Goal: Information Seeking & Learning: Learn about a topic

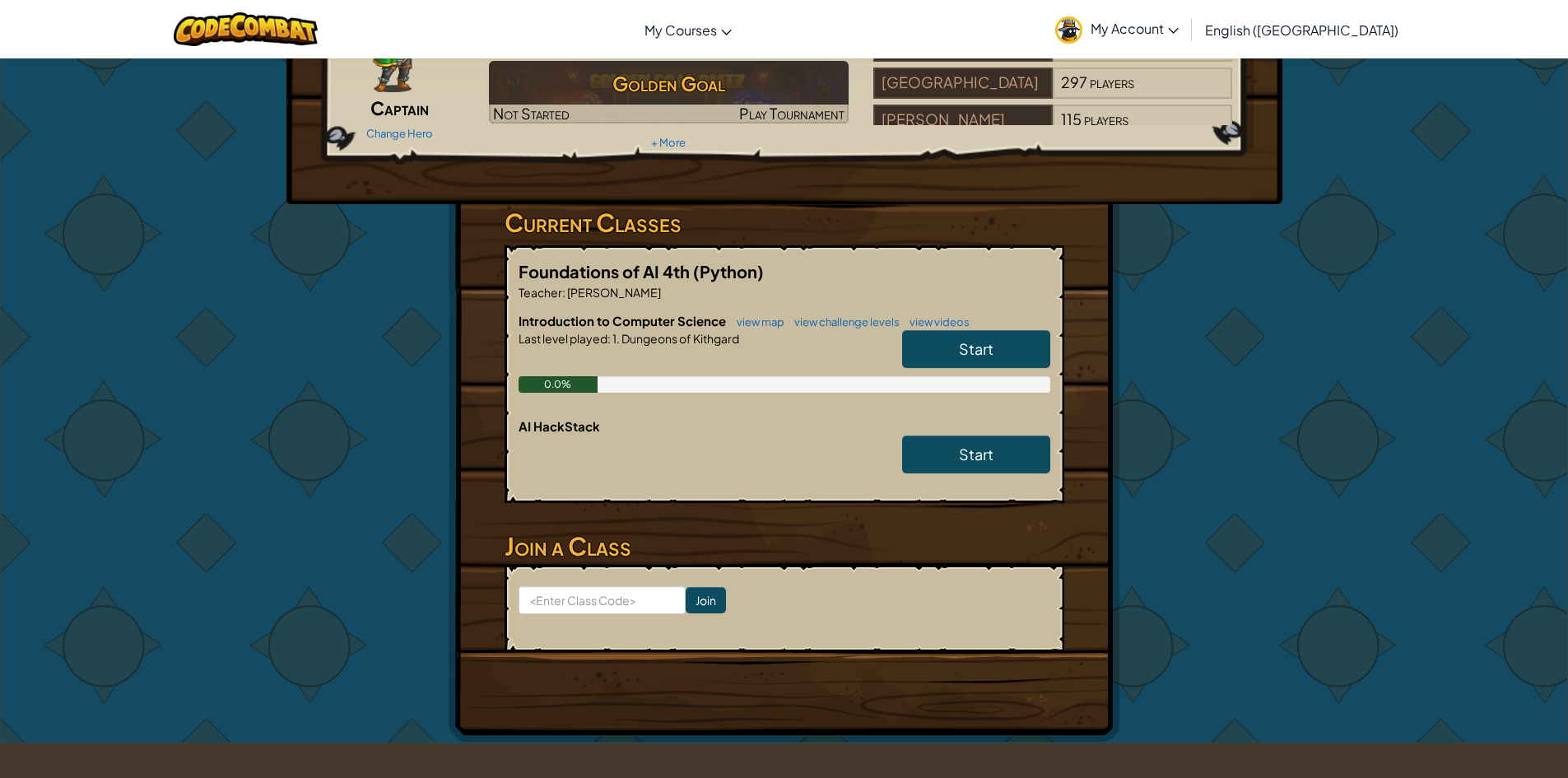
scroll to position [165, 0]
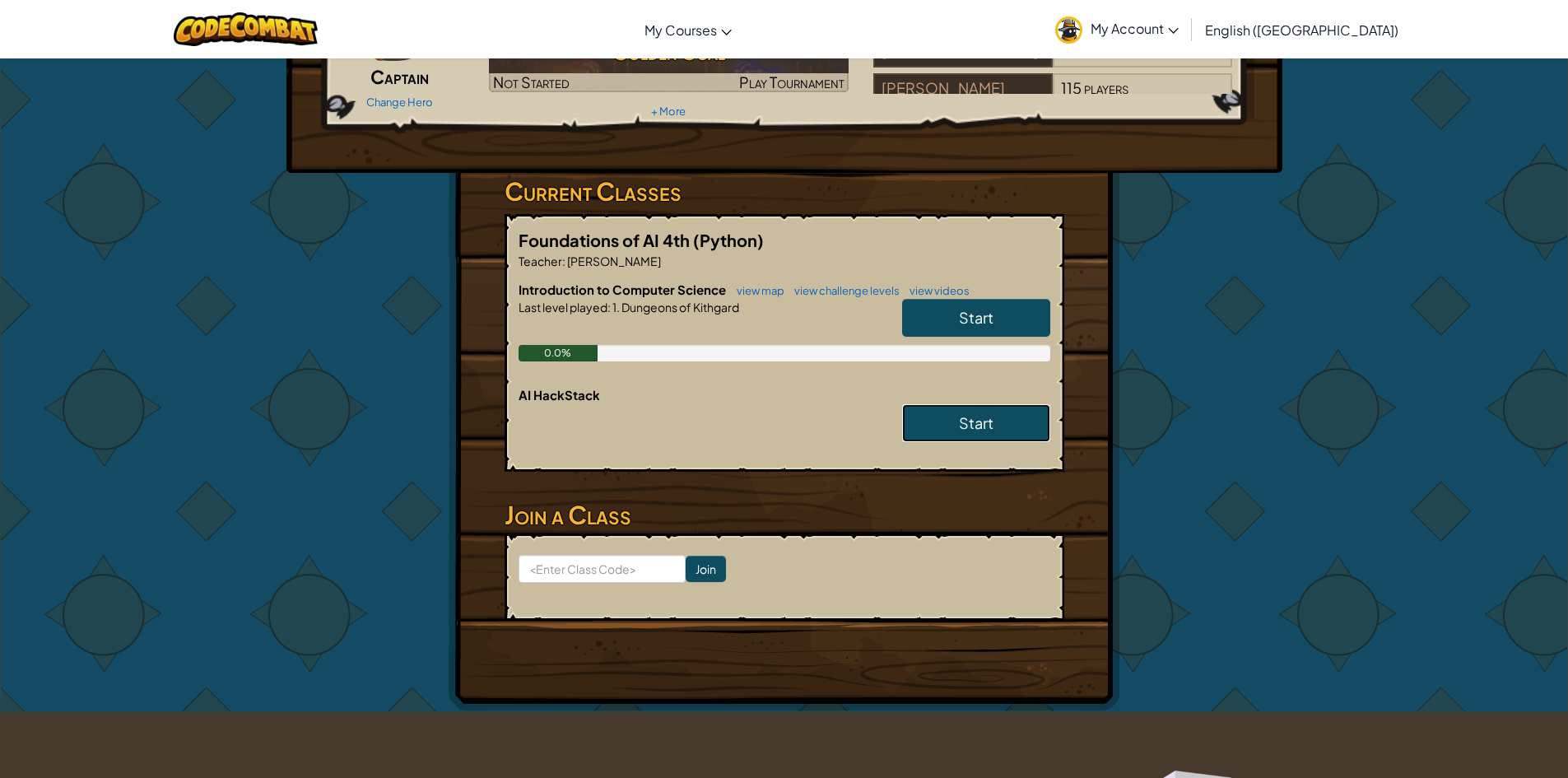
click at [960, 416] on span "Start" at bounding box center [976, 423] width 34 height 19
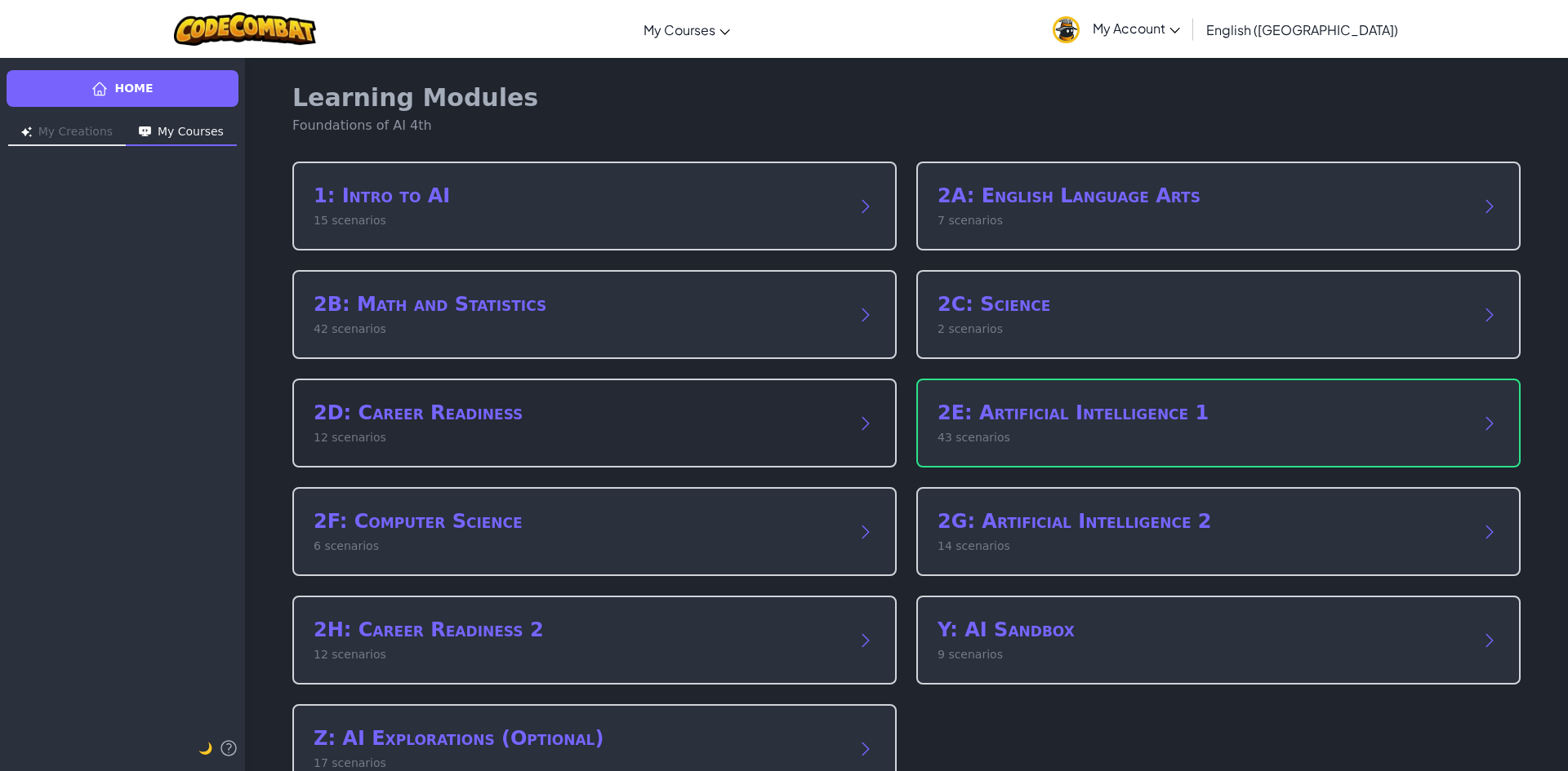
click at [544, 437] on p "12 scenarios" at bounding box center [578, 438] width 529 height 17
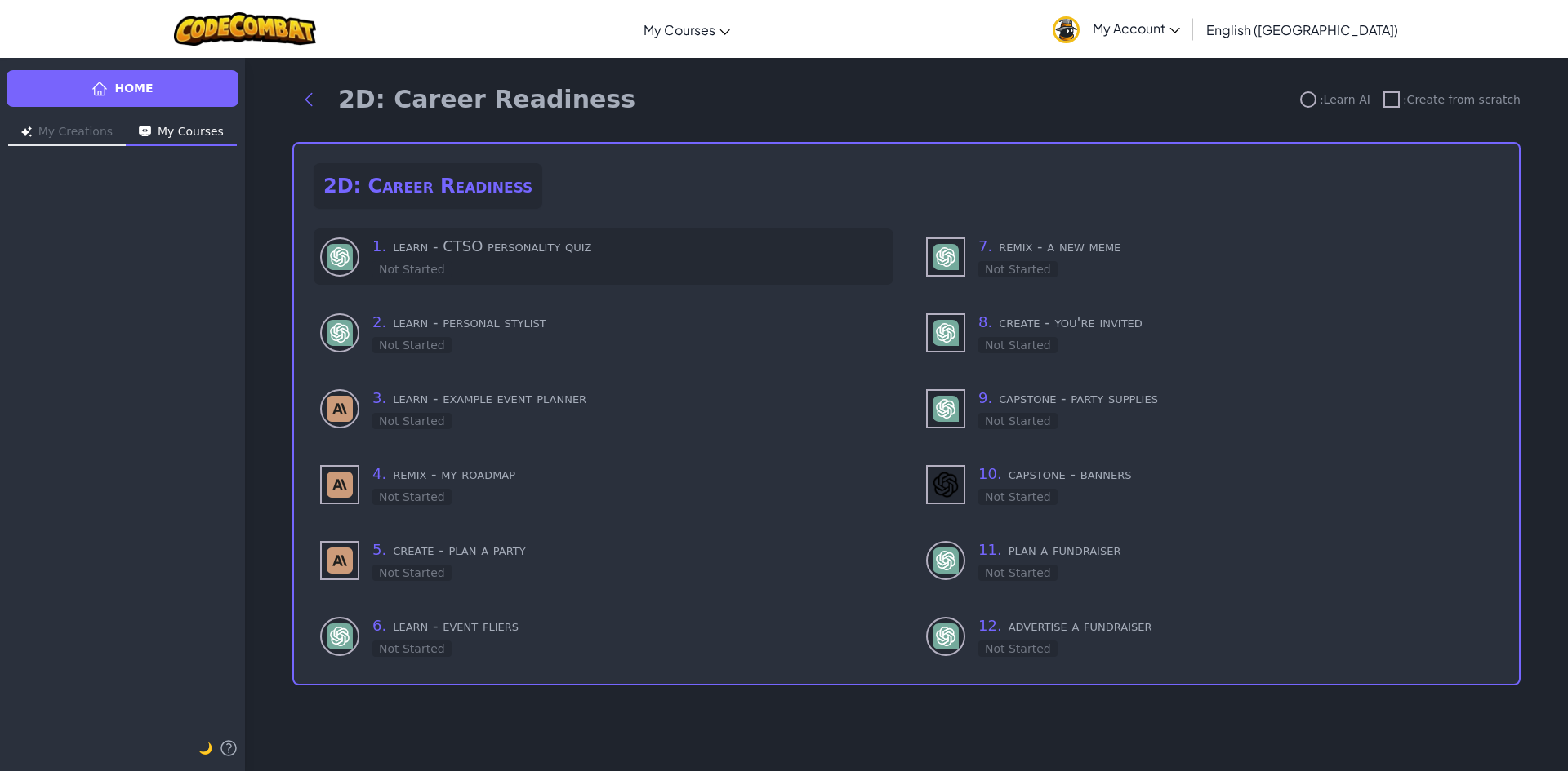
click at [538, 268] on div "1 . learn - CTSO personality quiz Not Started" at bounding box center [629, 256] width 515 height 43
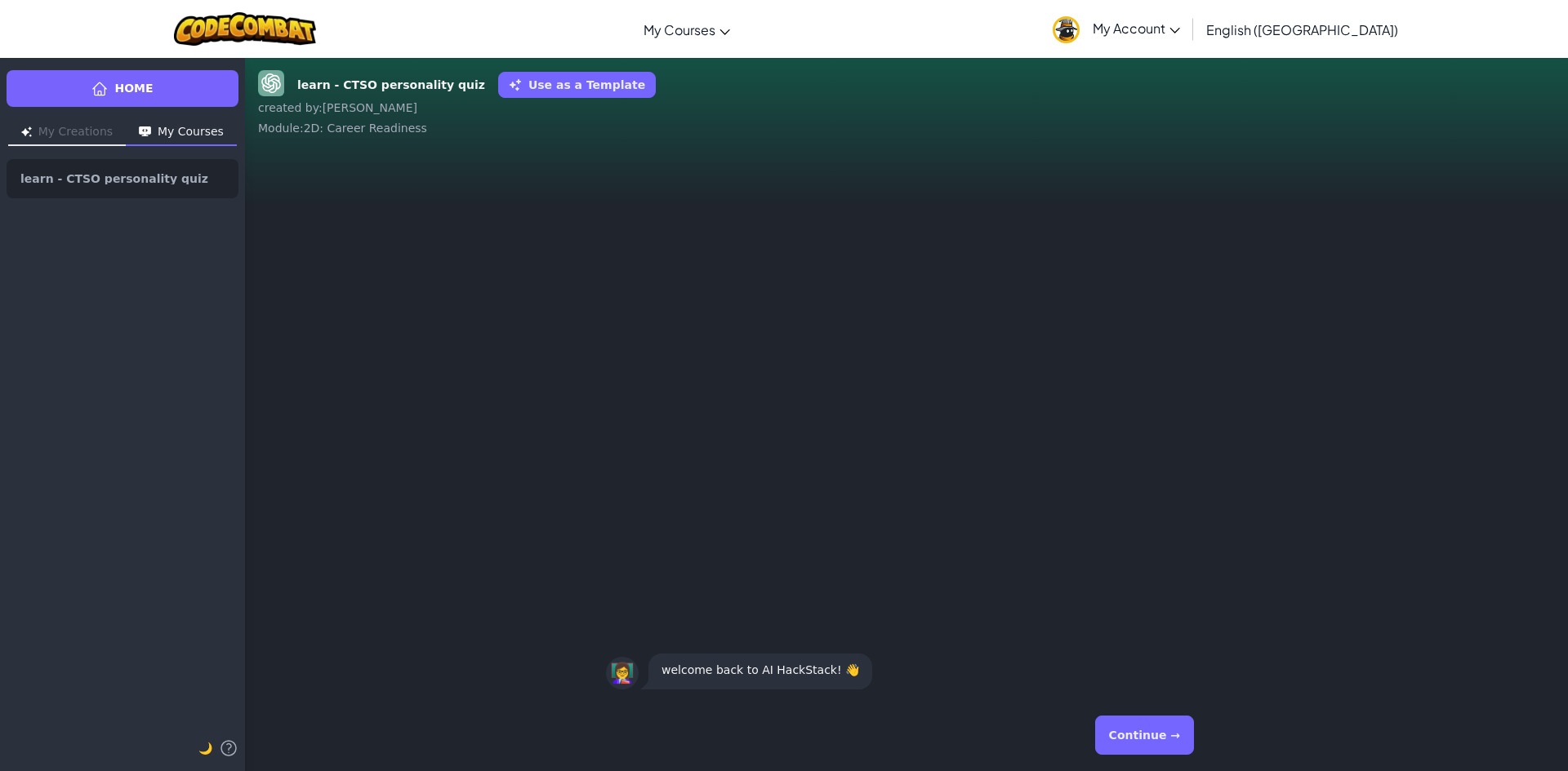
click at [1172, 729] on button "Continue →" at bounding box center [1144, 735] width 99 height 39
click at [1172, 729] on div "Continue →" at bounding box center [906, 735] width 601 height 59
click at [1172, 729] on button "Continue →" at bounding box center [1144, 735] width 99 height 39
click at [1172, 729] on div "Continue →" at bounding box center [906, 735] width 601 height 59
click at [1172, 729] on button "Continue →" at bounding box center [1144, 735] width 99 height 39
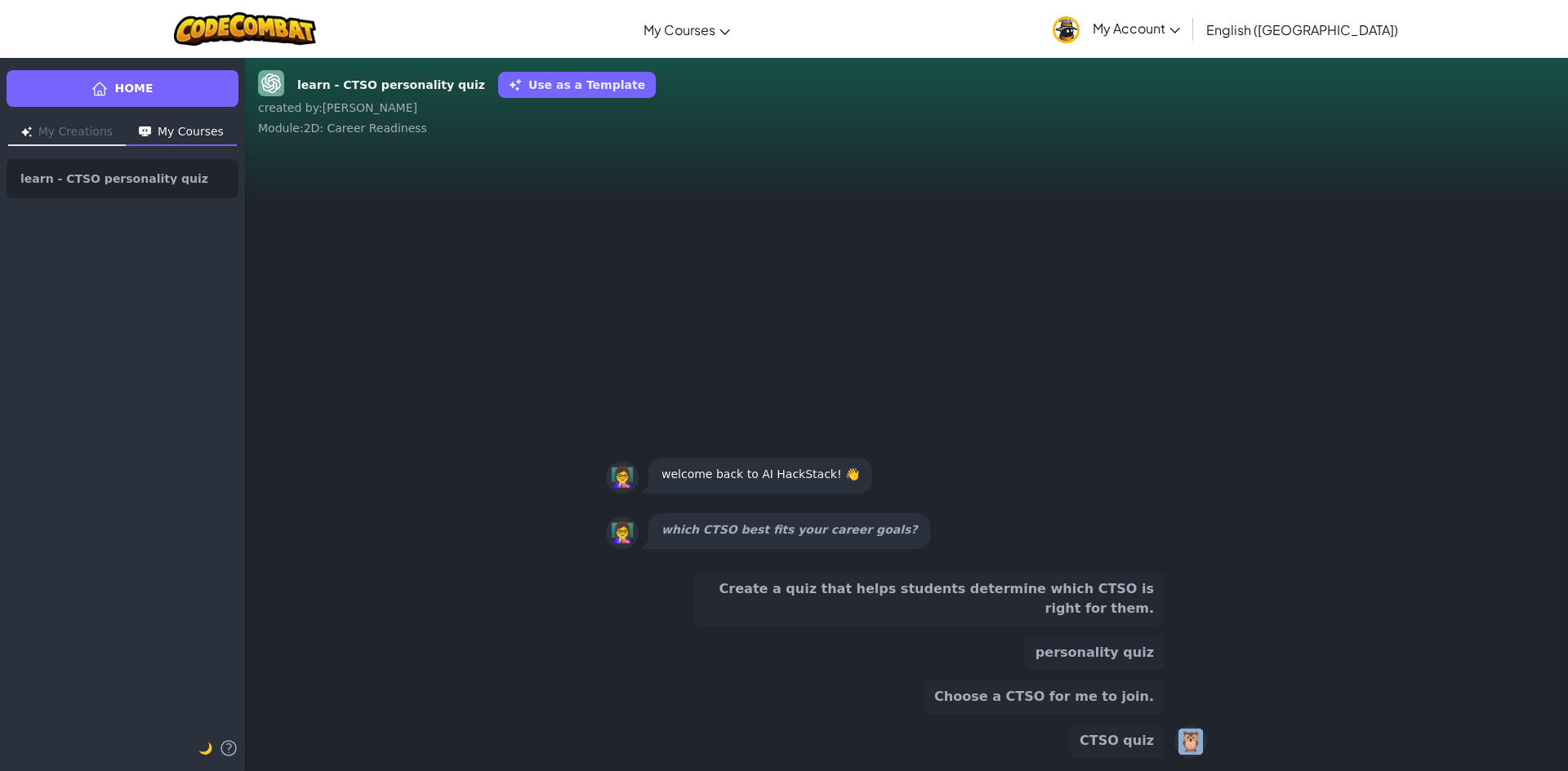
click at [1172, 729] on div "Create a quiz that helps students determine which CTSO is right for them. perso…" at bounding box center [906, 665] width 601 height 186
click at [1125, 753] on button "CTSO quiz" at bounding box center [1116, 741] width 95 height 34
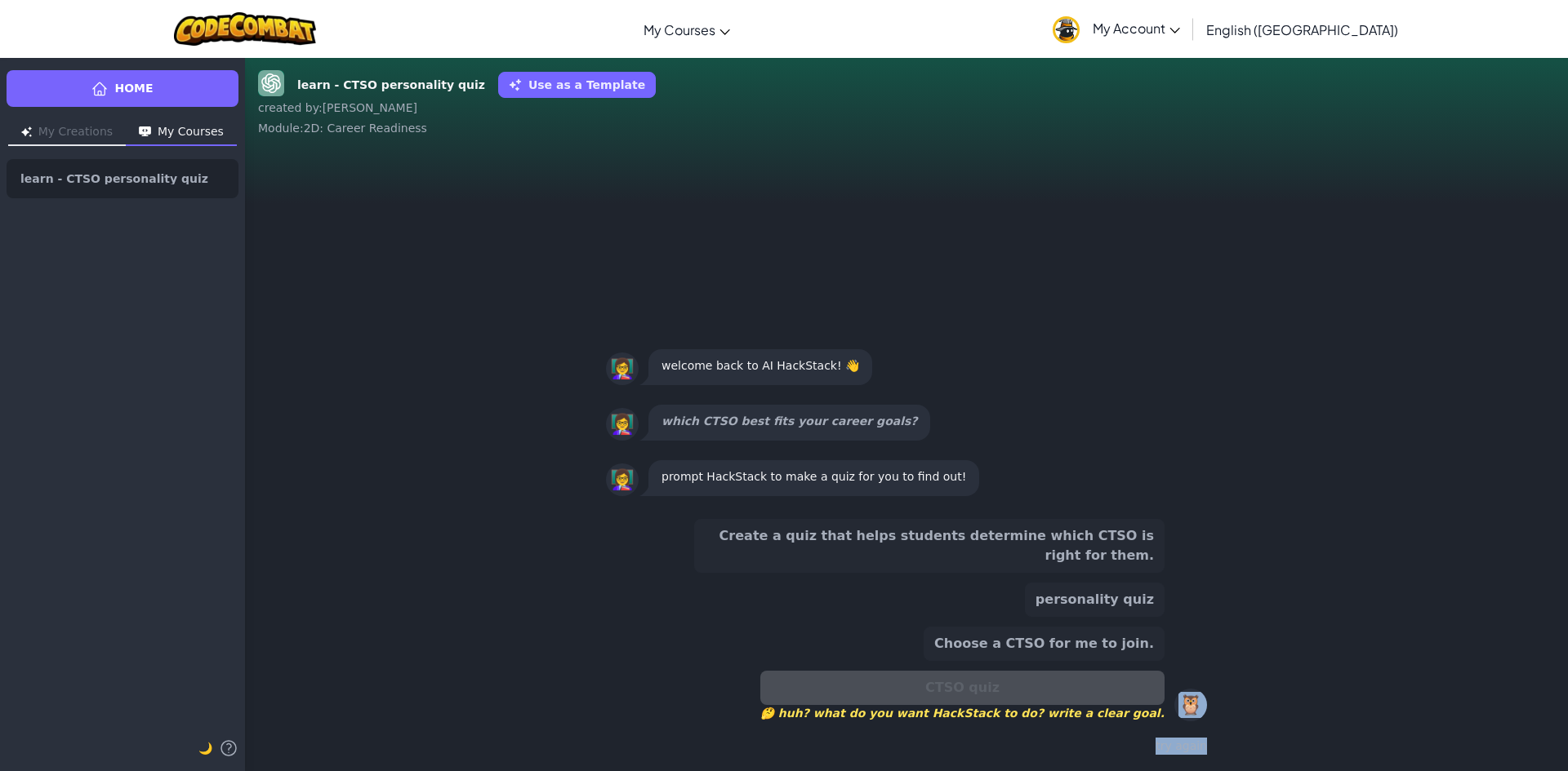
click at [1088, 639] on button "Choose a CTSO for me to join." at bounding box center [1044, 644] width 241 height 34
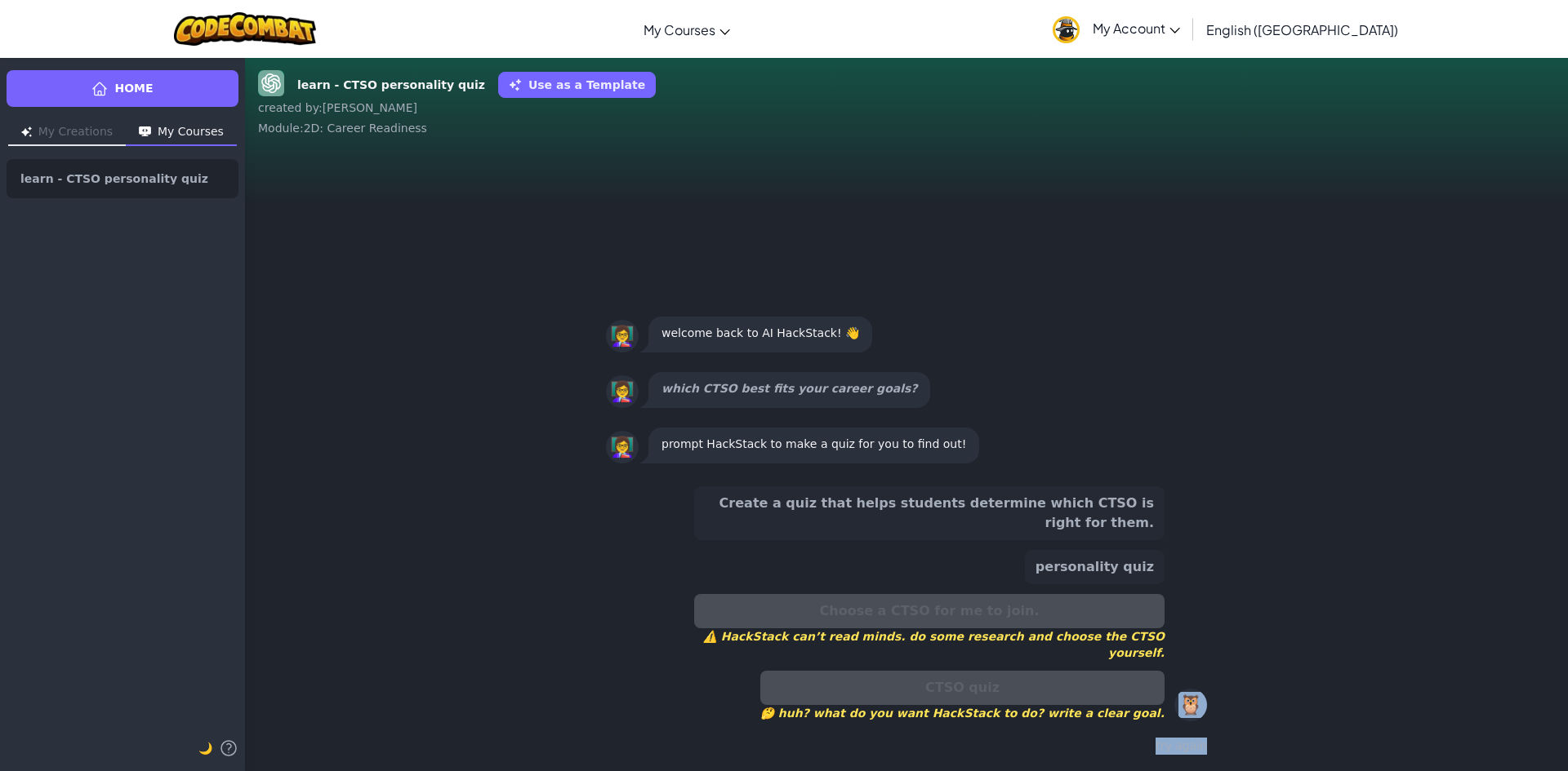
click at [1097, 584] on button "personality quiz" at bounding box center [1094, 567] width 139 height 34
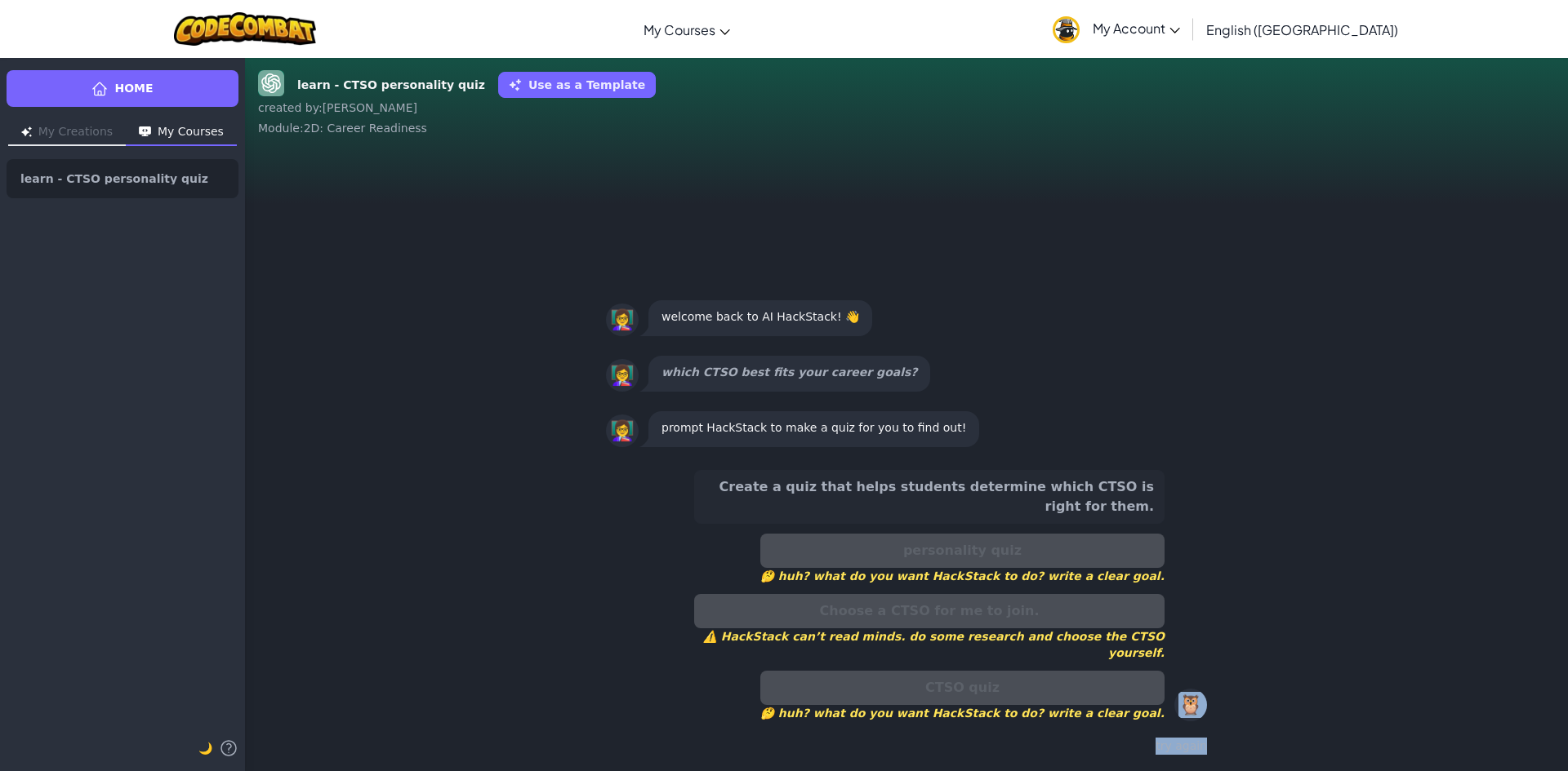
click at [1107, 521] on button "Create a quiz that helps students determine which CTSO is right for them." at bounding box center [929, 497] width 471 height 53
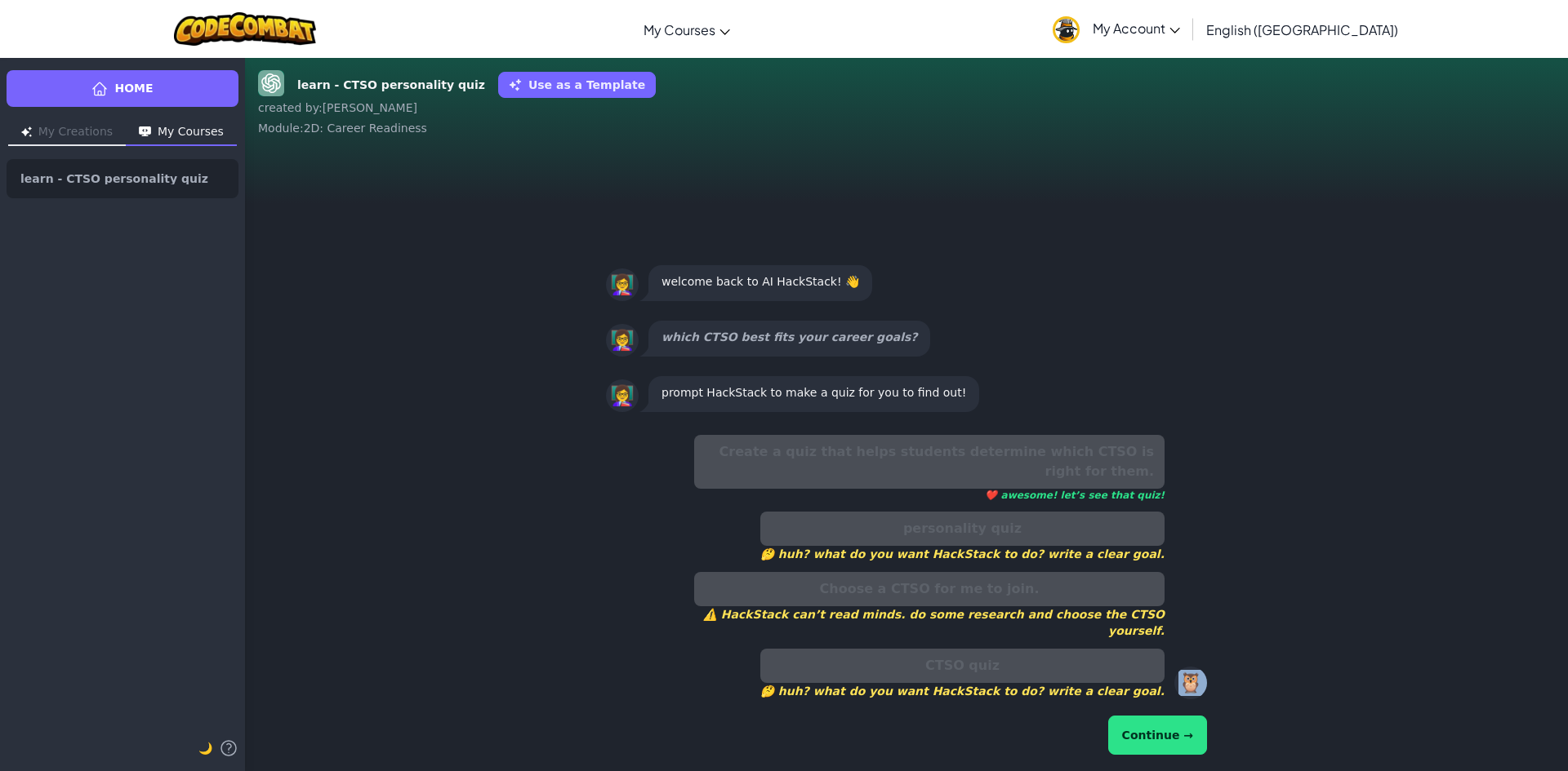
click at [1150, 726] on button "Continue →" at bounding box center [1157, 735] width 99 height 39
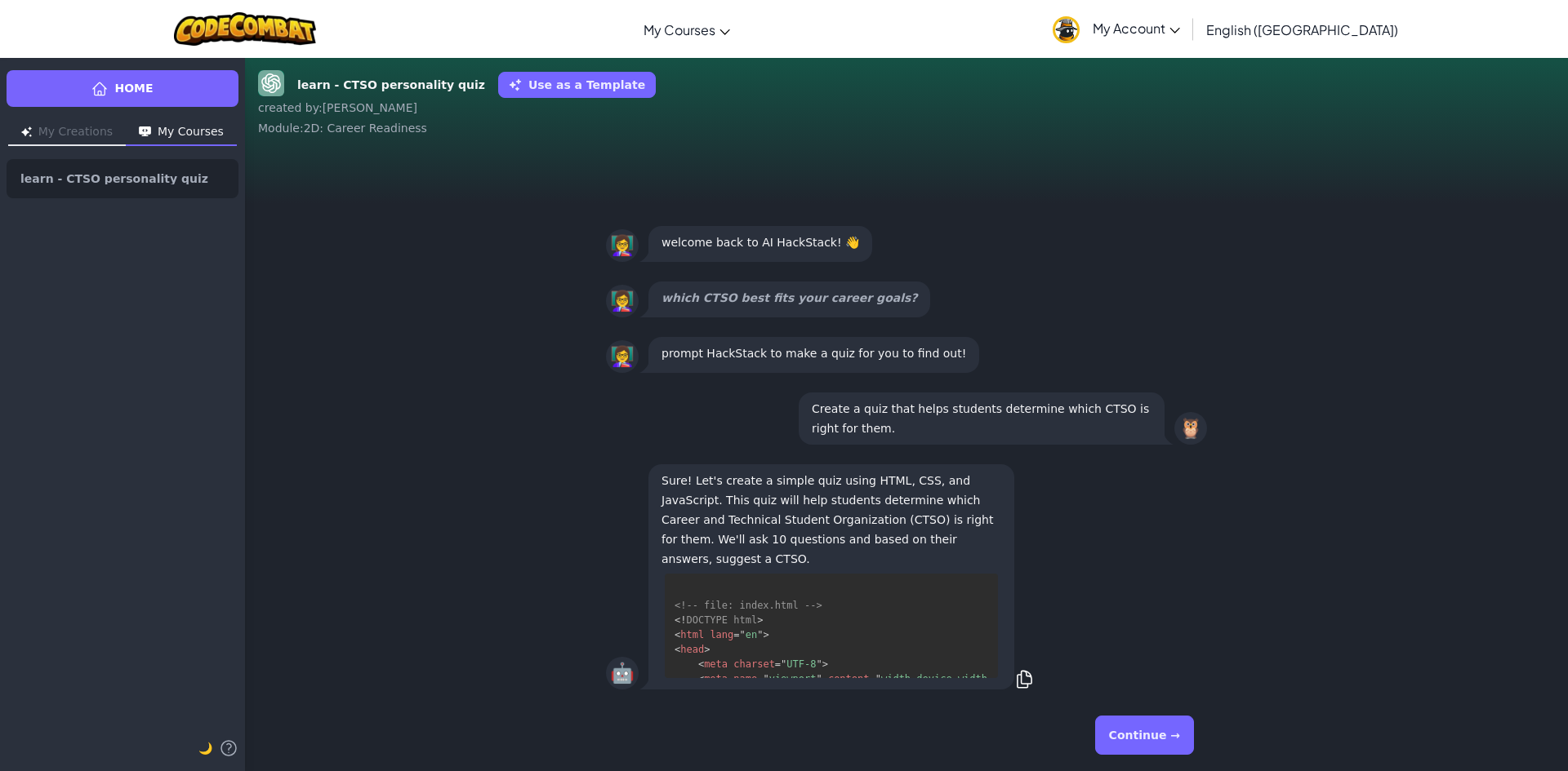
scroll to position [118, 0]
click at [1165, 730] on button "Continue →" at bounding box center [1144, 735] width 99 height 39
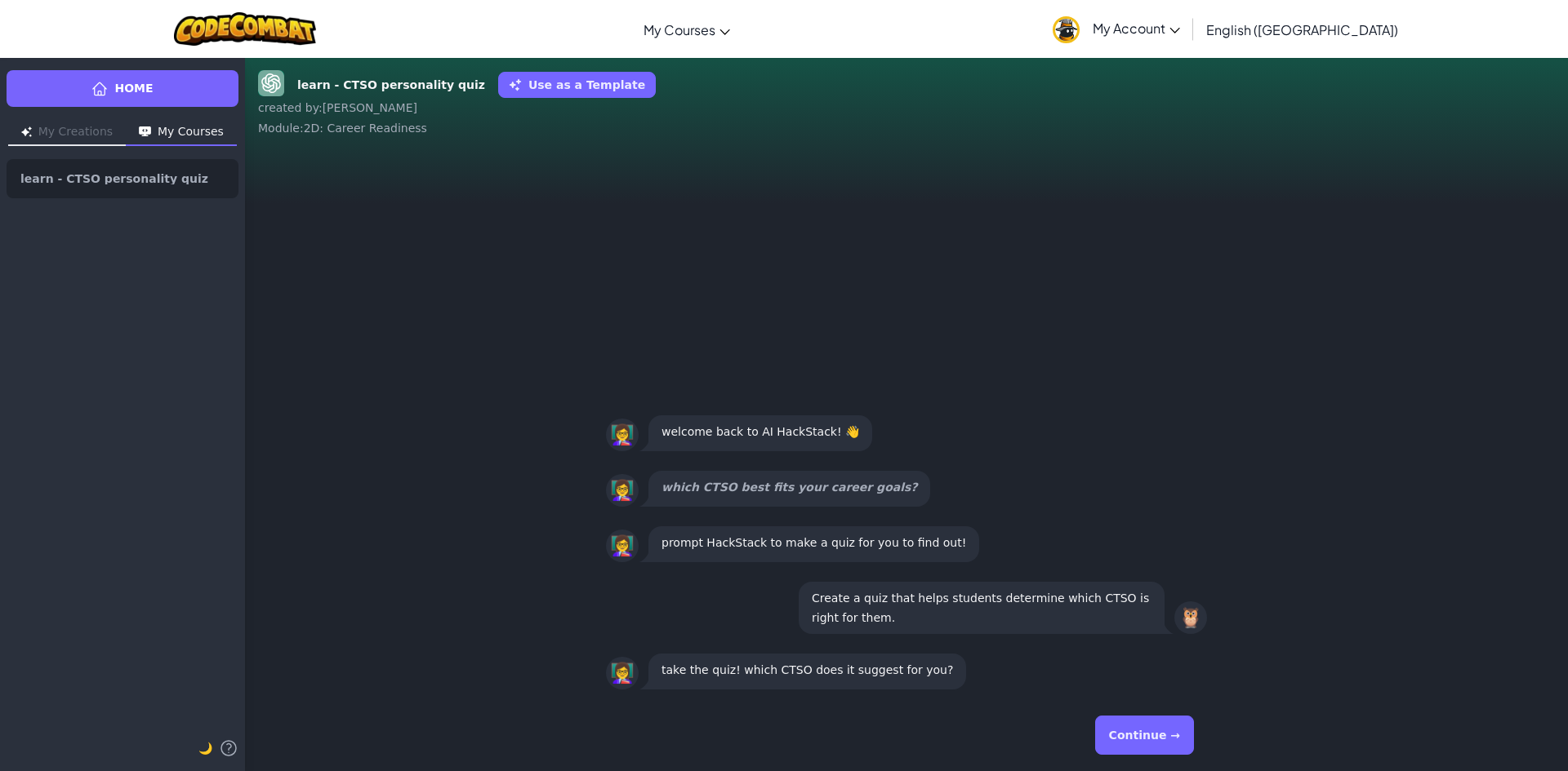
click at [1154, 748] on button "Continue →" at bounding box center [1144, 735] width 99 height 39
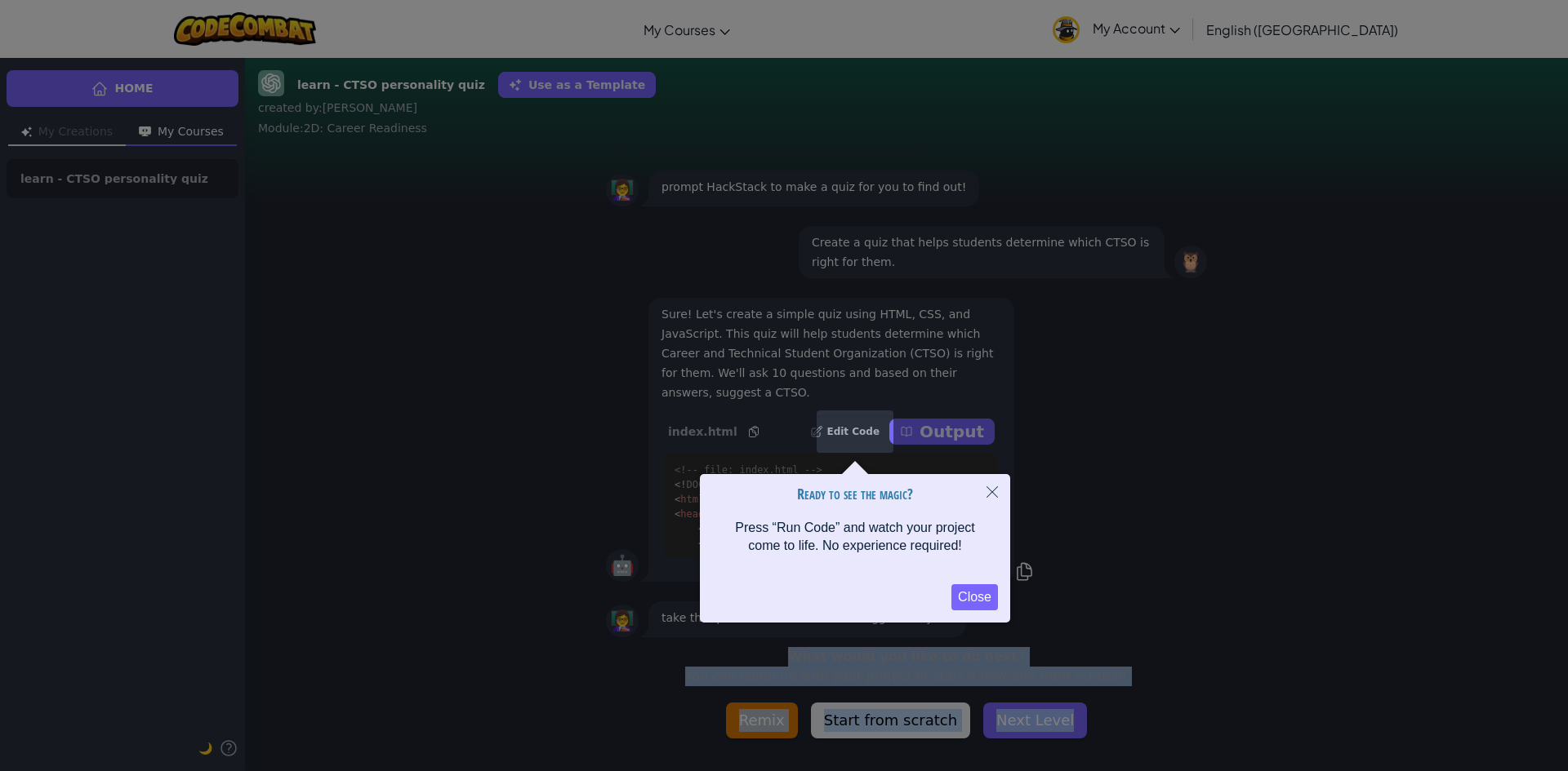
click at [960, 588] on button "Close" at bounding box center [974, 597] width 47 height 26
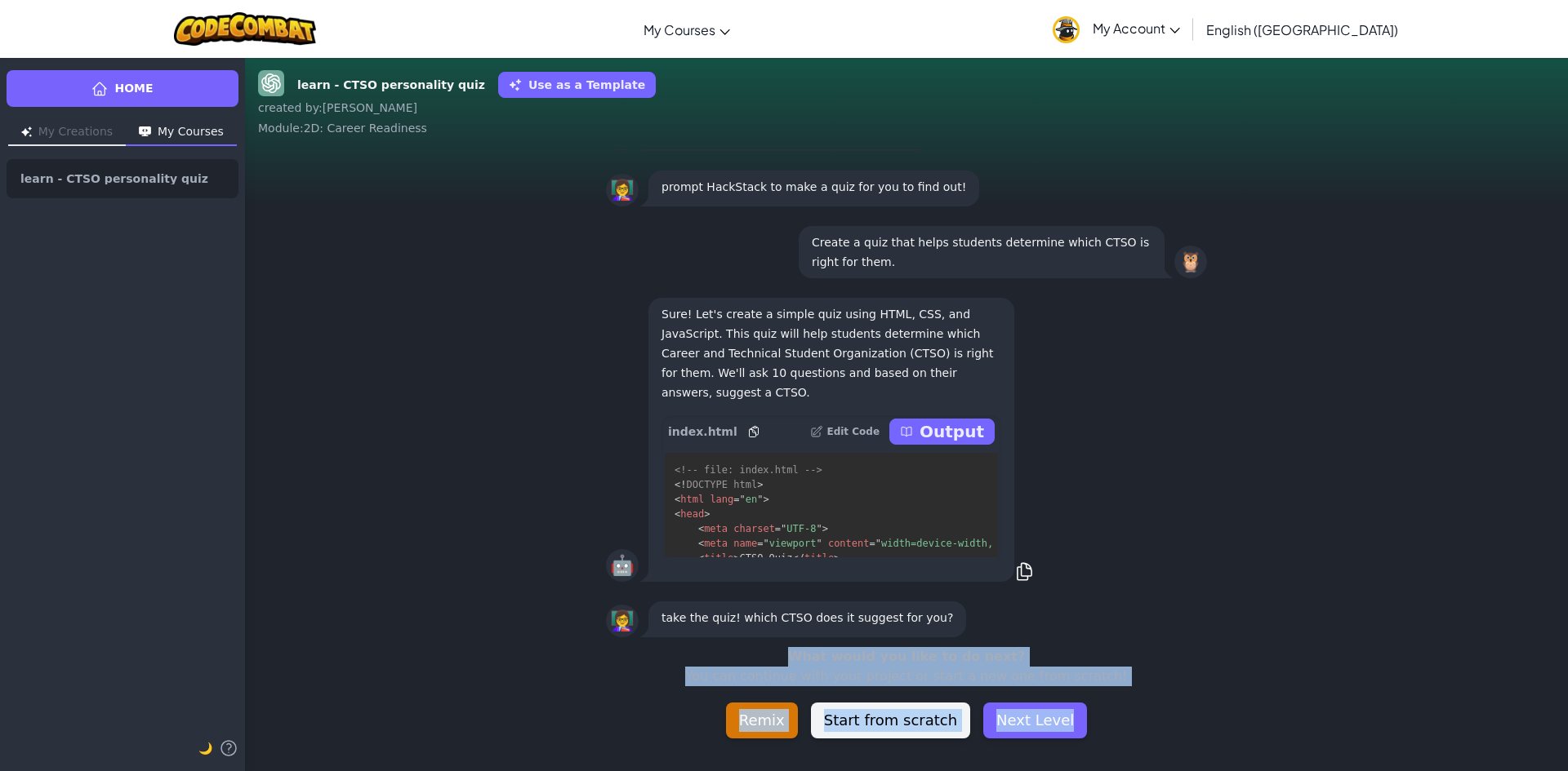
click at [920, 436] on button "Output" at bounding box center [942, 431] width 105 height 26
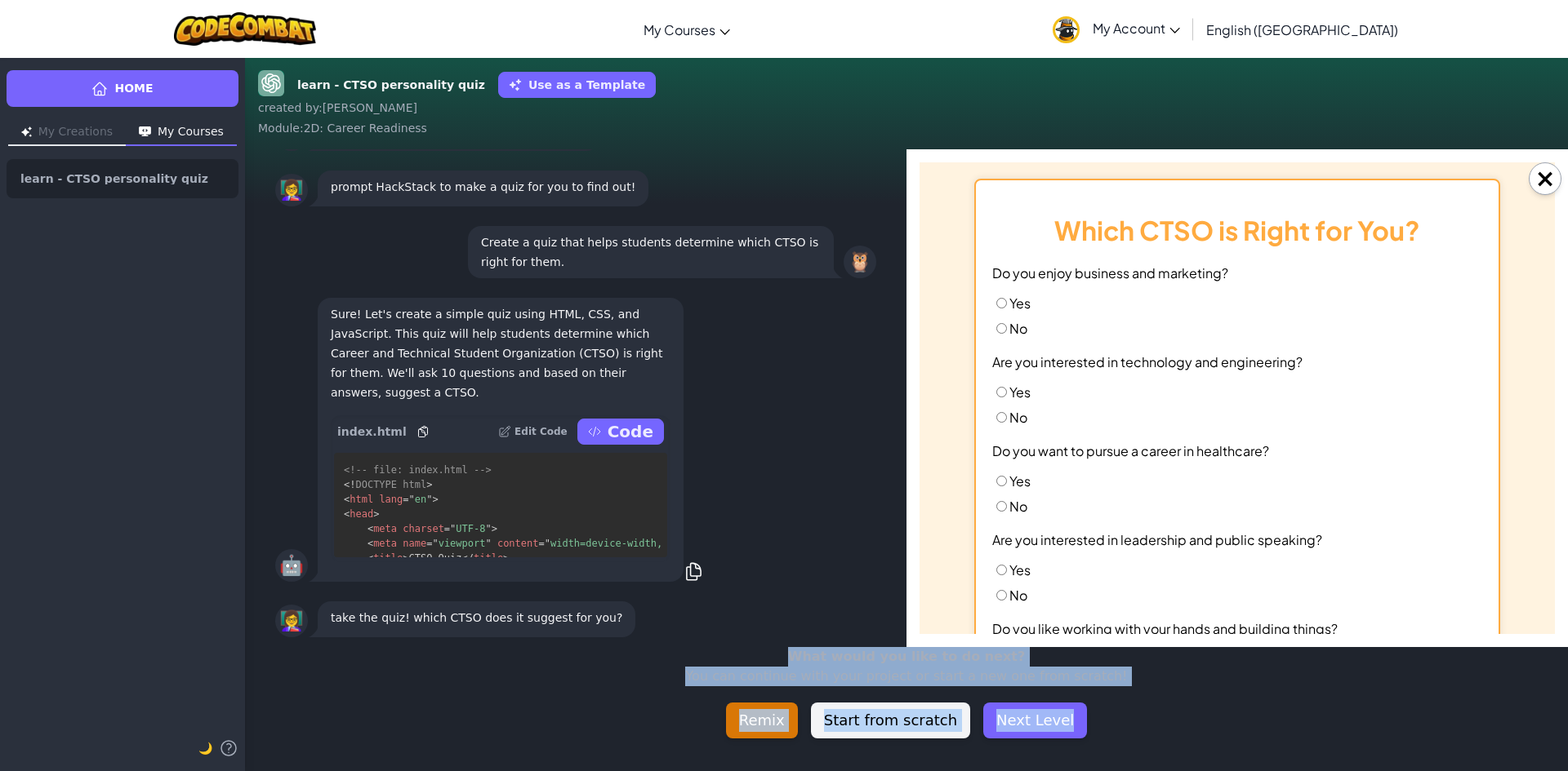
scroll to position [0, 0]
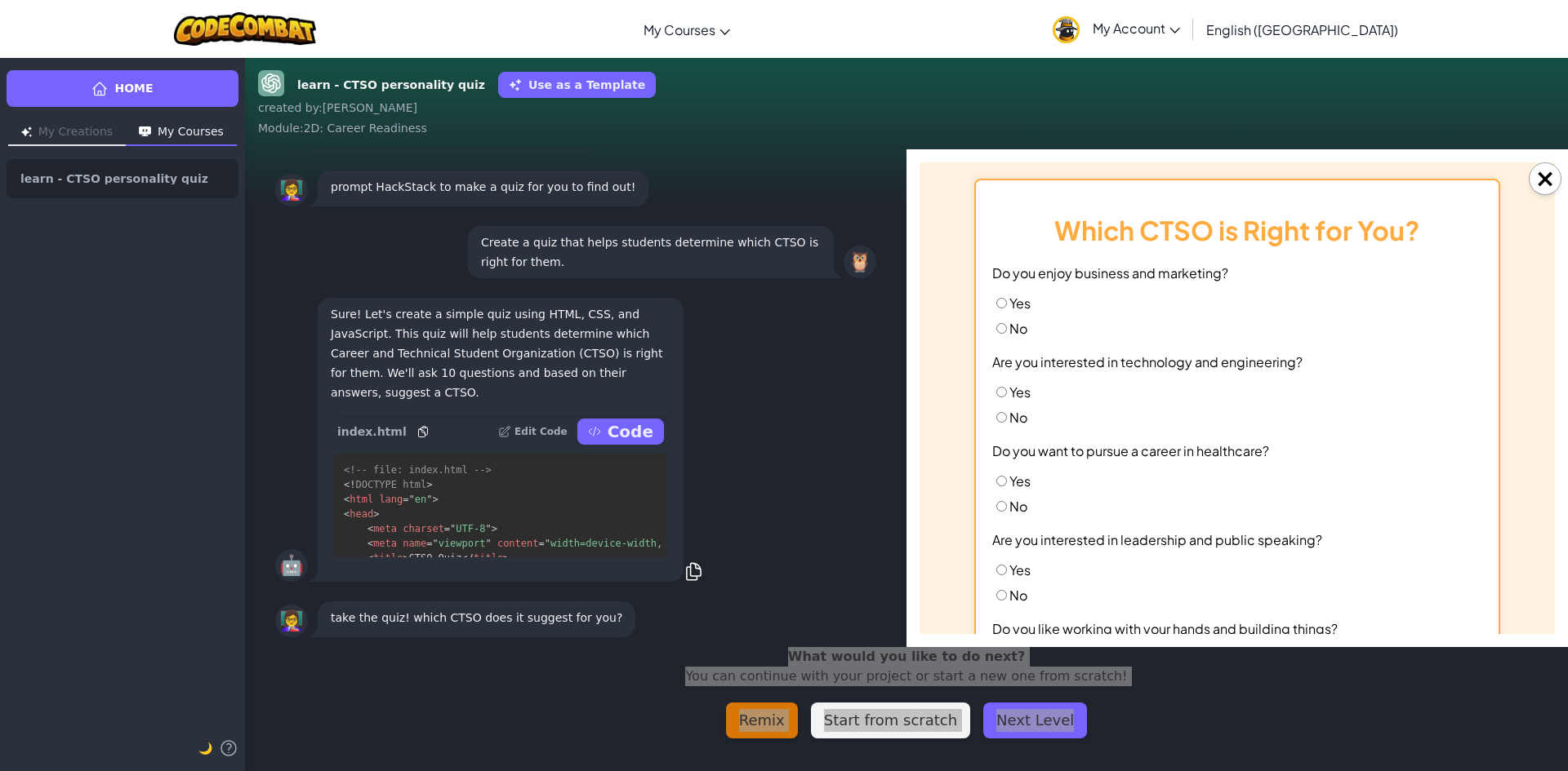
drag, startPoint x: 996, startPoint y: 301, endPoint x: 1011, endPoint y: 300, distance: 15.0
click at [996, 300] on input "Yes" at bounding box center [1001, 303] width 10 height 10
radio input "true"
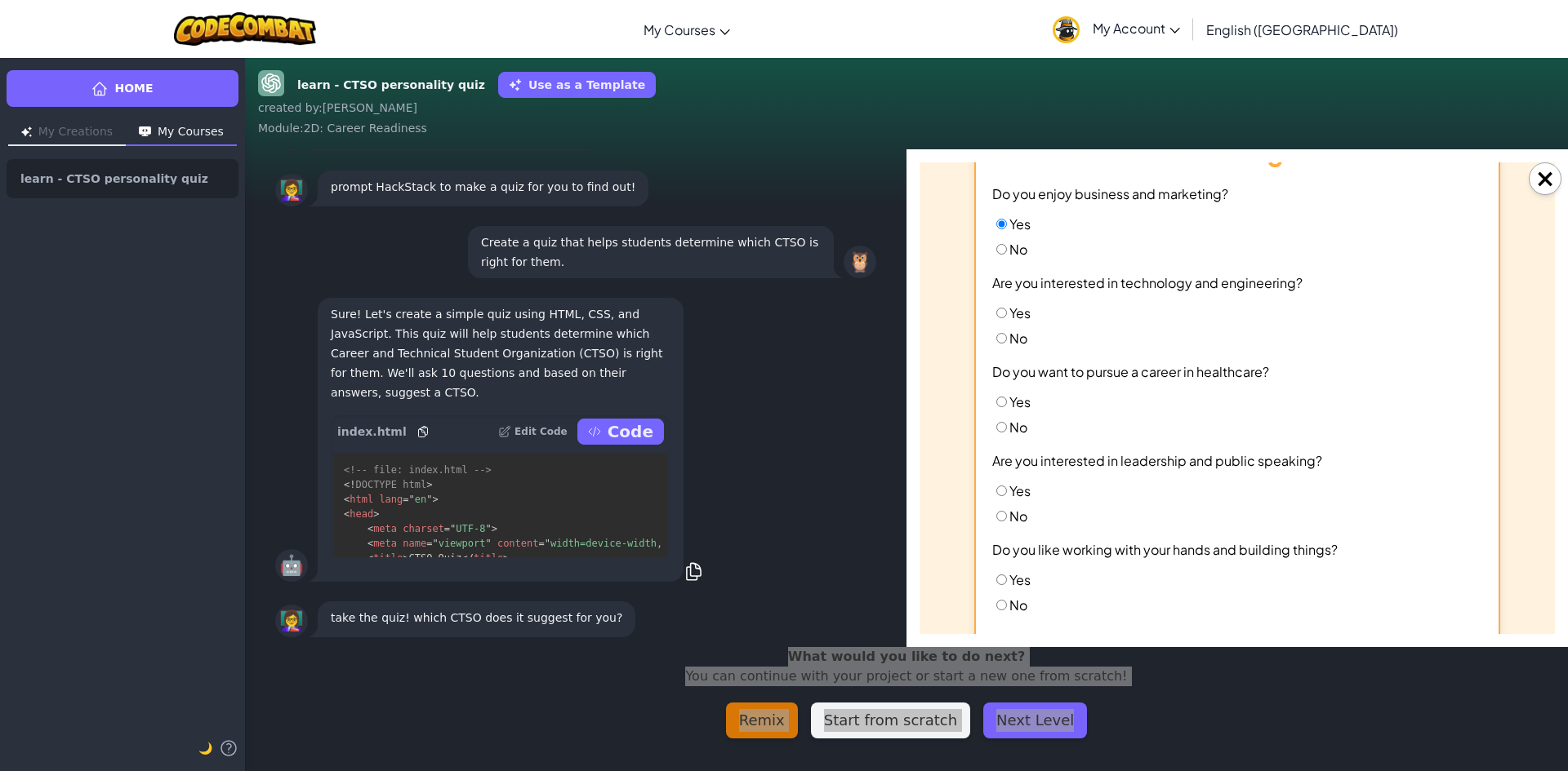
scroll to position [82, 0]
click at [998, 306] on input "Yes" at bounding box center [1001, 311] width 10 height 10
radio input "true"
click at [993, 343] on label "No" at bounding box center [1009, 335] width 35 height 17
click at [996, 341] on input "No" at bounding box center [1001, 335] width 10 height 10
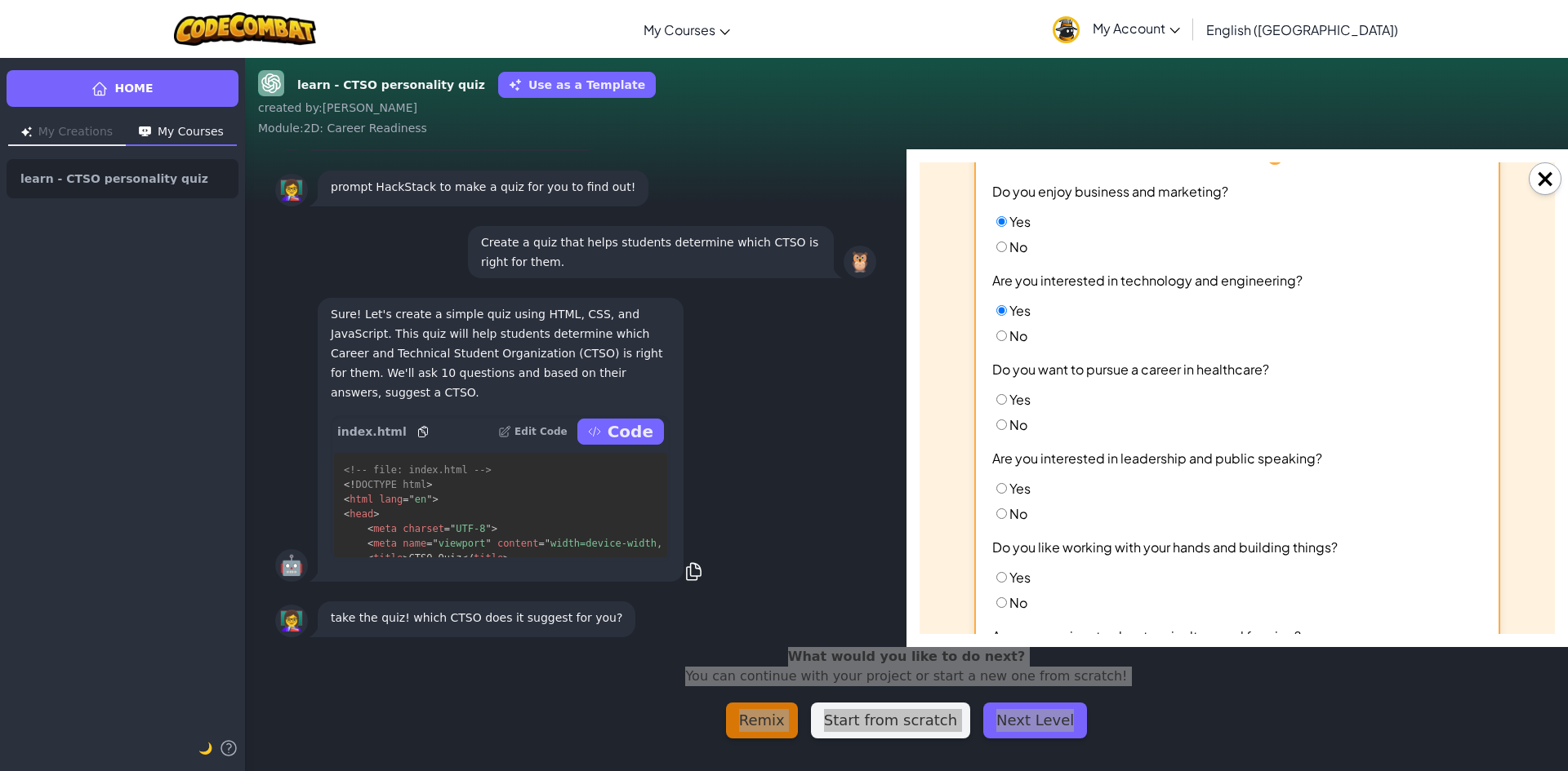
radio input "true"
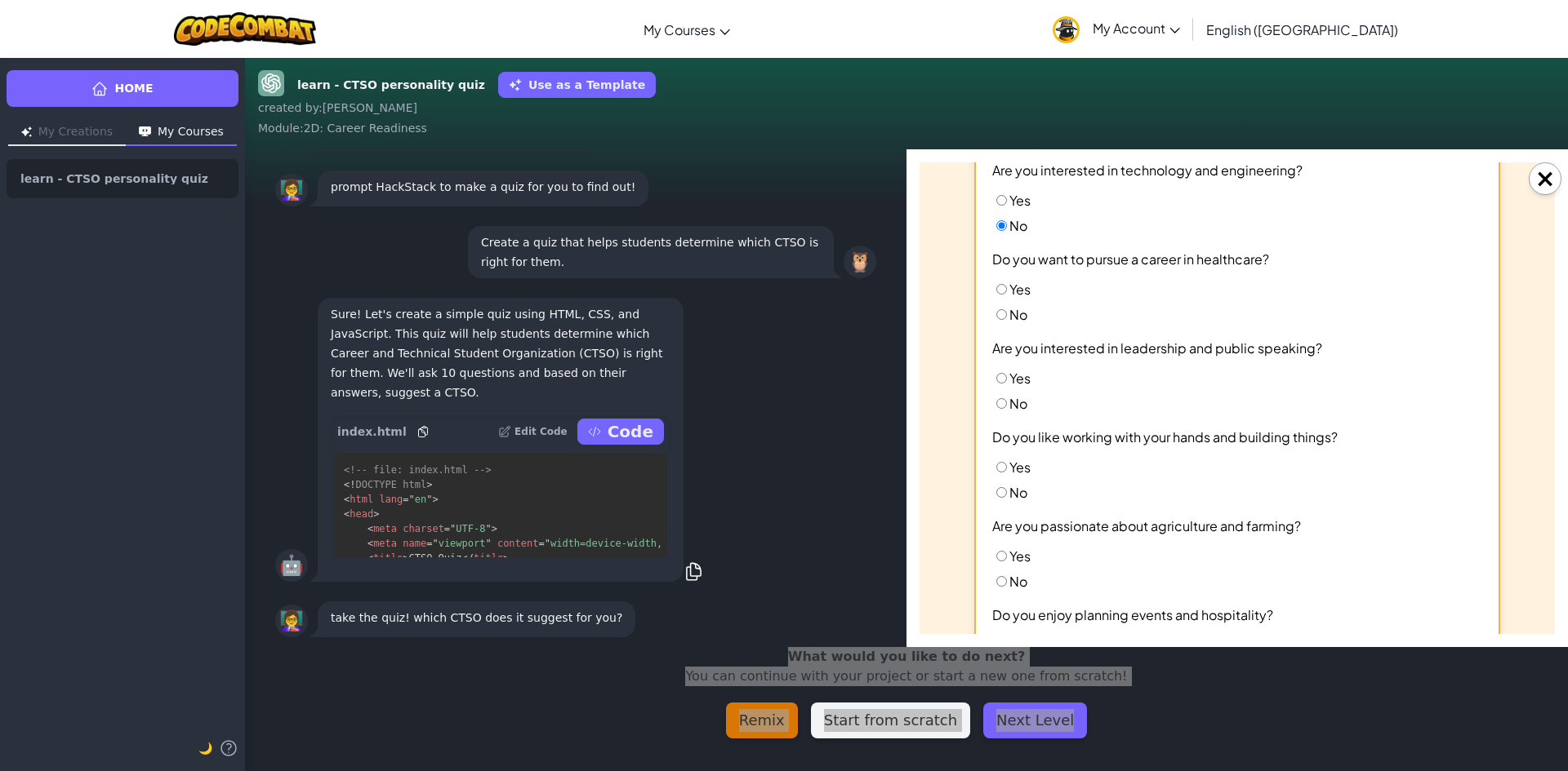
scroll to position [245, 0]
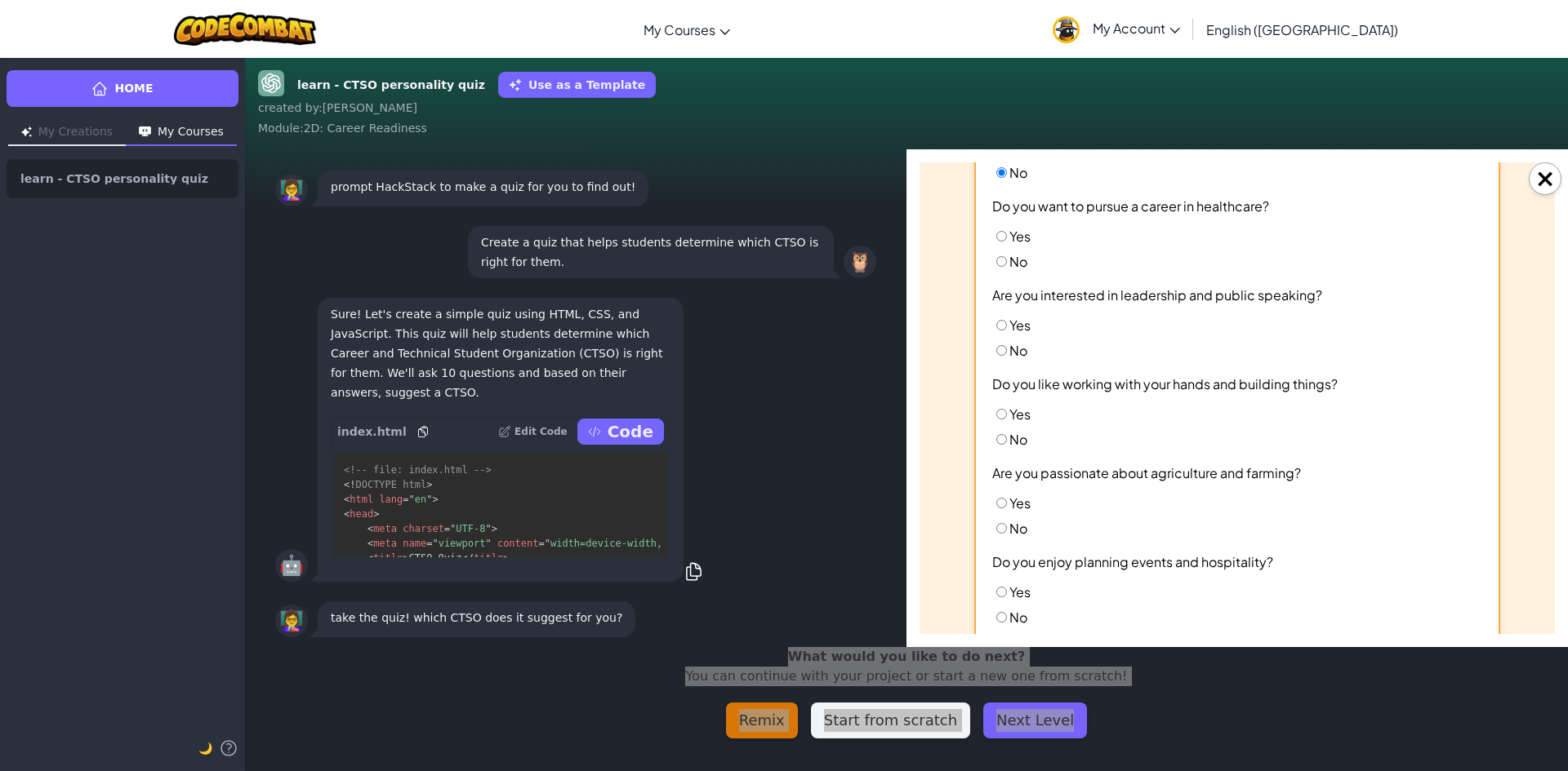
click at [996, 260] on input "No" at bounding box center [1001, 262] width 10 height 10
radio input "true"
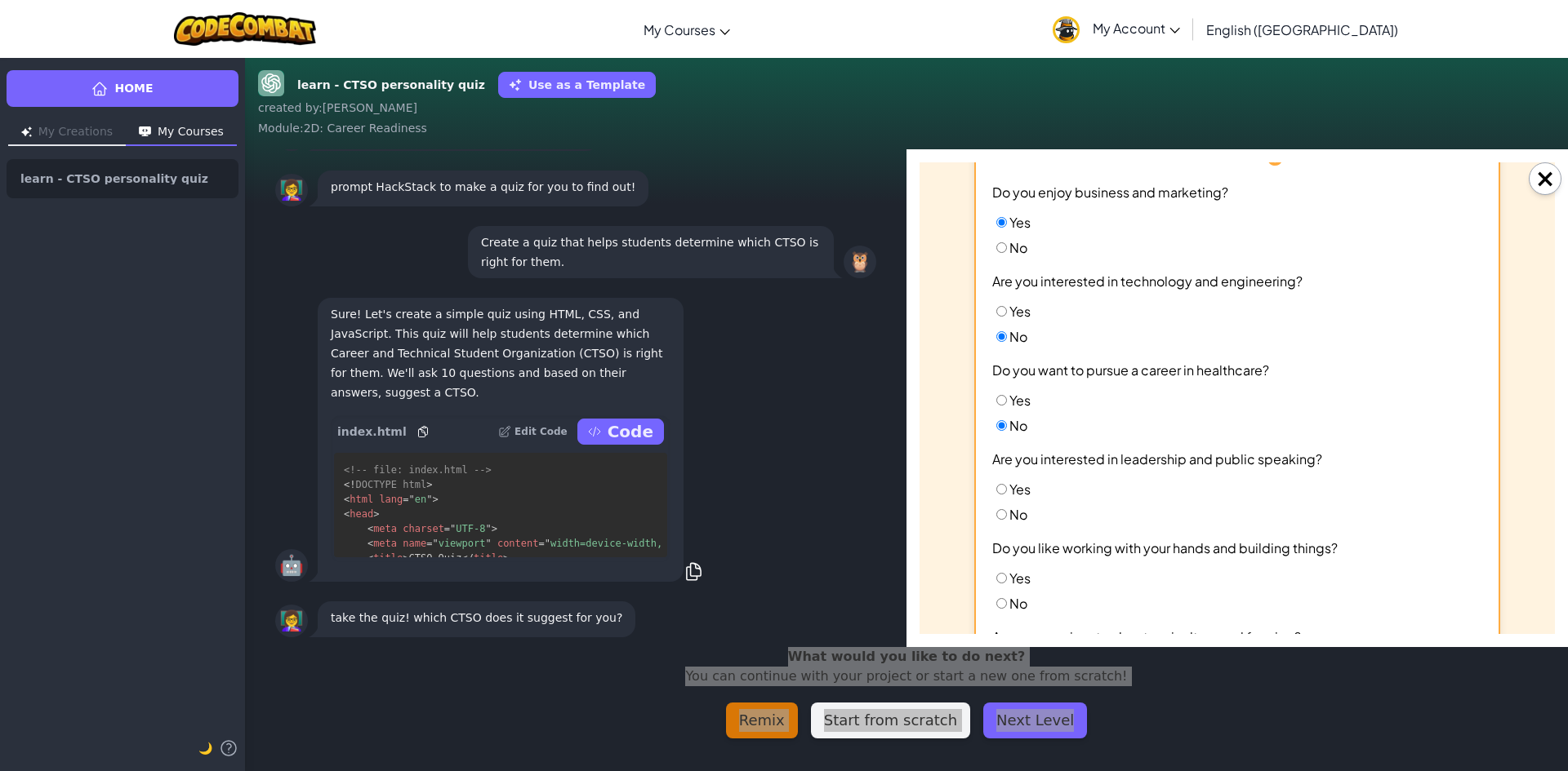
scroll to position [82, 0]
click at [998, 246] on input "No" at bounding box center [1001, 247] width 10 height 10
radio input "true"
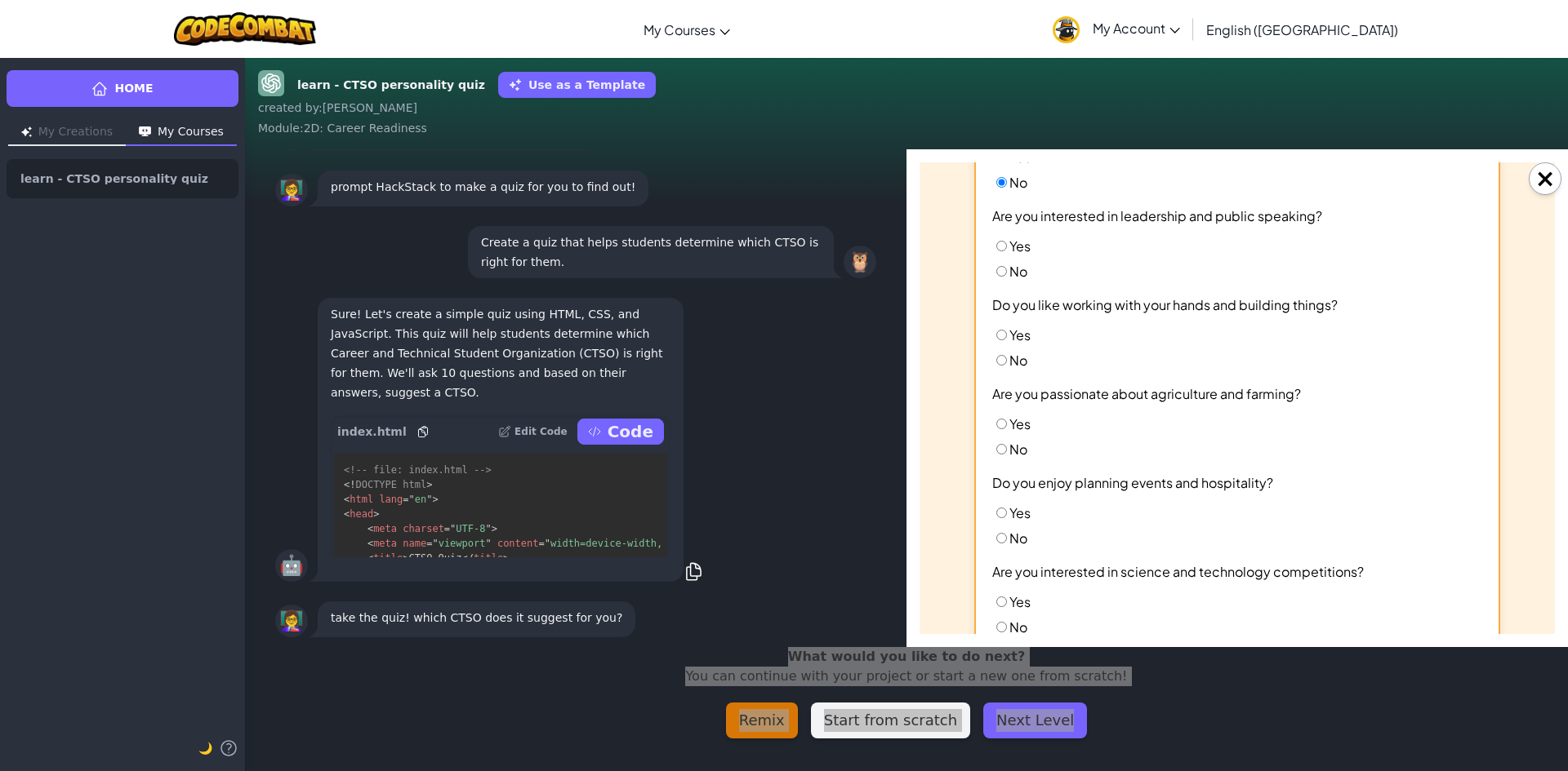
scroll to position [327, 0]
click at [998, 267] on input "No" at bounding box center [1001, 268] width 10 height 10
radio input "true"
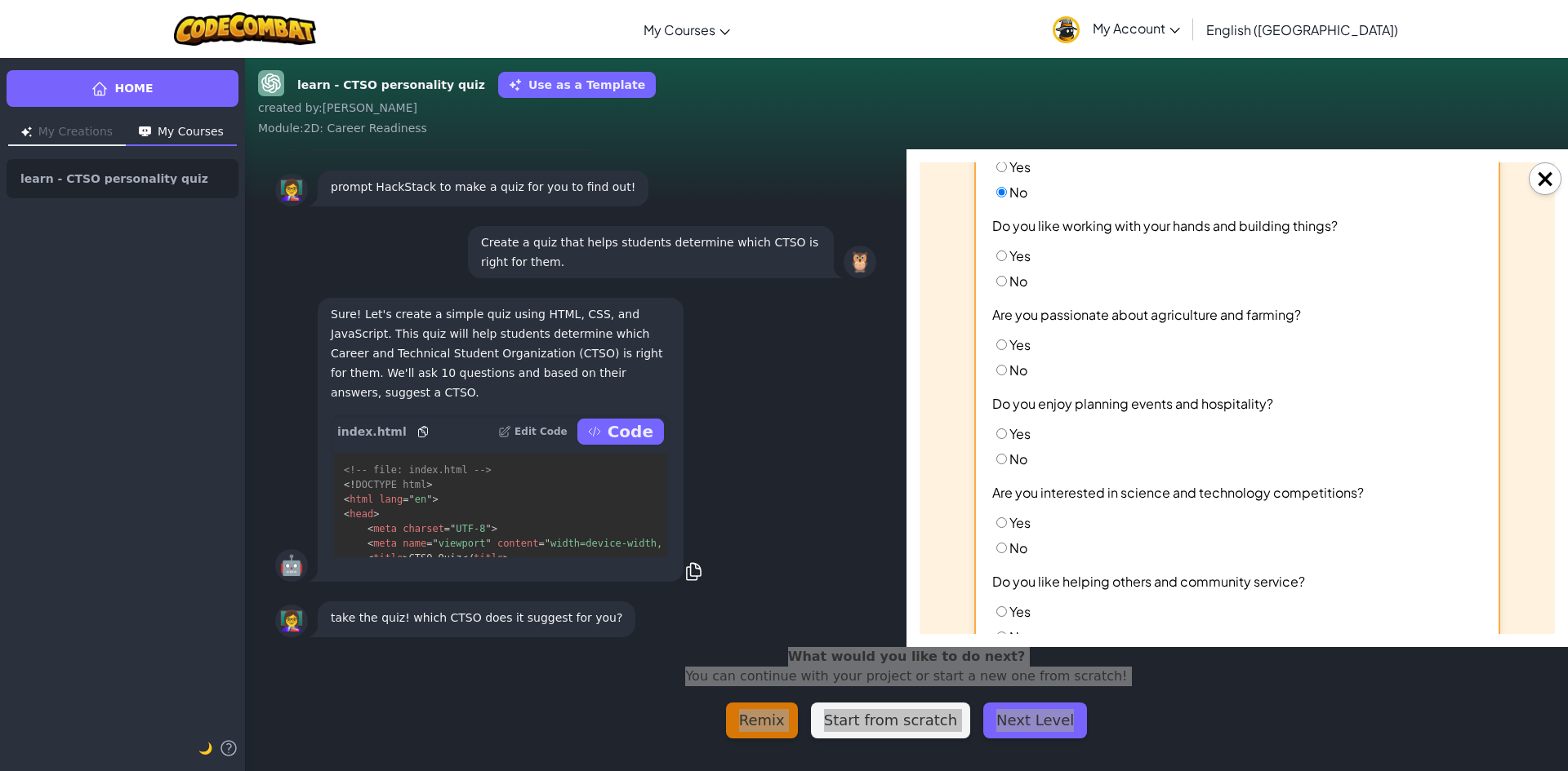
scroll to position [408, 0]
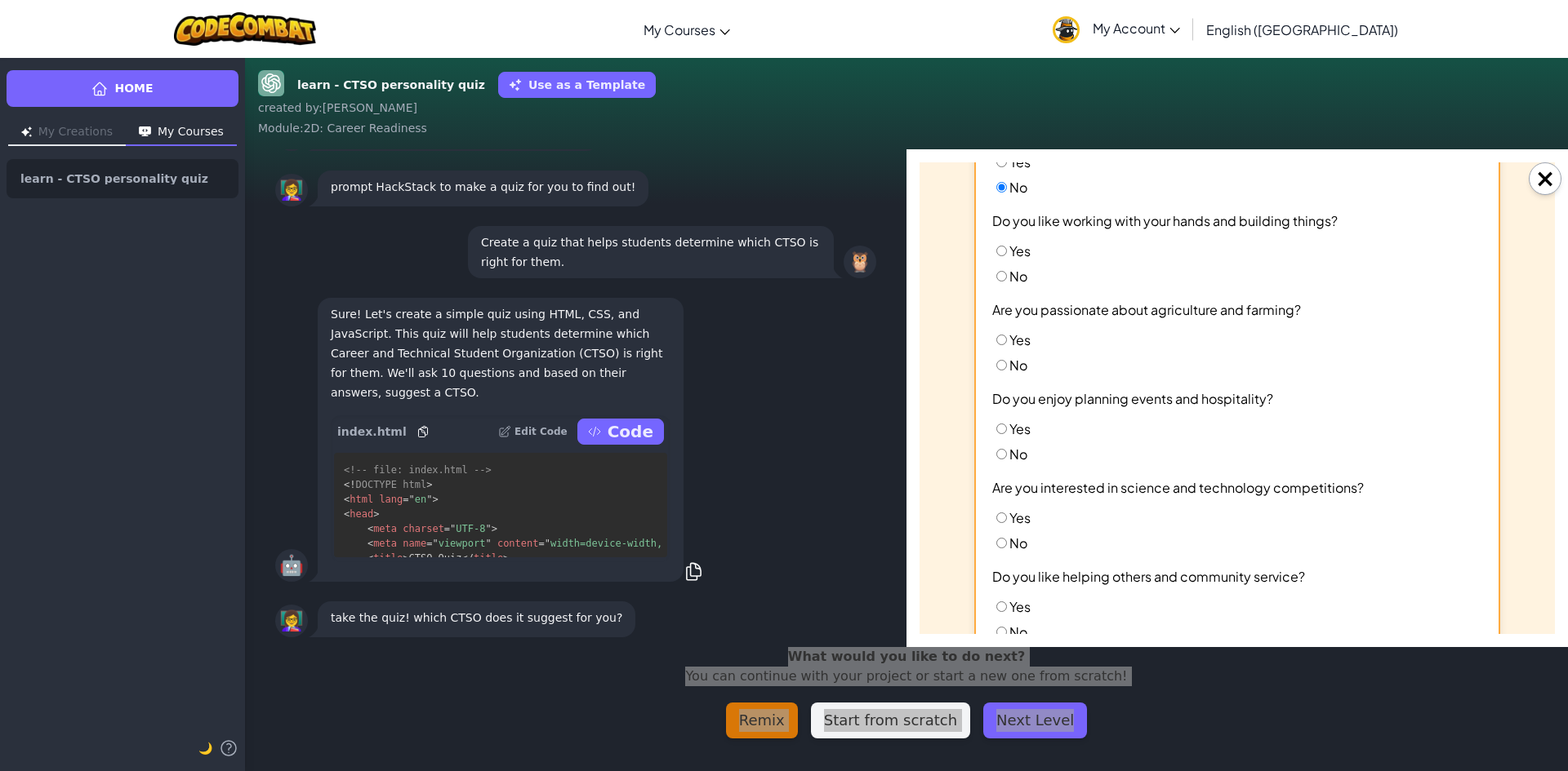
click at [993, 257] on label "Yes" at bounding box center [1011, 251] width 38 height 17
click at [996, 256] on input "Yes" at bounding box center [1001, 250] width 10 height 10
radio input "true"
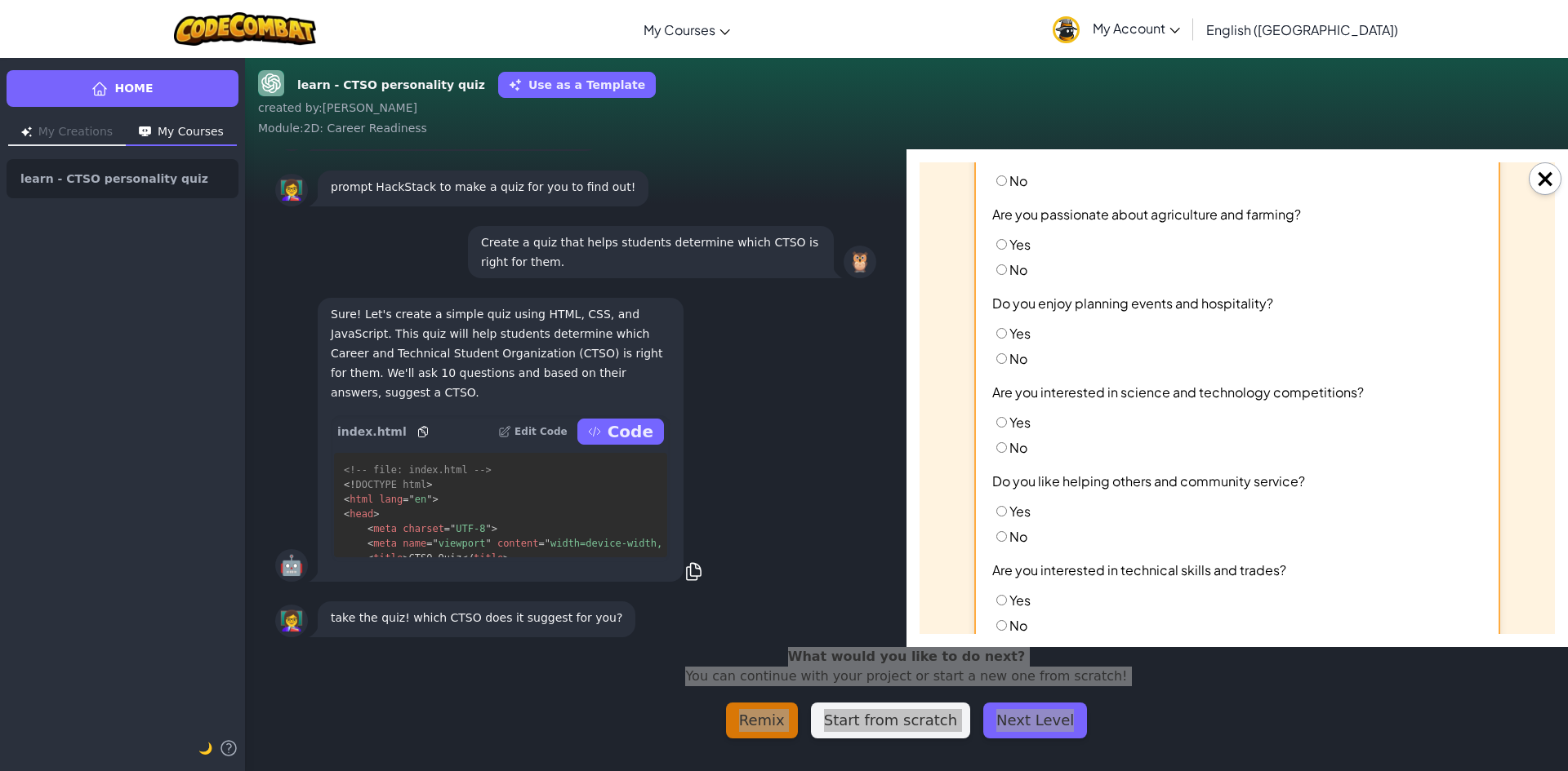
scroll to position [501, 0]
click at [996, 276] on input "No" at bounding box center [1001, 272] width 10 height 10
radio input "true"
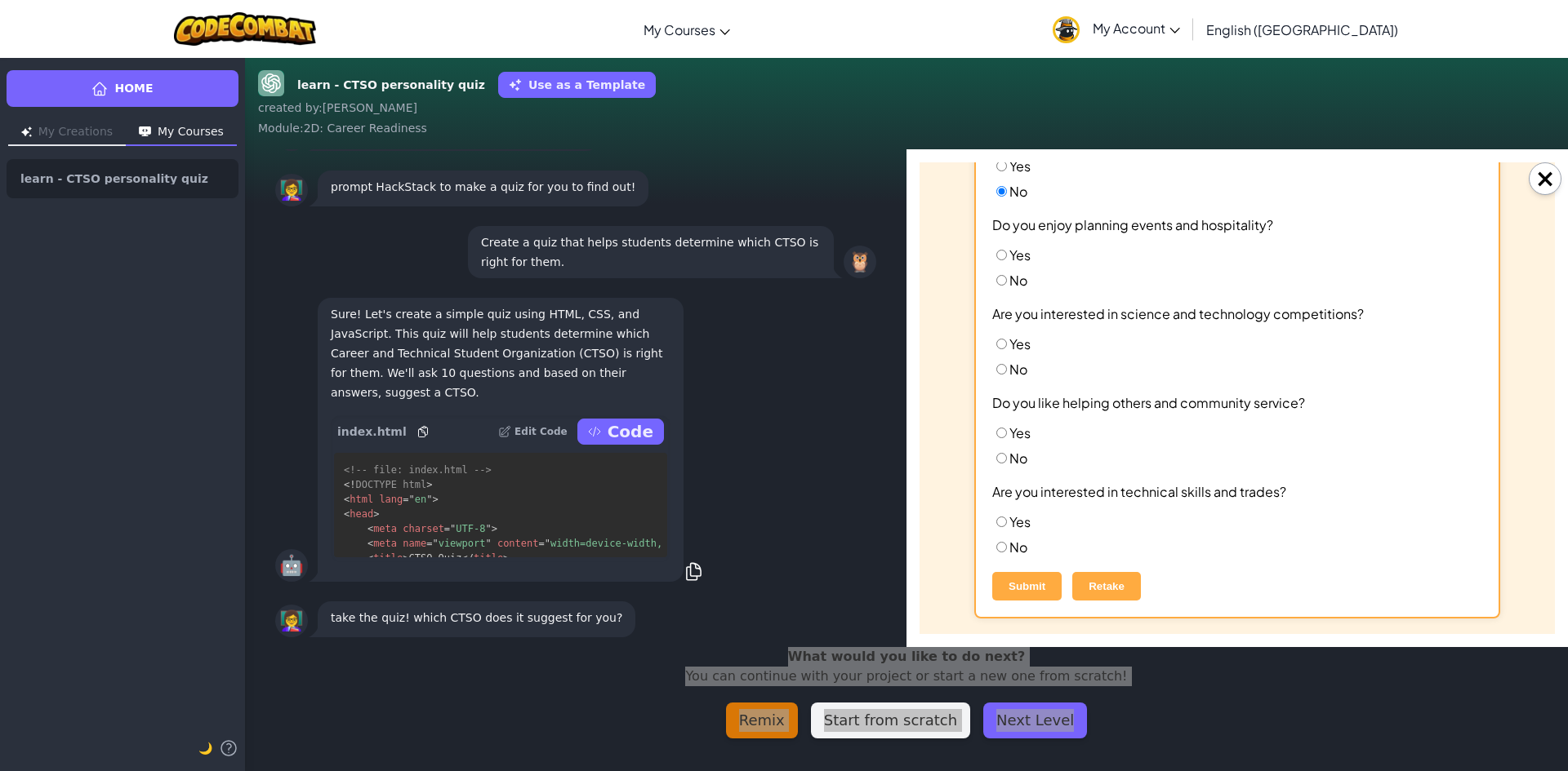
scroll to position [582, 0]
click at [996, 283] on input "No" at bounding box center [1001, 279] width 10 height 10
radio input "true"
click at [996, 369] on input "No" at bounding box center [1001, 369] width 10 height 10
radio input "true"
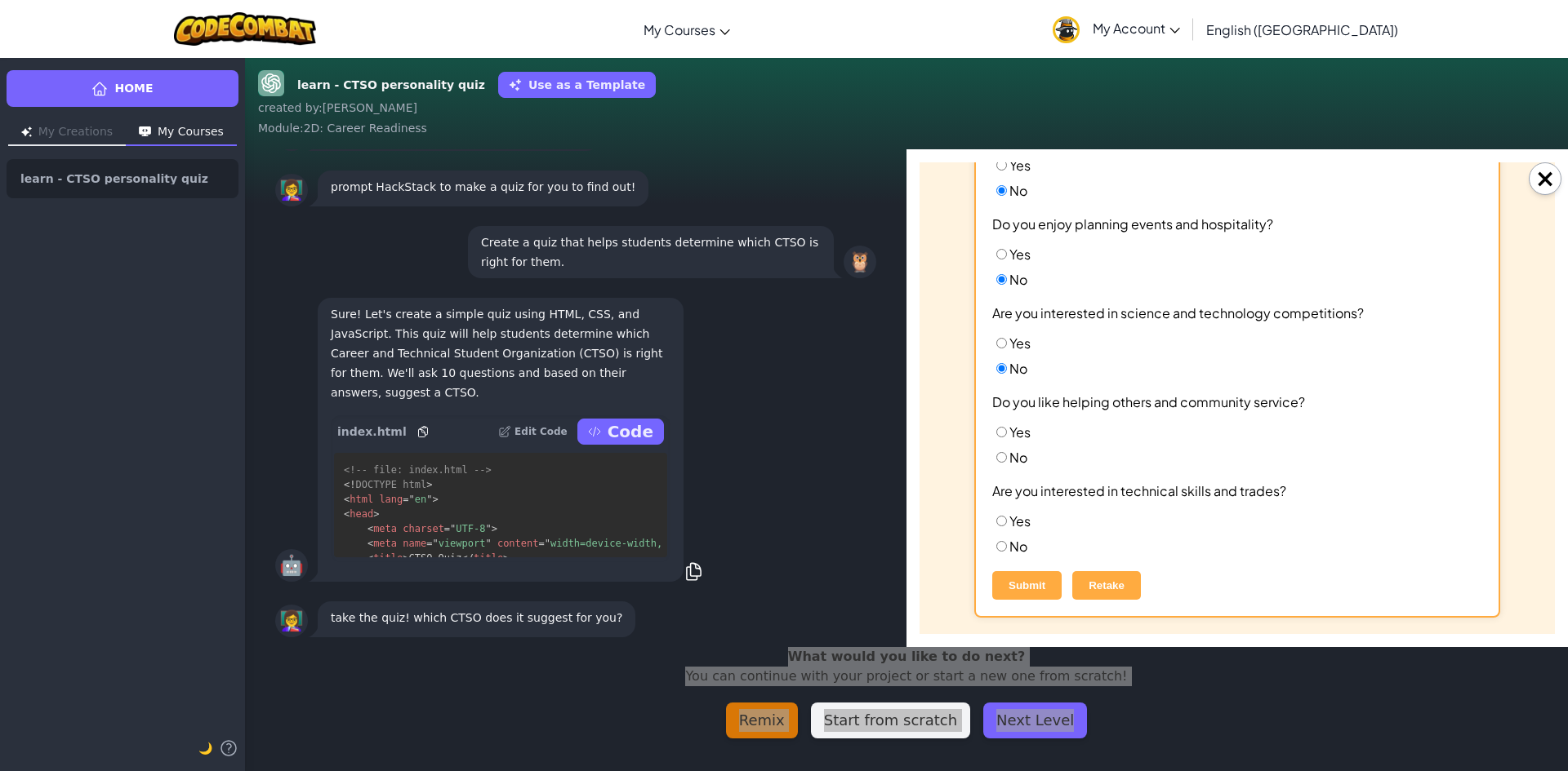
click at [999, 458] on input "No" at bounding box center [1001, 458] width 10 height 10
radio input "true"
click at [996, 549] on input "No" at bounding box center [1001, 546] width 10 height 10
radio input "true"
click at [1030, 579] on button "Submit" at bounding box center [1027, 586] width 70 height 29
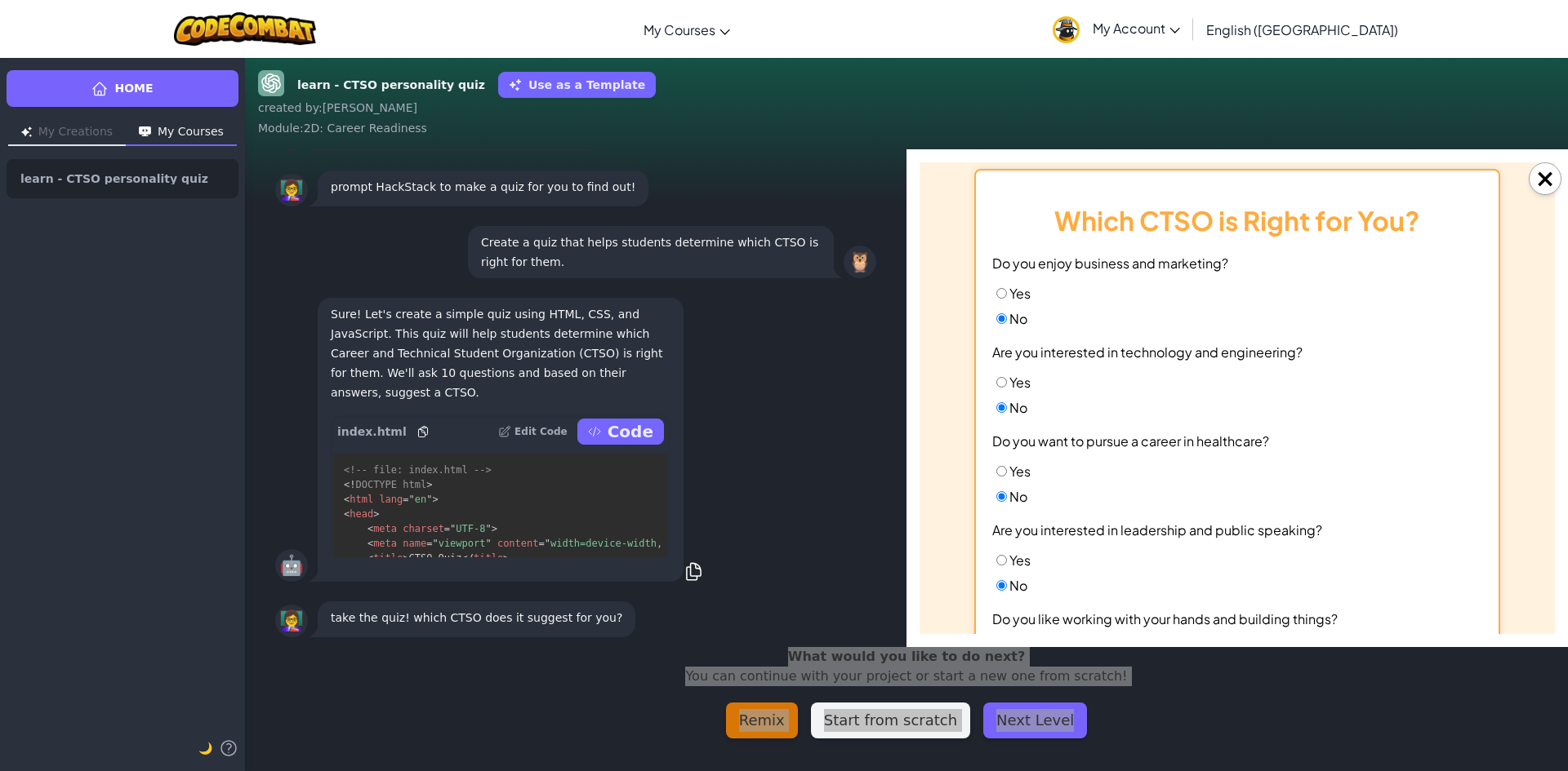
scroll to position [0, 0]
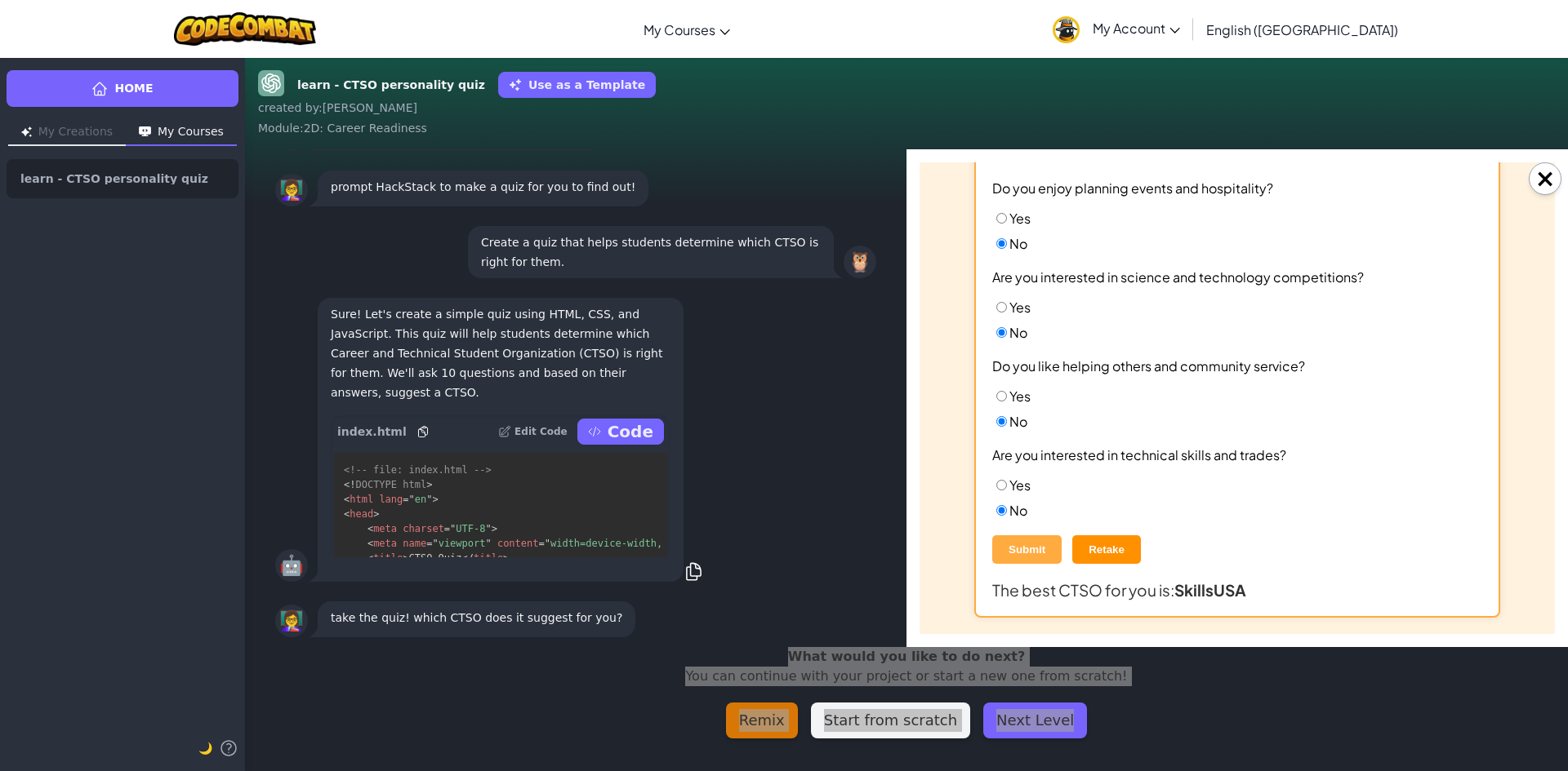
click at [1118, 550] on button "Retake" at bounding box center [1106, 550] width 69 height 29
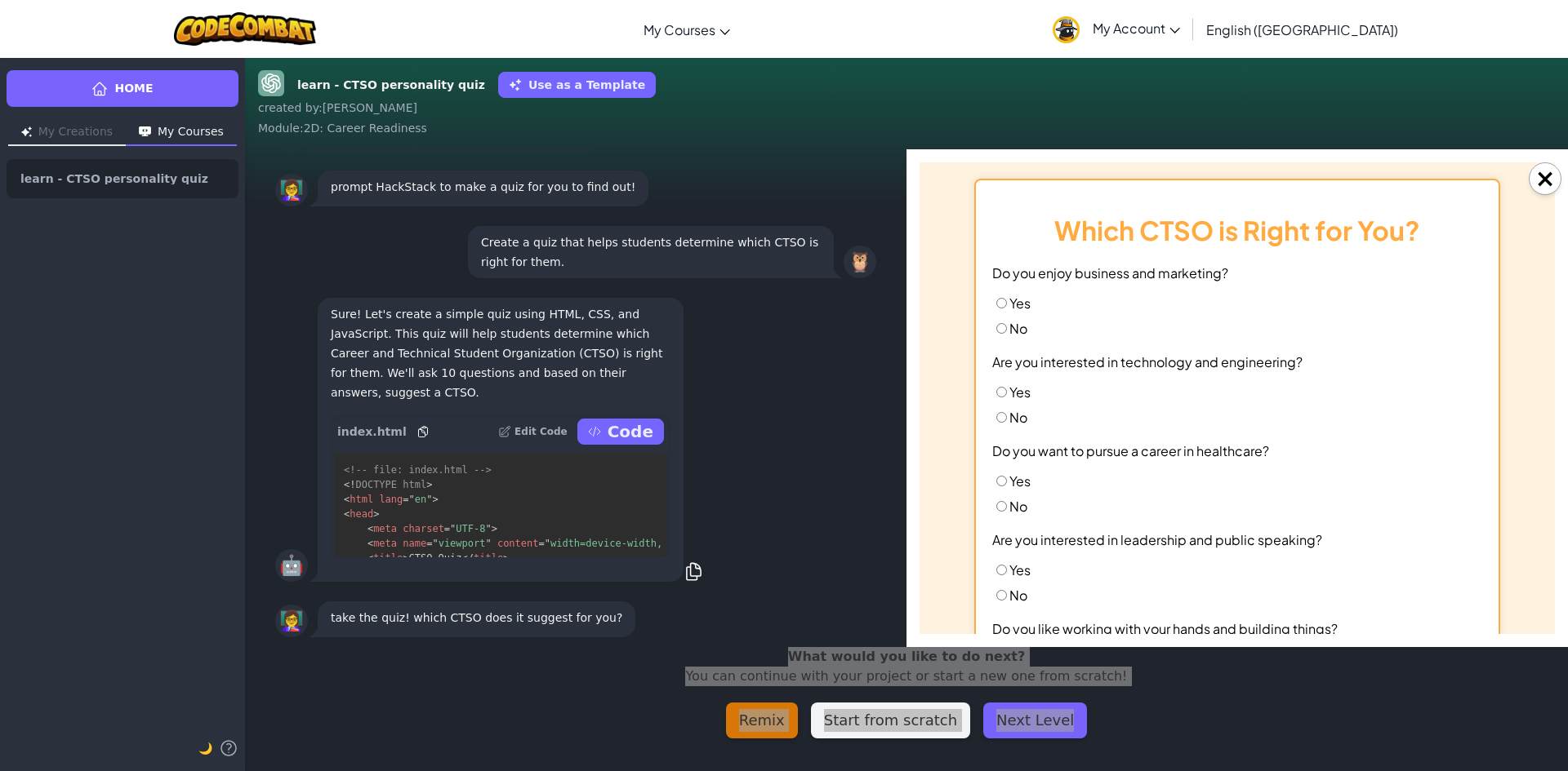
click at [996, 324] on input "No" at bounding box center [1001, 329] width 10 height 10
radio input "true"
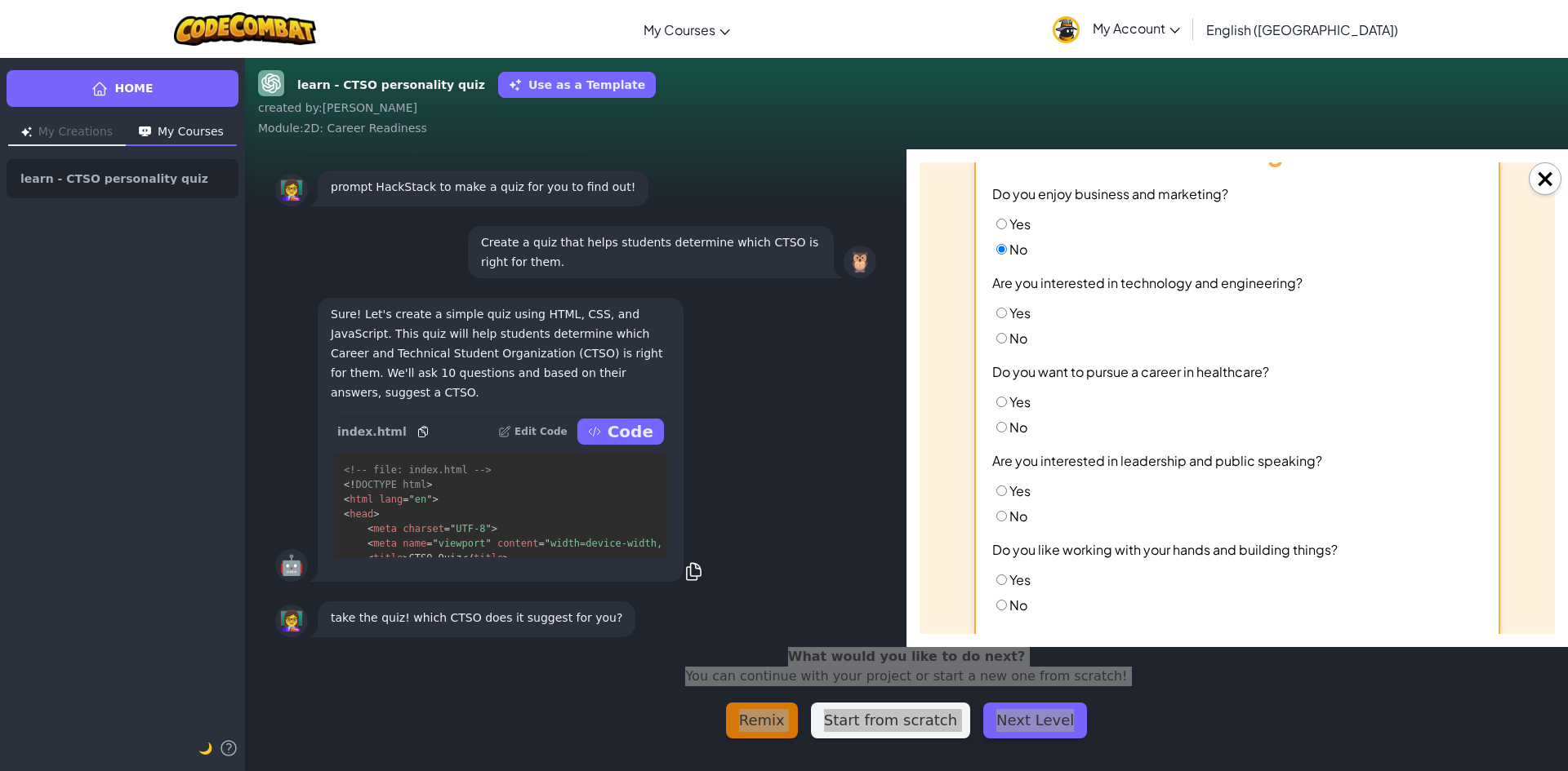
scroll to position [82, 0]
click at [1000, 340] on input "No" at bounding box center [1001, 335] width 10 height 10
radio input "true"
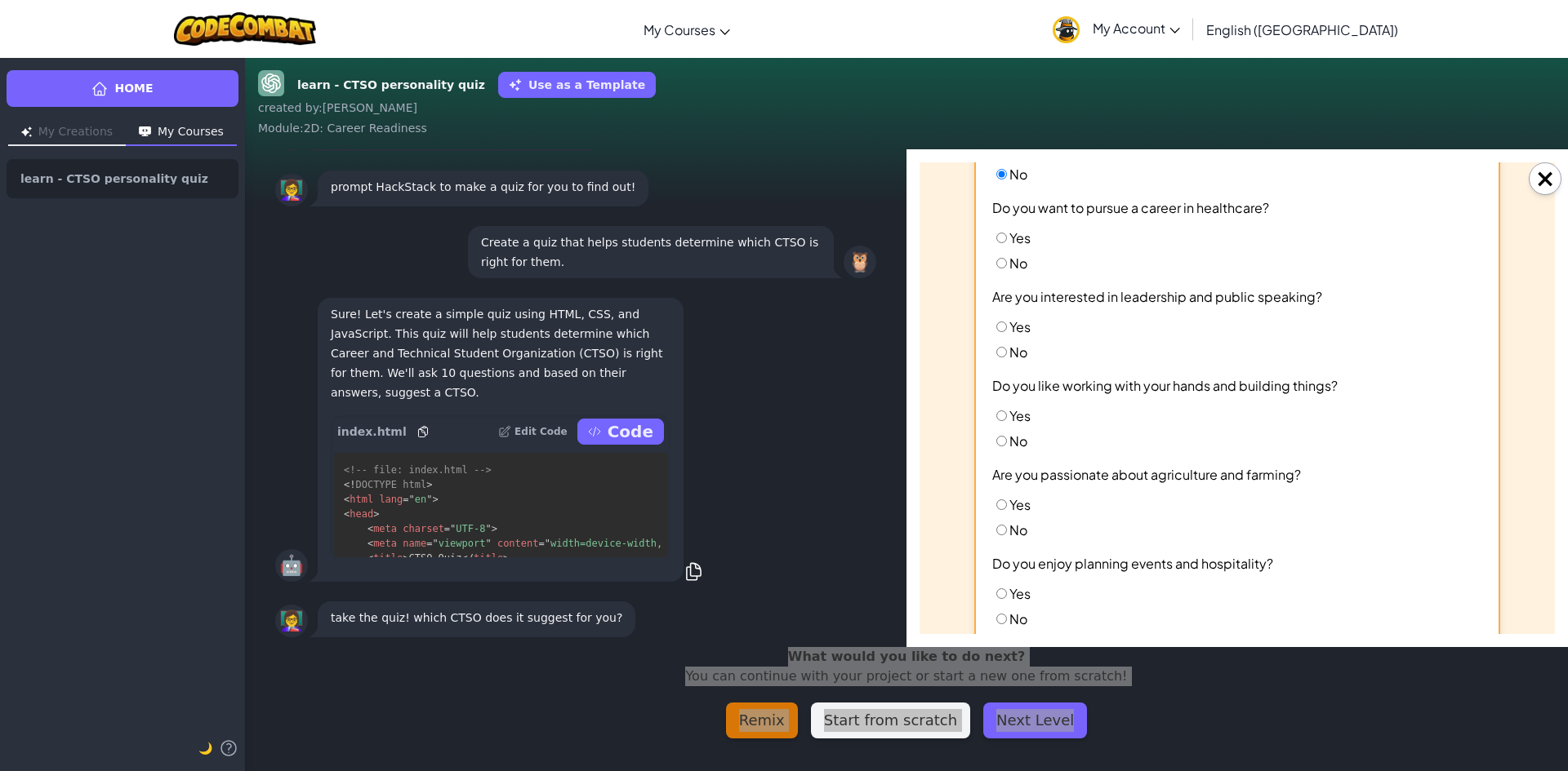
scroll to position [245, 0]
click at [992, 267] on label "No" at bounding box center [1009, 262] width 35 height 17
click at [996, 267] on input "No" at bounding box center [1001, 262] width 10 height 10
radio input "true"
click at [992, 342] on label "No" at bounding box center [1009, 351] width 35 height 17
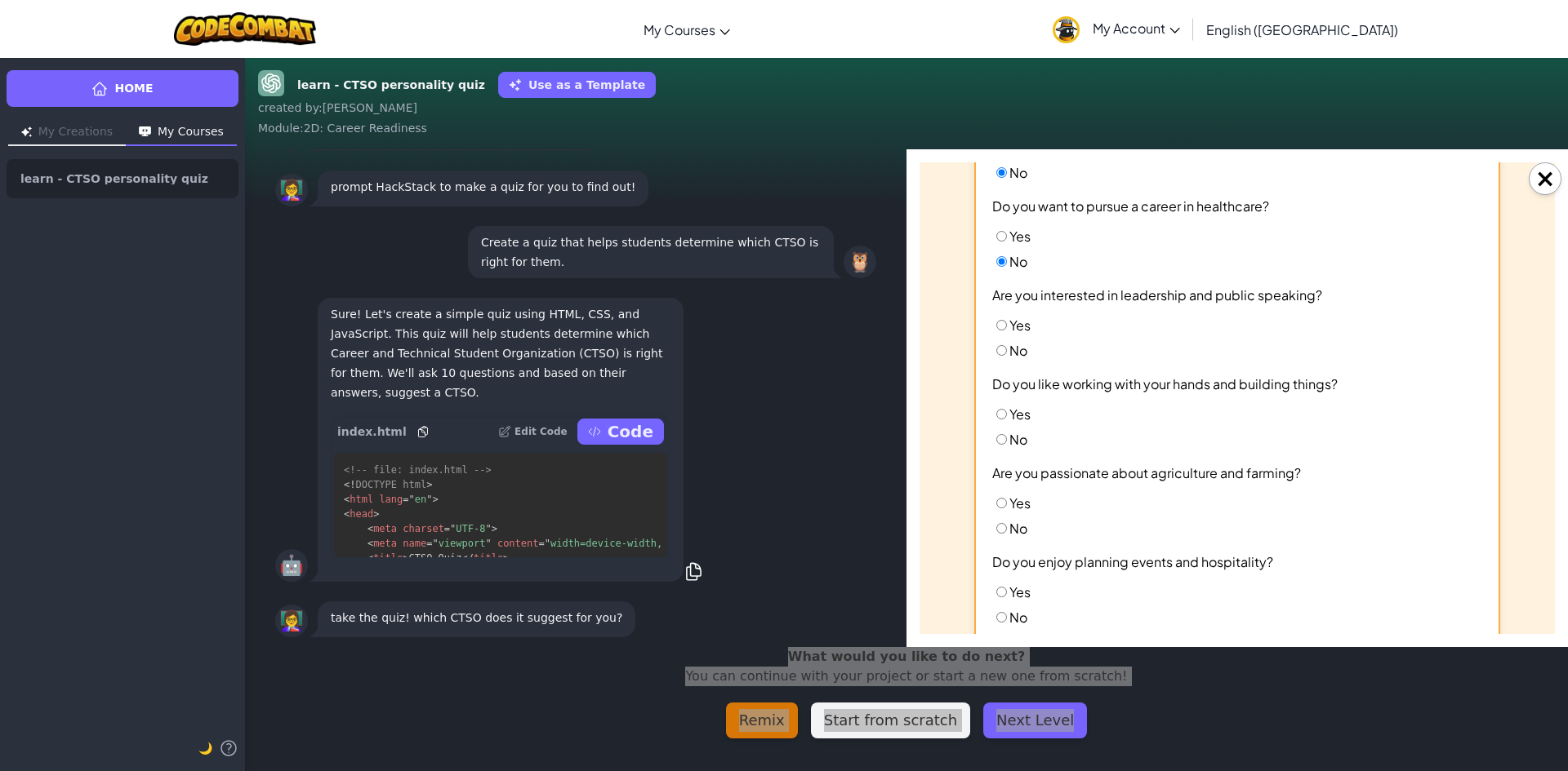
click at [996, 346] on input "No" at bounding box center [1001, 351] width 10 height 10
radio input "true"
click at [996, 411] on input "Yes" at bounding box center [1001, 414] width 10 height 10
radio input "true"
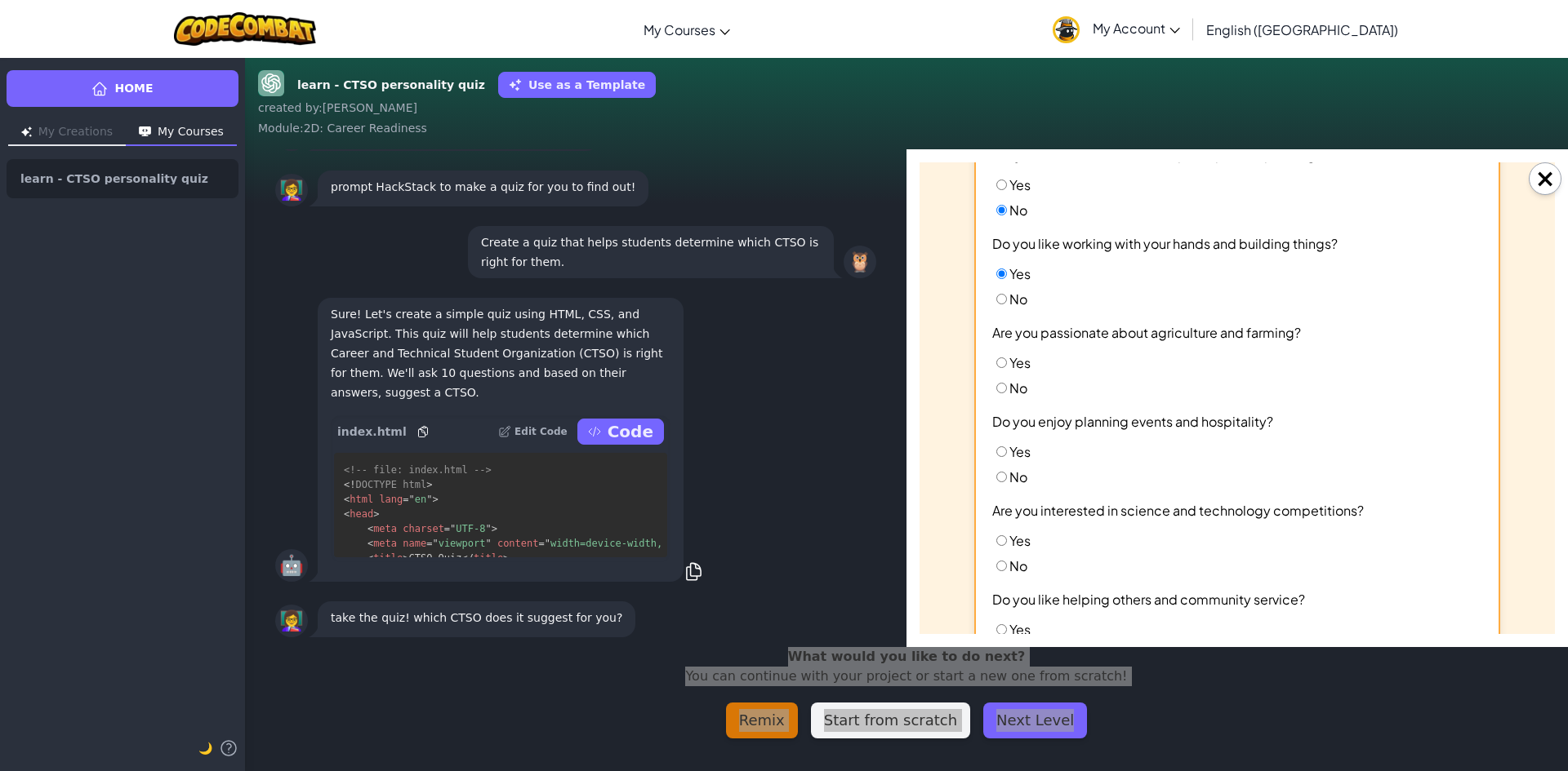
scroll to position [408, 0]
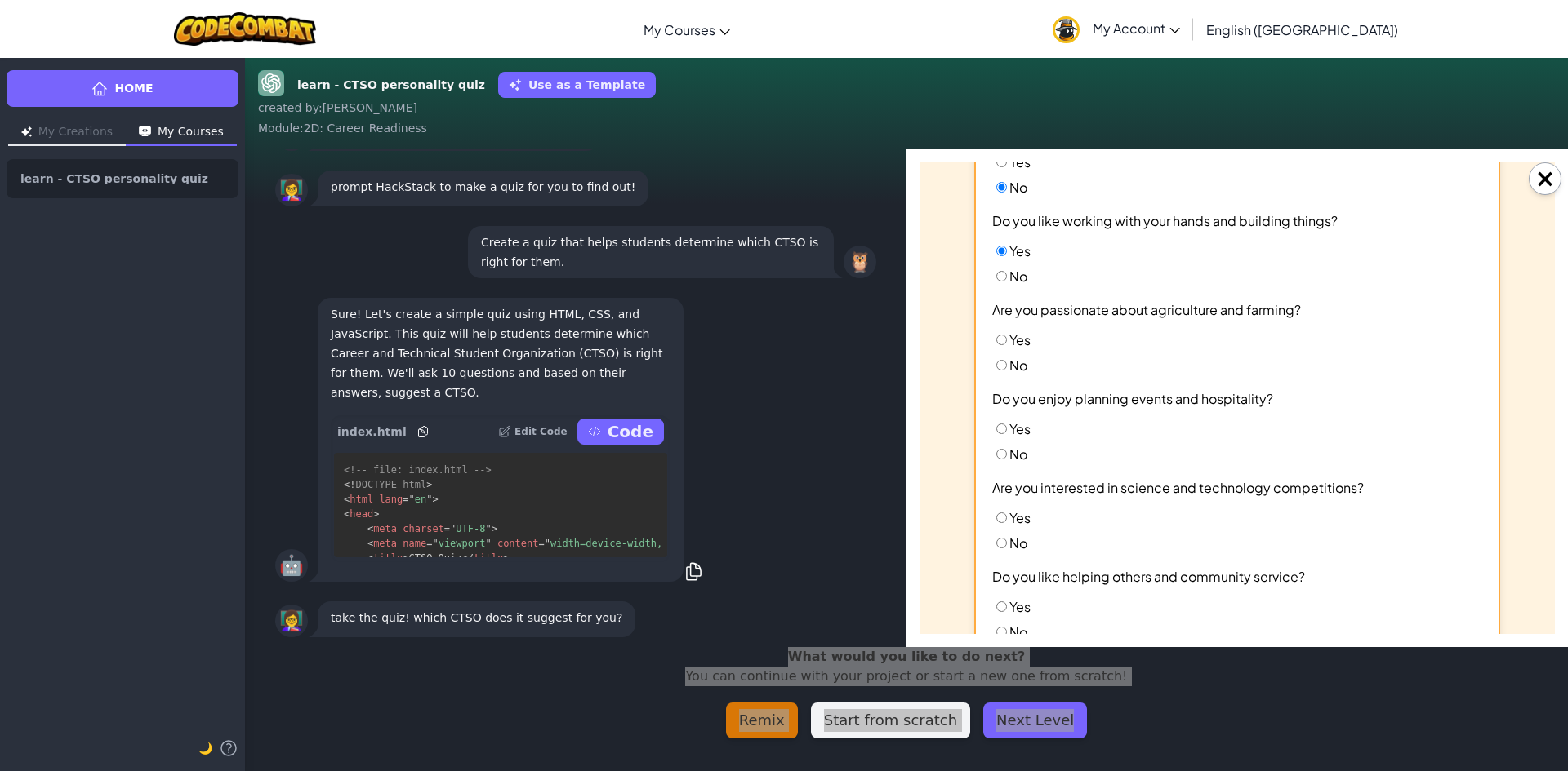
click at [996, 367] on input "No" at bounding box center [1001, 365] width 10 height 10
radio input "true"
click at [999, 452] on input "No" at bounding box center [1001, 454] width 10 height 10
radio input "true"
click at [995, 549] on label "No" at bounding box center [1009, 543] width 35 height 17
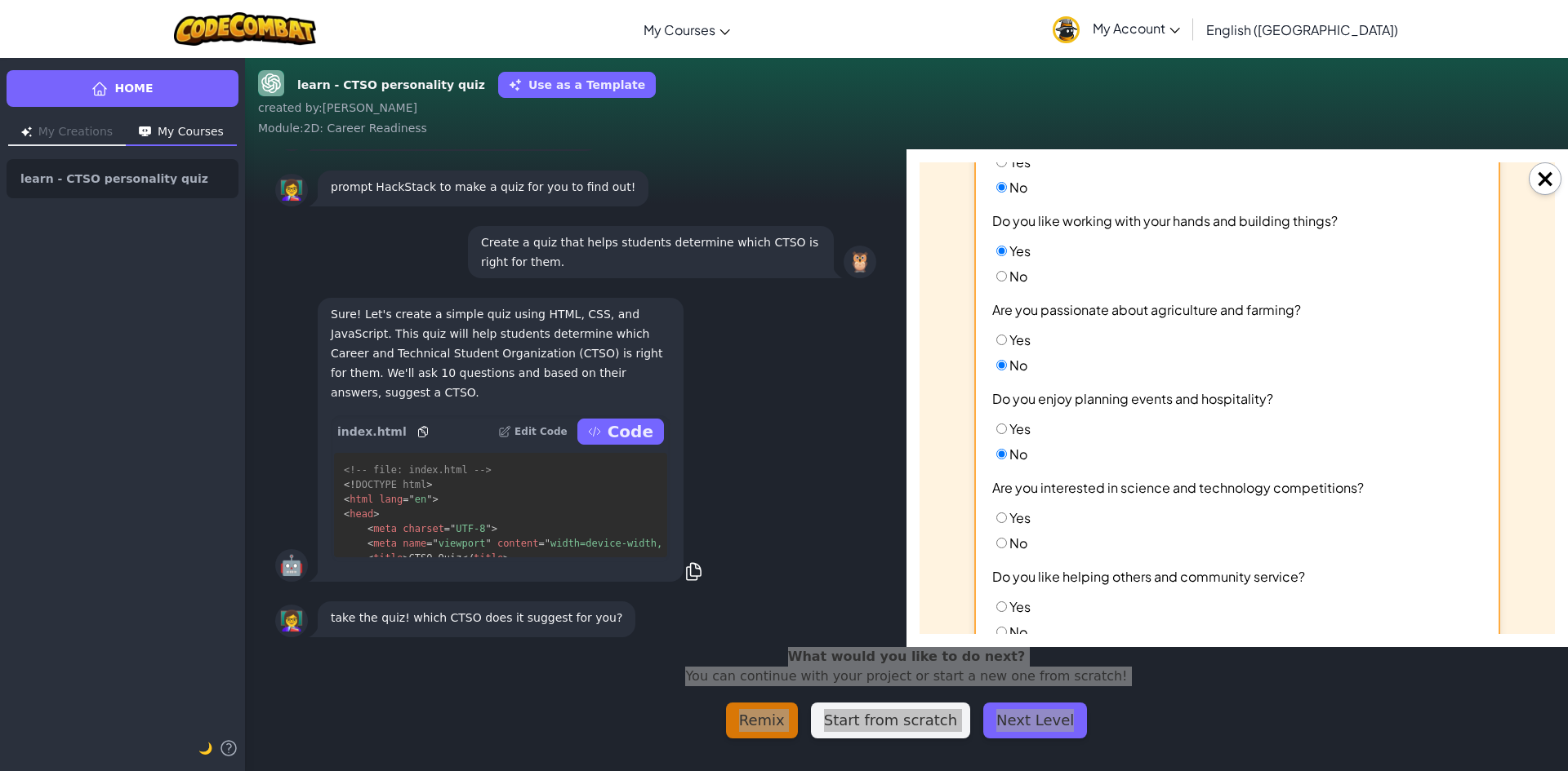
click at [996, 549] on input "No" at bounding box center [1001, 543] width 10 height 10
radio input "true"
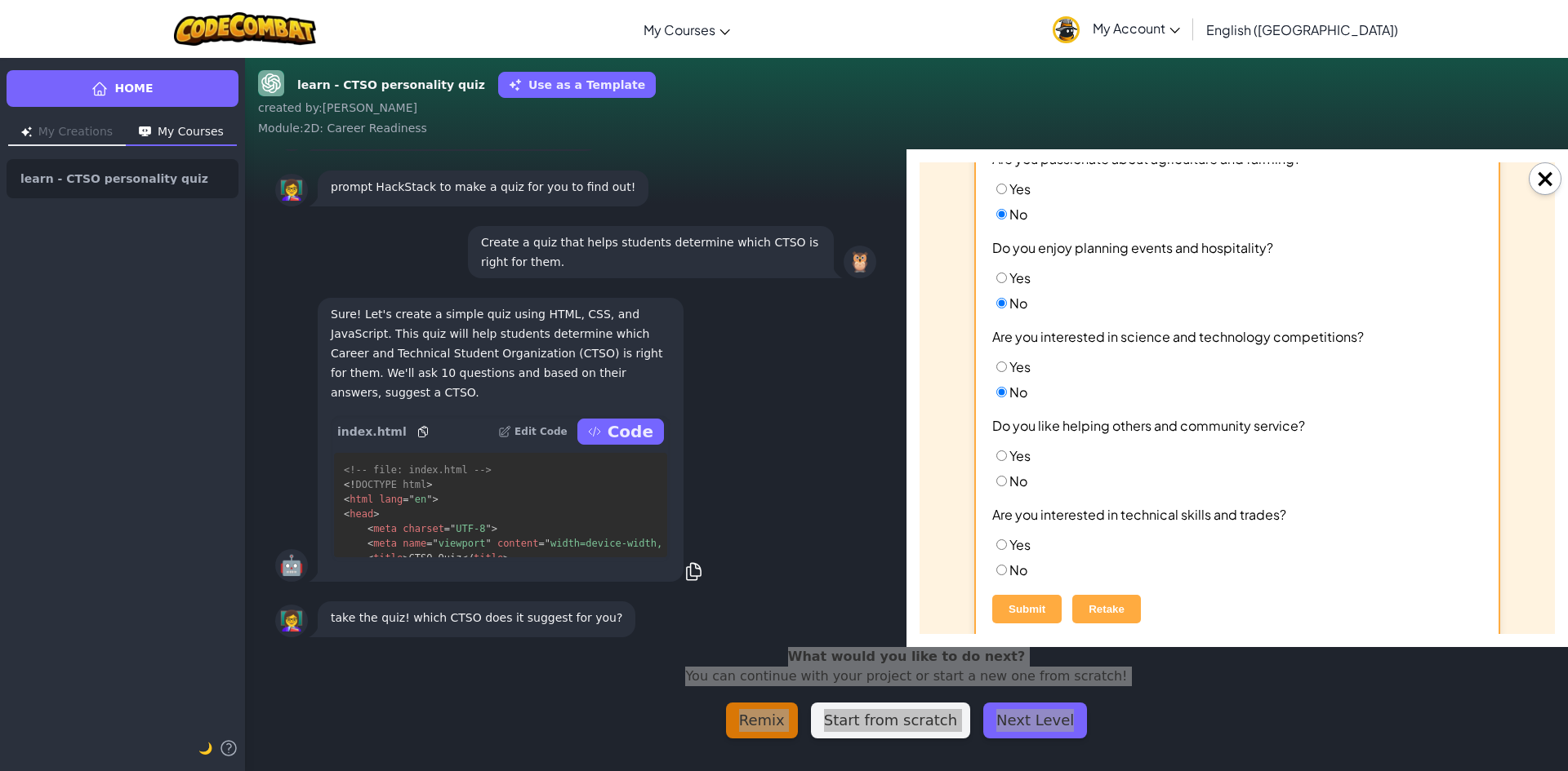
scroll to position [571, 0]
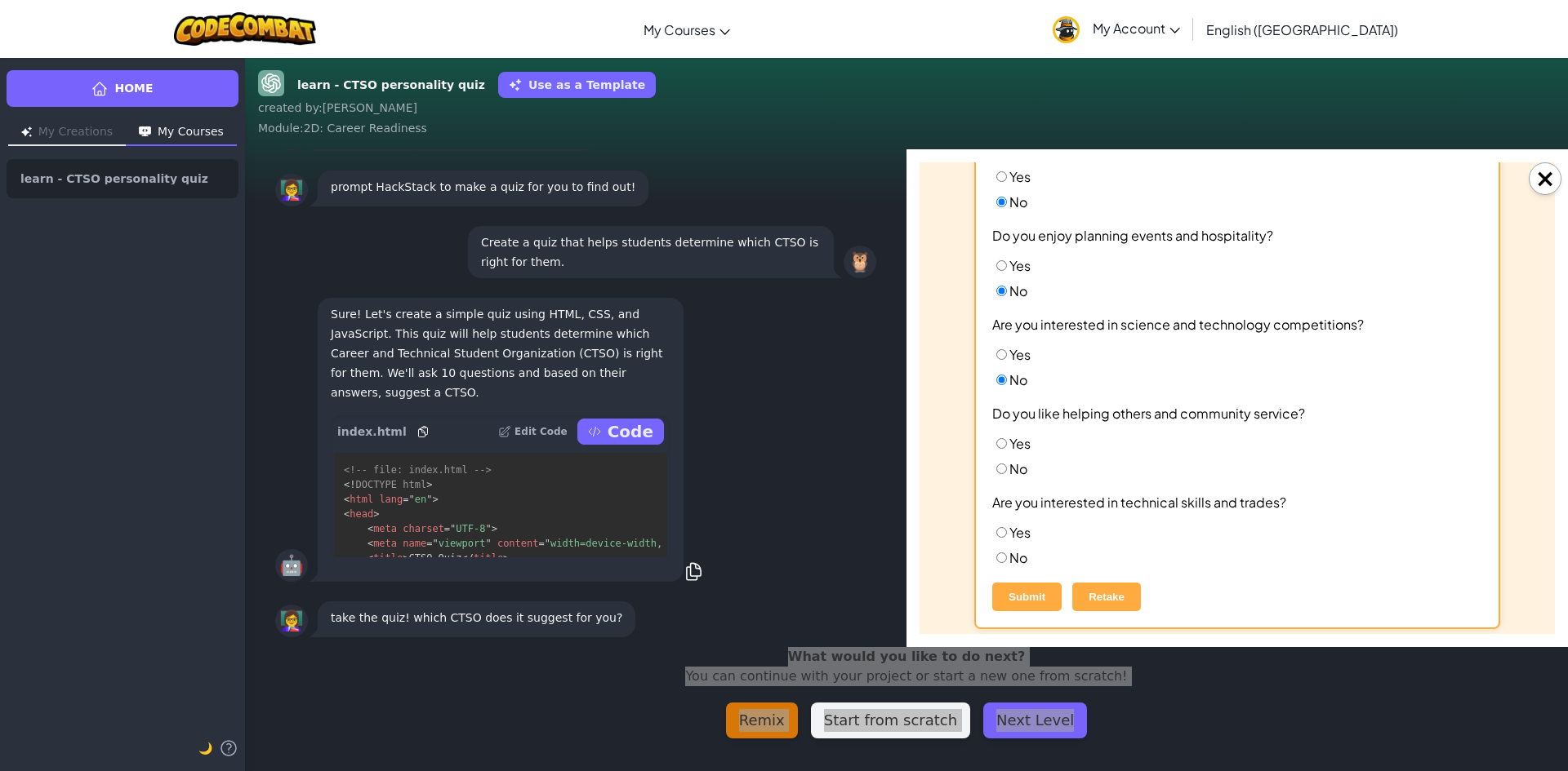
drag, startPoint x: 994, startPoint y: 468, endPoint x: 990, endPoint y: 486, distance: 18.4
click at [996, 473] on input "No" at bounding box center [1001, 469] width 10 height 10
radio input "true"
click at [998, 558] on input "No" at bounding box center [1001, 558] width 10 height 10
radio input "true"
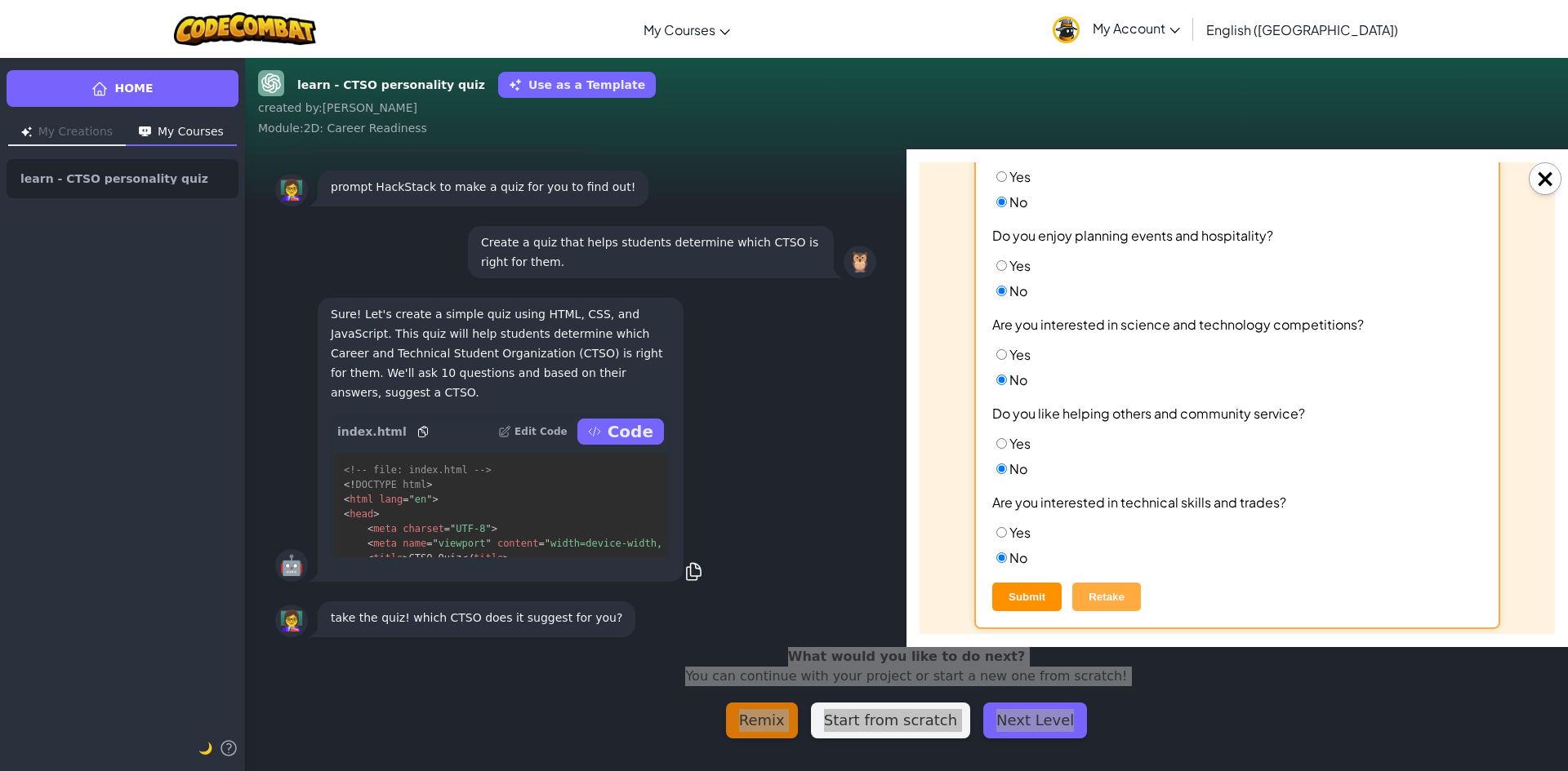
click at [1001, 588] on button "Submit" at bounding box center [1027, 597] width 70 height 29
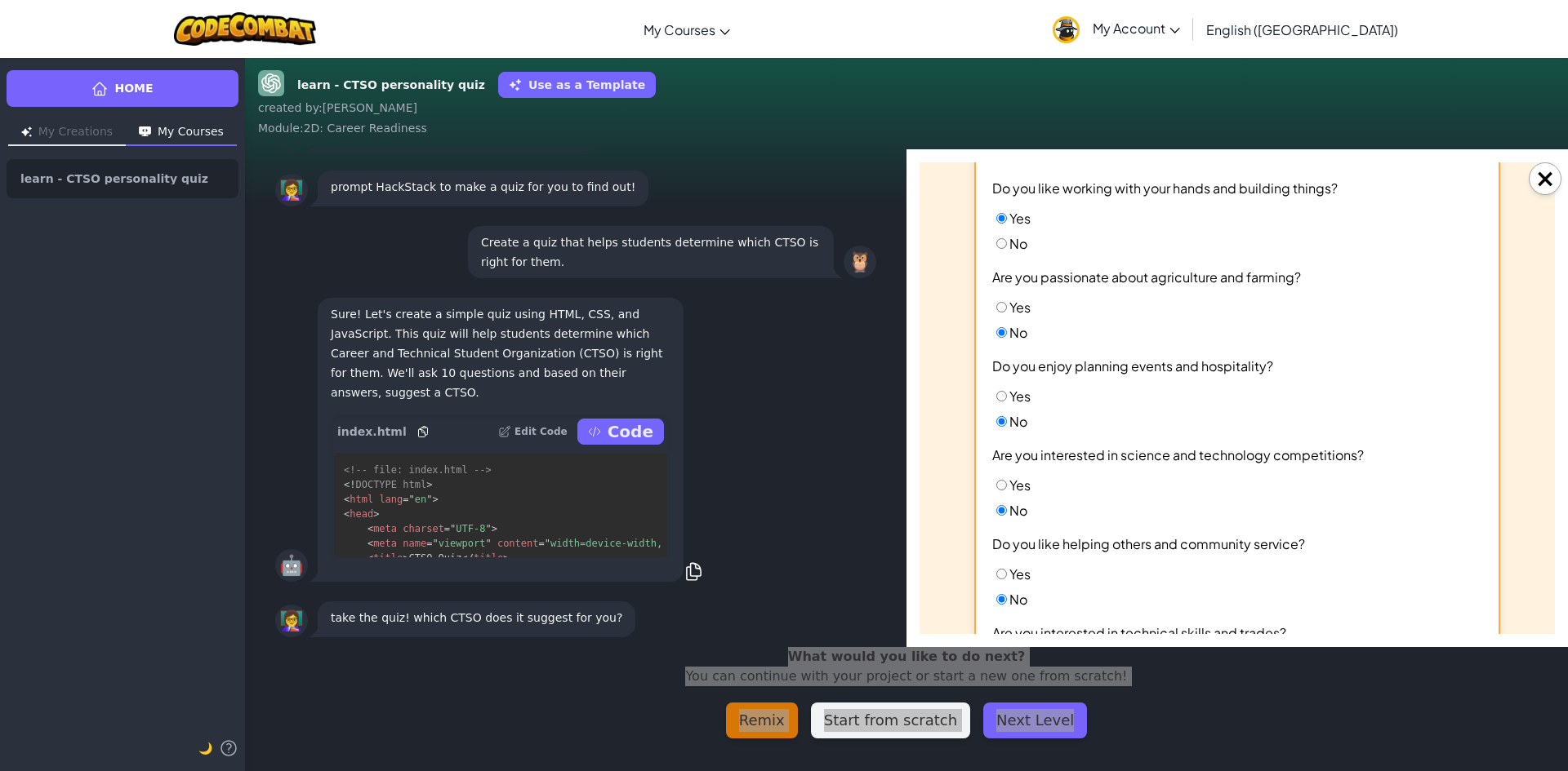
scroll to position [619, 0]
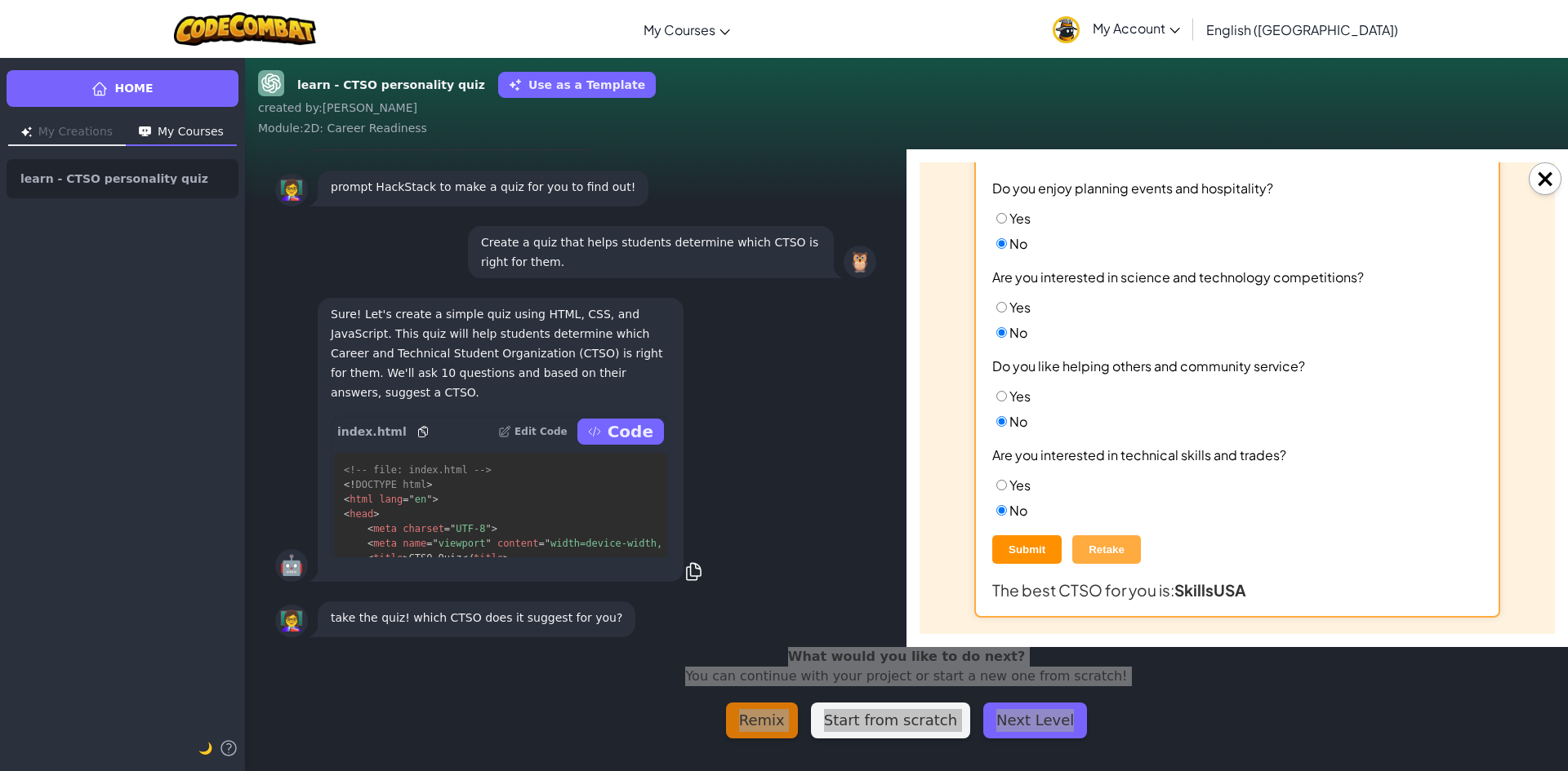
click at [1032, 554] on button "Submit" at bounding box center [1027, 550] width 70 height 29
click at [1007, 559] on button "Submit" at bounding box center [1027, 550] width 70 height 29
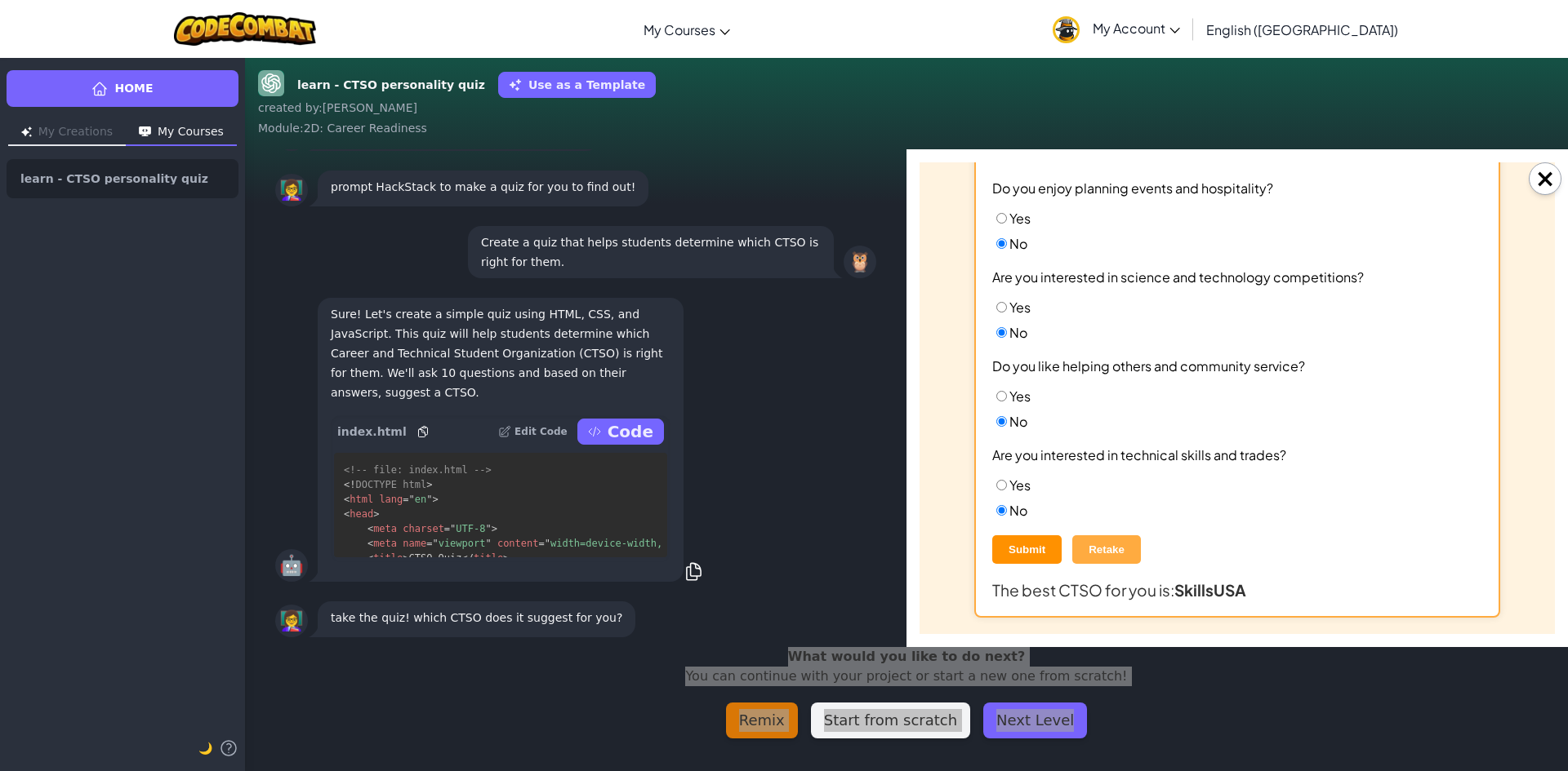
click at [1007, 559] on button "Submit" at bounding box center [1027, 550] width 70 height 29
click at [1029, 549] on button "Submit" at bounding box center [1027, 550] width 70 height 29
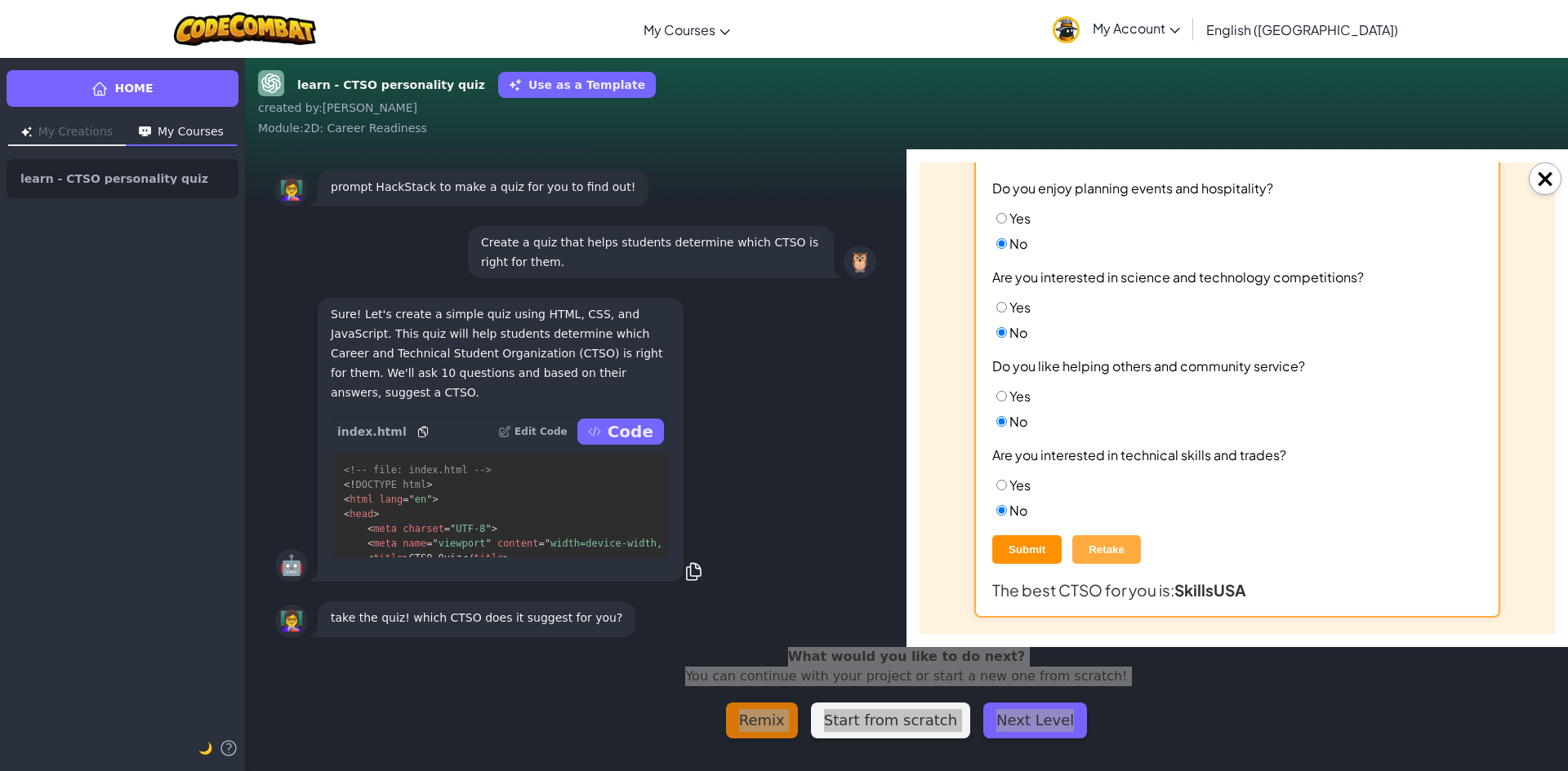
click at [1029, 549] on button "Submit" at bounding box center [1027, 550] width 70 height 29
click at [1003, 543] on button "Submit" at bounding box center [1027, 550] width 70 height 29
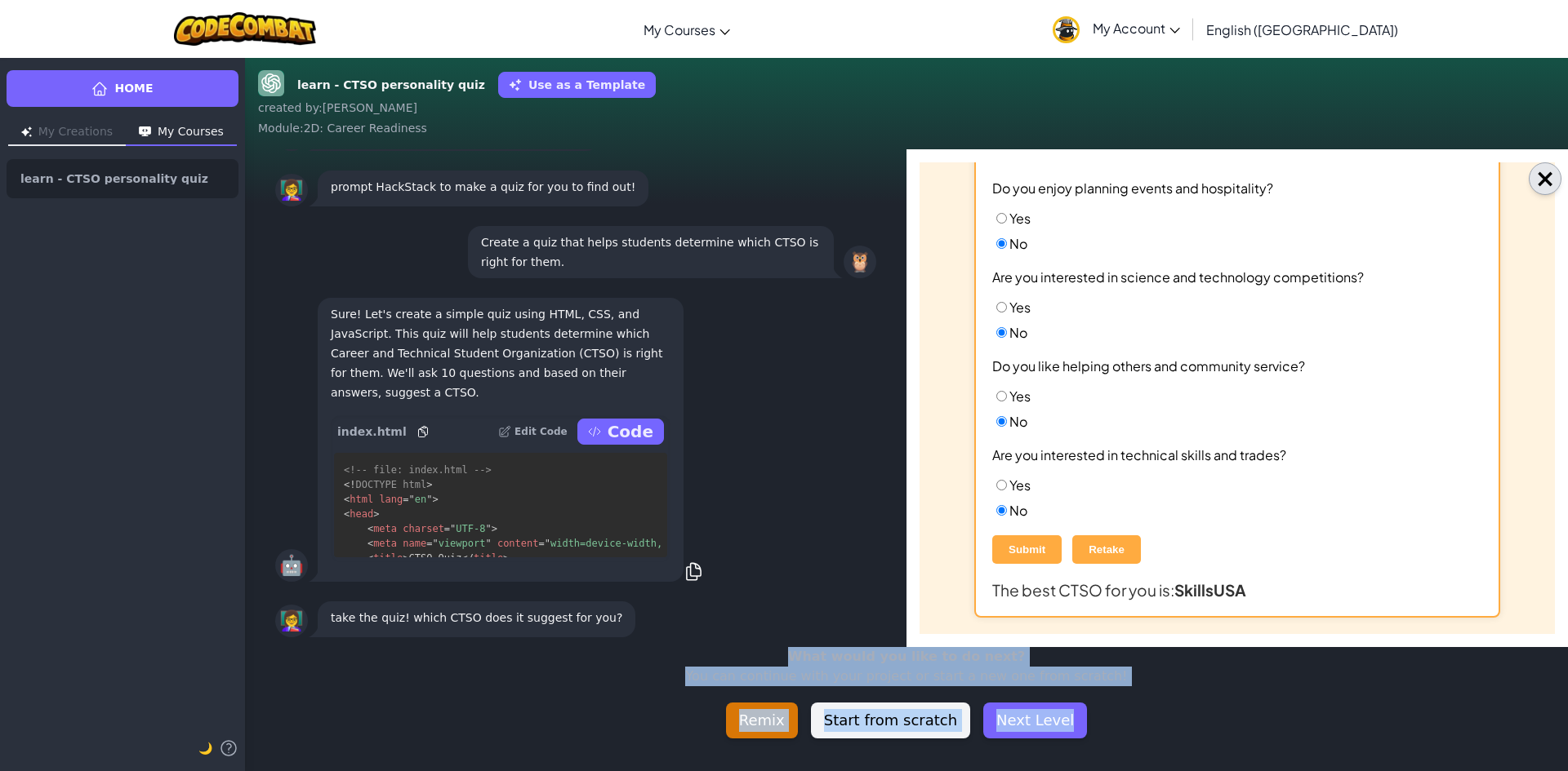
click at [1548, 178] on button "×" at bounding box center [1545, 178] width 32 height 32
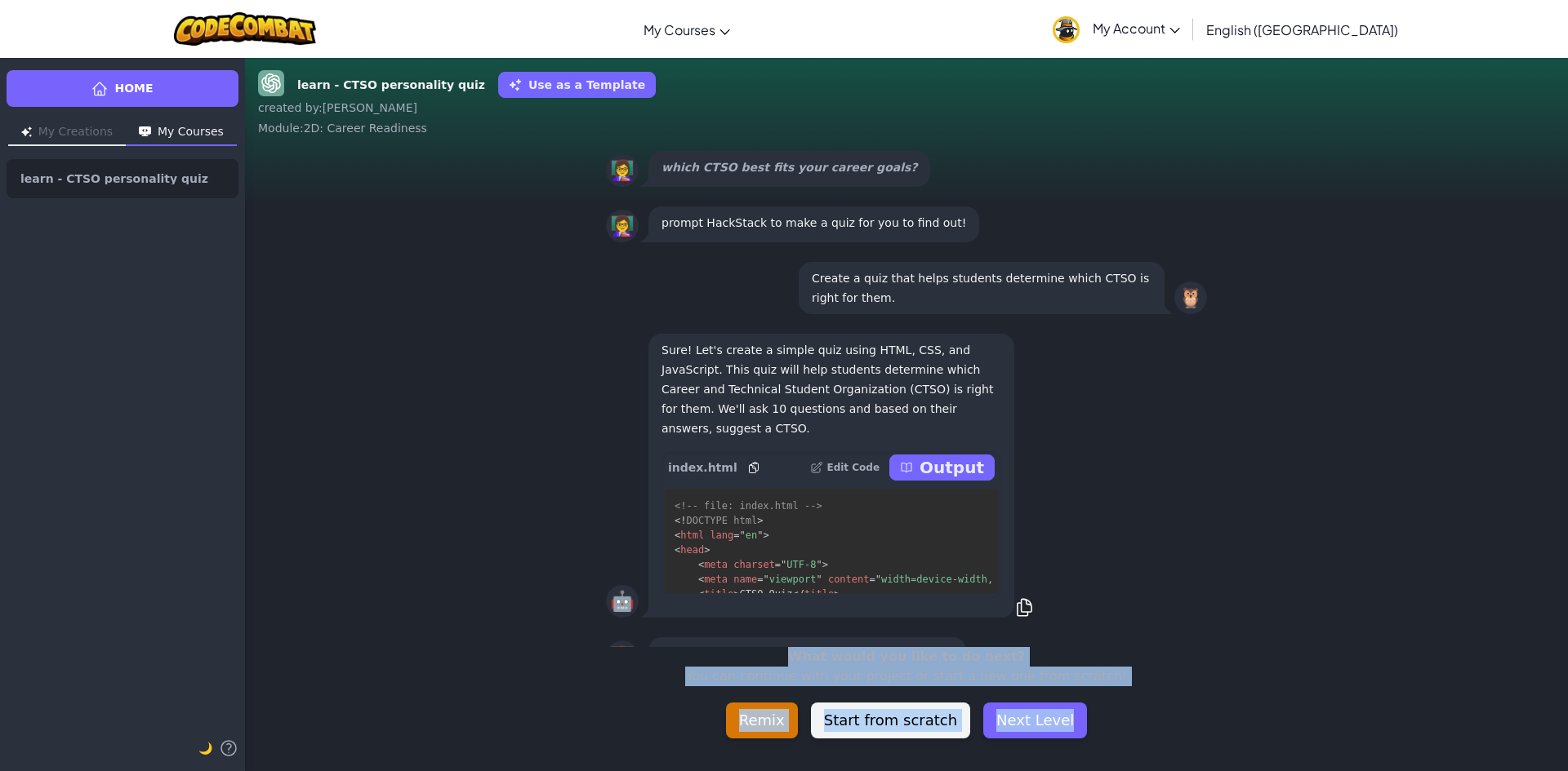
scroll to position [-80, 0]
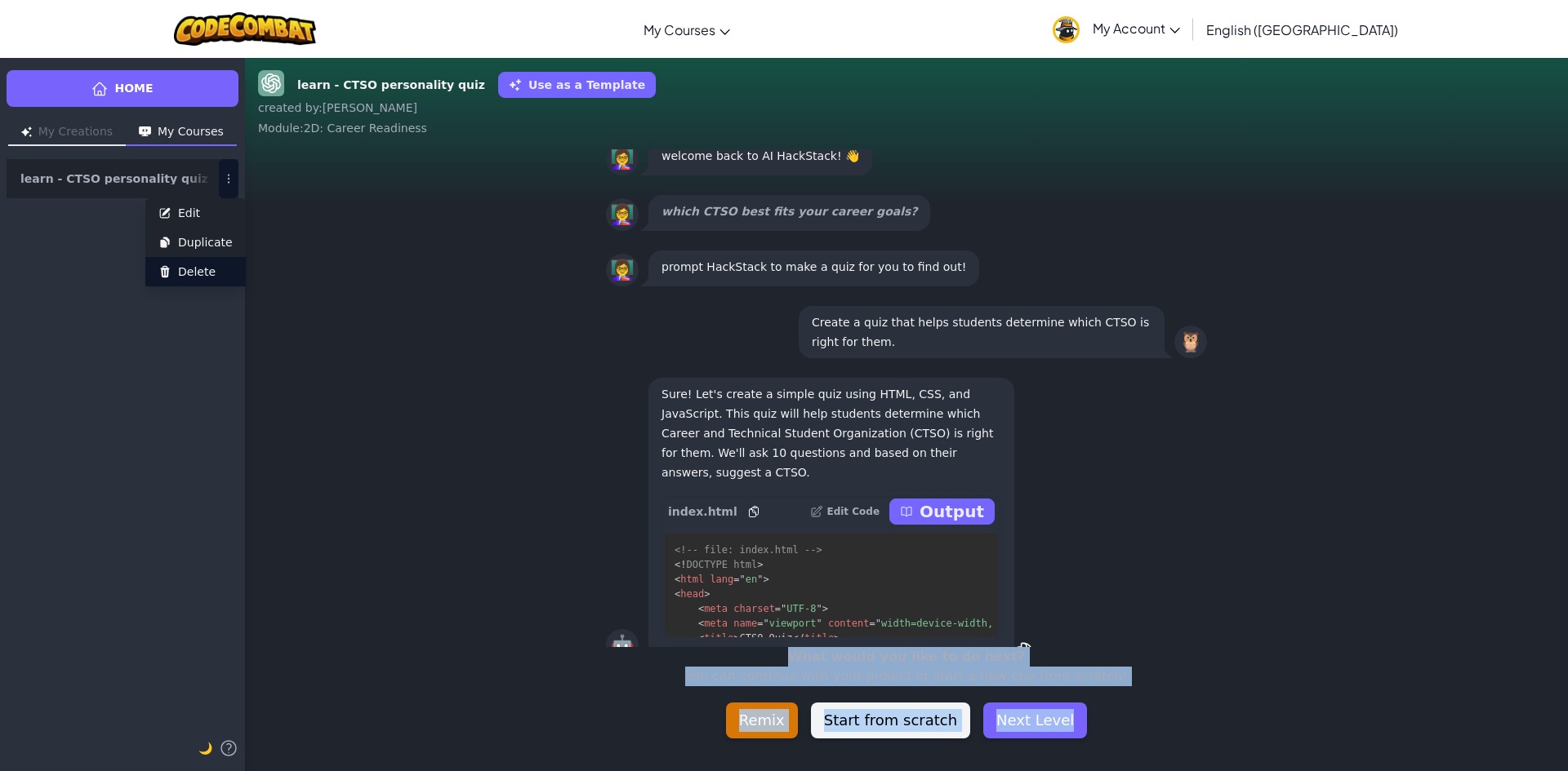
click at [197, 279] on span "Delete" at bounding box center [197, 271] width 37 height 16
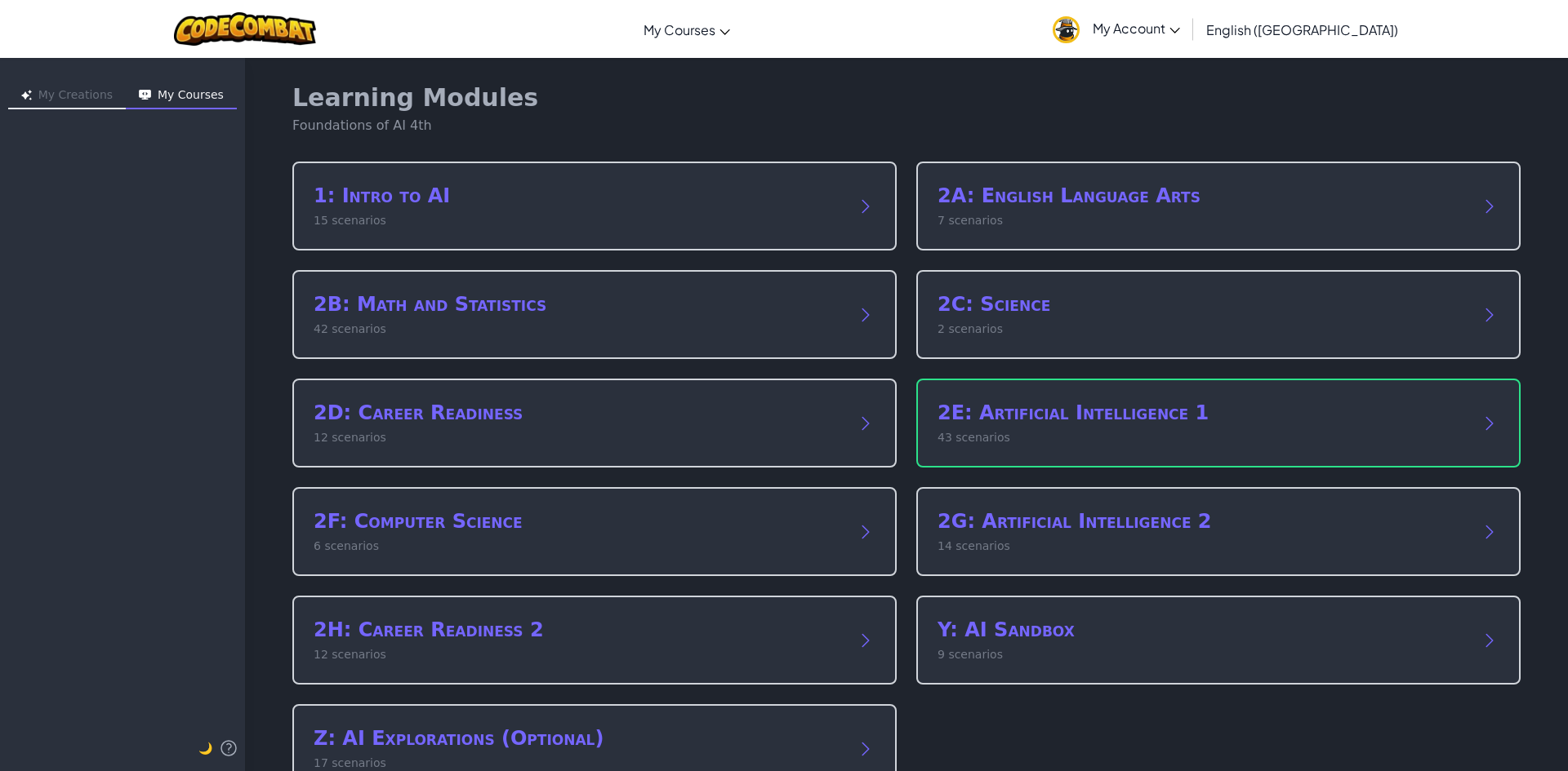
drag, startPoint x: 197, startPoint y: 279, endPoint x: 833, endPoint y: 110, distance: 658.1
click at [833, 110] on div "Learning Modules Foundations of AI 4th" at bounding box center [906, 110] width 1228 height 53
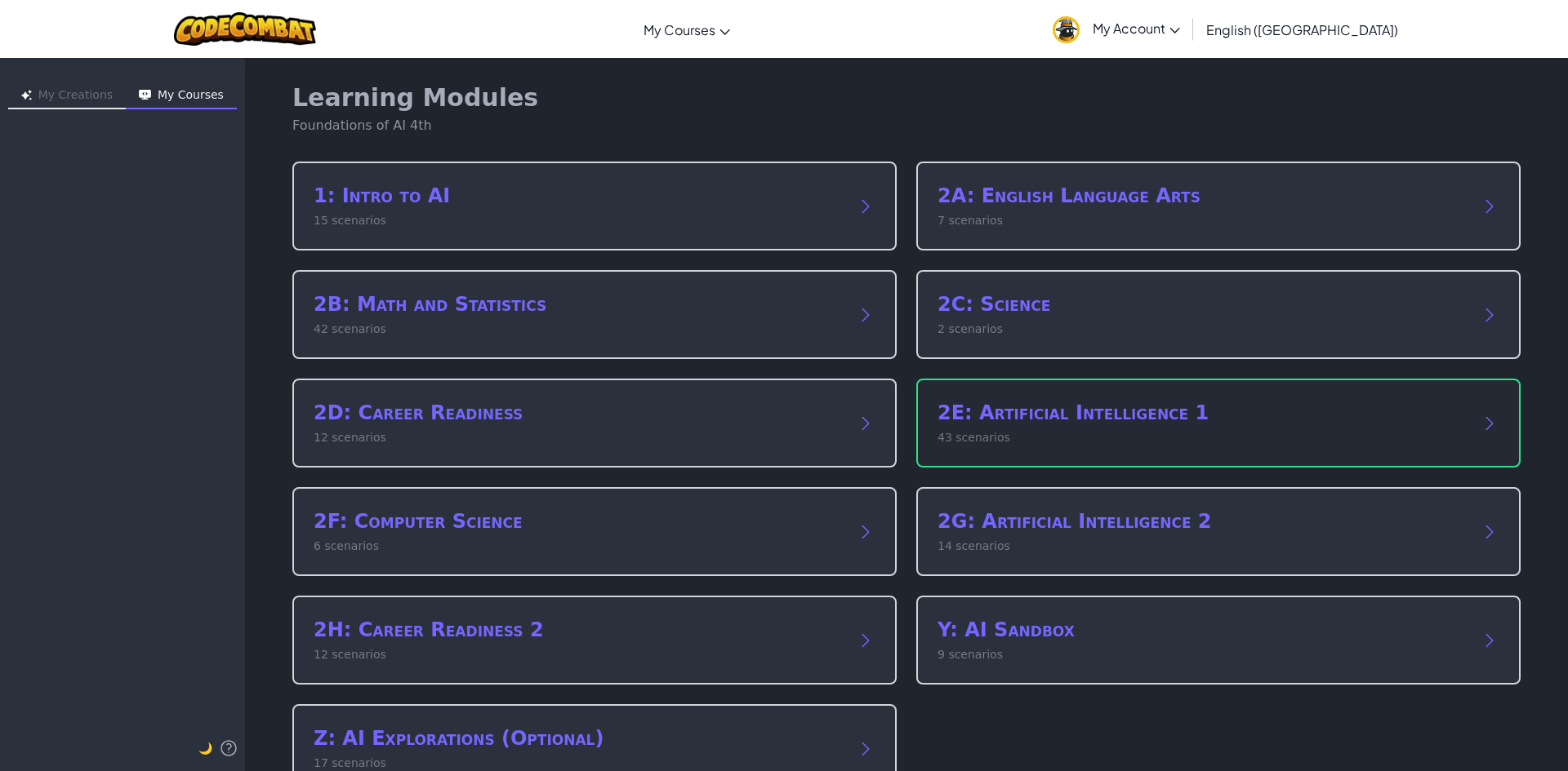
click at [1041, 439] on p "43 scenarios" at bounding box center [1202, 438] width 529 height 17
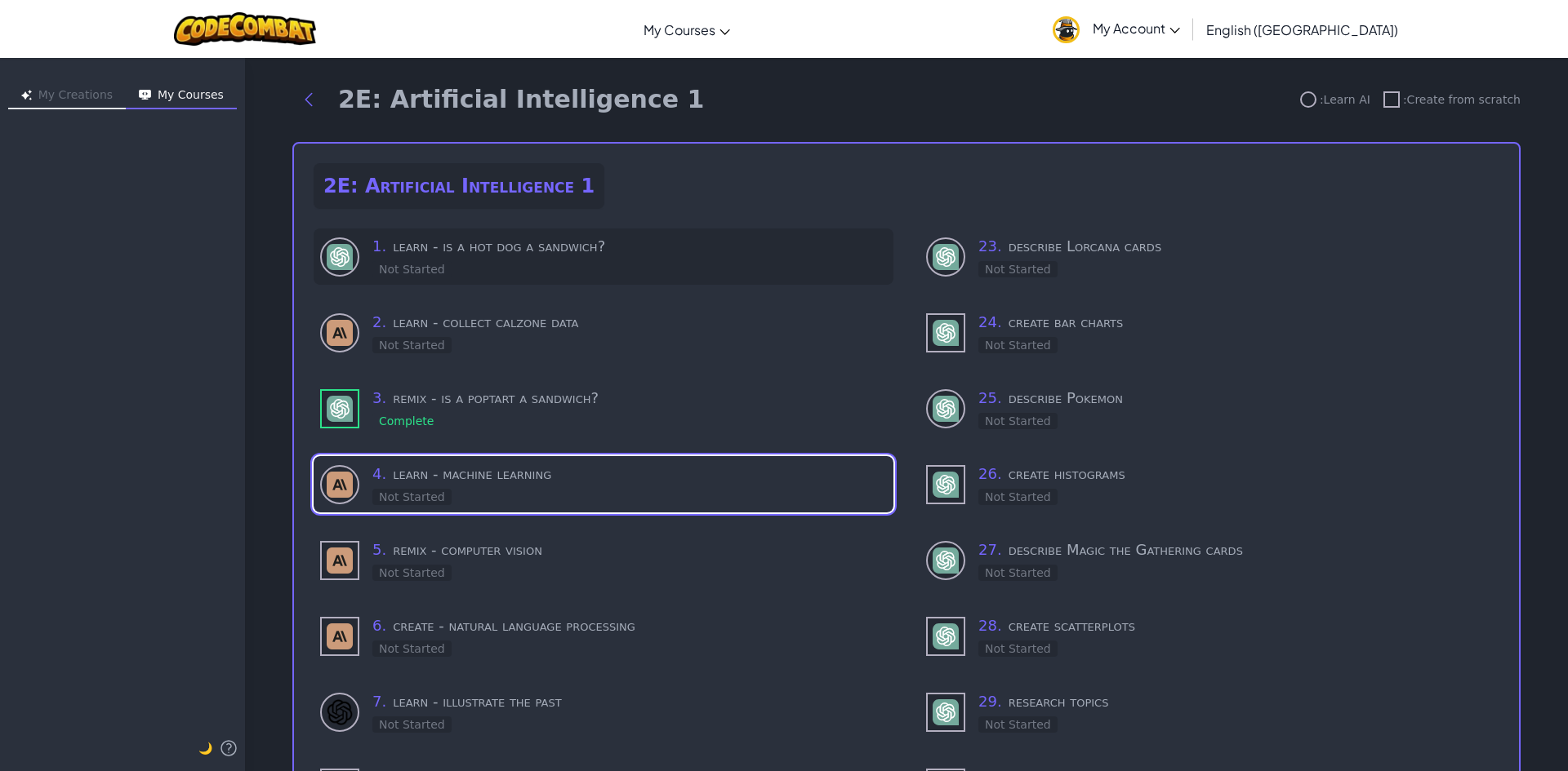
click at [498, 278] on div "1 . learn - is a hot dog a sandwich? Not Started" at bounding box center [603, 256] width 580 height 56
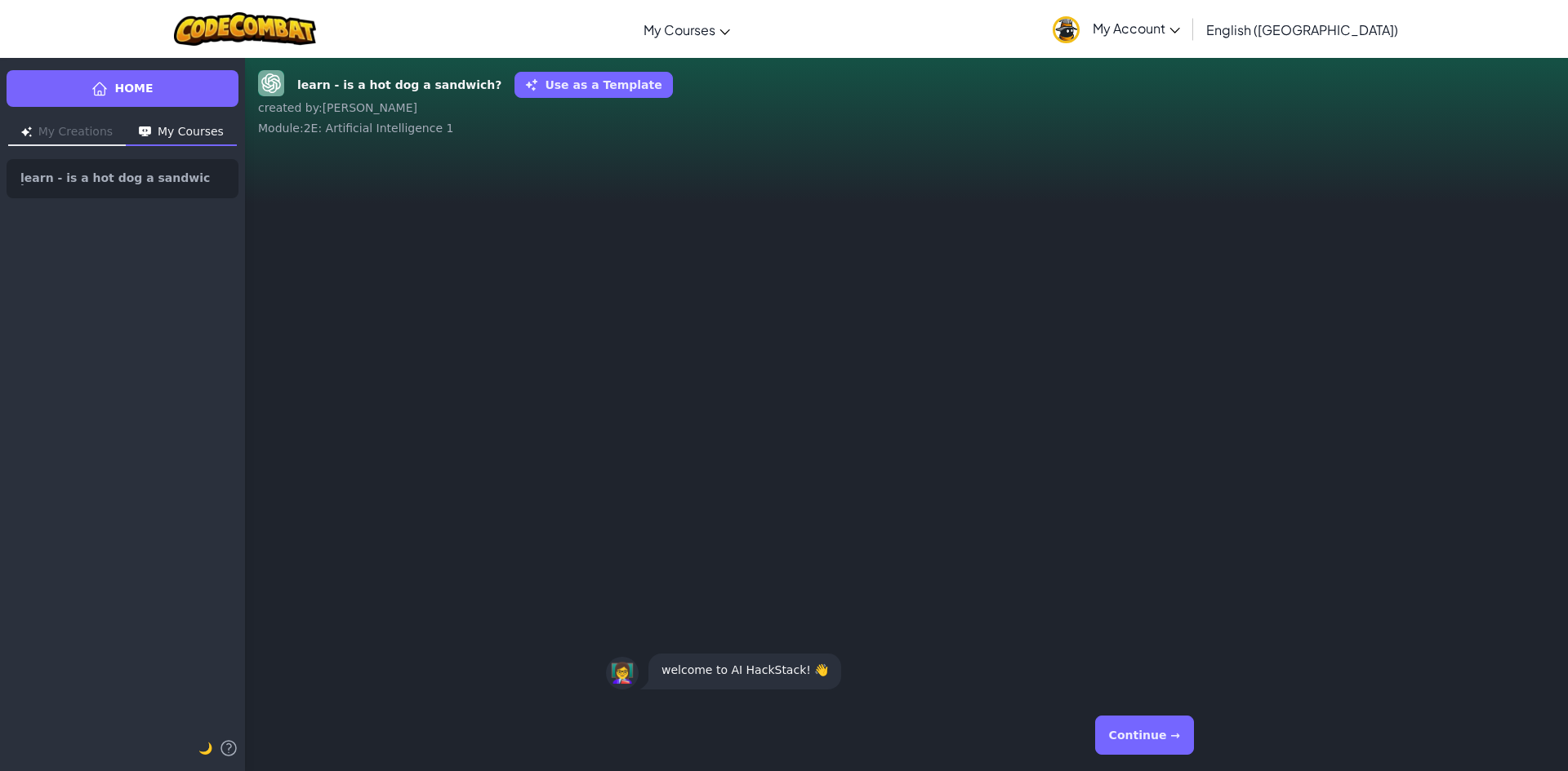
click at [1138, 729] on button "Continue →" at bounding box center [1144, 735] width 99 height 39
click at [1159, 726] on button "Continue →" at bounding box center [1144, 735] width 99 height 39
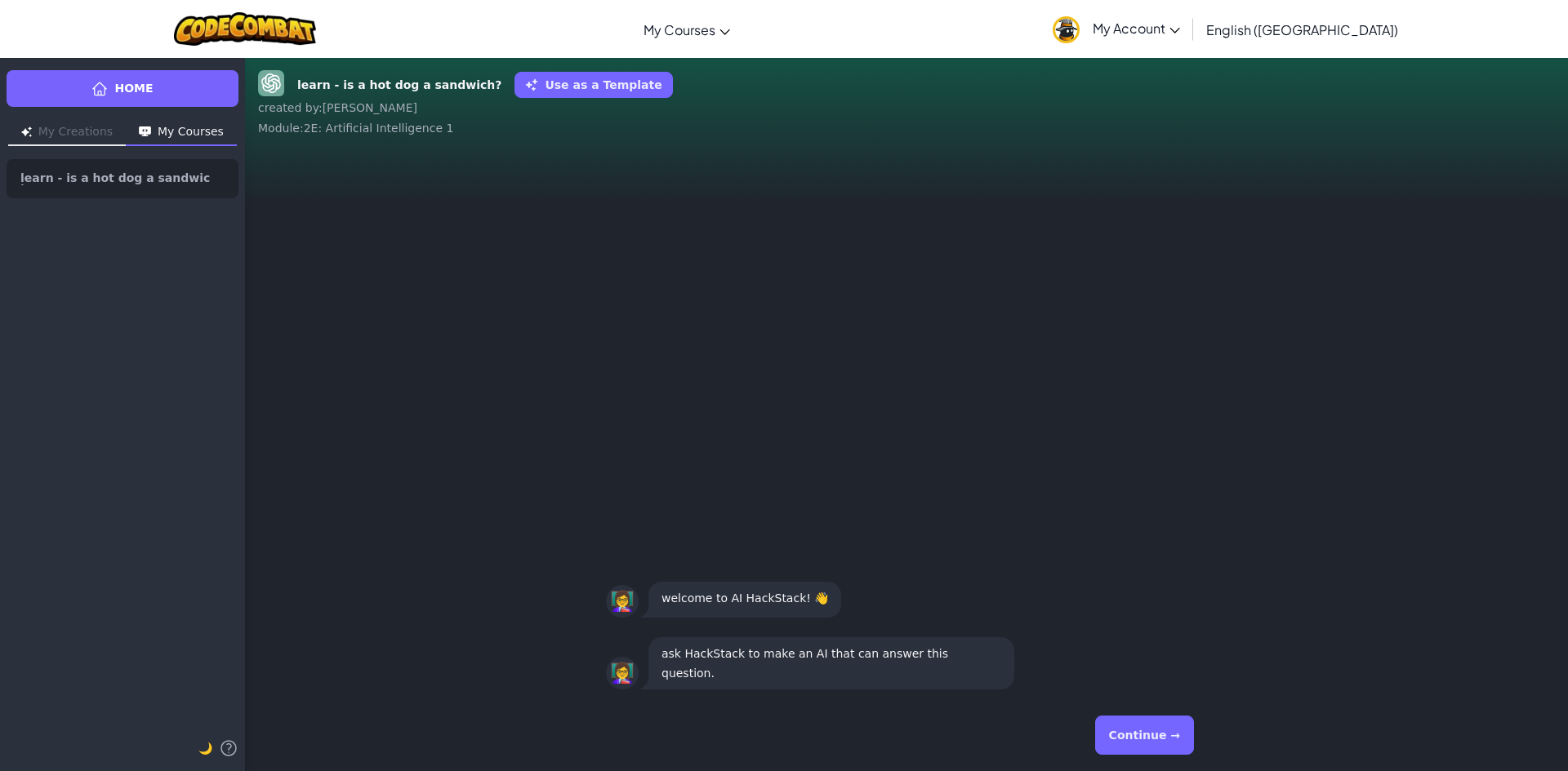
click at [1159, 726] on div "Continue →" at bounding box center [906, 735] width 601 height 59
click at [1163, 727] on button "Continue →" at bounding box center [1144, 735] width 99 height 39
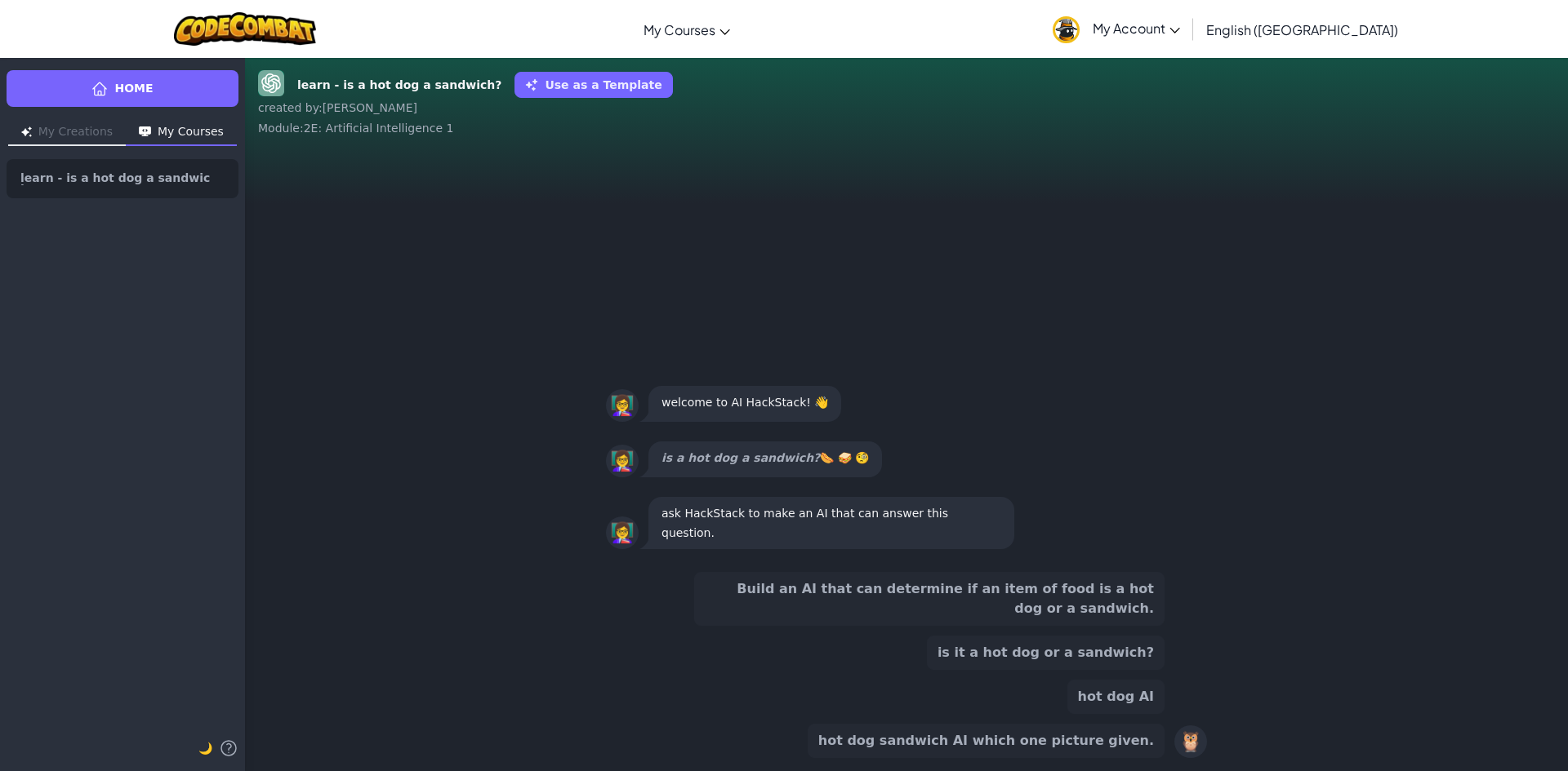
click at [1098, 590] on button "Build an AI that can determine if an item of food is a hot dog or a sandwich." at bounding box center [929, 599] width 471 height 53
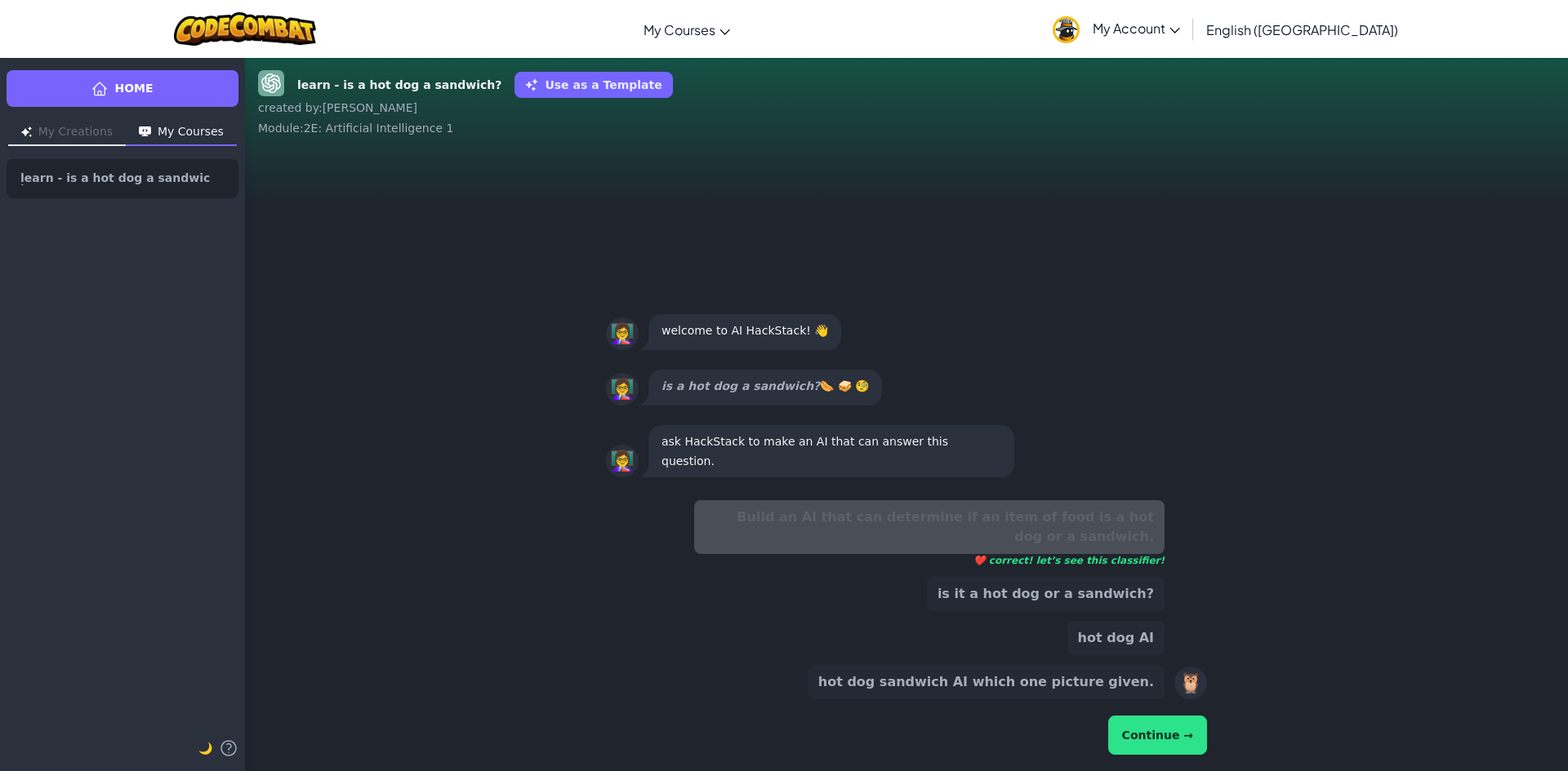
click at [1194, 734] on button "Continue →" at bounding box center [1157, 735] width 99 height 39
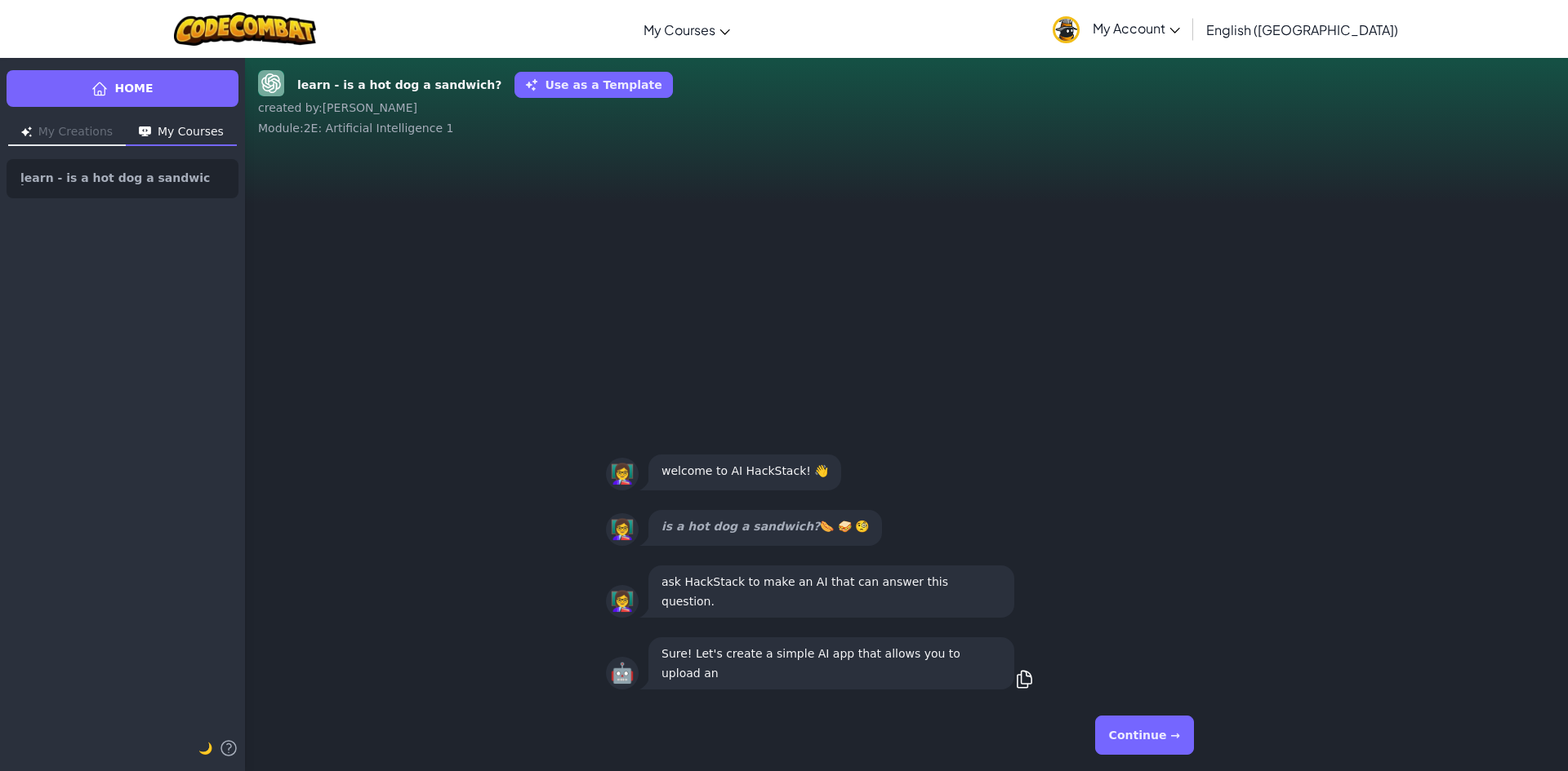
click at [1176, 739] on button "Continue →" at bounding box center [1144, 735] width 99 height 39
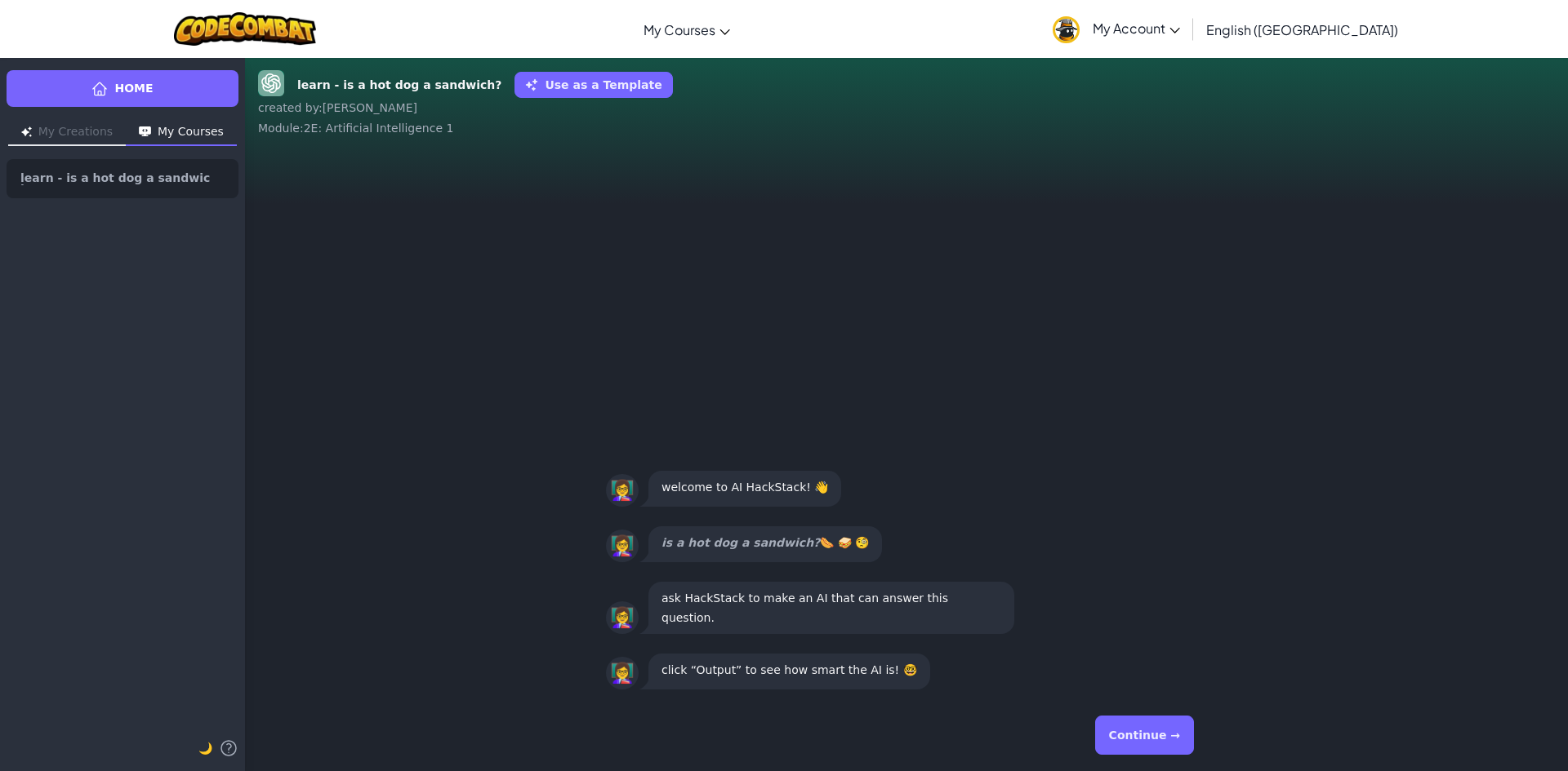
click at [1177, 739] on button "Continue →" at bounding box center [1144, 735] width 99 height 39
click at [1177, 739] on div "Continue →" at bounding box center [906, 735] width 601 height 59
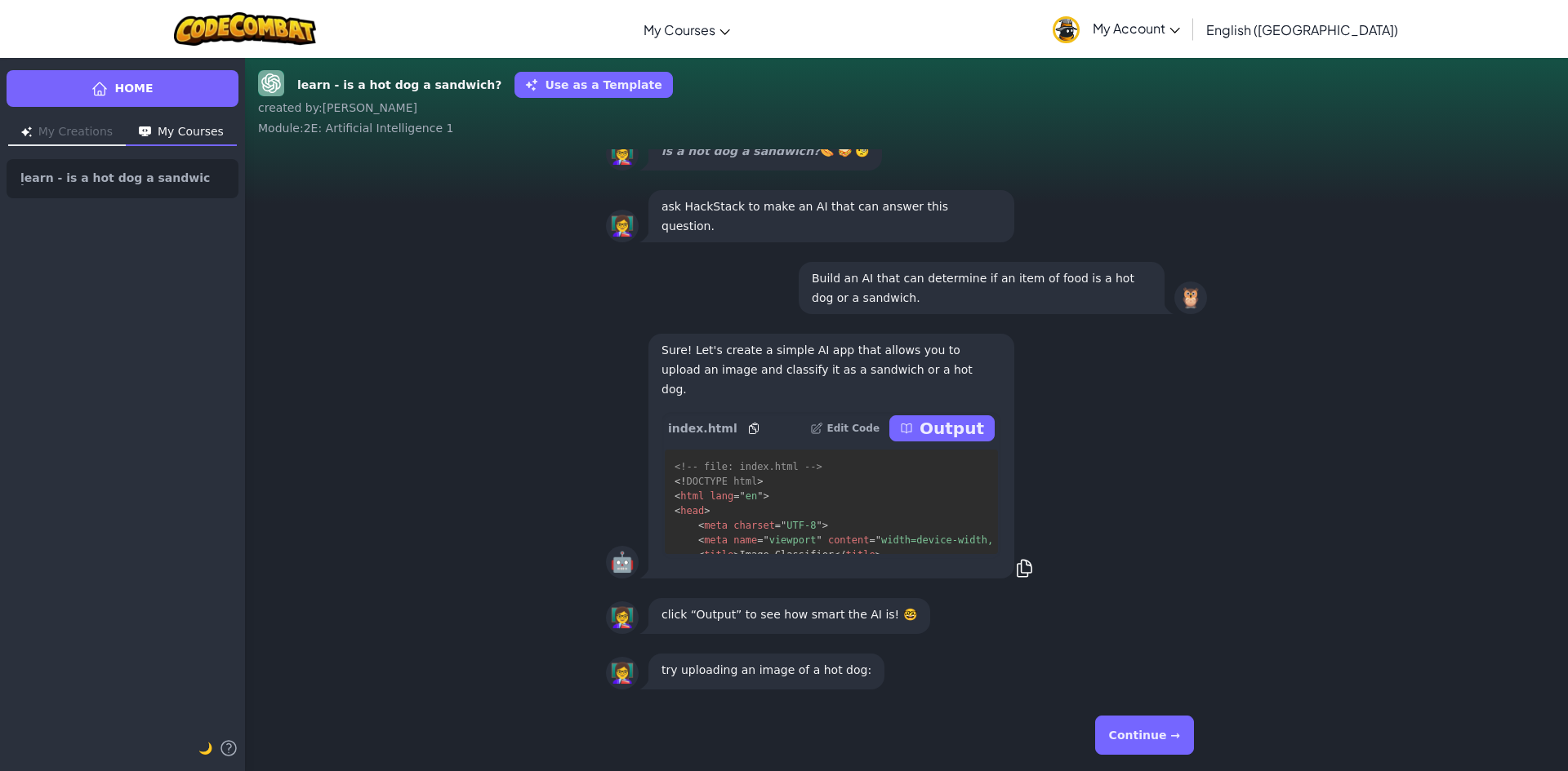
click at [1176, 736] on button "Continue →" at bounding box center [1144, 735] width 99 height 39
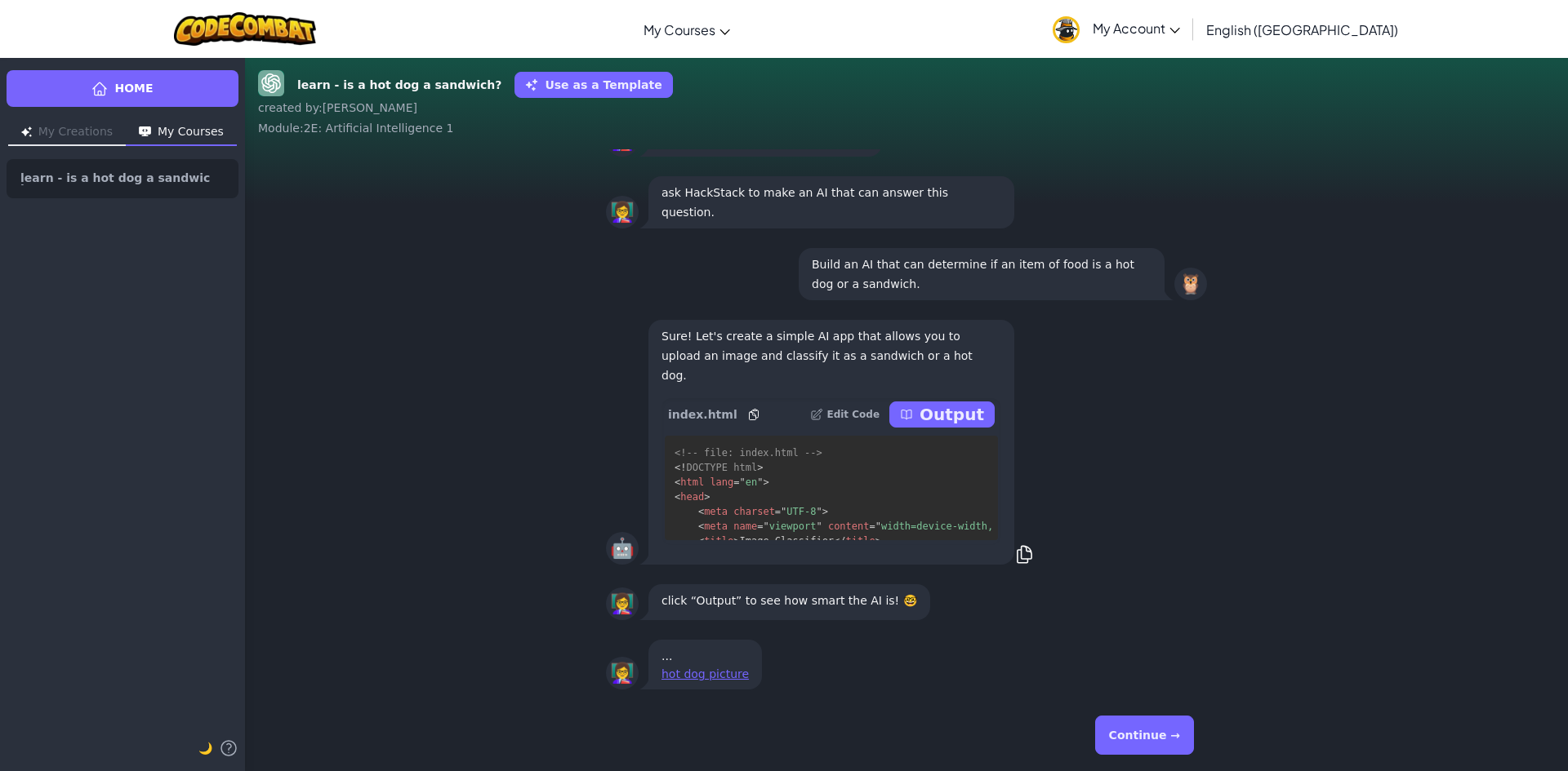
click at [1175, 733] on button "Continue →" at bounding box center [1144, 735] width 99 height 39
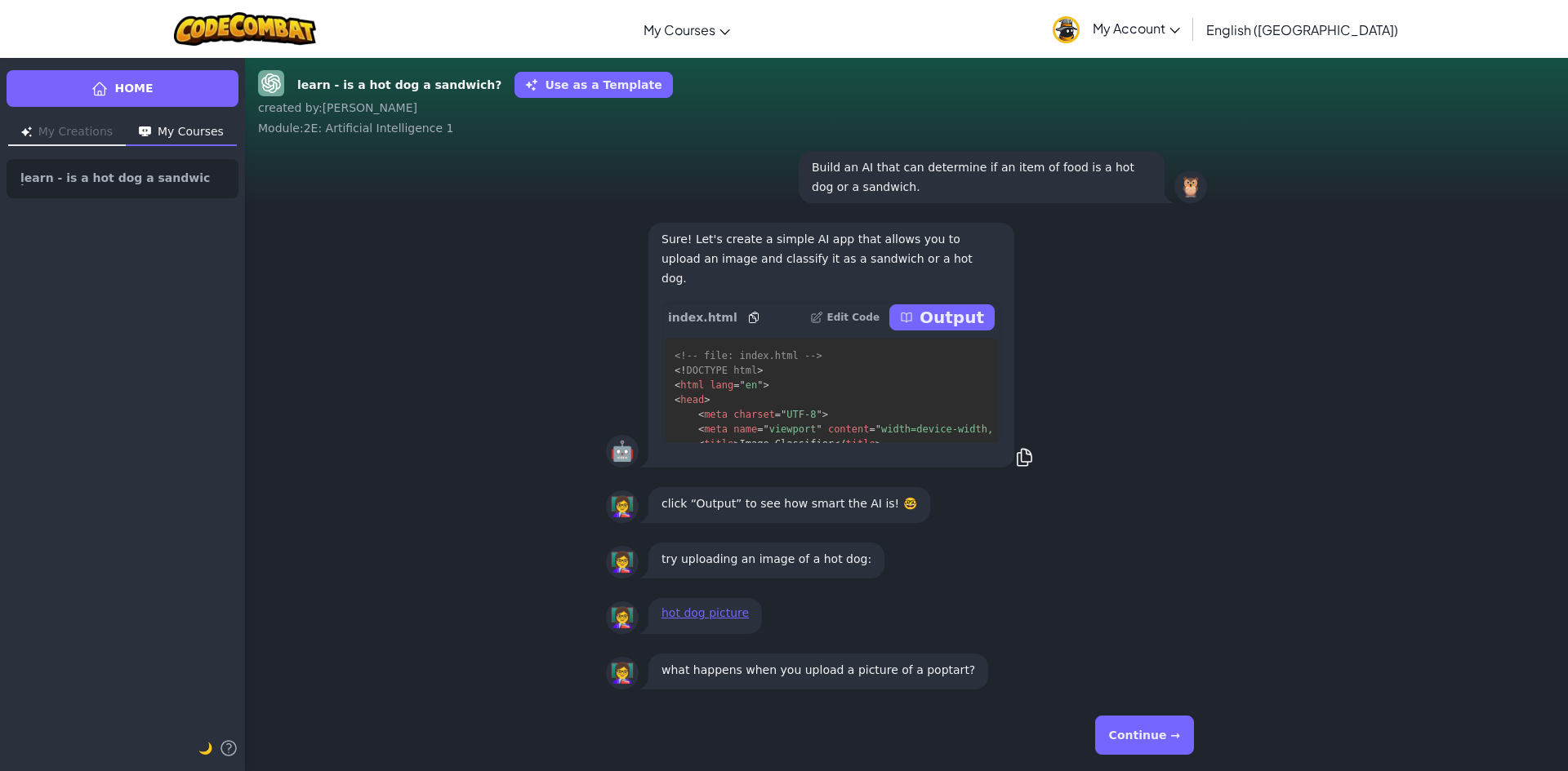
click at [1176, 732] on button "Continue →" at bounding box center [1144, 735] width 99 height 39
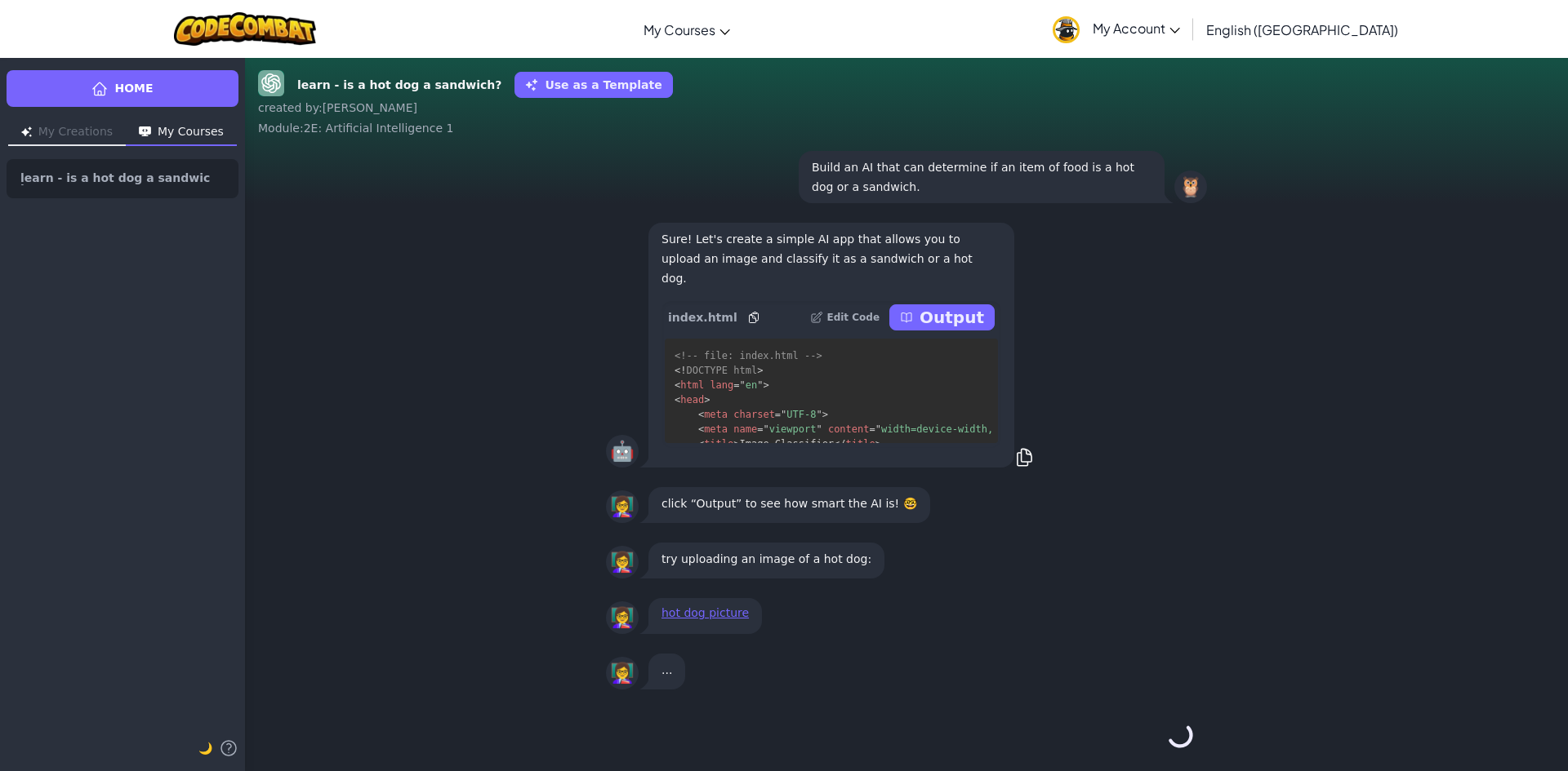
click at [1176, 732] on div "Continue →" at bounding box center [906, 735] width 601 height 59
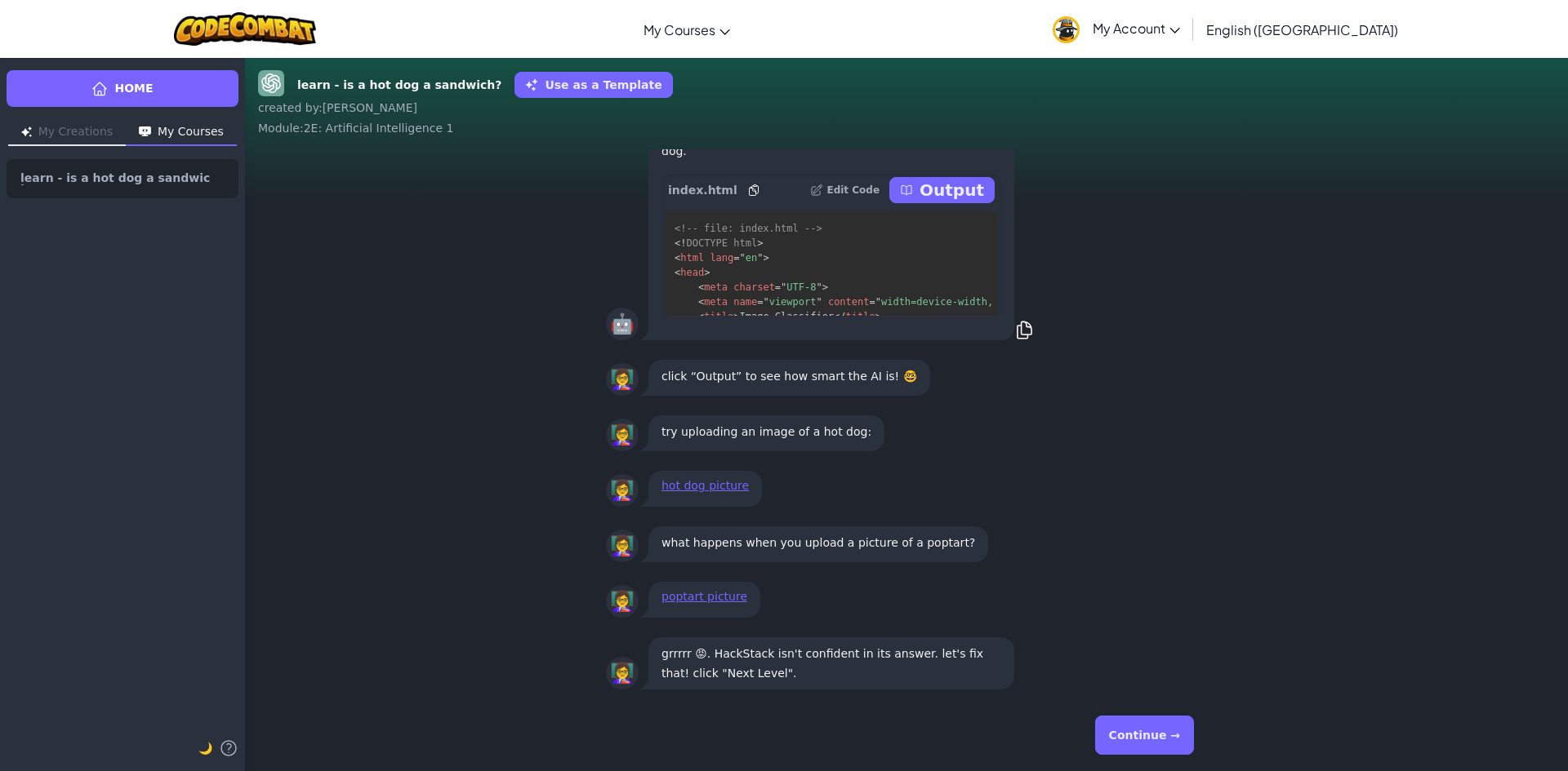
click at [1176, 732] on button "Continue →" at bounding box center [1144, 735] width 99 height 39
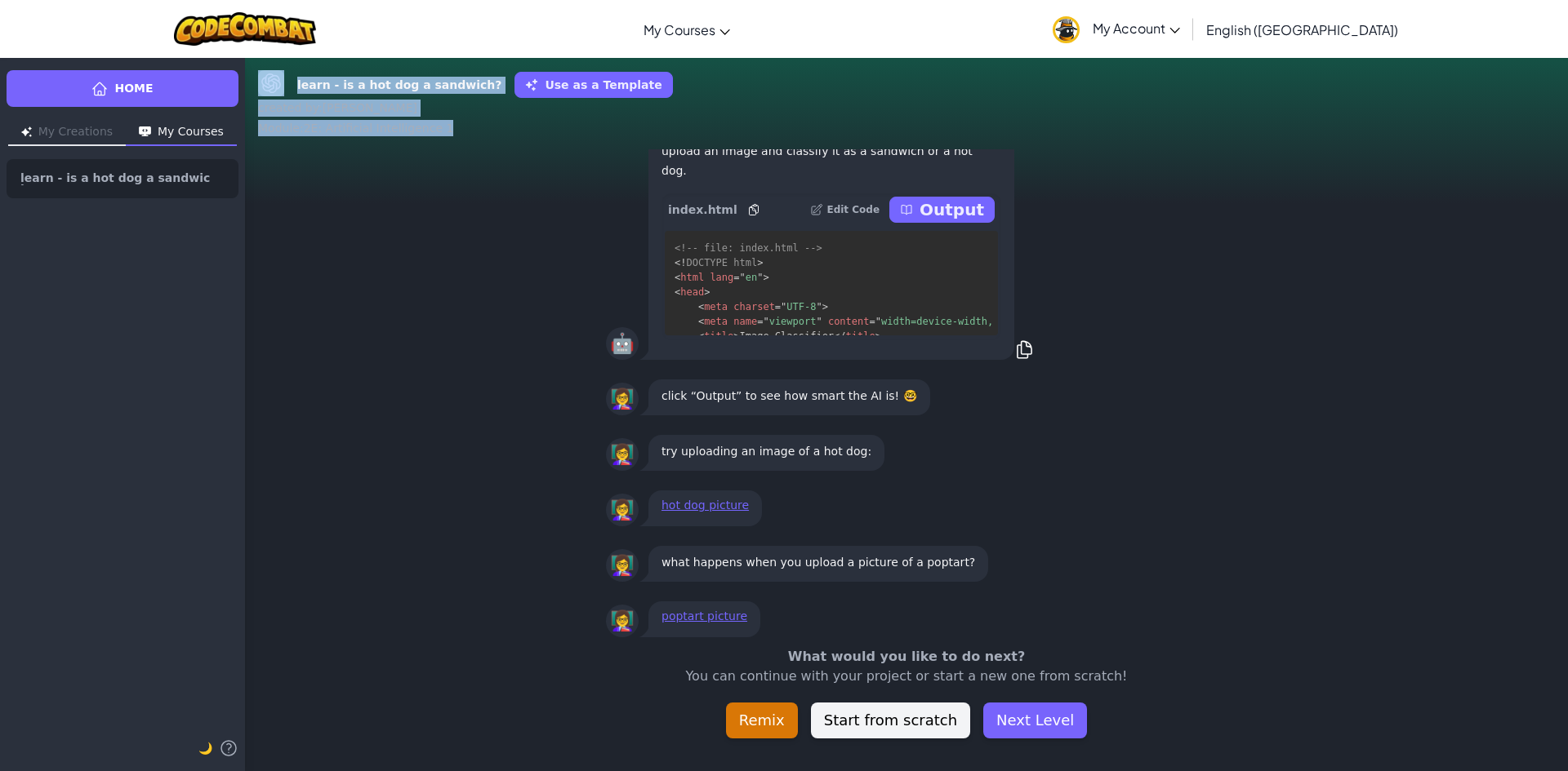
click at [1176, 732] on div "What would you like to do next? You can continue with your project or start a n…" at bounding box center [905, 693] width 1323 height 92
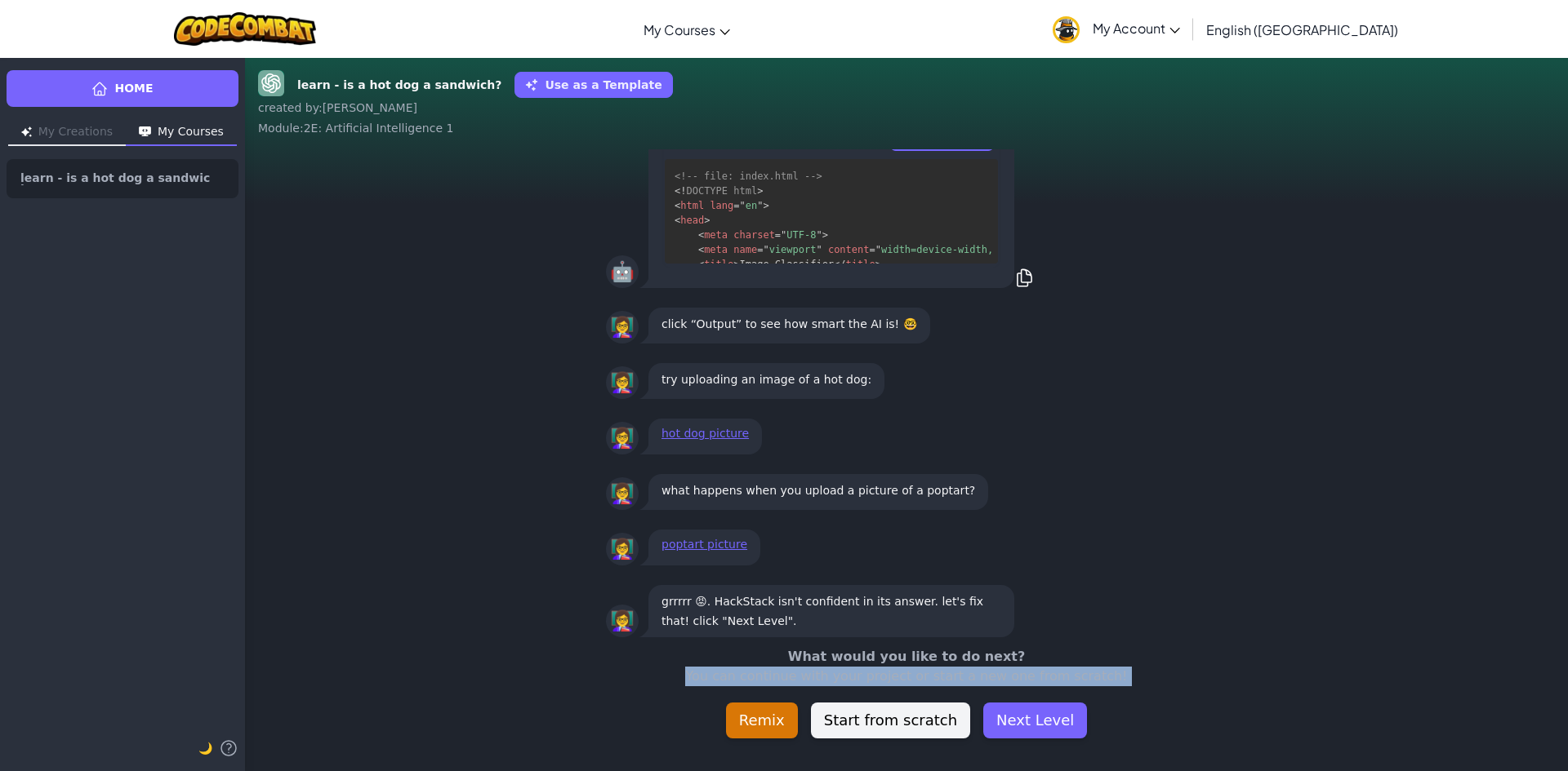
click at [1176, 732] on div "What would you like to do next? You can continue with your project or start a n…" at bounding box center [905, 693] width 1323 height 92
click at [1029, 730] on button "Next Level" at bounding box center [1035, 721] width 104 height 36
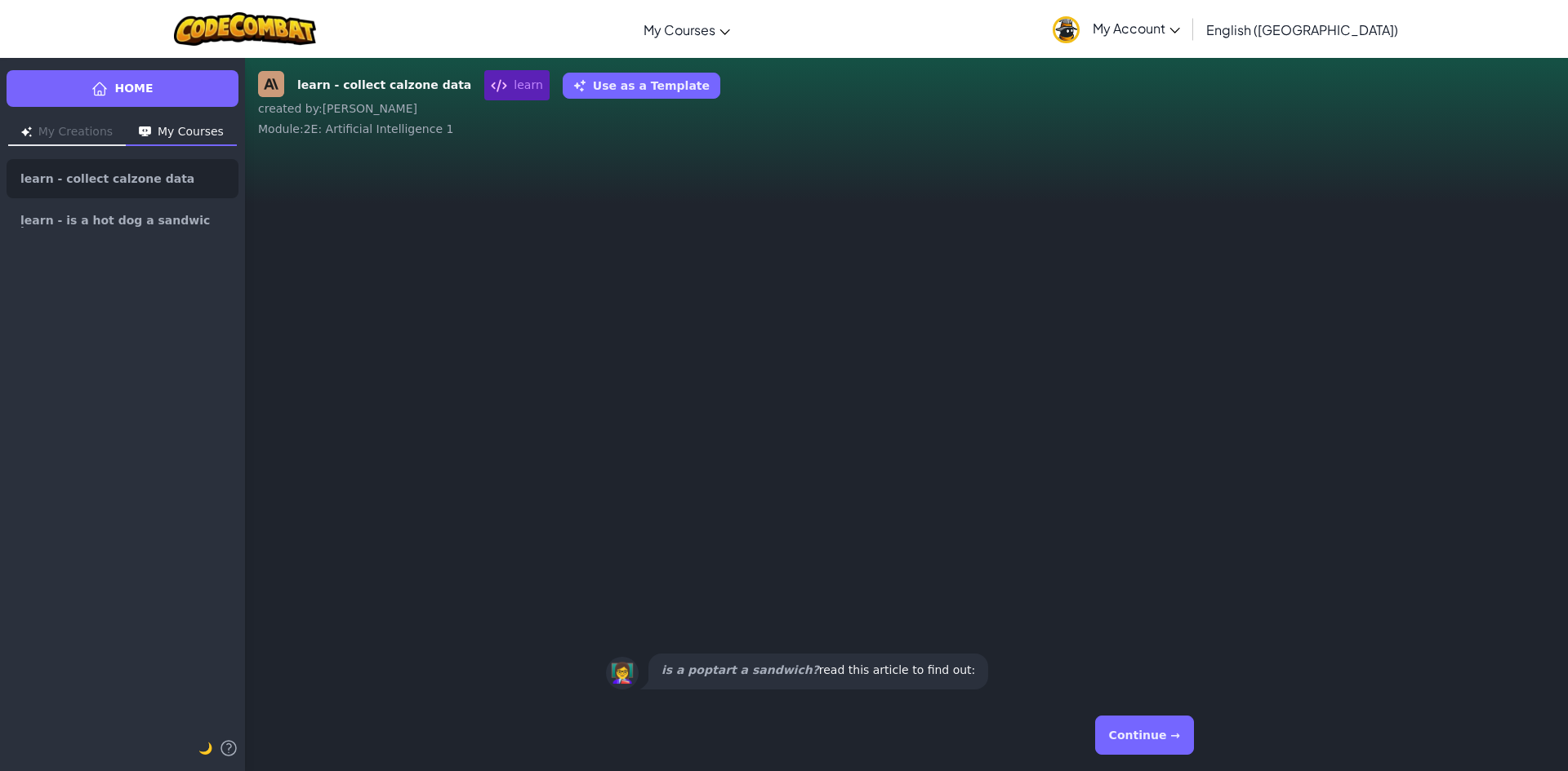
click at [1165, 729] on button "Continue →" at bounding box center [1144, 735] width 99 height 39
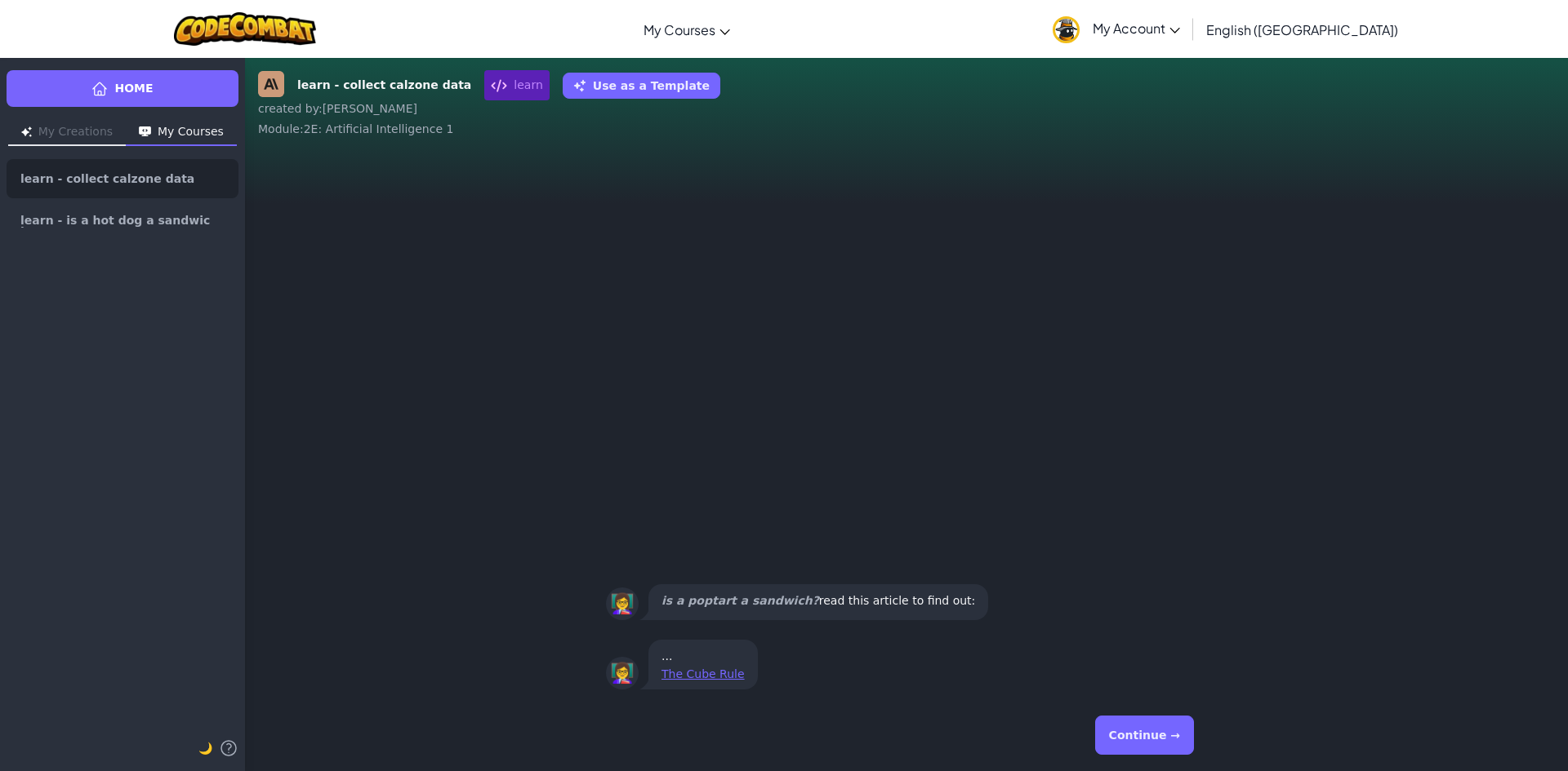
click at [1170, 734] on button "Continue →" at bounding box center [1144, 735] width 99 height 39
click at [1170, 734] on div "Continue →" at bounding box center [906, 735] width 601 height 59
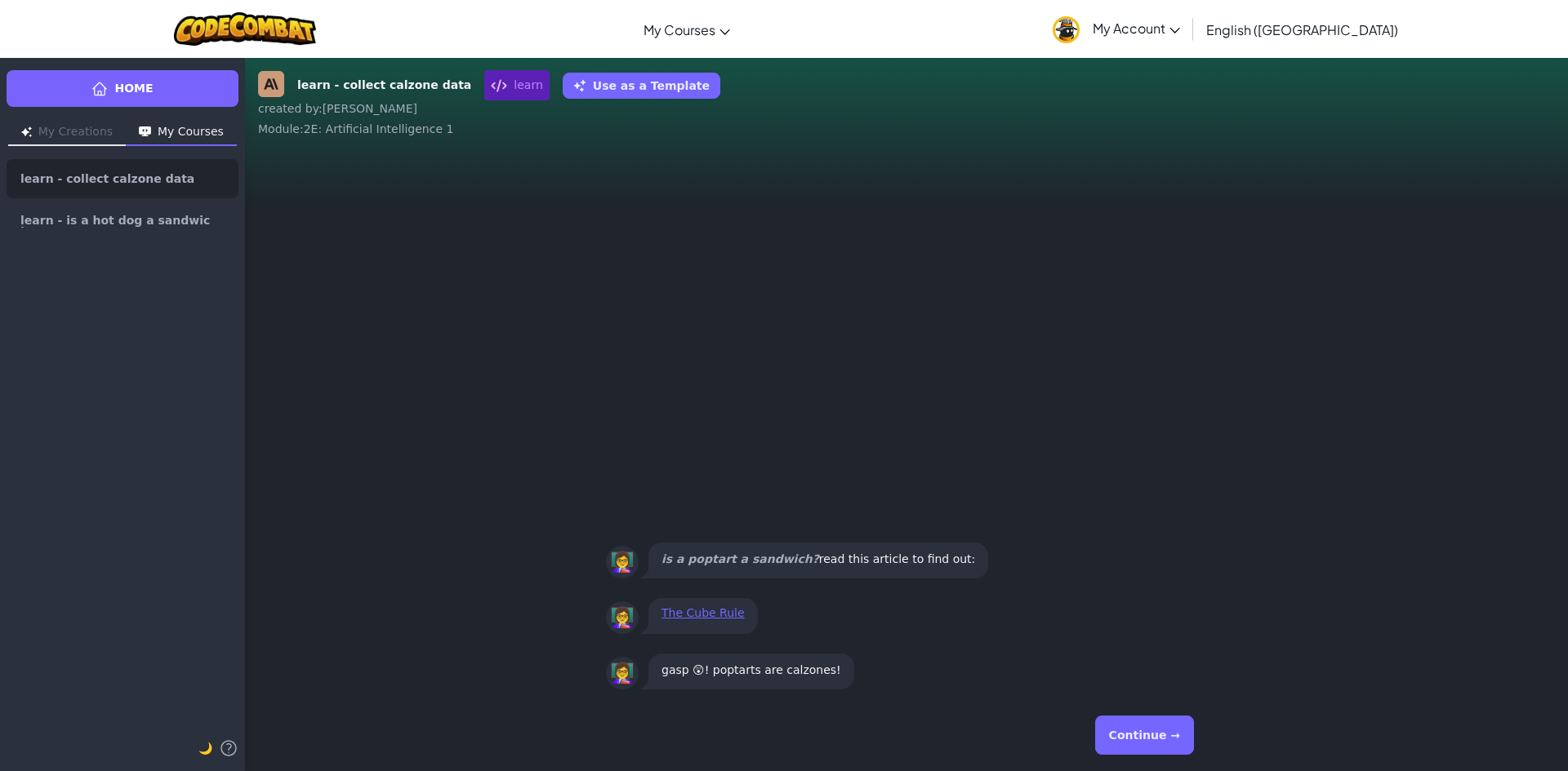
click at [1170, 734] on button "Continue →" at bounding box center [1144, 735] width 99 height 39
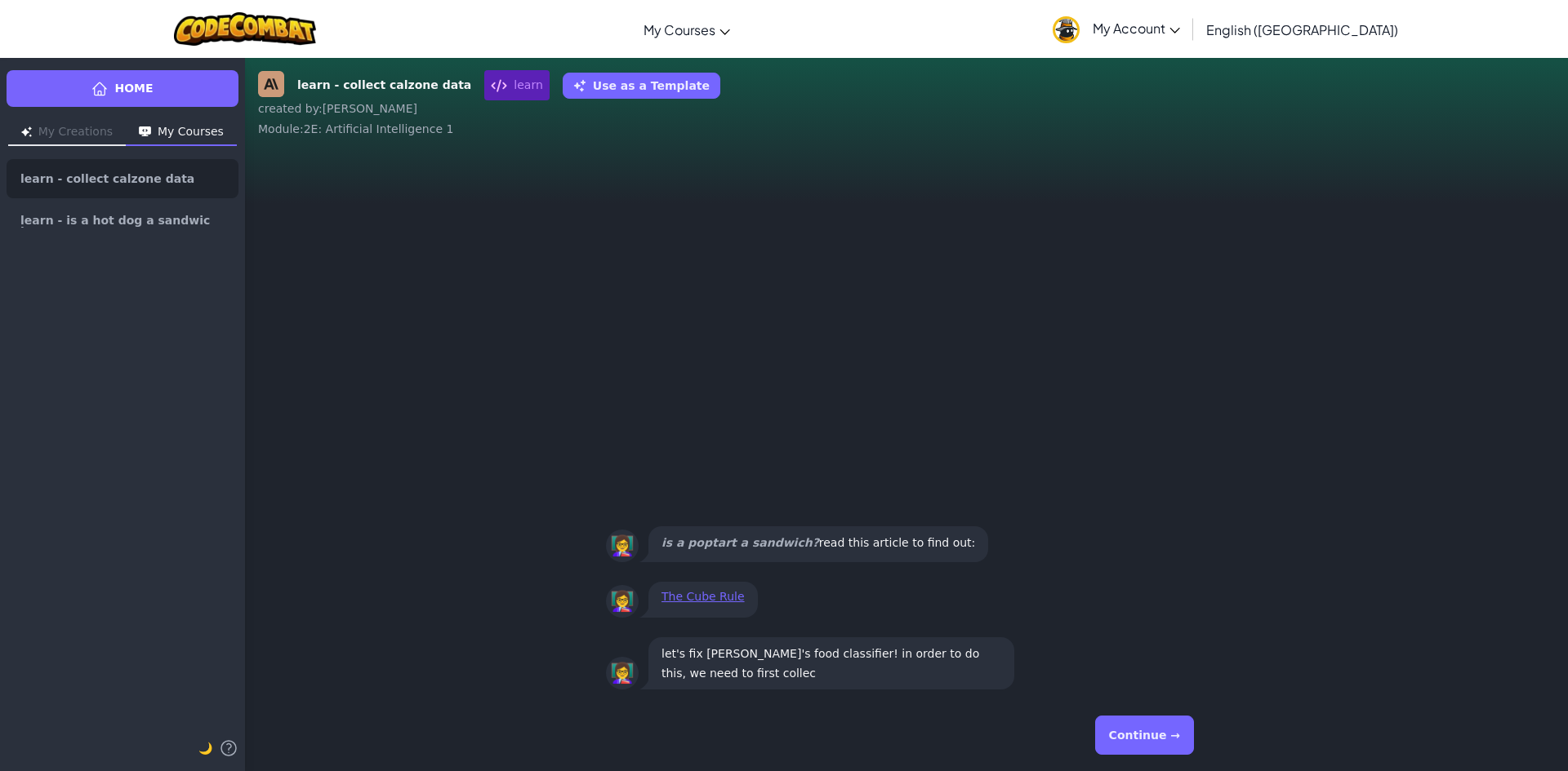
click at [1170, 734] on button "Continue →" at bounding box center [1144, 735] width 99 height 39
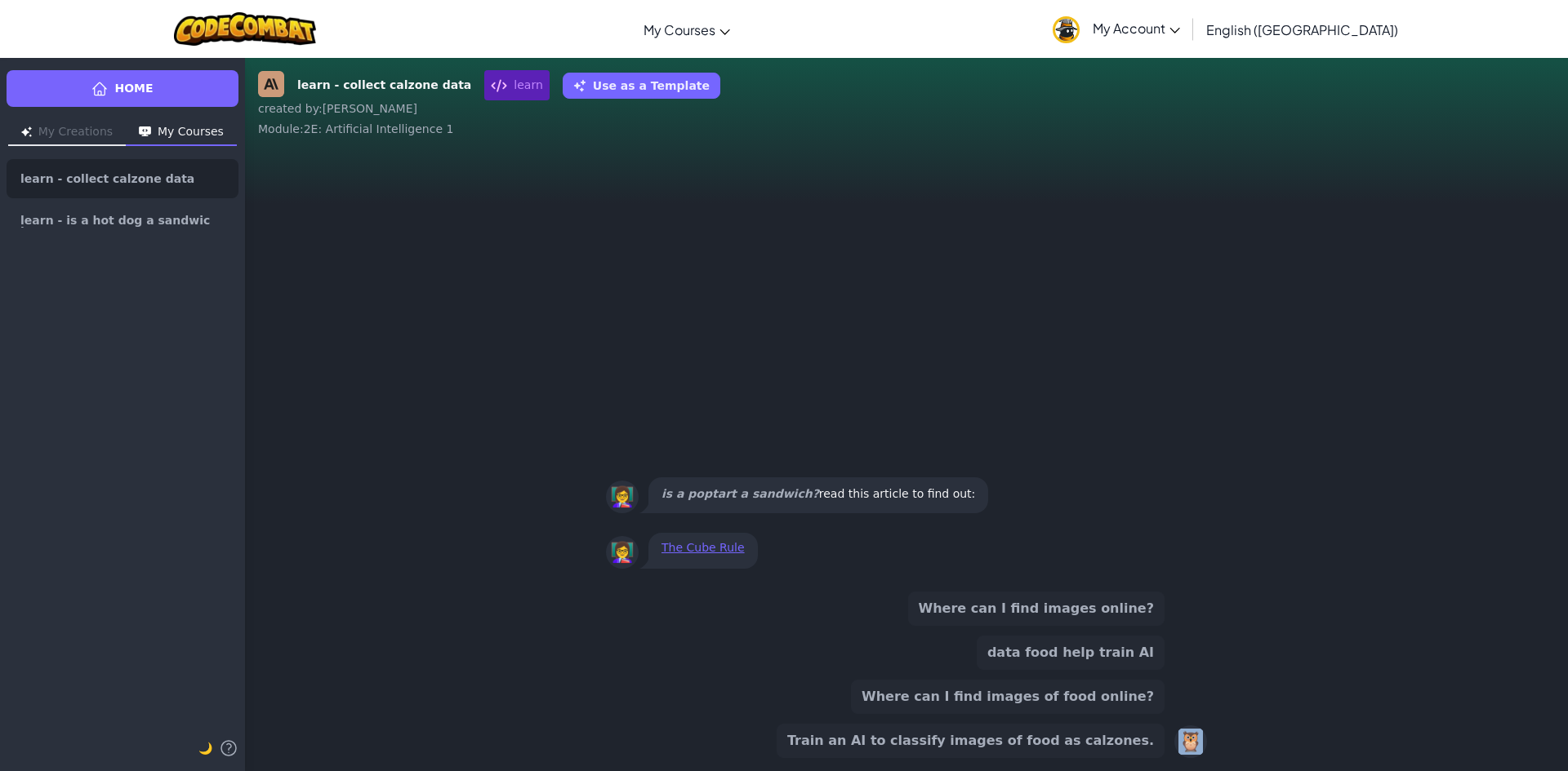
click at [1170, 734] on div "Where can I find images online? data food help train AI Where can I find images…" at bounding box center [906, 675] width 601 height 166
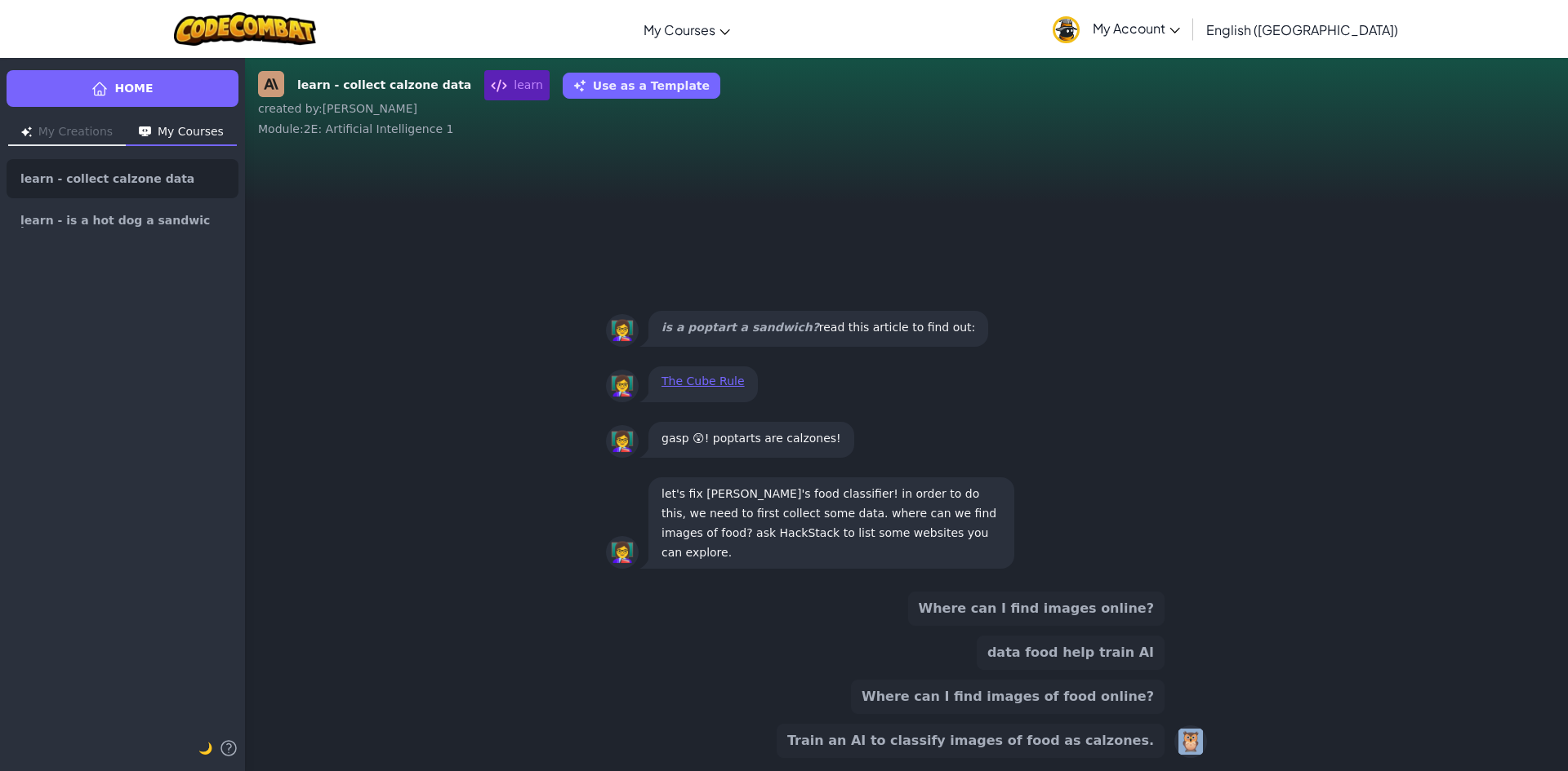
drag, startPoint x: 1122, startPoint y: 597, endPoint x: 1123, endPoint y: 611, distance: 14.0
click at [1120, 602] on button "Where can I find images online?" at bounding box center [1036, 609] width 257 height 34
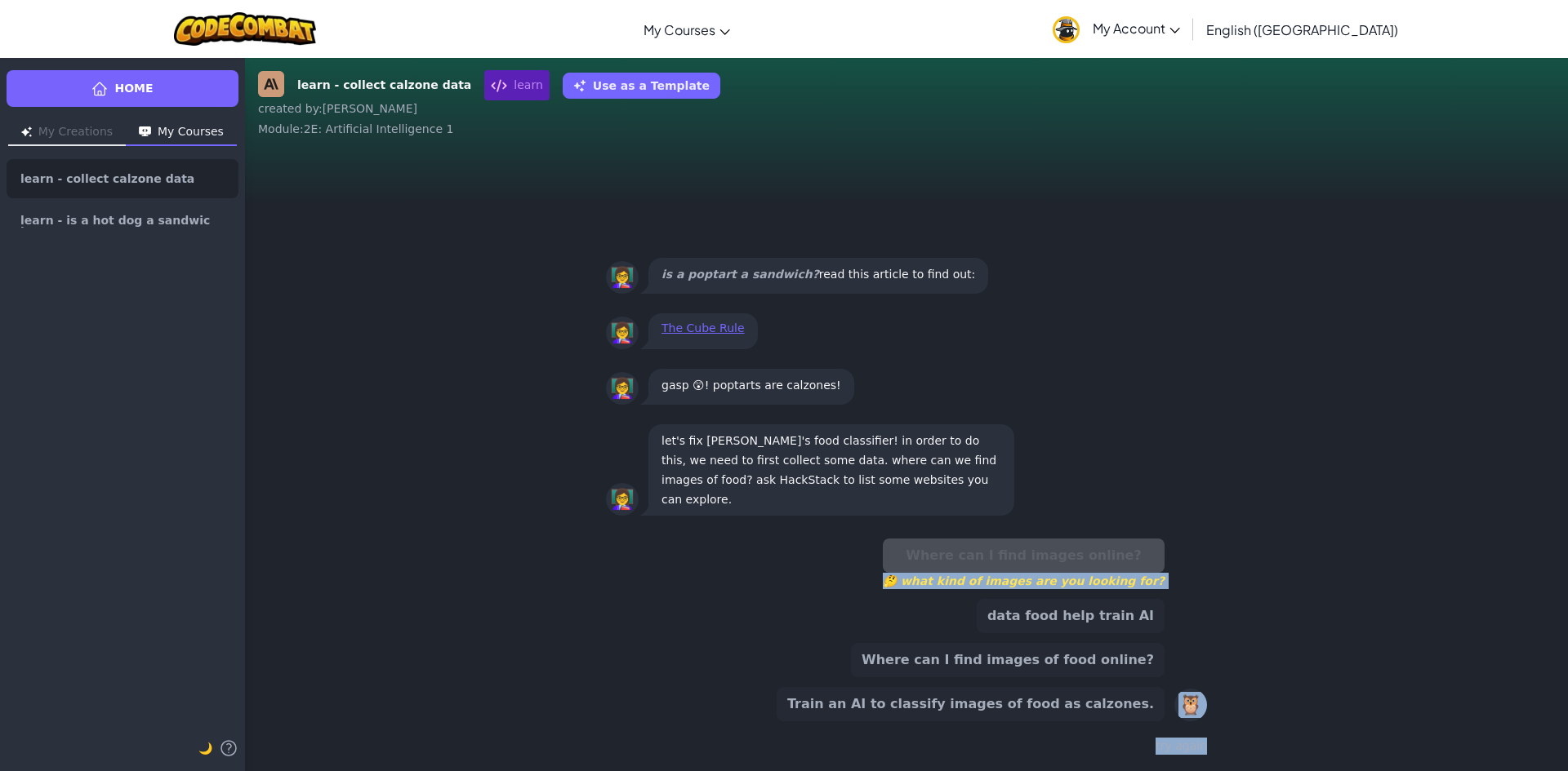
click at [1108, 728] on div "Where can I find images online? 🤔 what kind of images are you looking for? data…" at bounding box center [906, 649] width 601 height 233
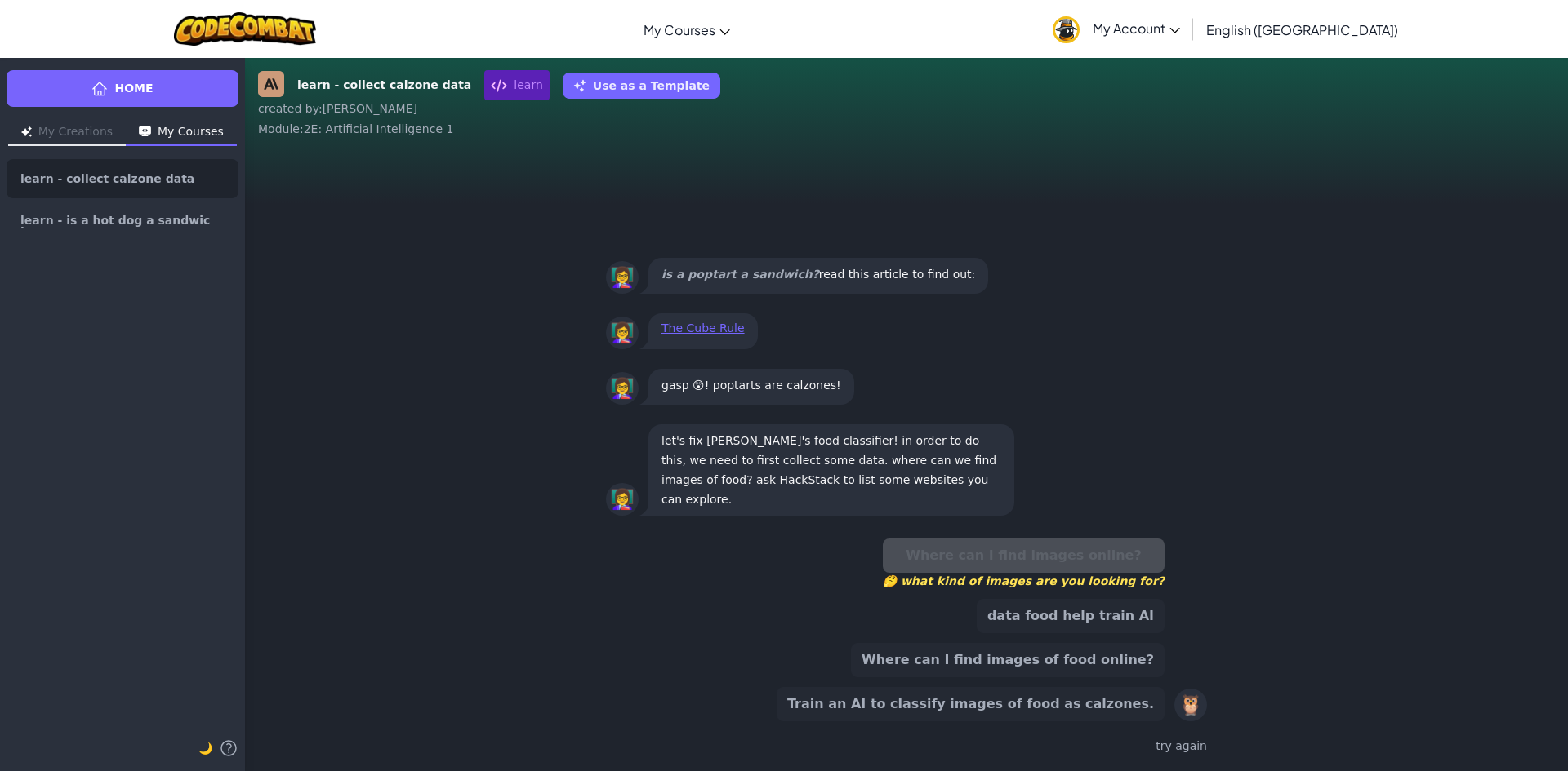
click at [1103, 710] on button "Train an AI to classify images of food as calzones." at bounding box center [970, 704] width 388 height 34
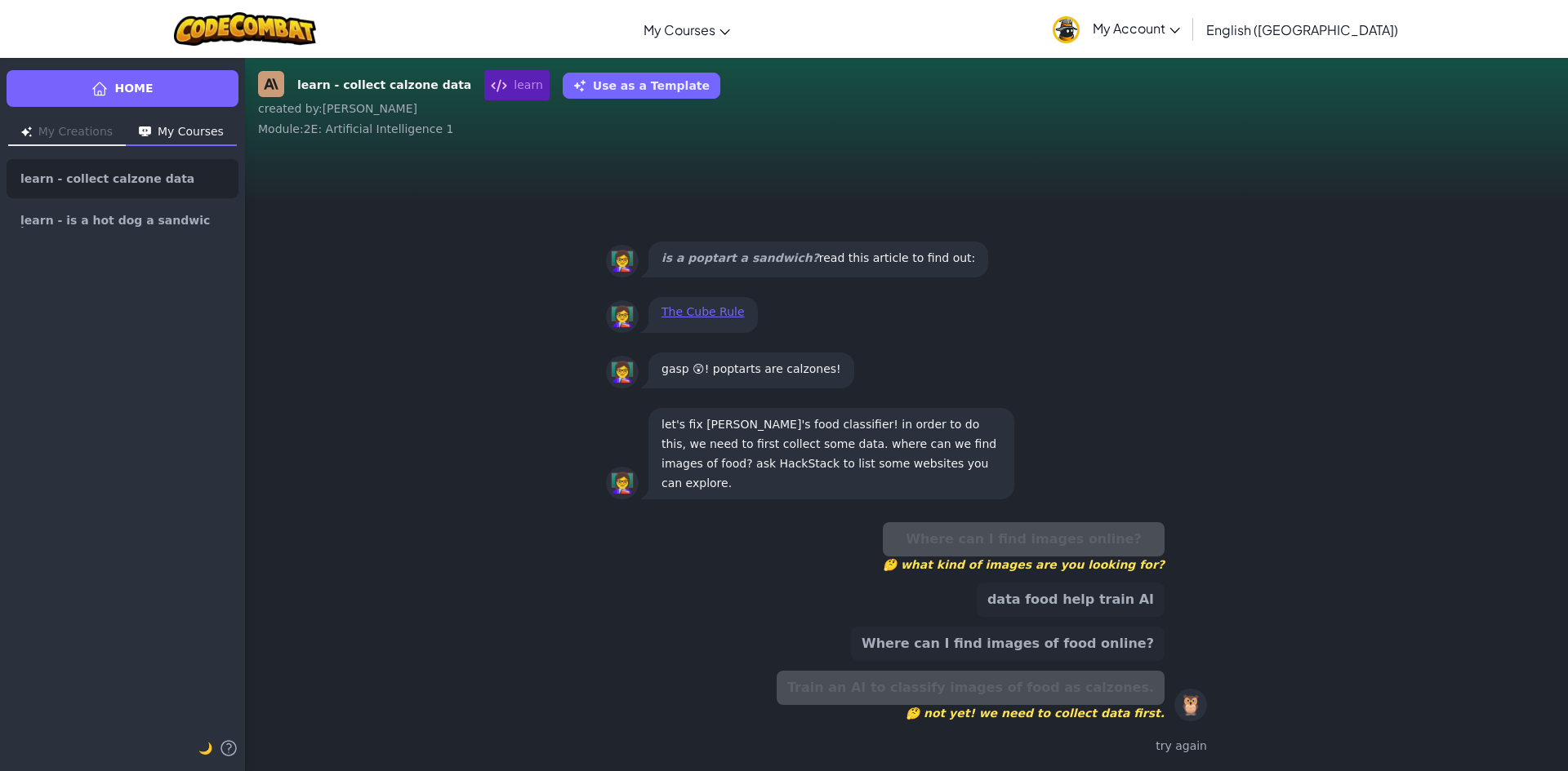
click at [1120, 650] on button "Where can I find images of food online?" at bounding box center [1007, 644] width 313 height 34
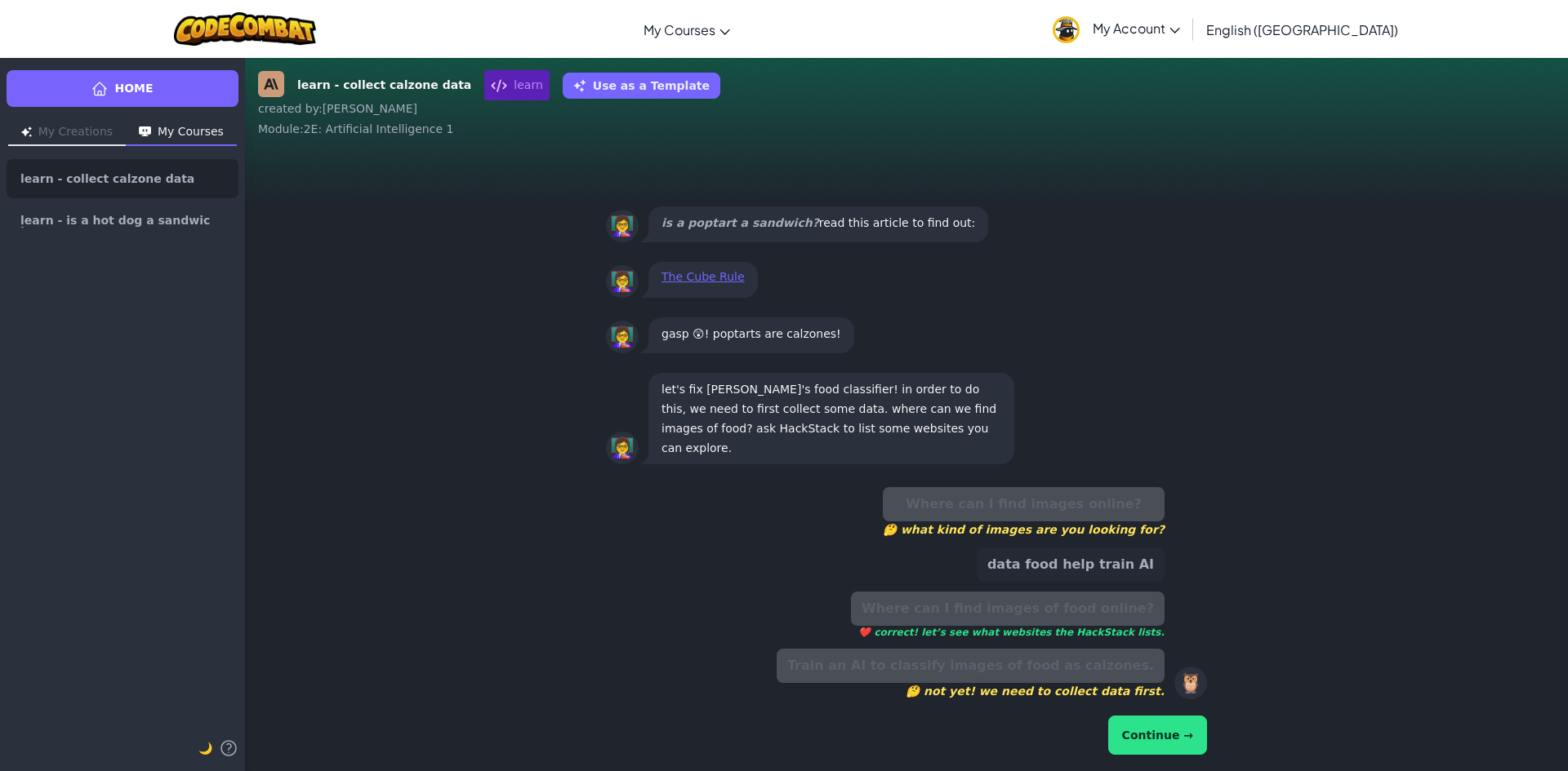
click at [1165, 743] on button "Continue →" at bounding box center [1157, 735] width 99 height 39
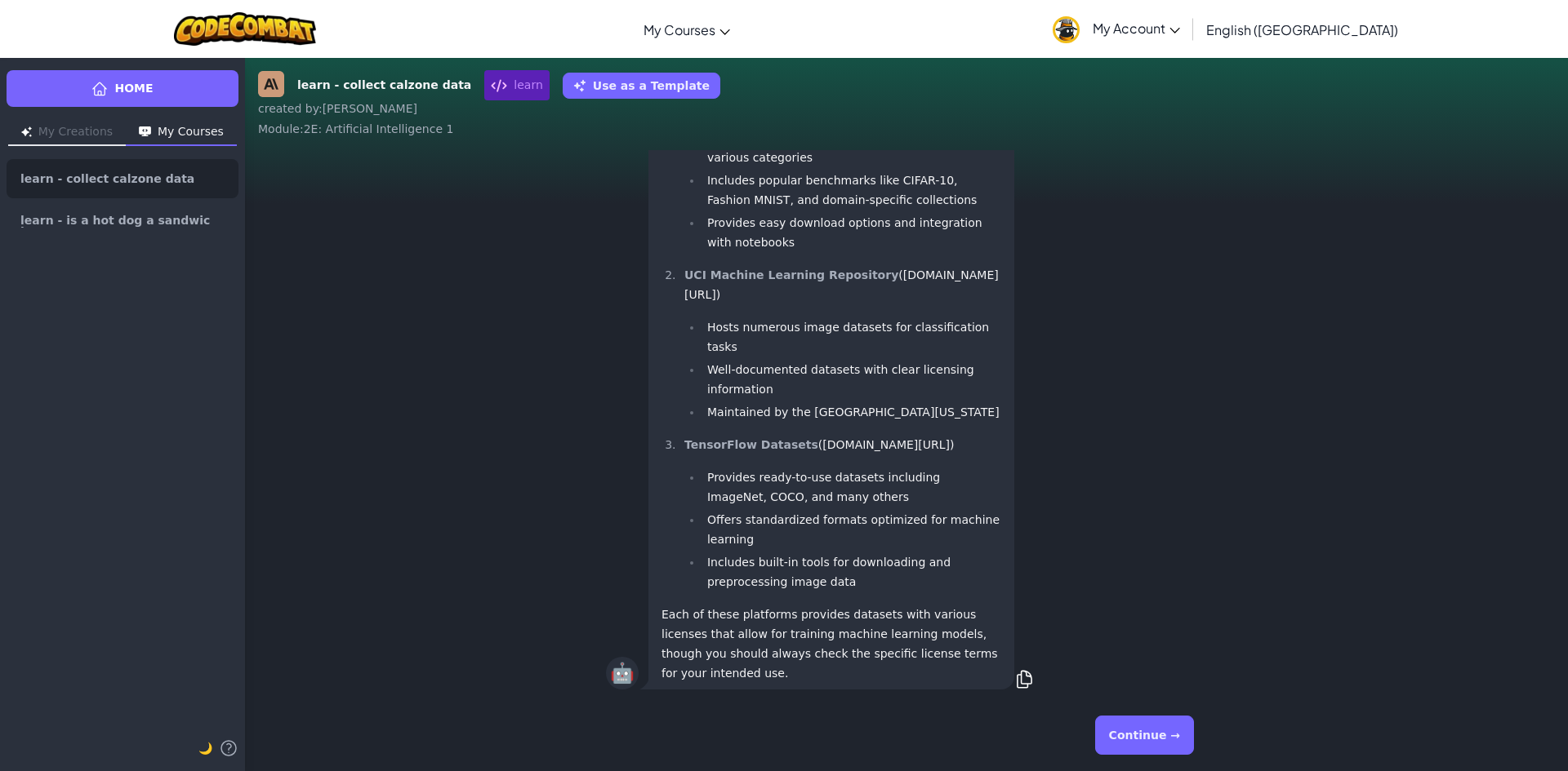
click at [1156, 729] on button "Continue →" at bounding box center [1144, 735] width 99 height 39
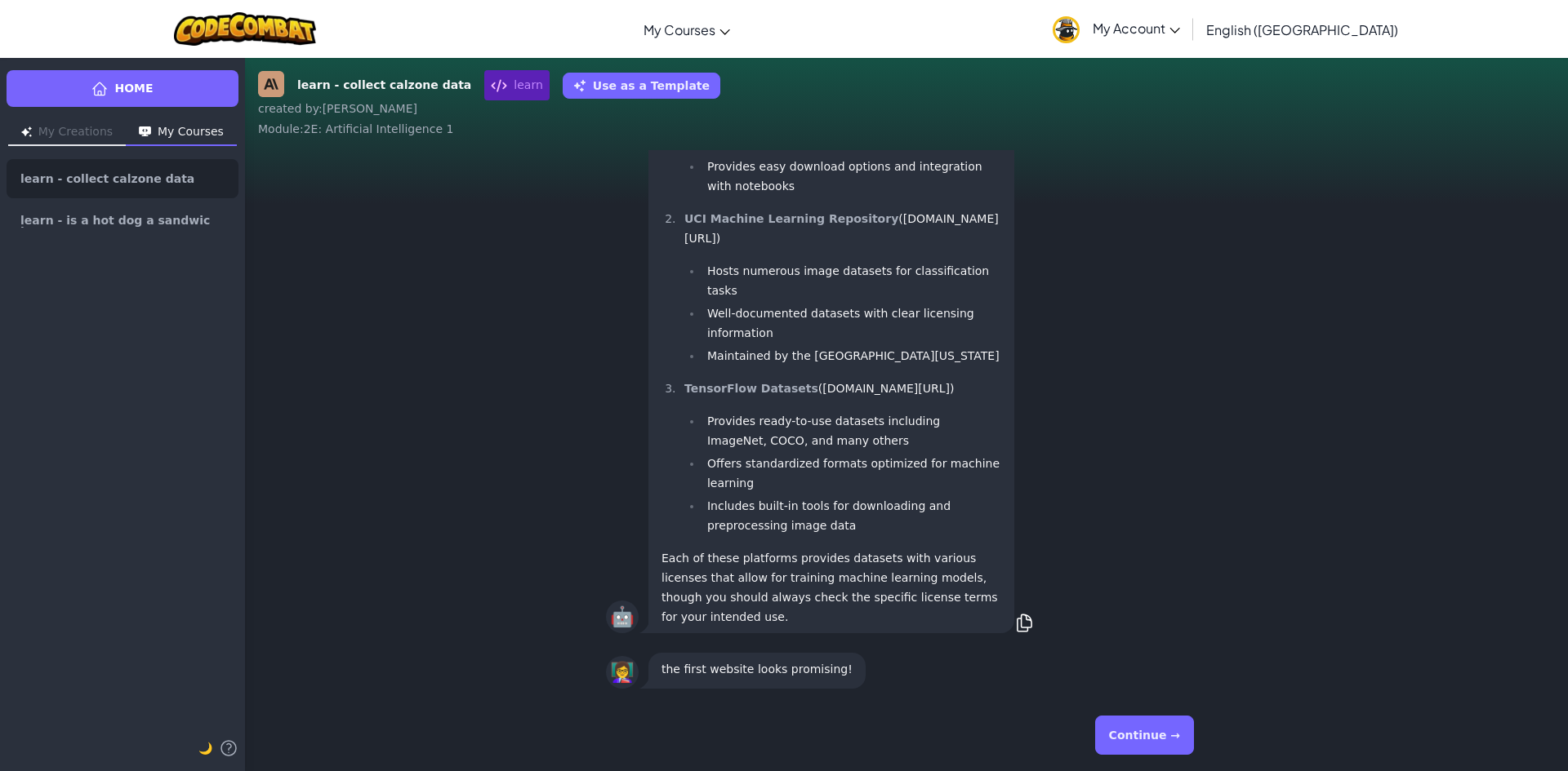
click at [1149, 729] on button "Continue →" at bounding box center [1144, 735] width 99 height 39
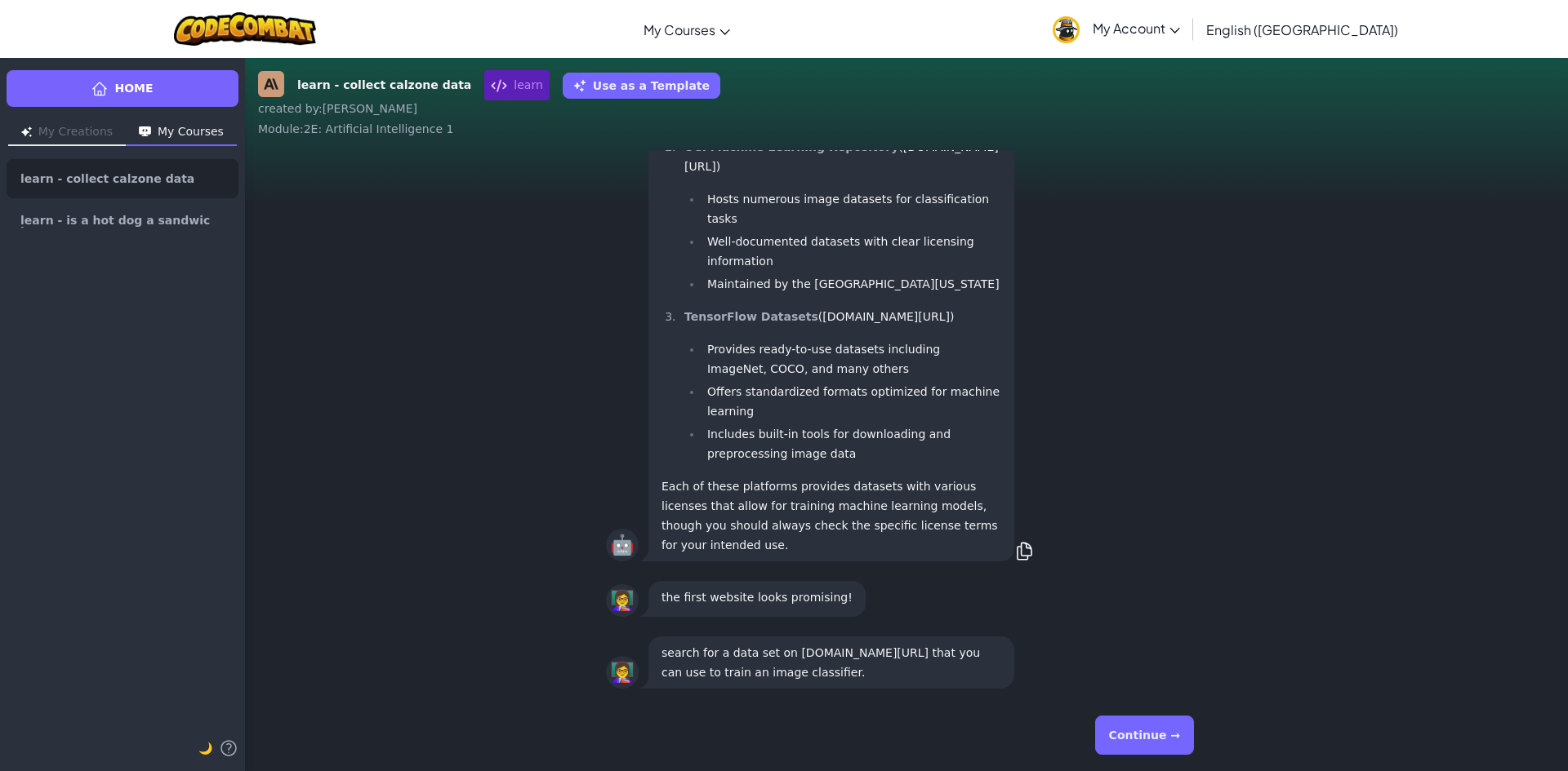
click at [1170, 749] on button "Continue →" at bounding box center [1144, 735] width 99 height 39
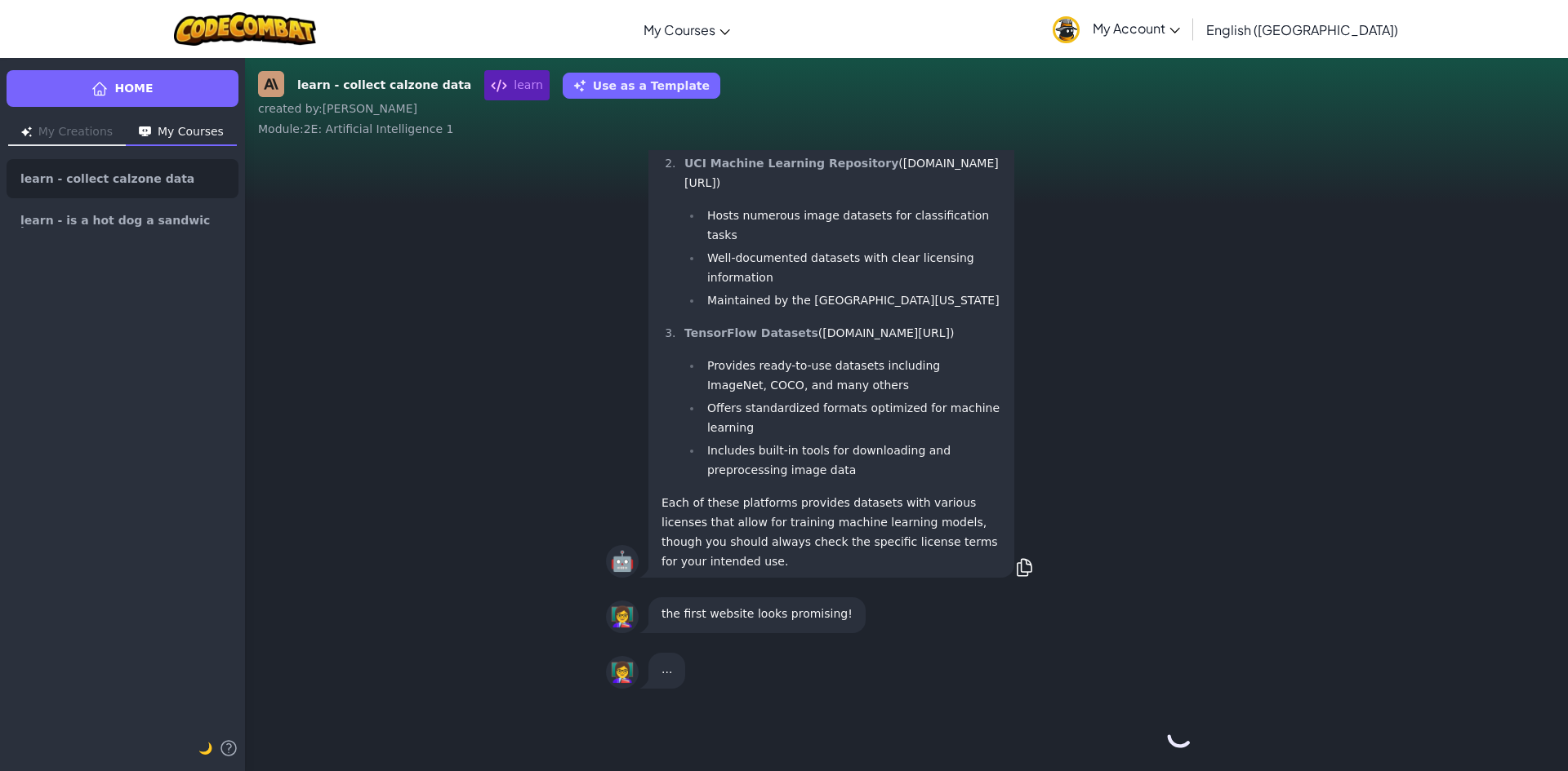
click at [1170, 749] on div "Continue →" at bounding box center [906, 735] width 601 height 59
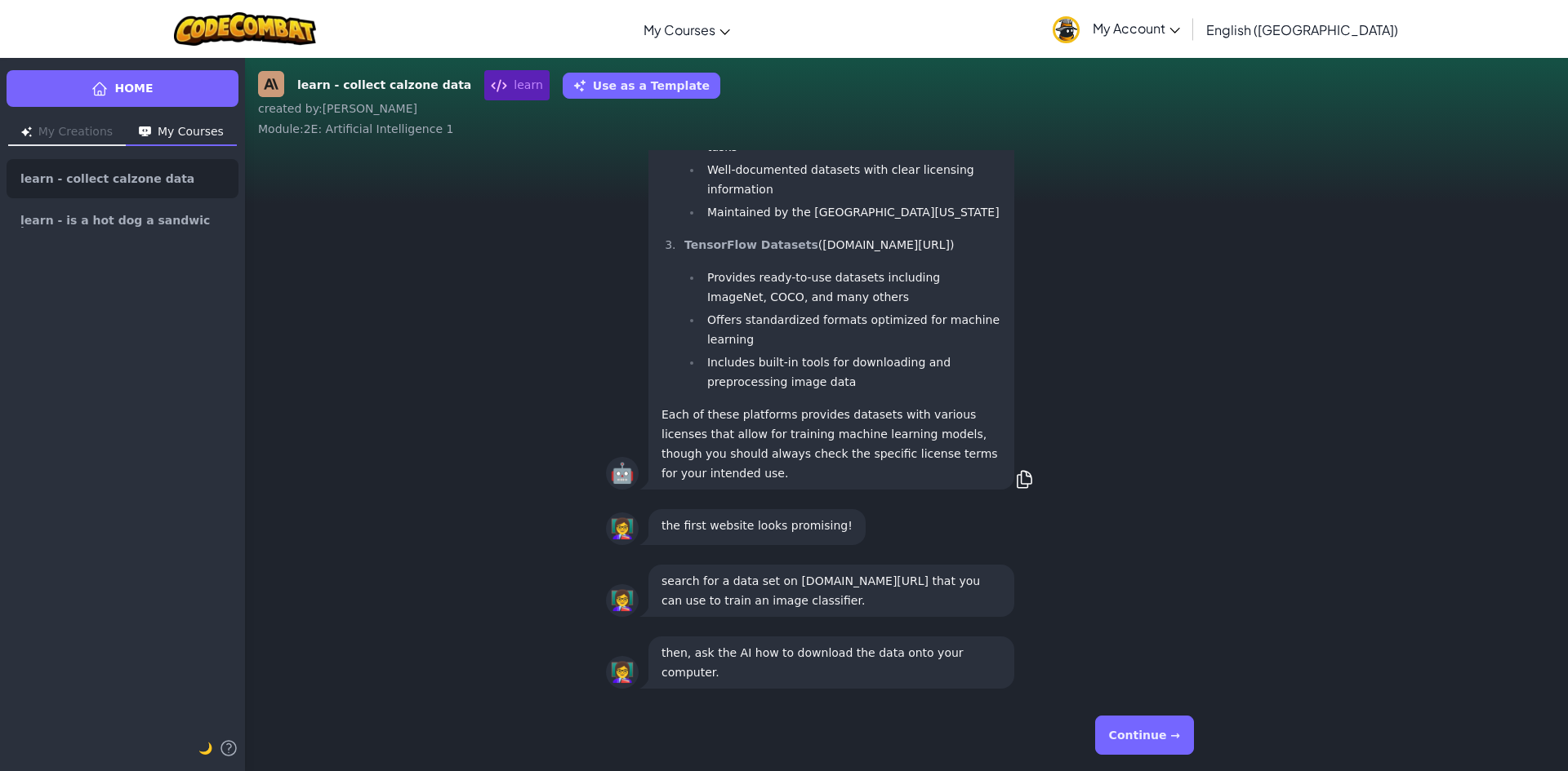
click at [1169, 749] on button "Continue →" at bounding box center [1144, 735] width 99 height 39
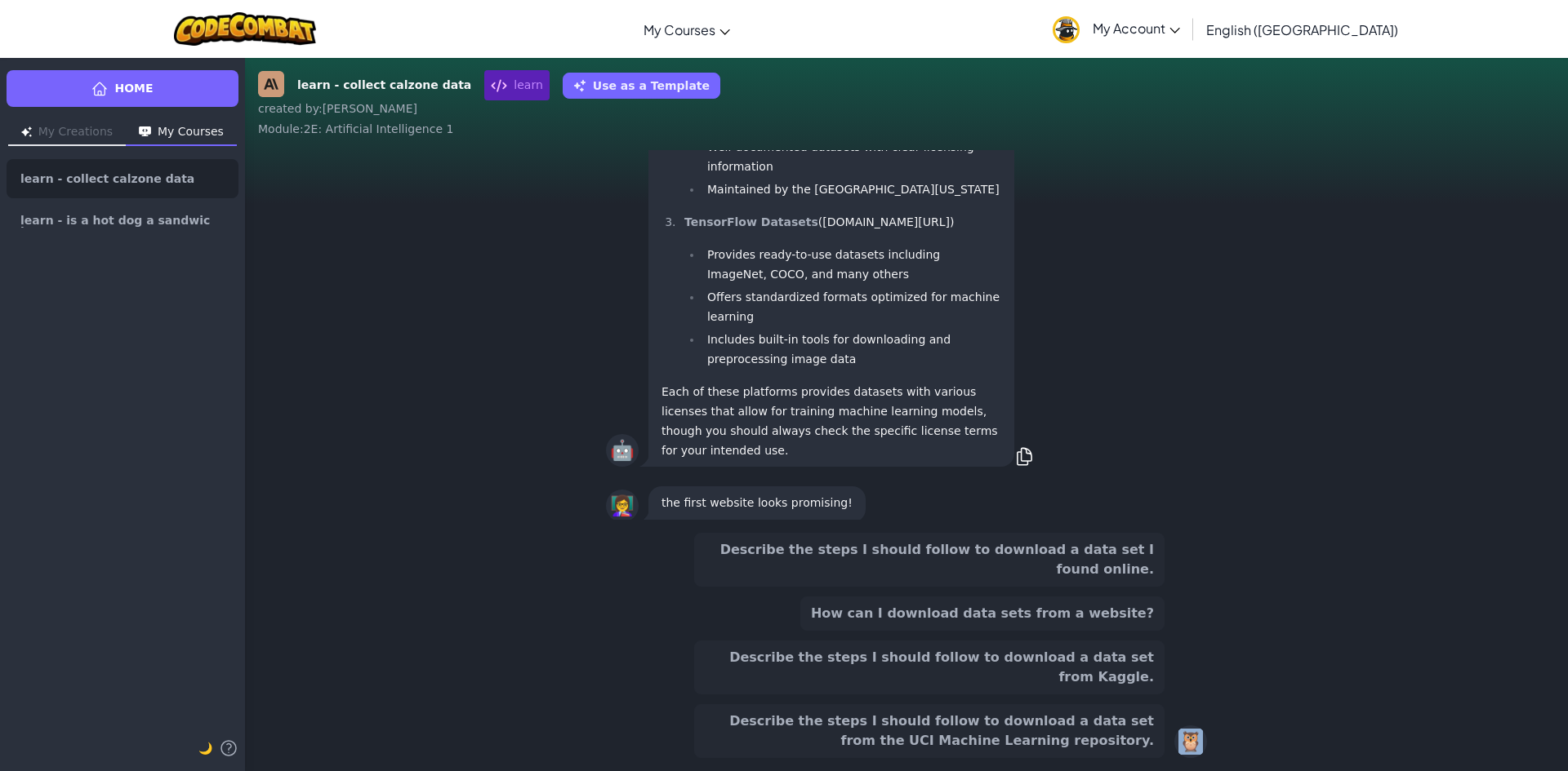
click at [1169, 749] on div "Describe the steps I should follow to download a data set I found online. How c…" at bounding box center [906, 645] width 601 height 225
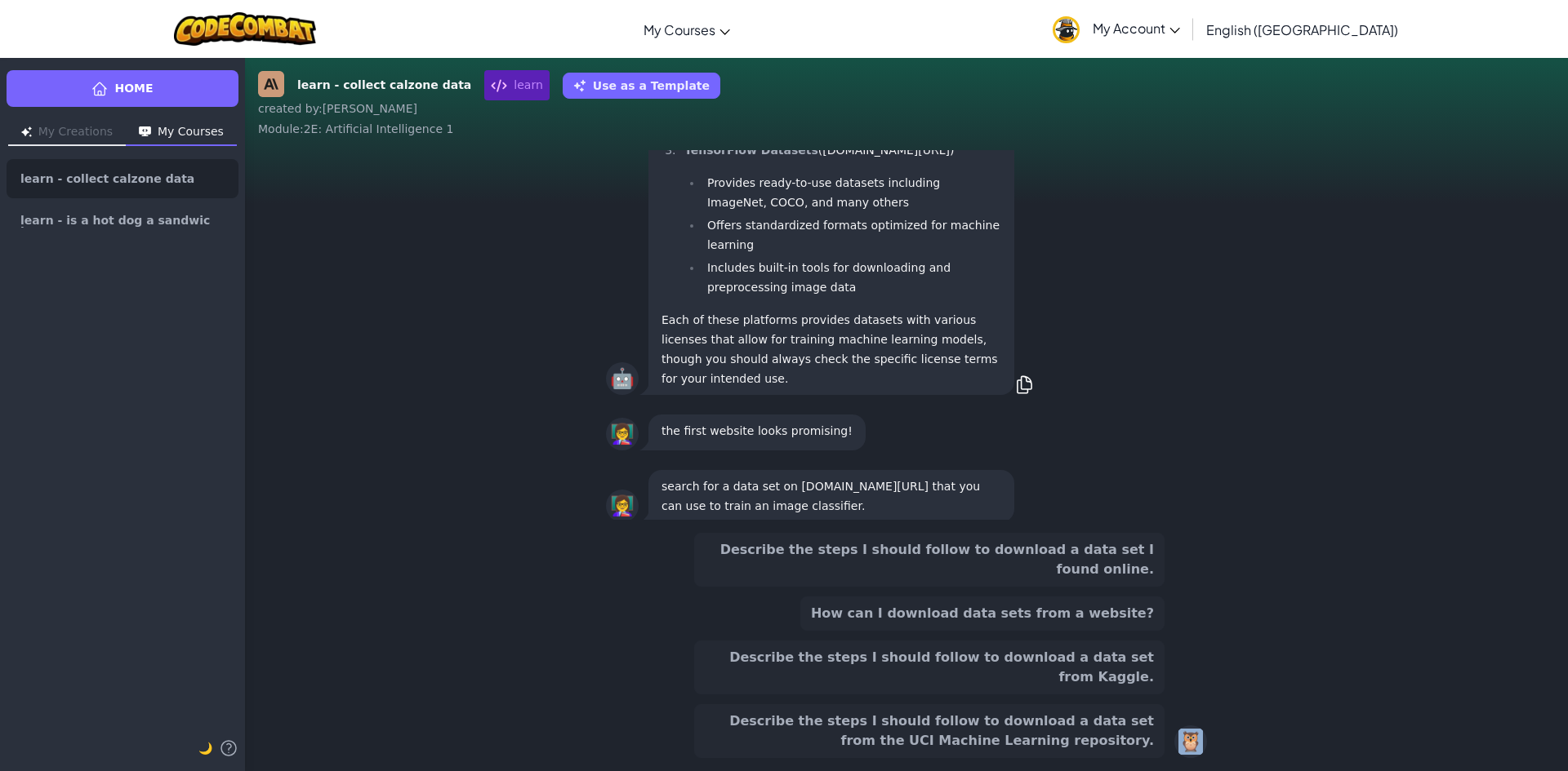
scroll to position [-139, 0]
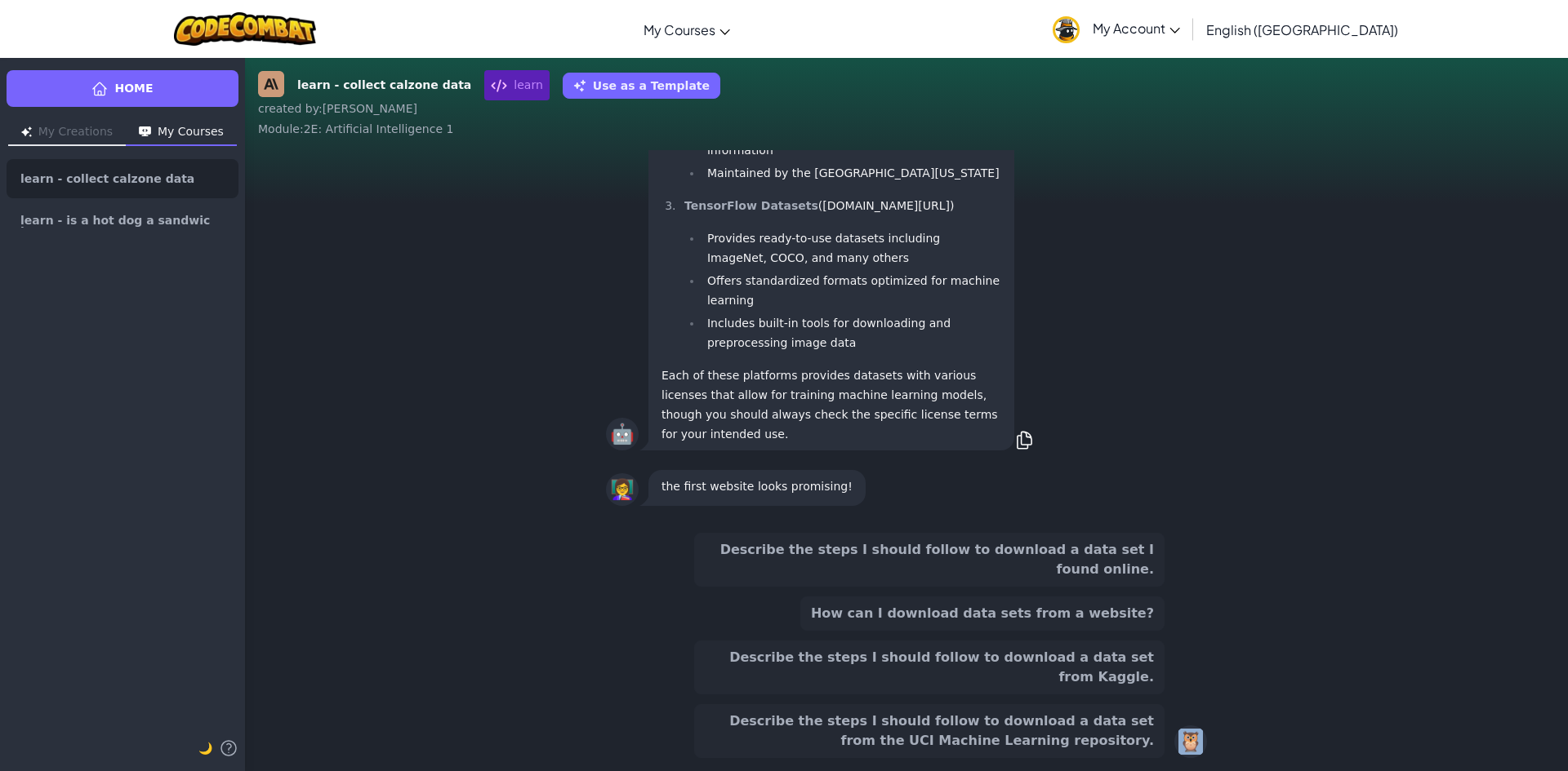
click at [1118, 718] on button "Describe the steps I should follow to download a data set from the UCI Machine …" at bounding box center [929, 731] width 471 height 53
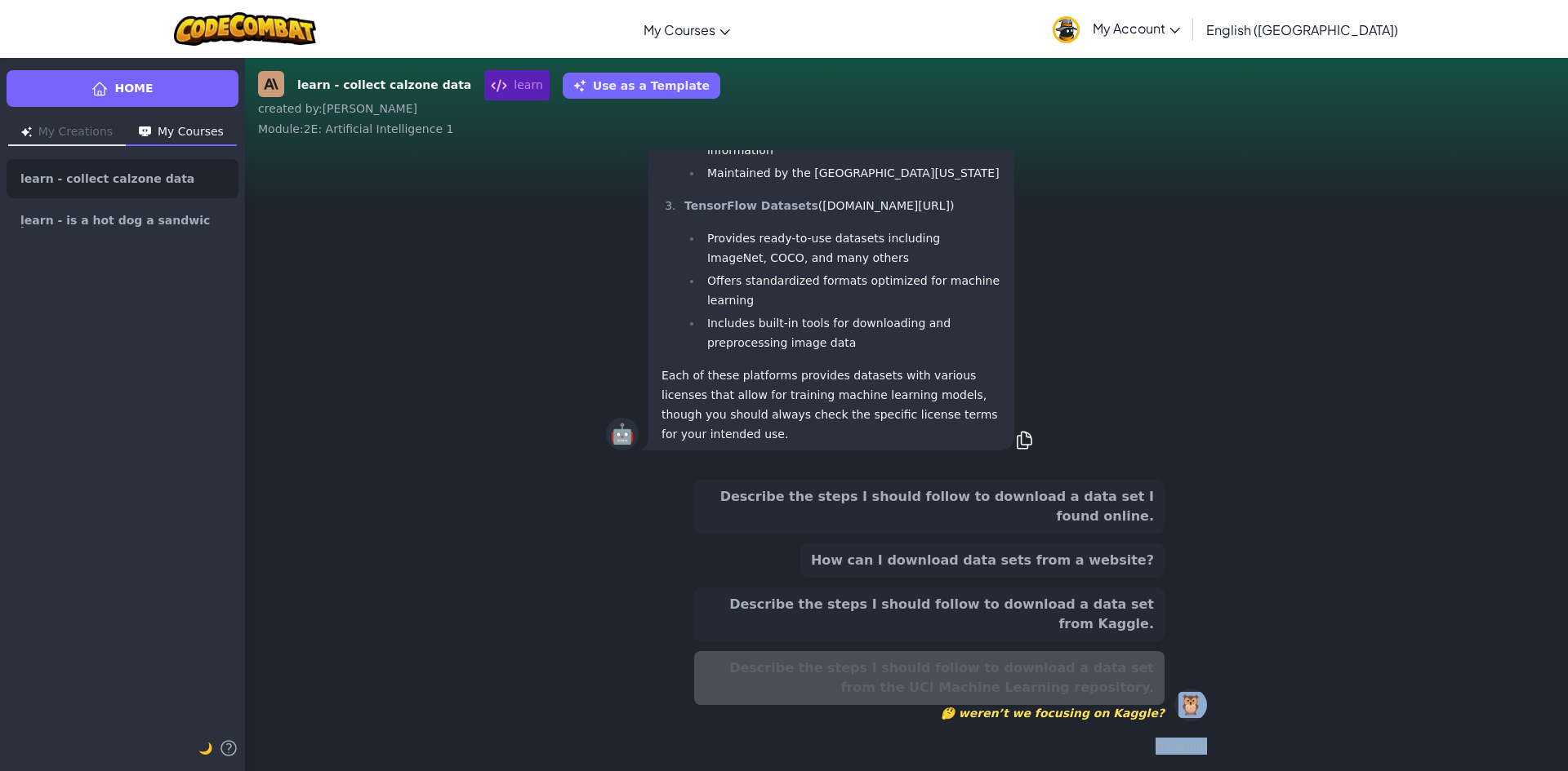
click at [1093, 607] on button "Describe the steps I should follow to download a data set from Kaggle." at bounding box center [929, 614] width 471 height 53
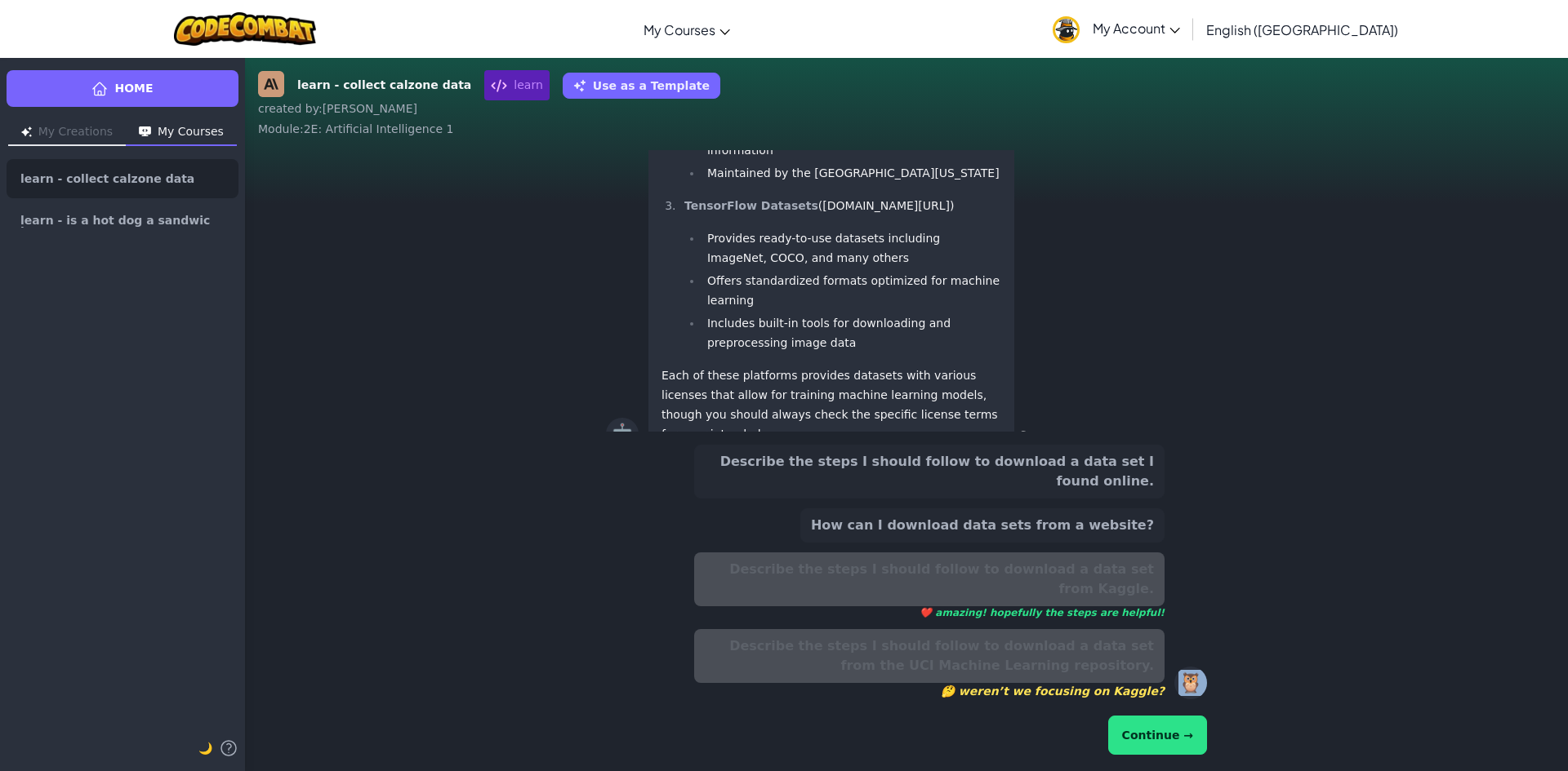
click at [1108, 543] on button "How can I download data sets from a website?" at bounding box center [982, 526] width 364 height 34
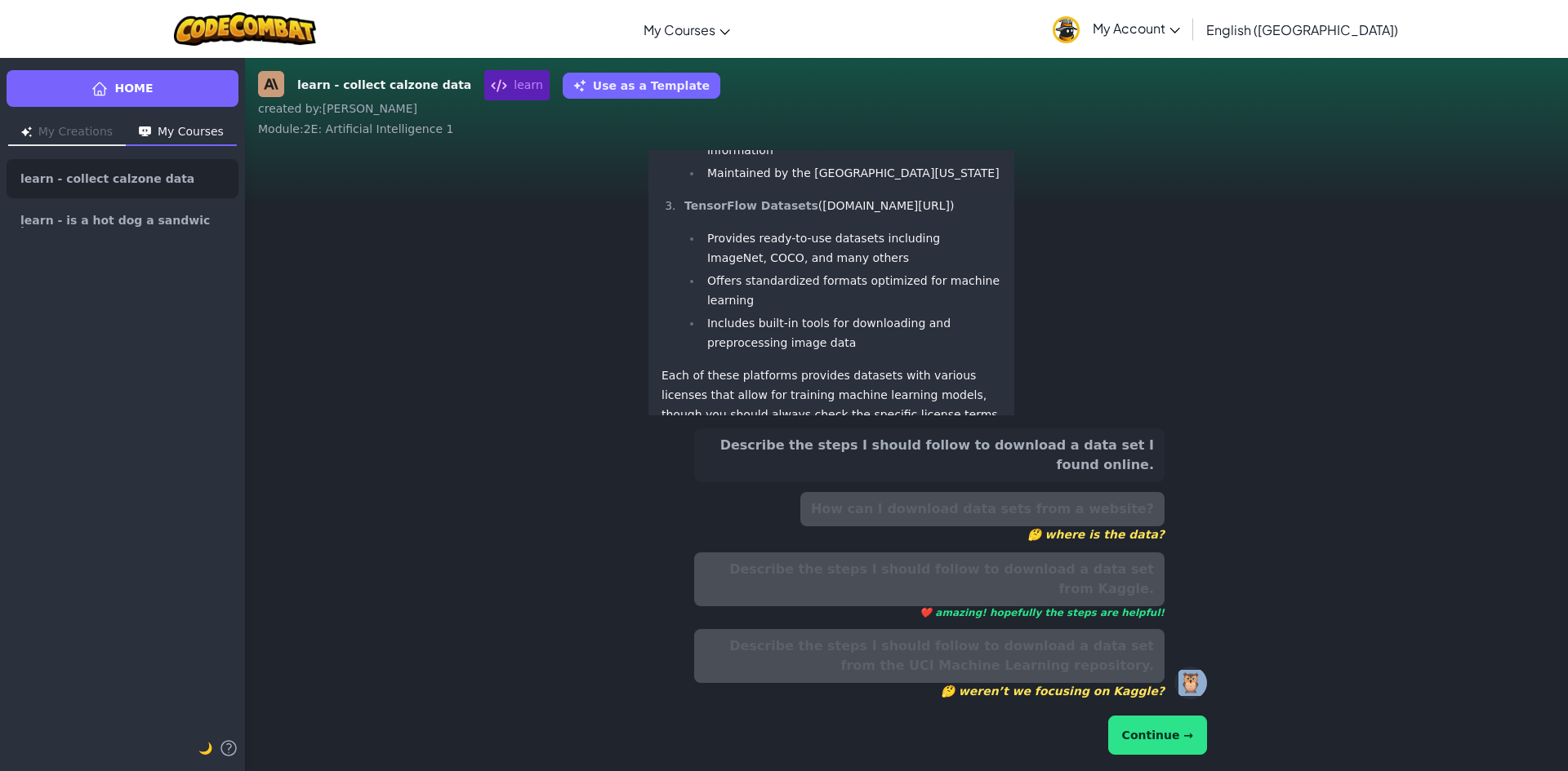
click at [1170, 734] on button "Continue →" at bounding box center [1157, 735] width 99 height 39
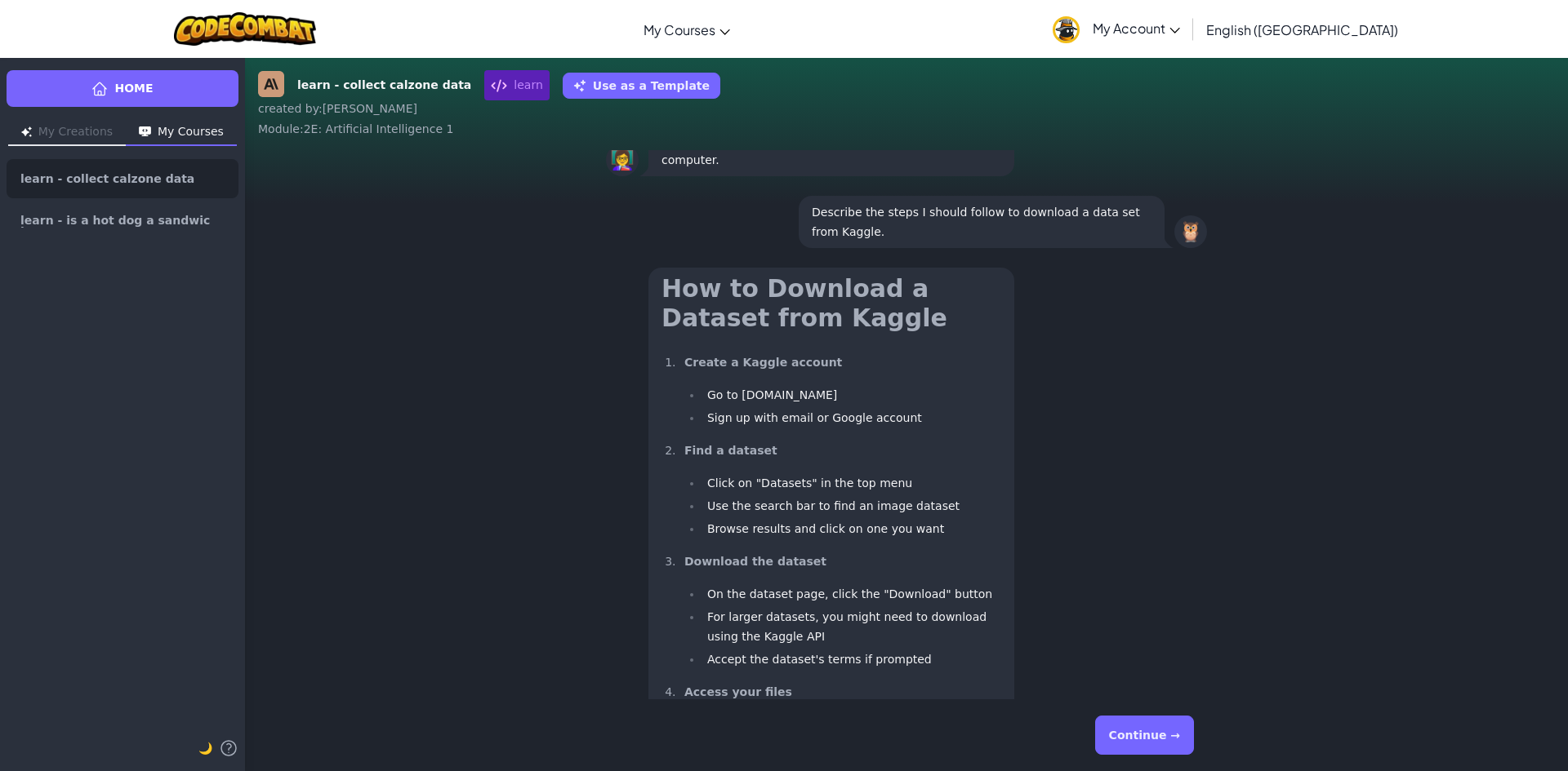
click at [1160, 740] on button "Continue →" at bounding box center [1144, 735] width 99 height 39
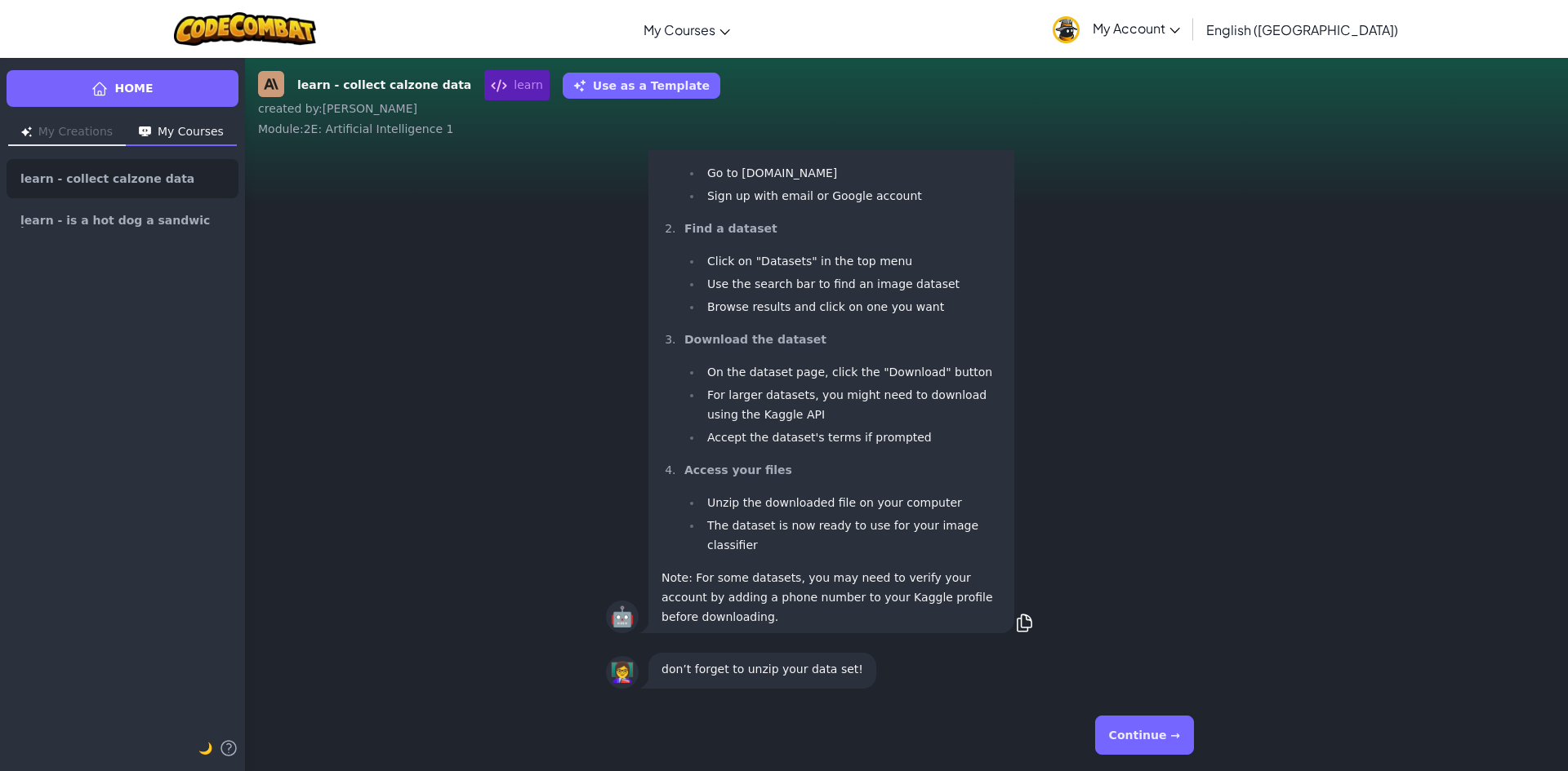
click at [1145, 725] on button "Continue →" at bounding box center [1144, 735] width 99 height 39
click at [1151, 728] on button "Continue →" at bounding box center [1144, 735] width 99 height 39
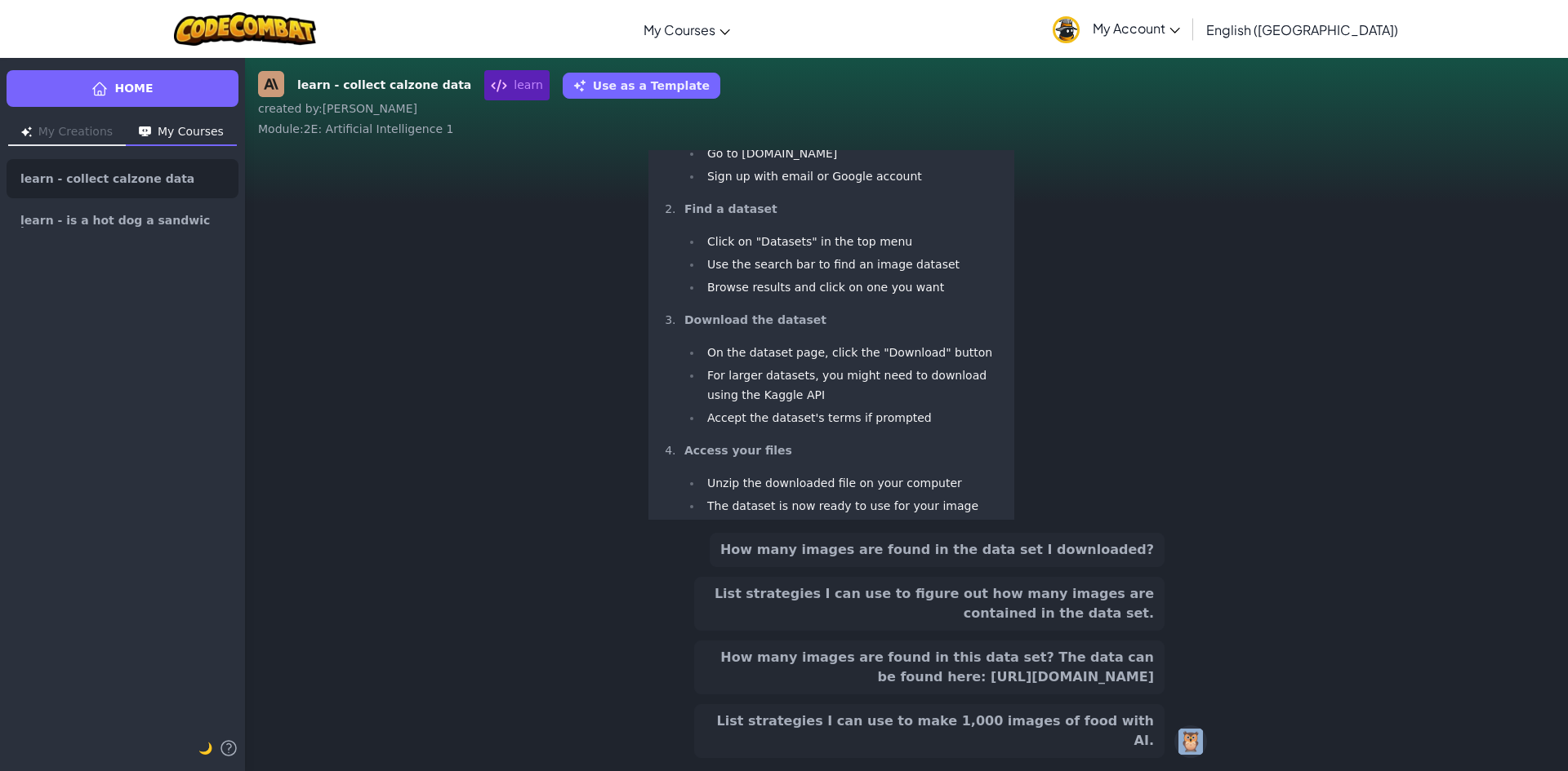
click at [1151, 728] on button "List strategies I can use to make 1,000 images of food with AI." at bounding box center [929, 731] width 471 height 53
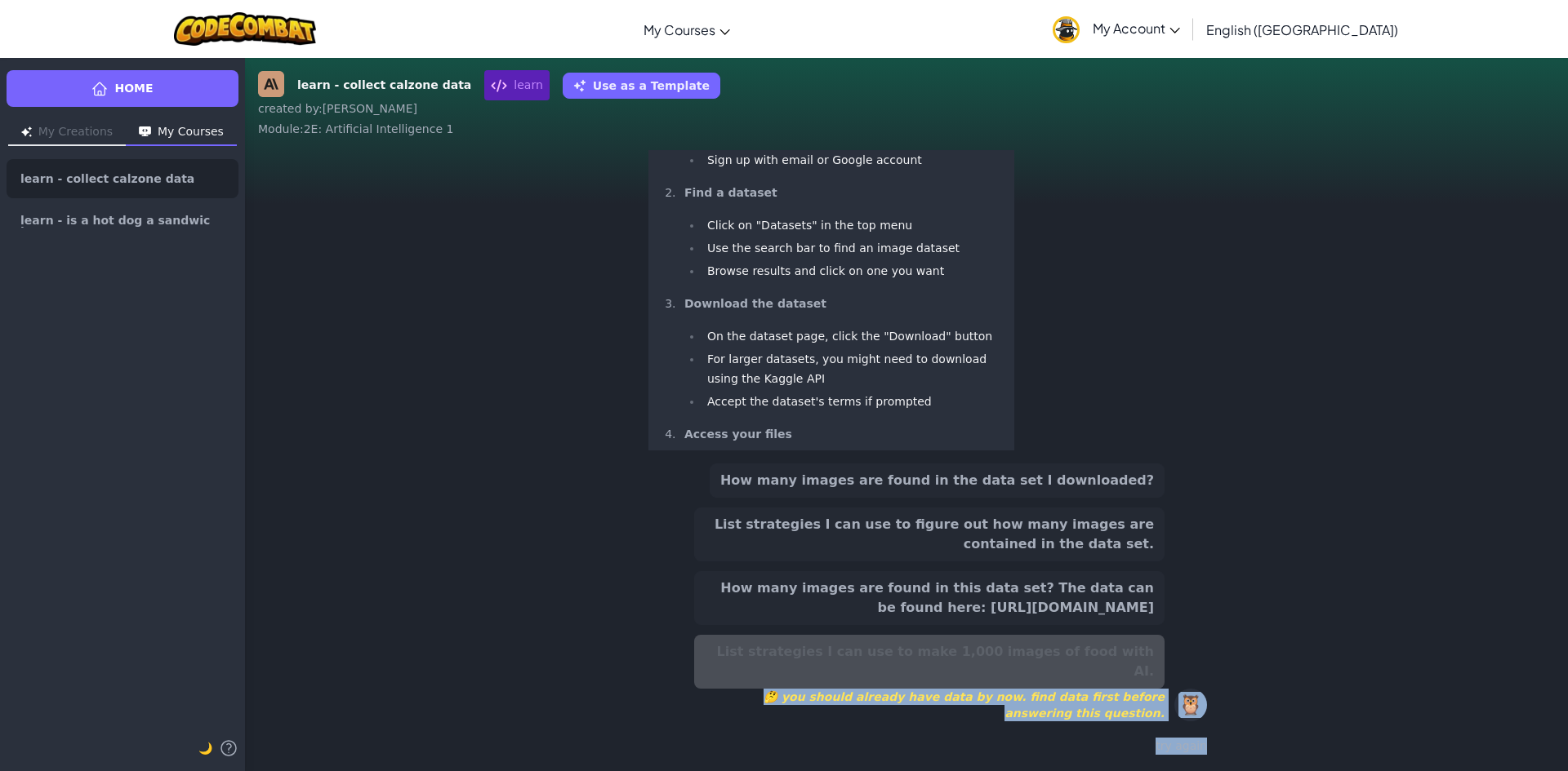
click at [1151, 728] on div "How many images are found in the data set I downloaded? List strategies I can u…" at bounding box center [906, 611] width 601 height 307
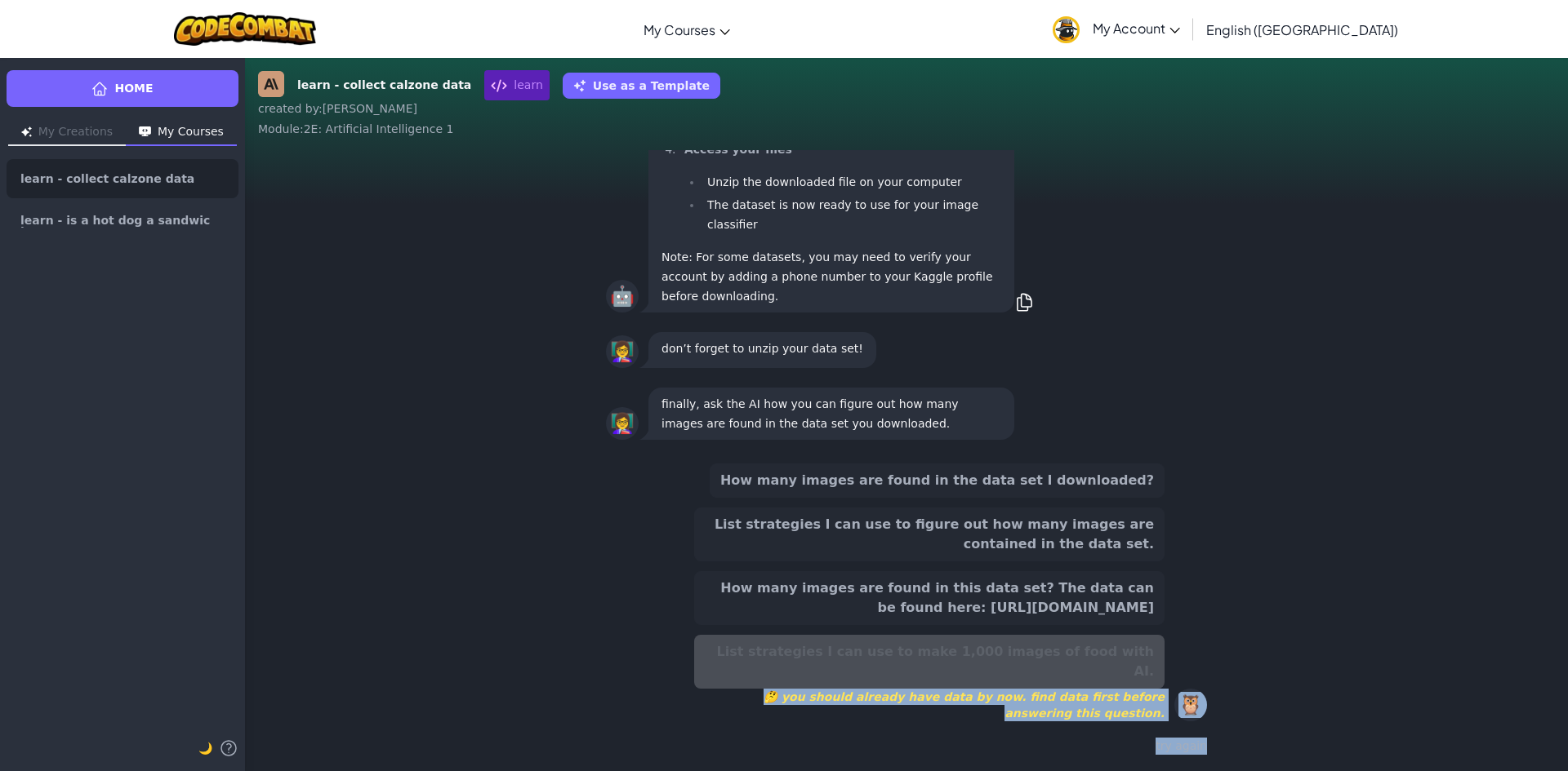
click at [1097, 561] on button "List strategies I can use to figure out how many images are contained in the da…" at bounding box center [929, 534] width 471 height 53
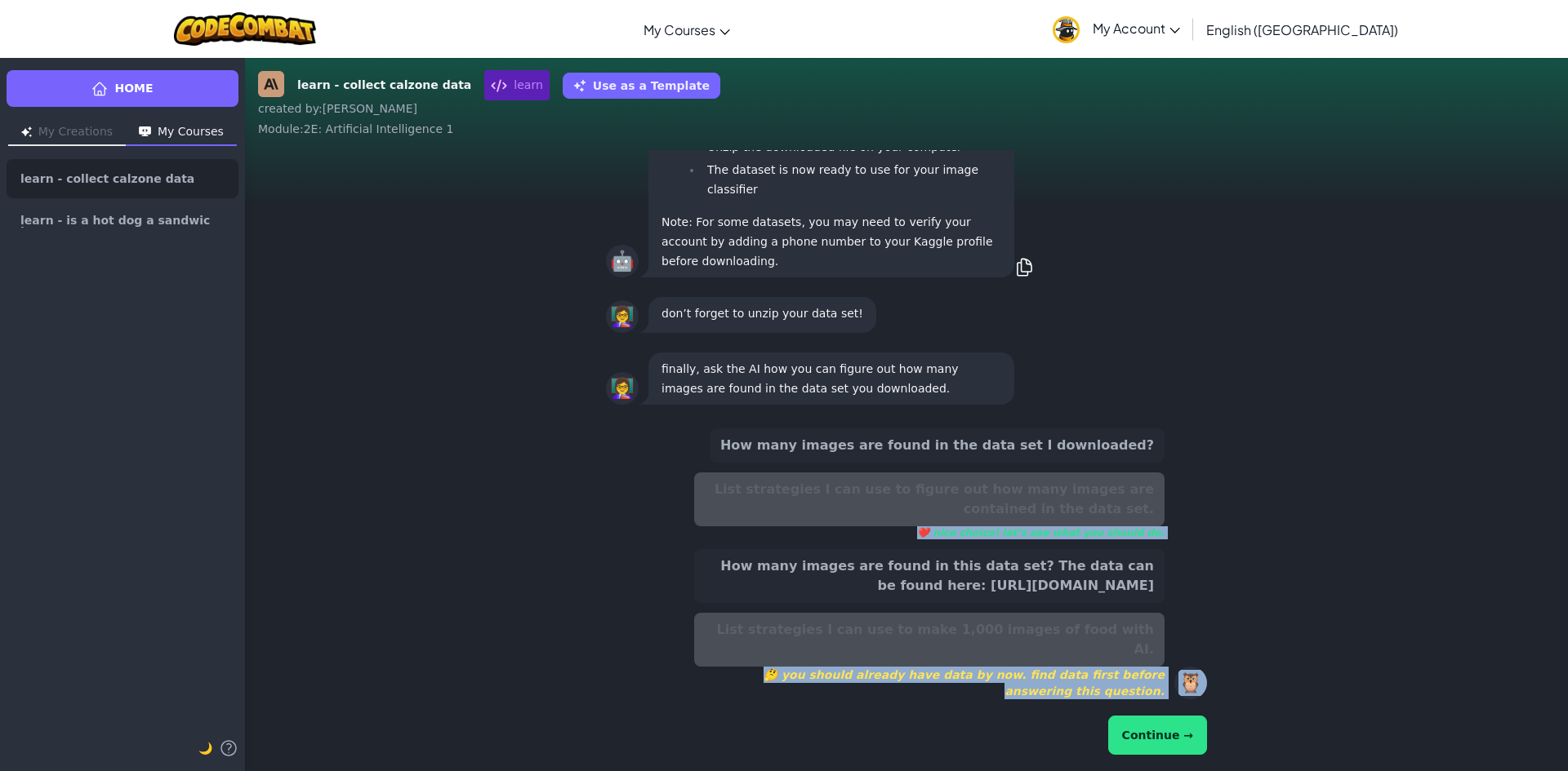
scroll to position [-34, 0]
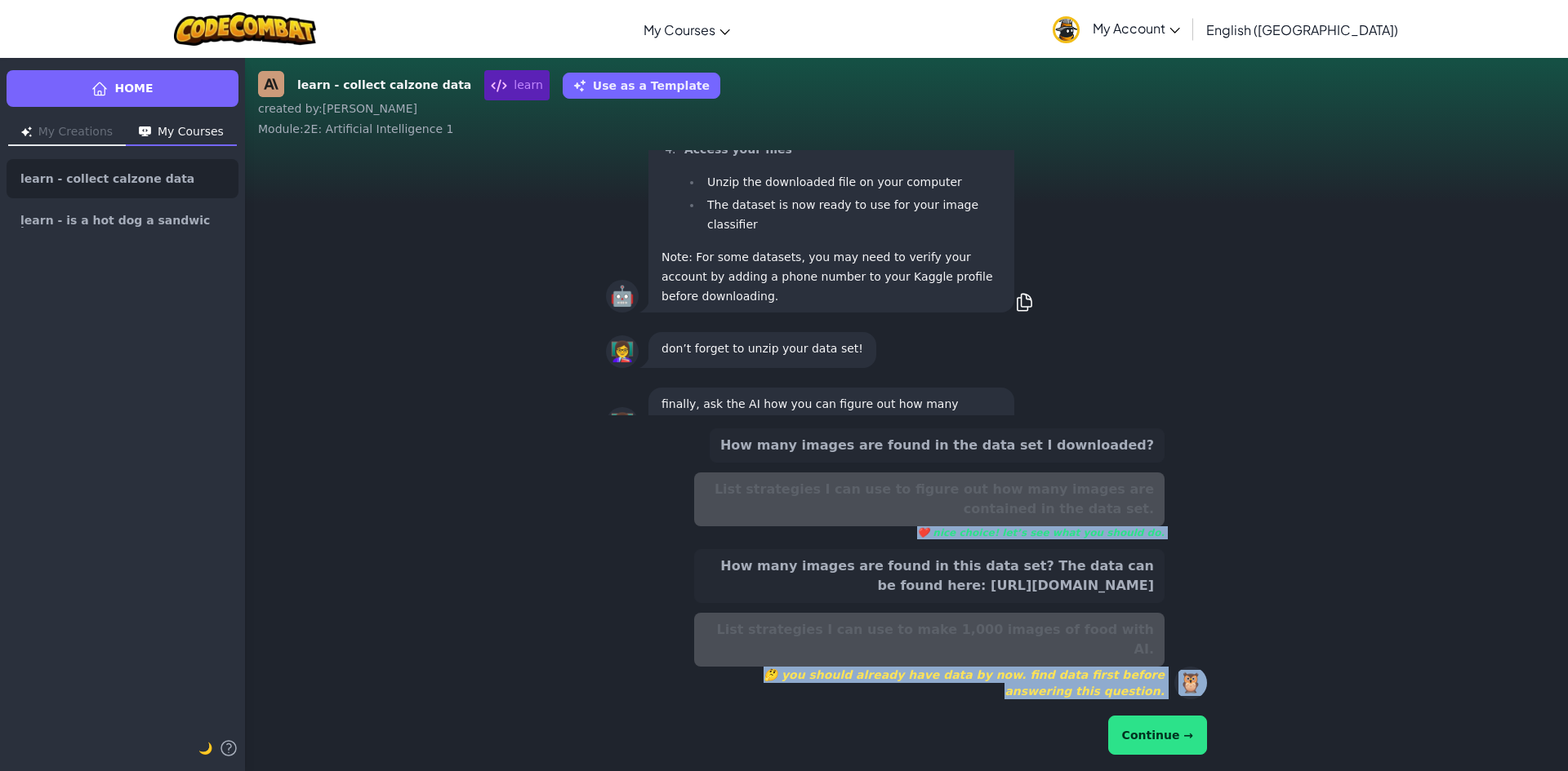
click at [1174, 734] on button "Continue →" at bounding box center [1157, 735] width 99 height 39
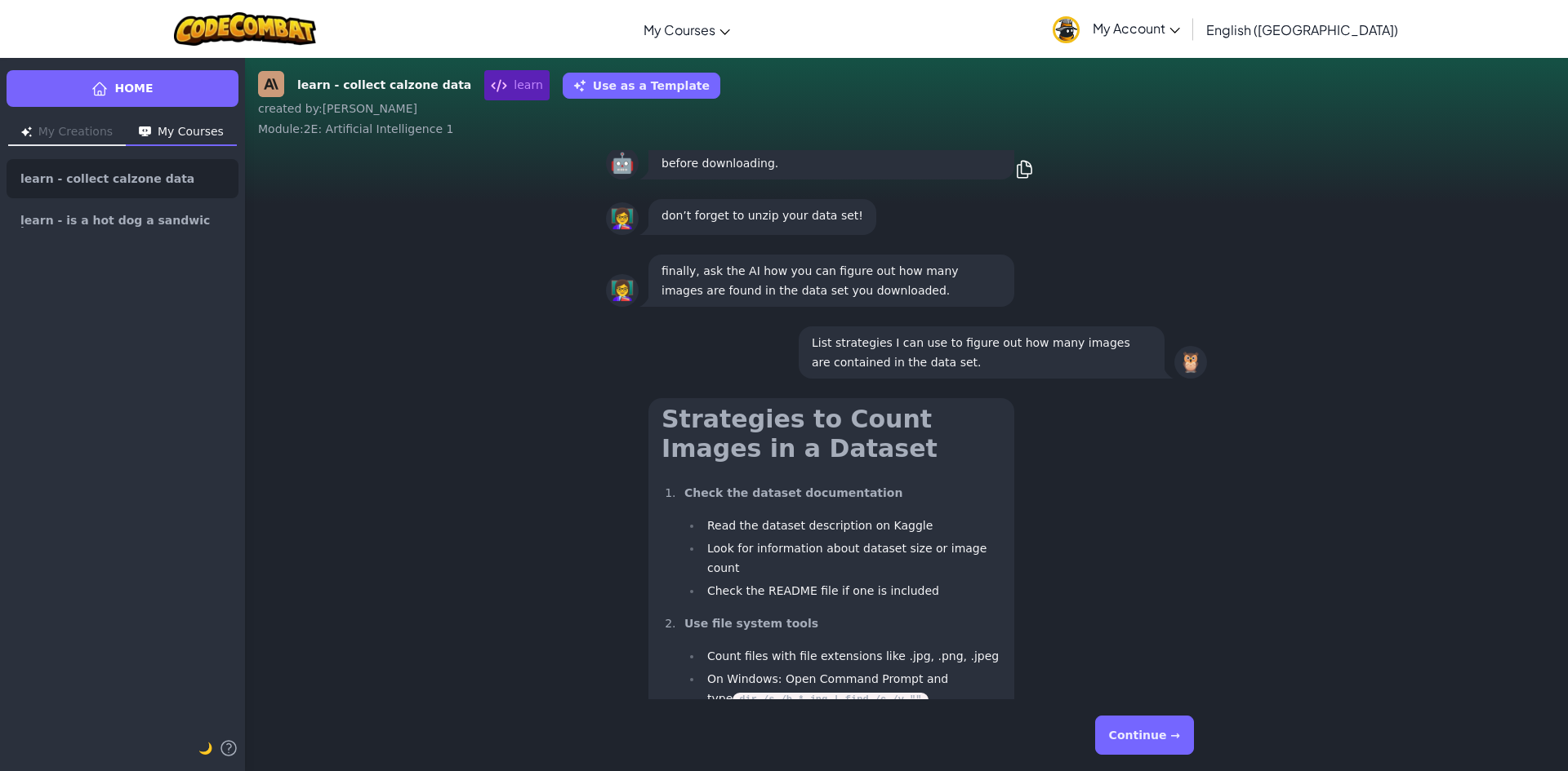
click at [1176, 722] on button "Continue →" at bounding box center [1144, 735] width 99 height 39
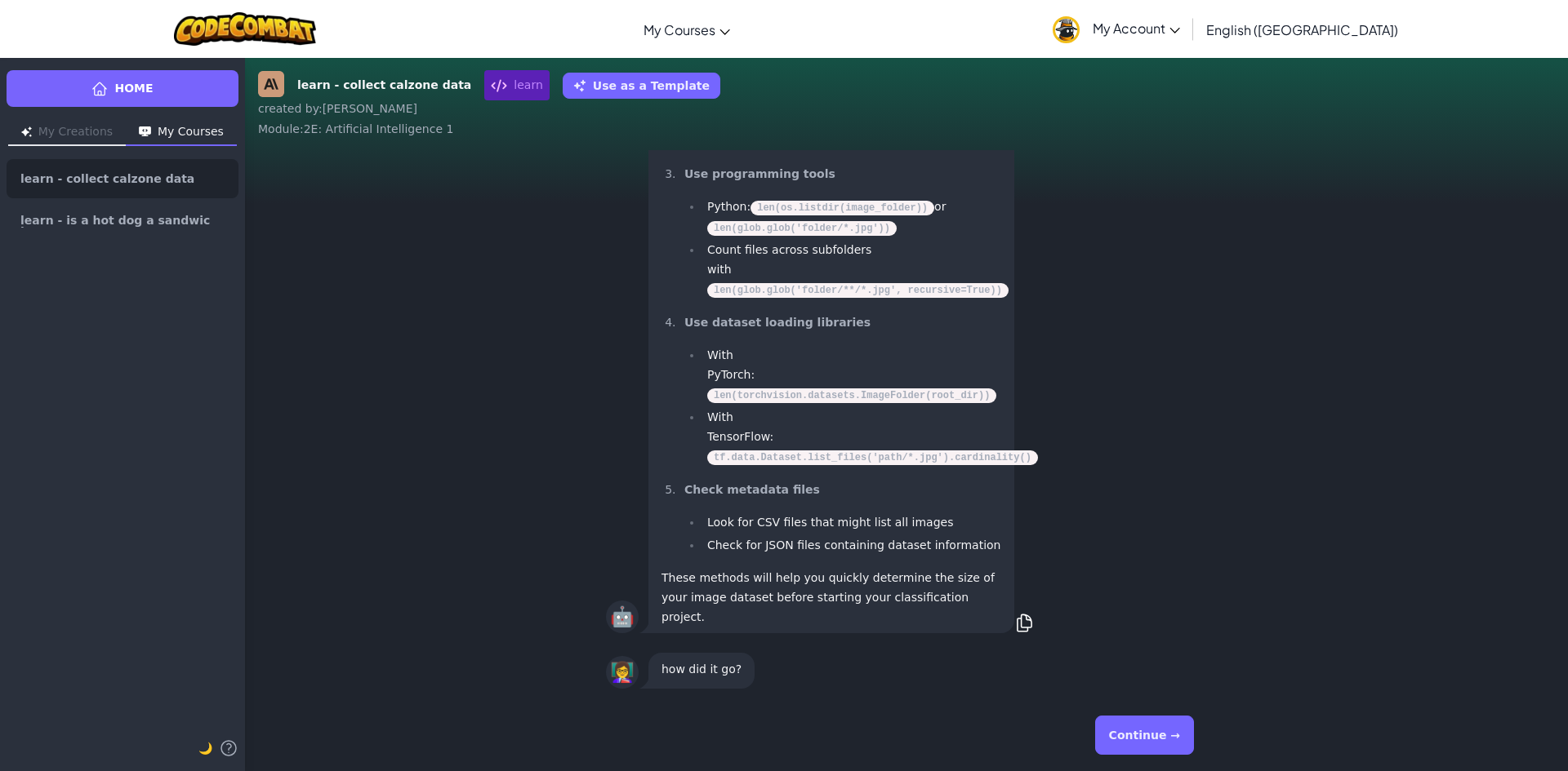
drag, startPoint x: 1145, startPoint y: 738, endPoint x: 1160, endPoint y: 734, distance: 15.5
click at [1145, 739] on button "Continue →" at bounding box center [1144, 735] width 99 height 39
click at [1158, 724] on button "Continue →" at bounding box center [1144, 735] width 99 height 39
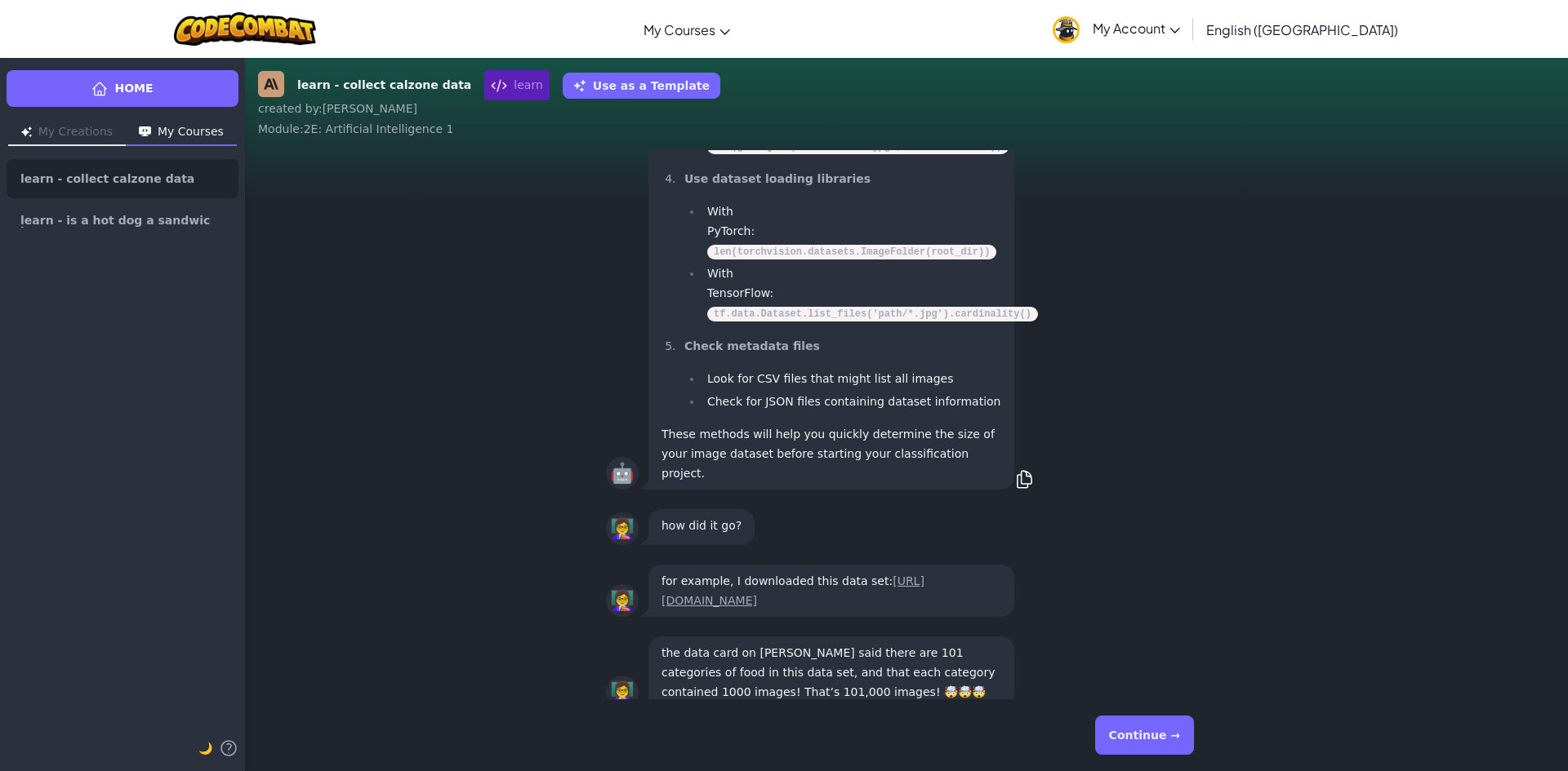
click at [1134, 734] on button "Continue →" at bounding box center [1144, 735] width 99 height 39
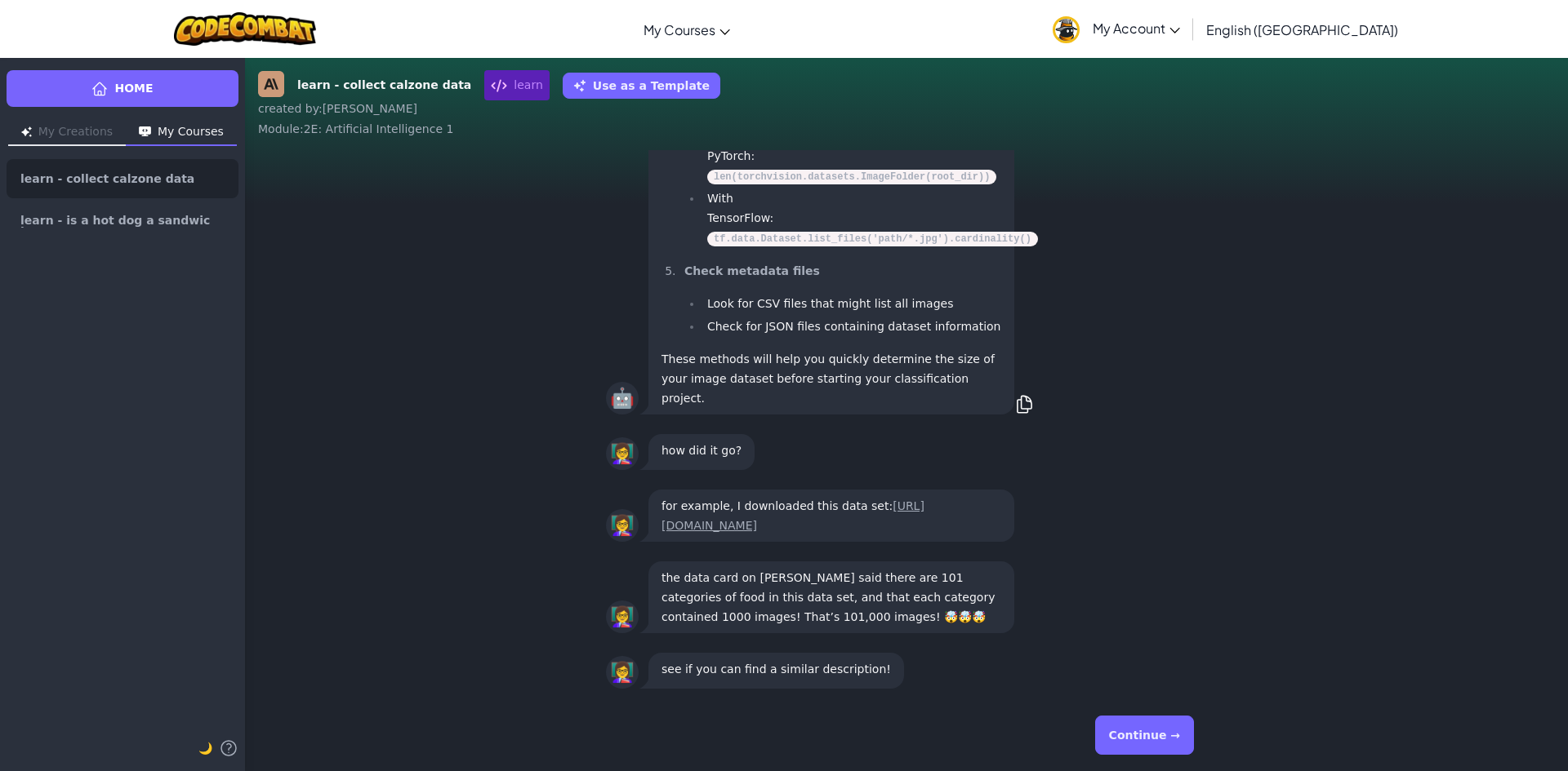
drag, startPoint x: 1137, startPoint y: 739, endPoint x: 1119, endPoint y: 733, distance: 19.0
click at [1137, 738] on button "Continue →" at bounding box center [1144, 735] width 99 height 39
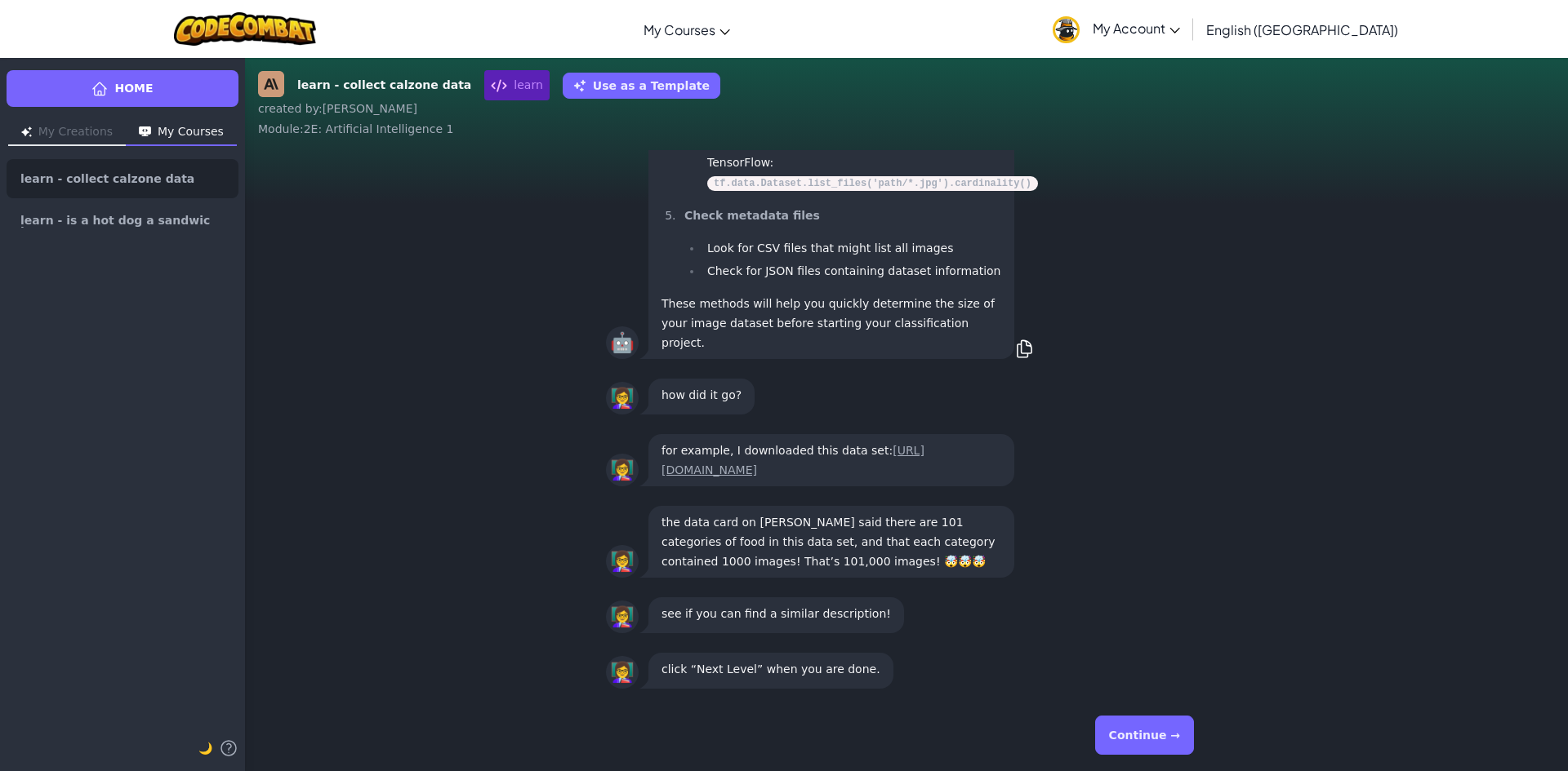
drag, startPoint x: 1174, startPoint y: 734, endPoint x: 1165, endPoint y: 734, distance: 9.0
click at [1170, 734] on button "Continue →" at bounding box center [1144, 735] width 99 height 39
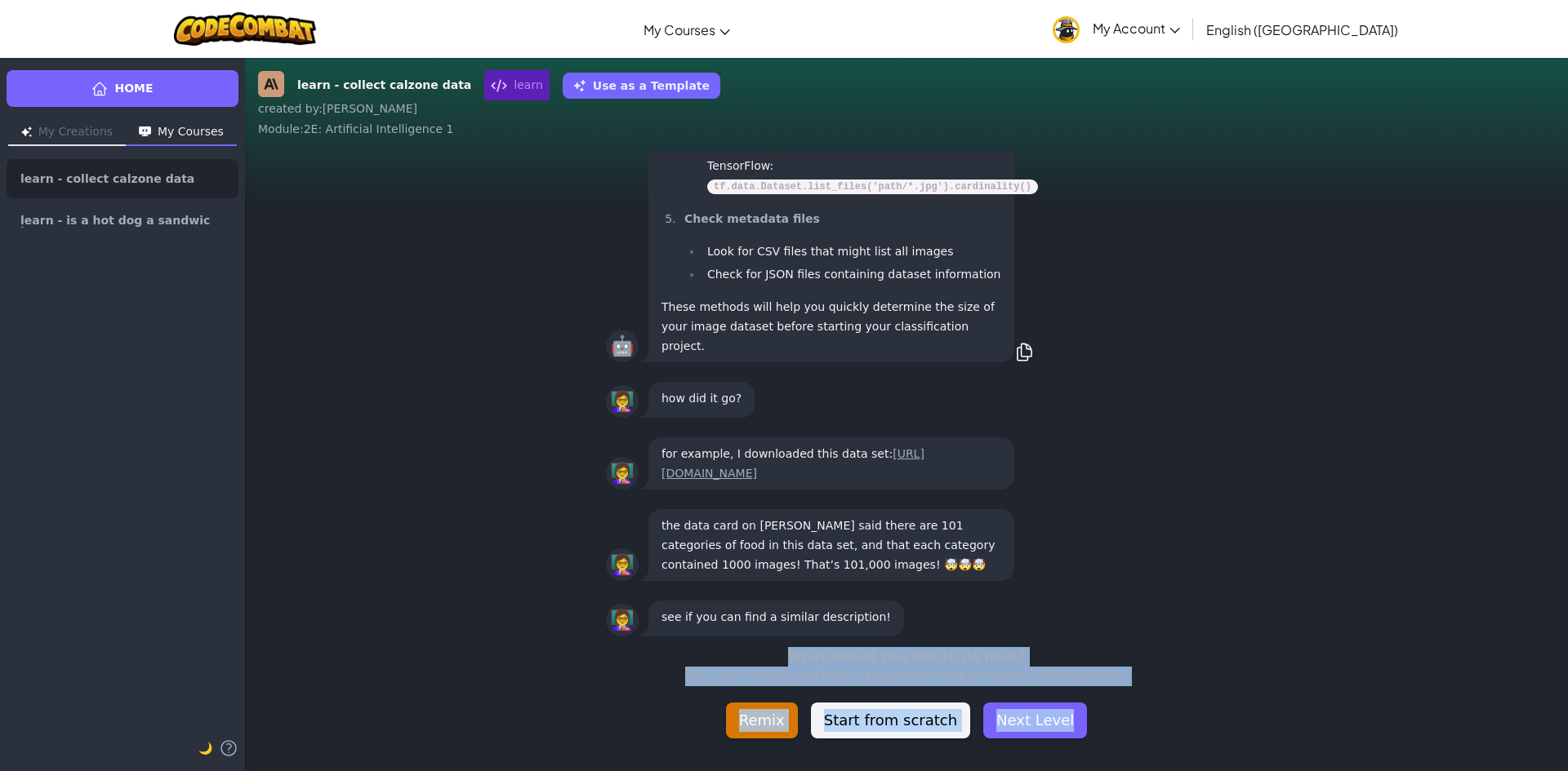
scroll to position [-52, 0]
click at [994, 718] on button "Next Level" at bounding box center [1035, 721] width 104 height 36
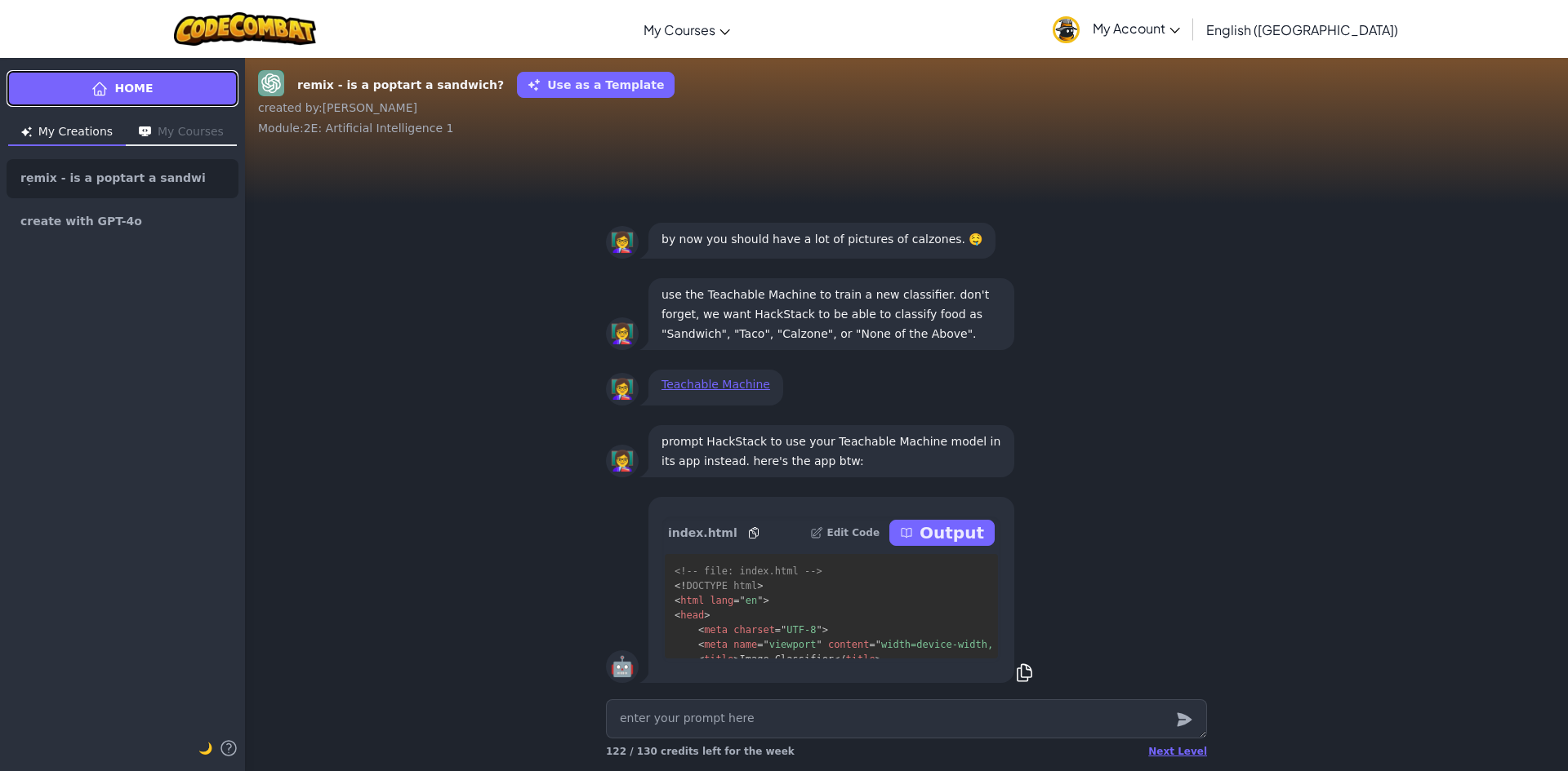
click at [115, 91] on link "Home" at bounding box center [122, 88] width 232 height 37
type textarea "x"
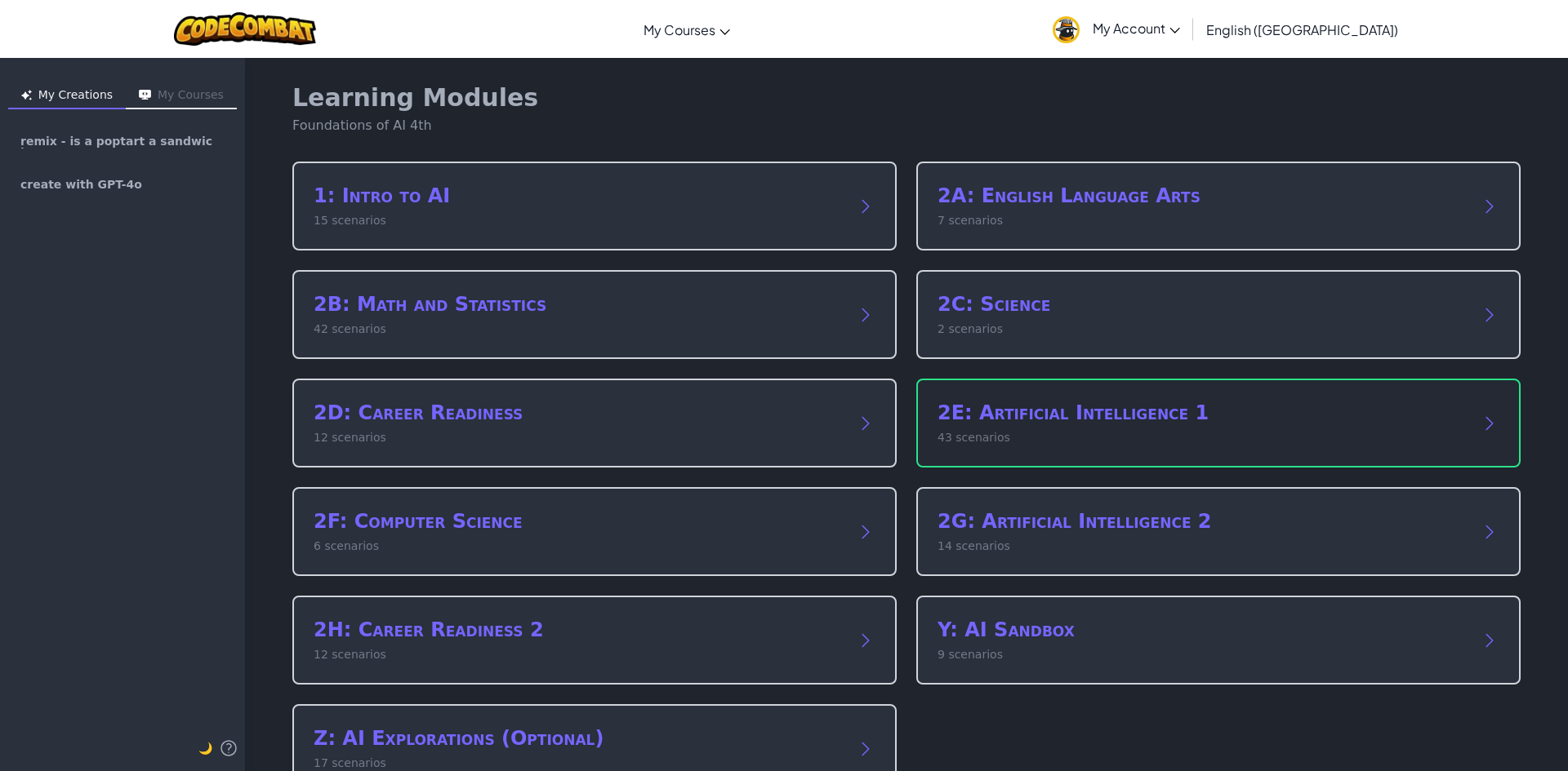
click at [1040, 396] on div "2E: Artificial Intelligence 1 43 scenarios" at bounding box center [1218, 423] width 604 height 89
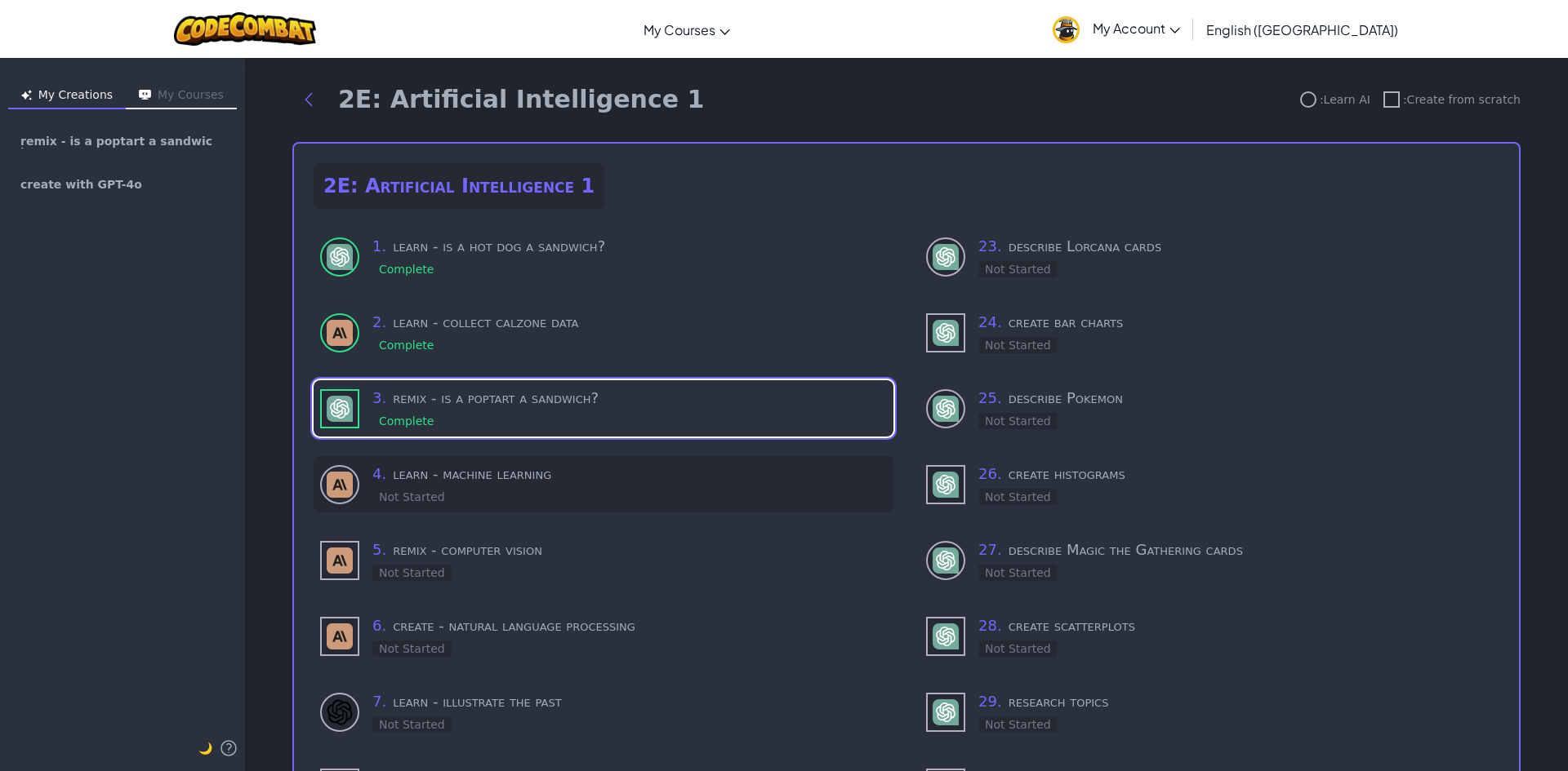
click at [533, 486] on div "4 . learn - machine learning Not Started" at bounding box center [629, 484] width 515 height 43
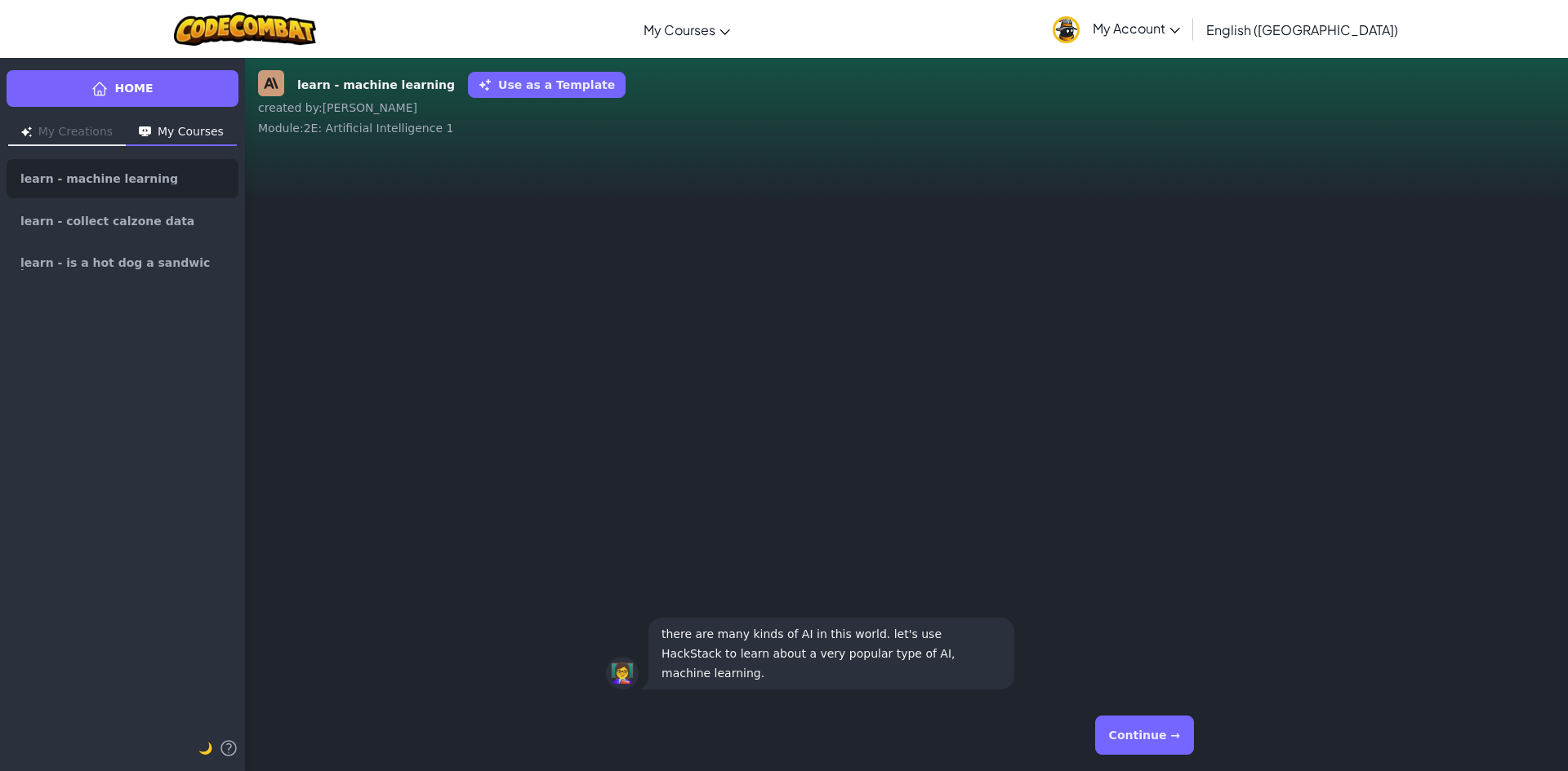
click at [1176, 741] on button "Continue →" at bounding box center [1144, 735] width 99 height 39
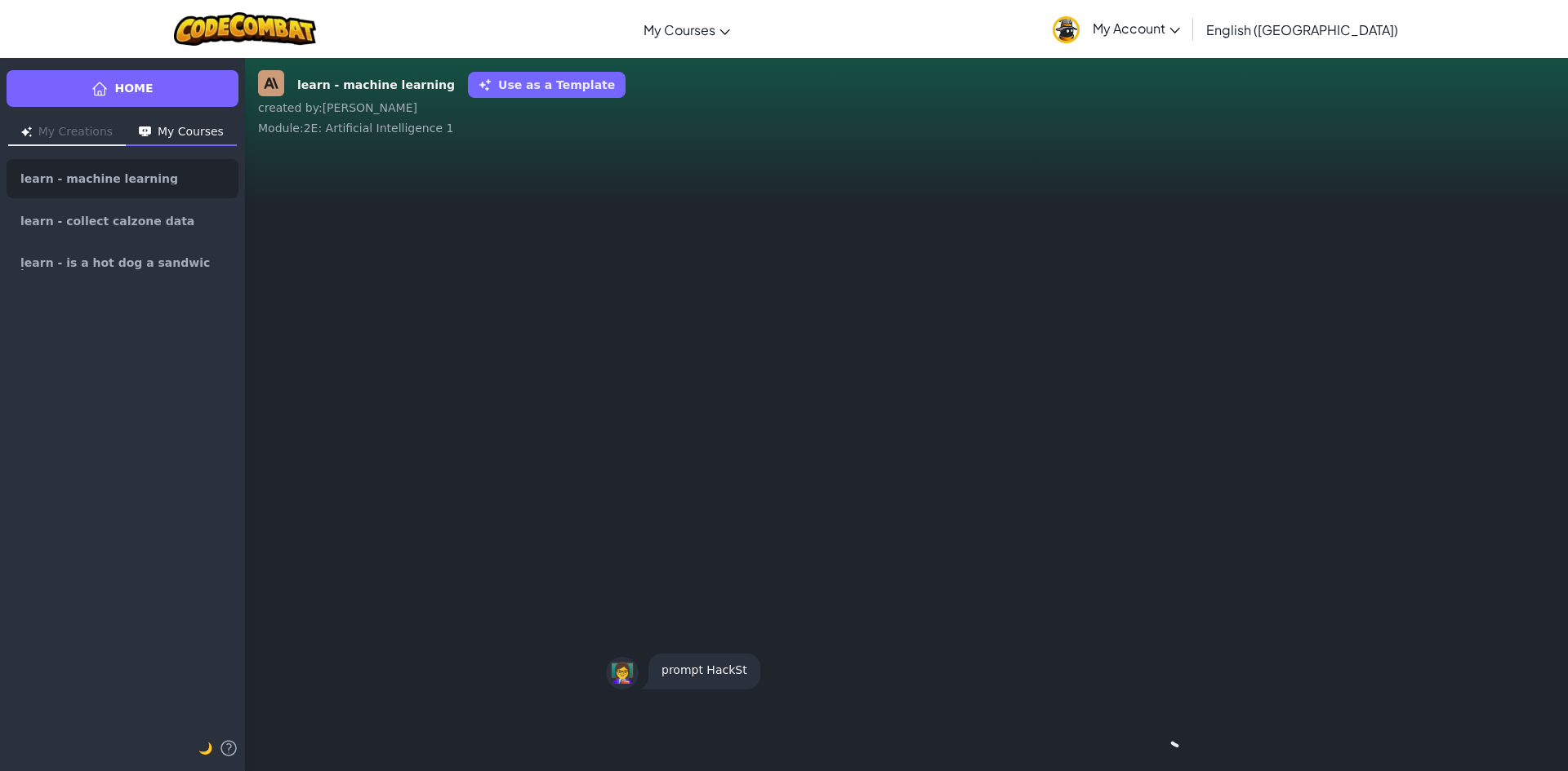
click at [1176, 741] on button "Continue →" at bounding box center [1180, 735] width 28 height 39
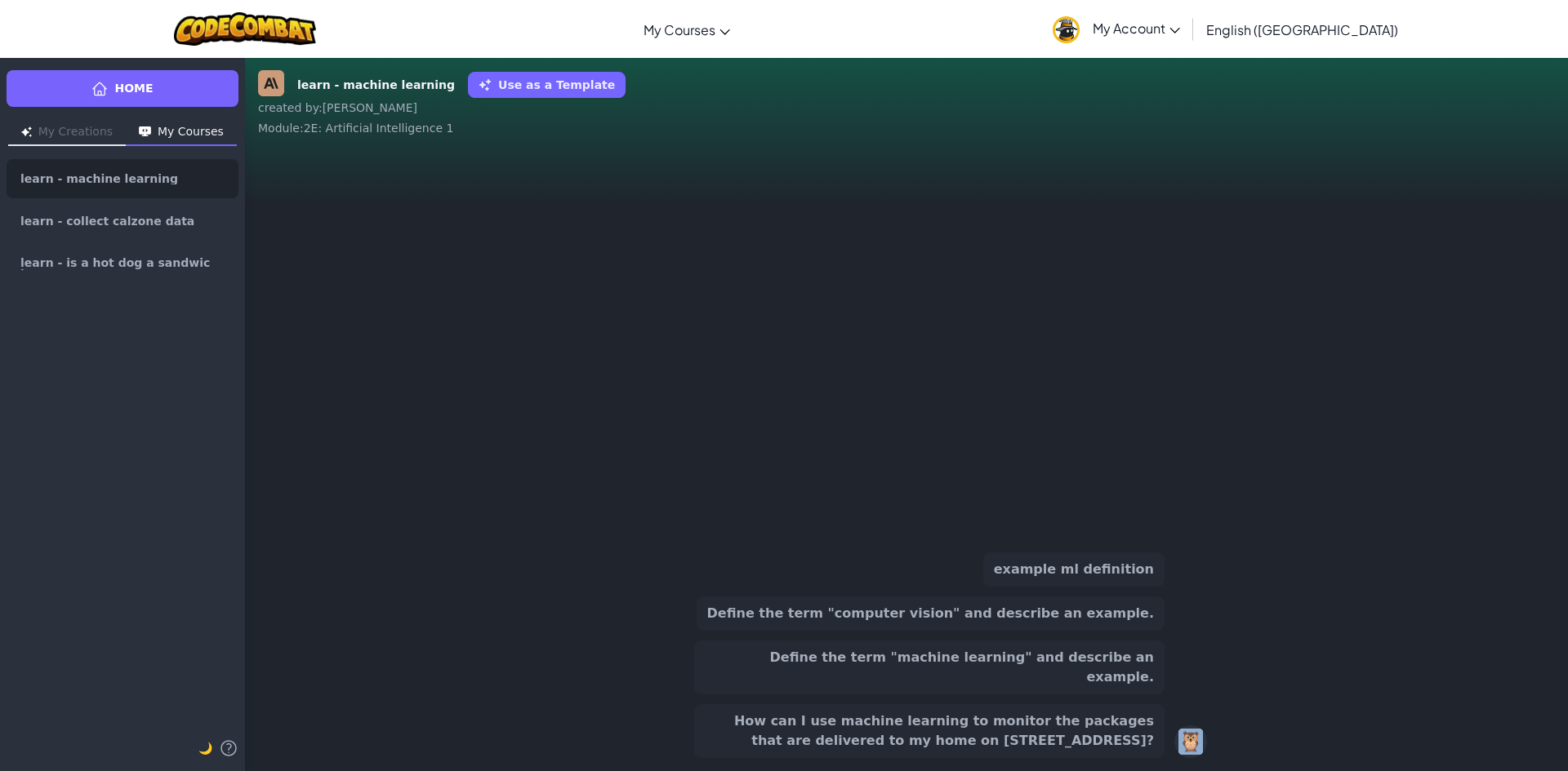
click at [1176, 741] on div "🦉" at bounding box center [1190, 742] width 32 height 32
click at [1113, 729] on button "How can I use machine learning to monitor the packages that are delivered to my…" at bounding box center [929, 731] width 471 height 53
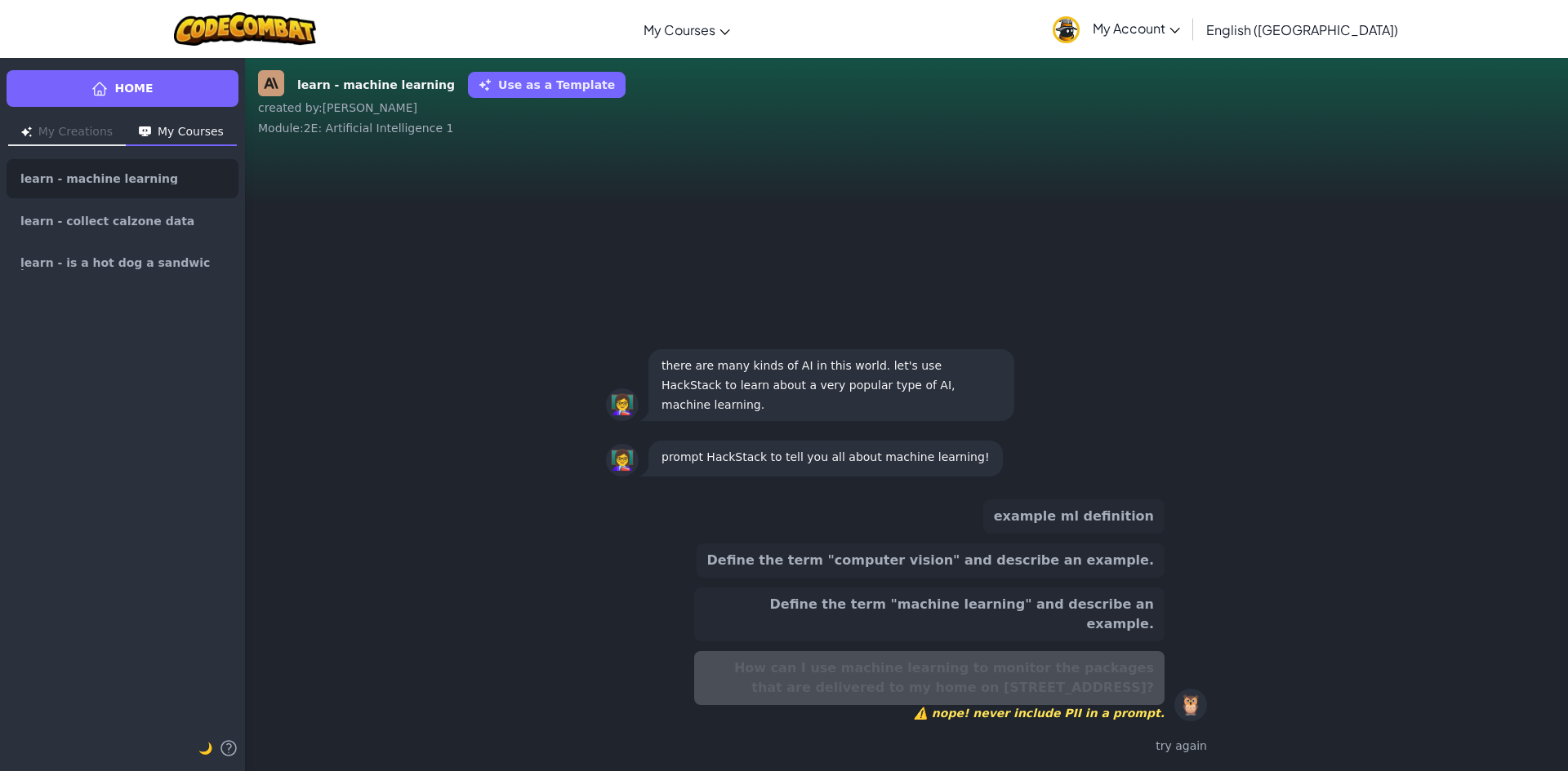
click at [1100, 606] on div "example ml definition Define the term "computer vision" and describe an example…" at bounding box center [929, 610] width 471 height 222
click at [1107, 578] on button "Define the term "computer vision" and describe an example." at bounding box center [930, 560] width 468 height 34
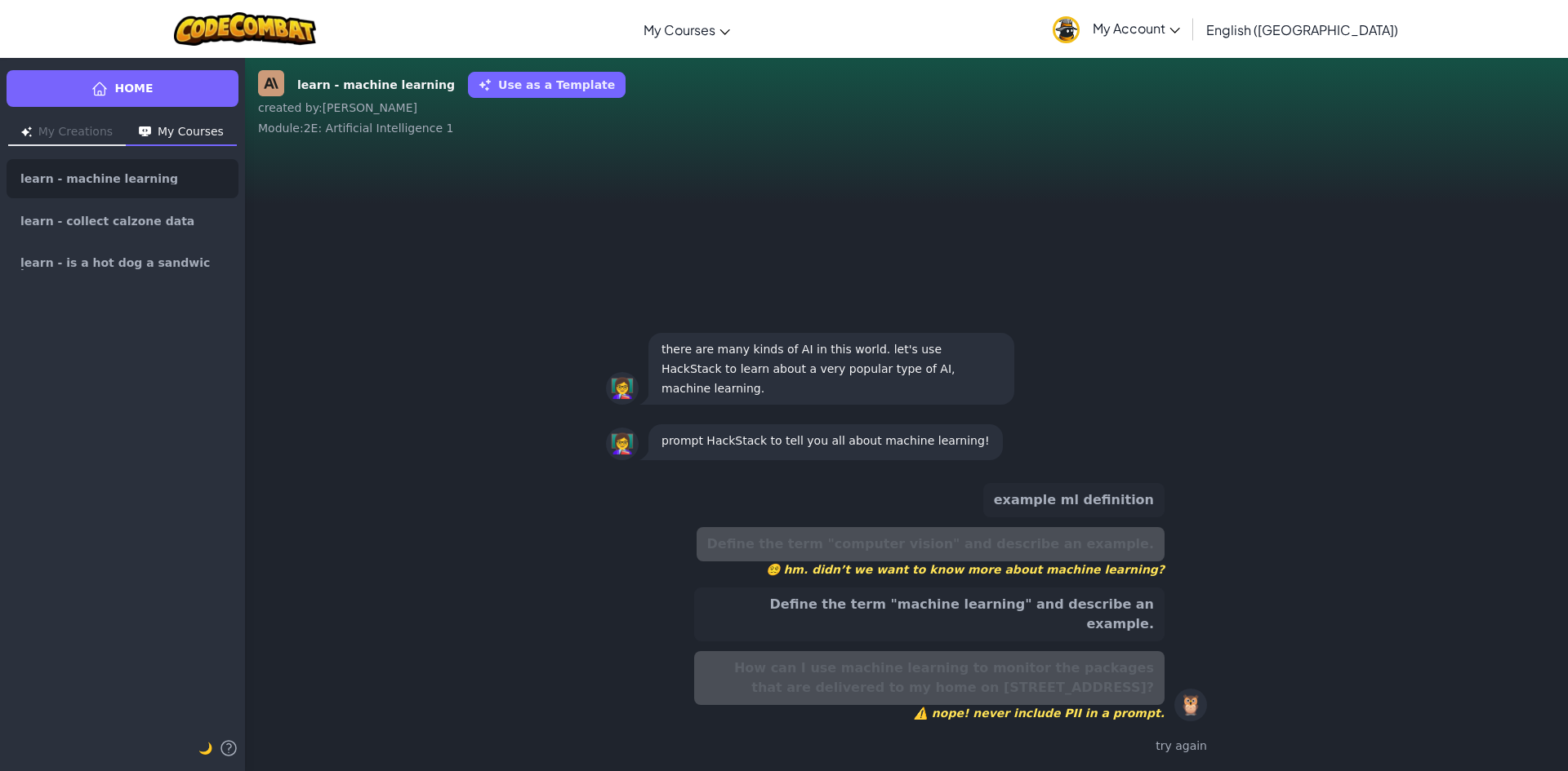
click at [1097, 600] on div "example ml definition Define the term "computer vision" and describe an example…" at bounding box center [929, 602] width 471 height 239
click at [1095, 606] on div "example ml definition Define the term "computer vision" and describe an example…" at bounding box center [929, 602] width 471 height 239
click at [1091, 622] on button "Define the term "machine learning" and describe an example." at bounding box center [929, 614] width 471 height 53
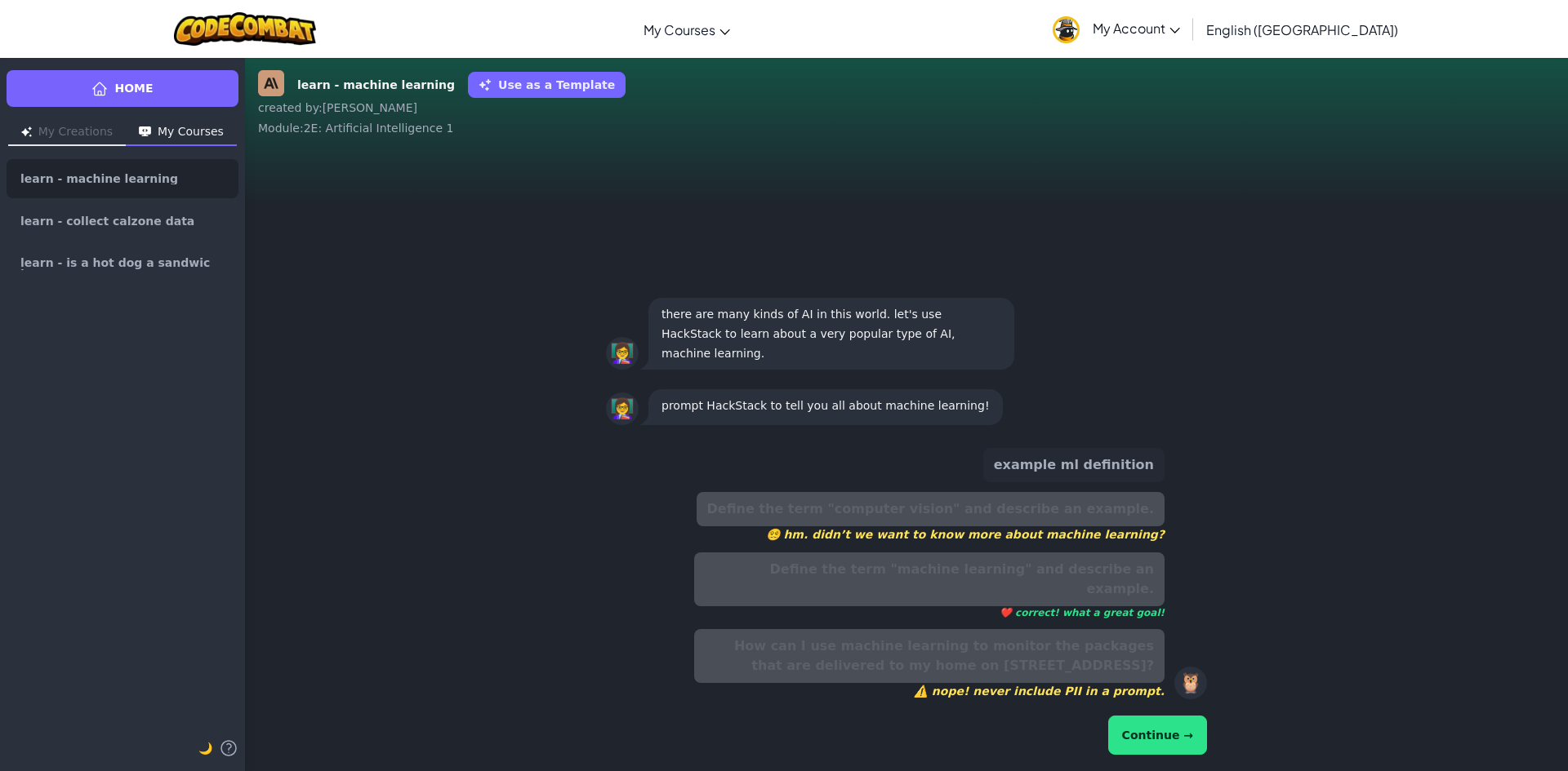
drag, startPoint x: 1131, startPoint y: 701, endPoint x: 1136, endPoint y: 720, distance: 19.6
click at [1133, 713] on div "example ml definition Define the term "computer vision" and describe an example…" at bounding box center [906, 603] width 601 height 324
click at [1147, 733] on button "Continue →" at bounding box center [1157, 735] width 99 height 39
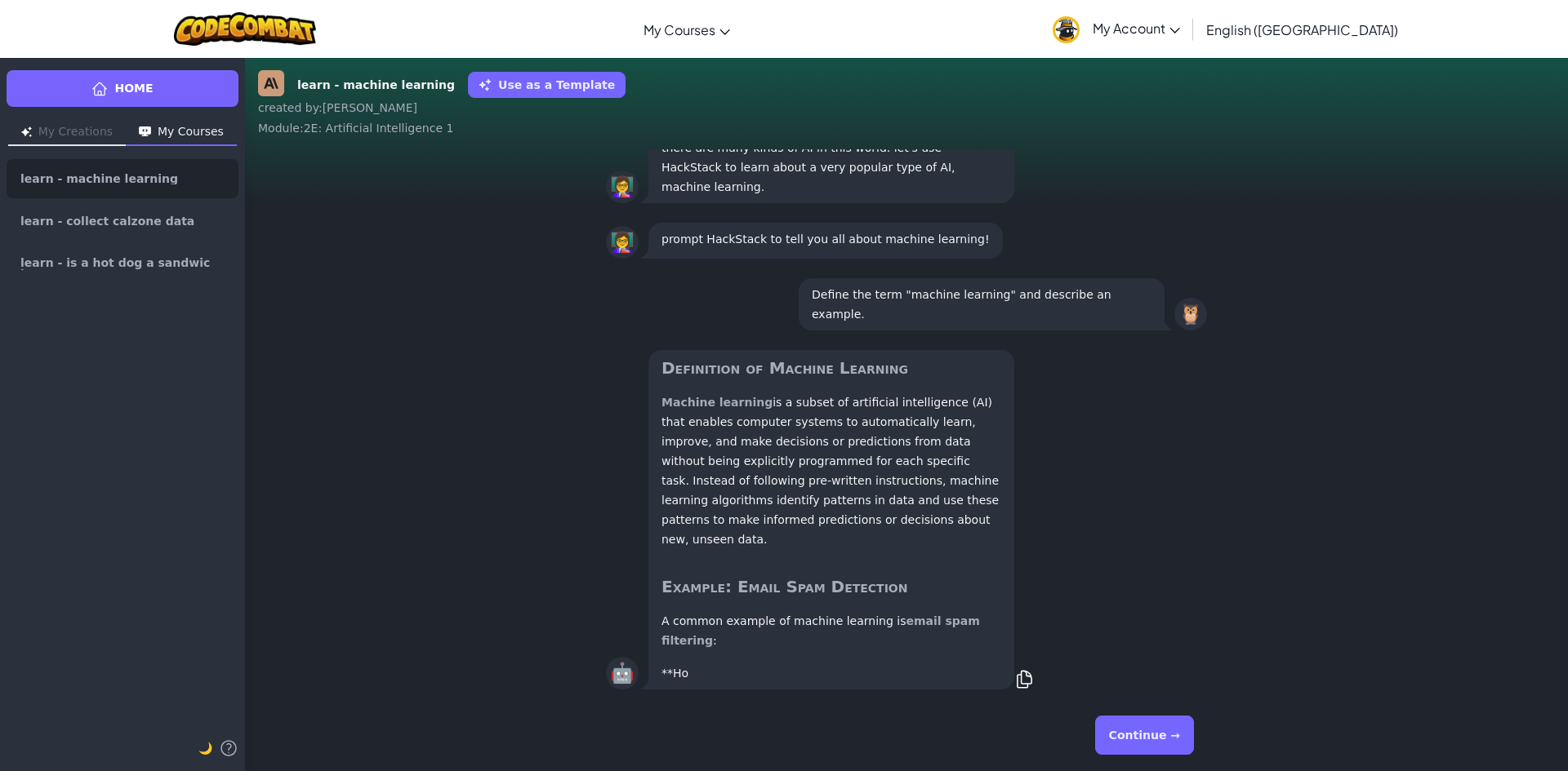
click at [1182, 731] on button "Continue →" at bounding box center [1144, 735] width 99 height 39
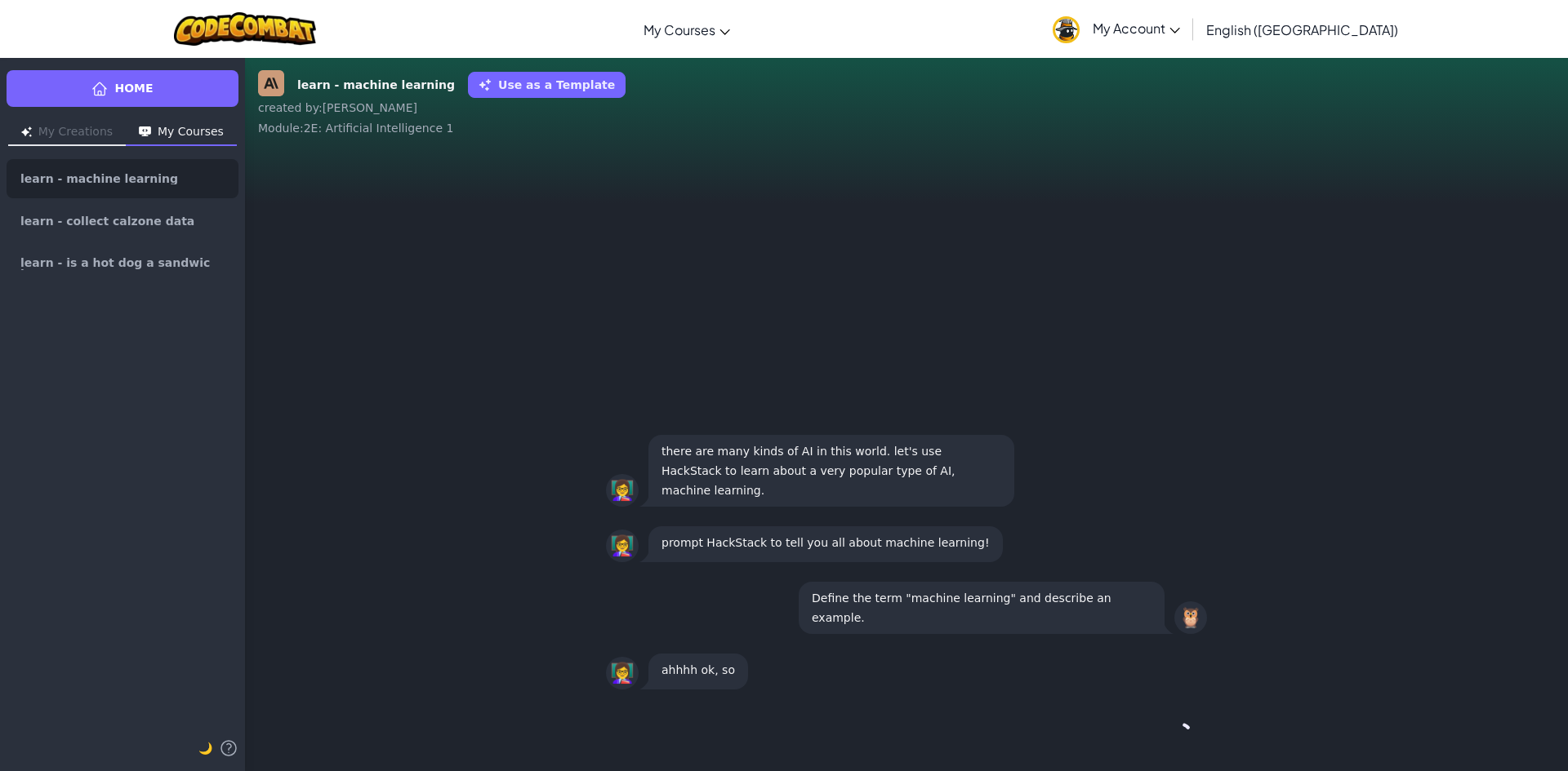
click at [1182, 731] on div "Continue →" at bounding box center [906, 735] width 601 height 59
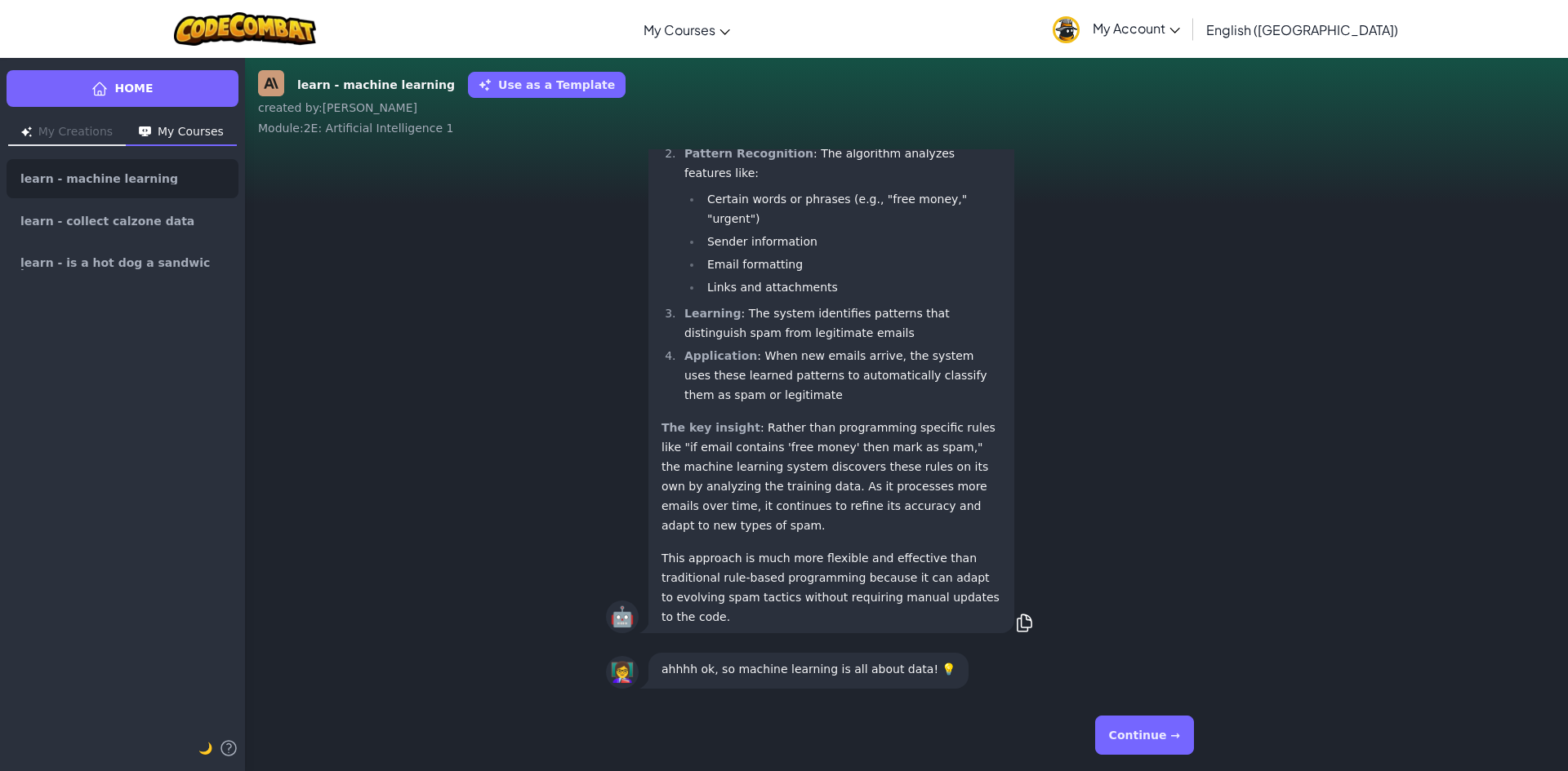
click at [1182, 731] on button "Continue →" at bounding box center [1144, 735] width 99 height 39
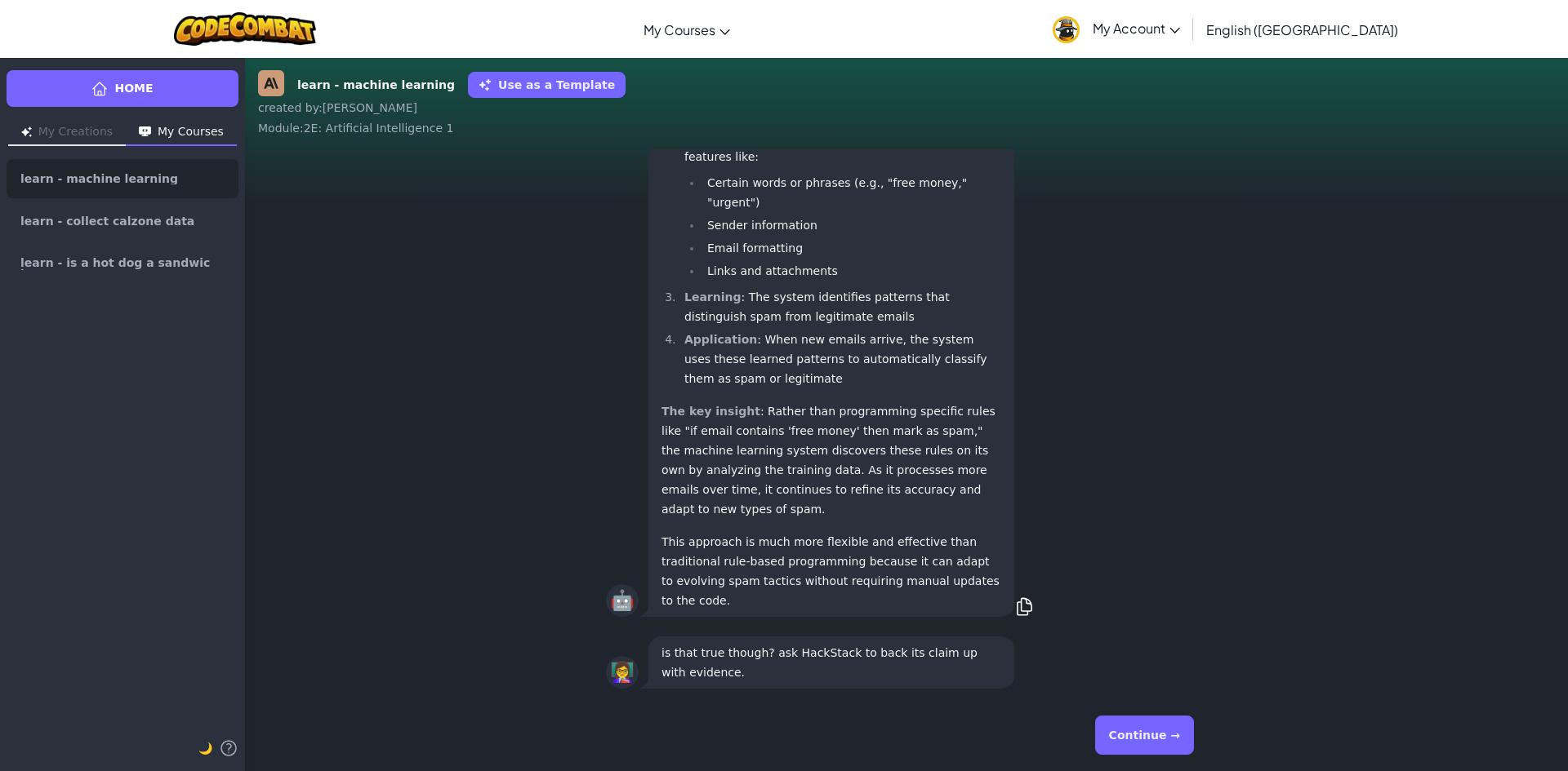
click at [1182, 731] on div "Continue →" at bounding box center [906, 735] width 601 height 59
click at [1182, 731] on button "Continue →" at bounding box center [1144, 735] width 99 height 39
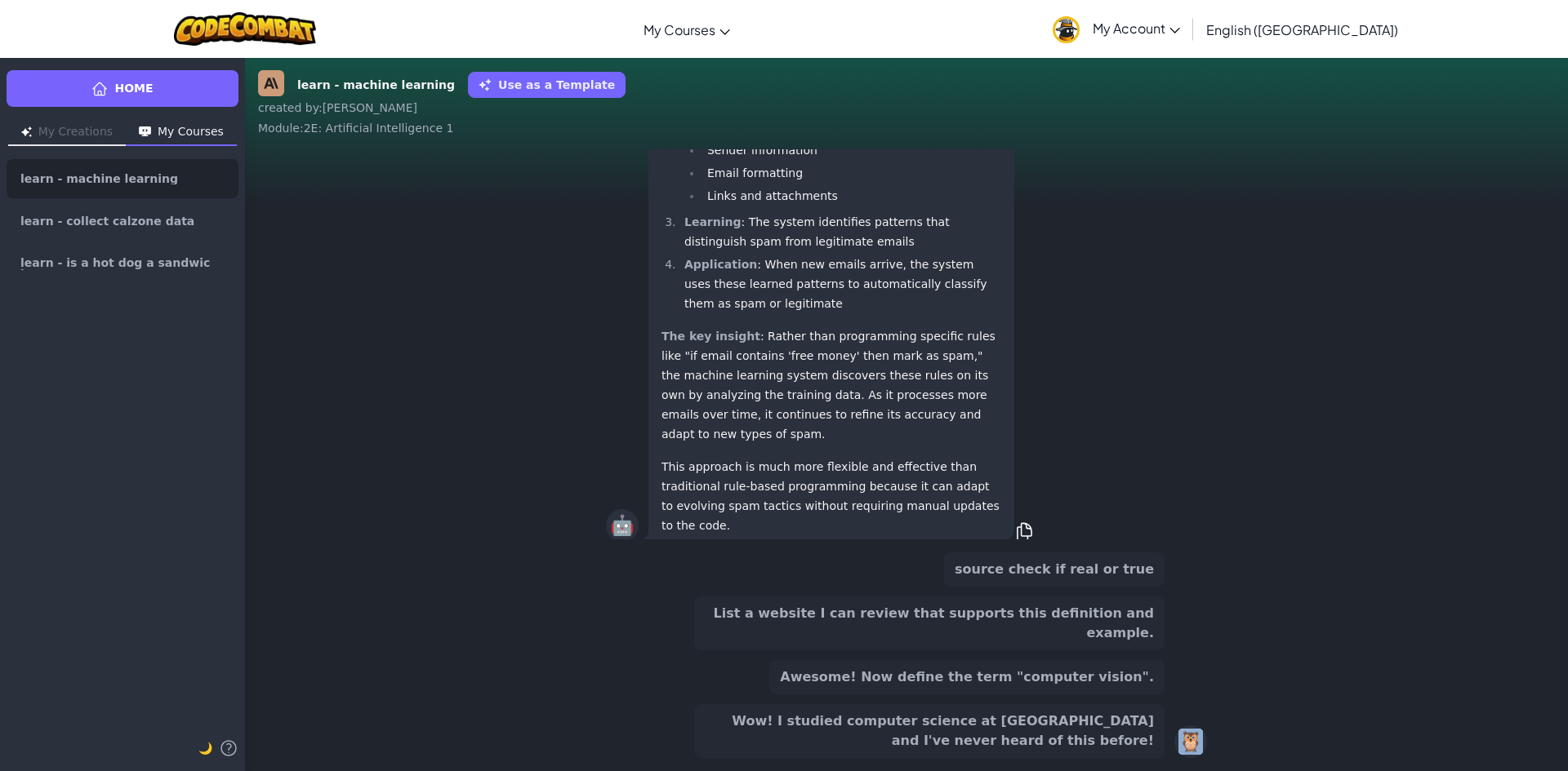
click at [1182, 731] on div "🦉" at bounding box center [1190, 742] width 32 height 32
drag, startPoint x: 1094, startPoint y: 727, endPoint x: 1125, endPoint y: 762, distance: 46.8
click at [1094, 728] on button "Wow! I studied computer science at MIT and I've never heard of this before!" at bounding box center [929, 731] width 471 height 53
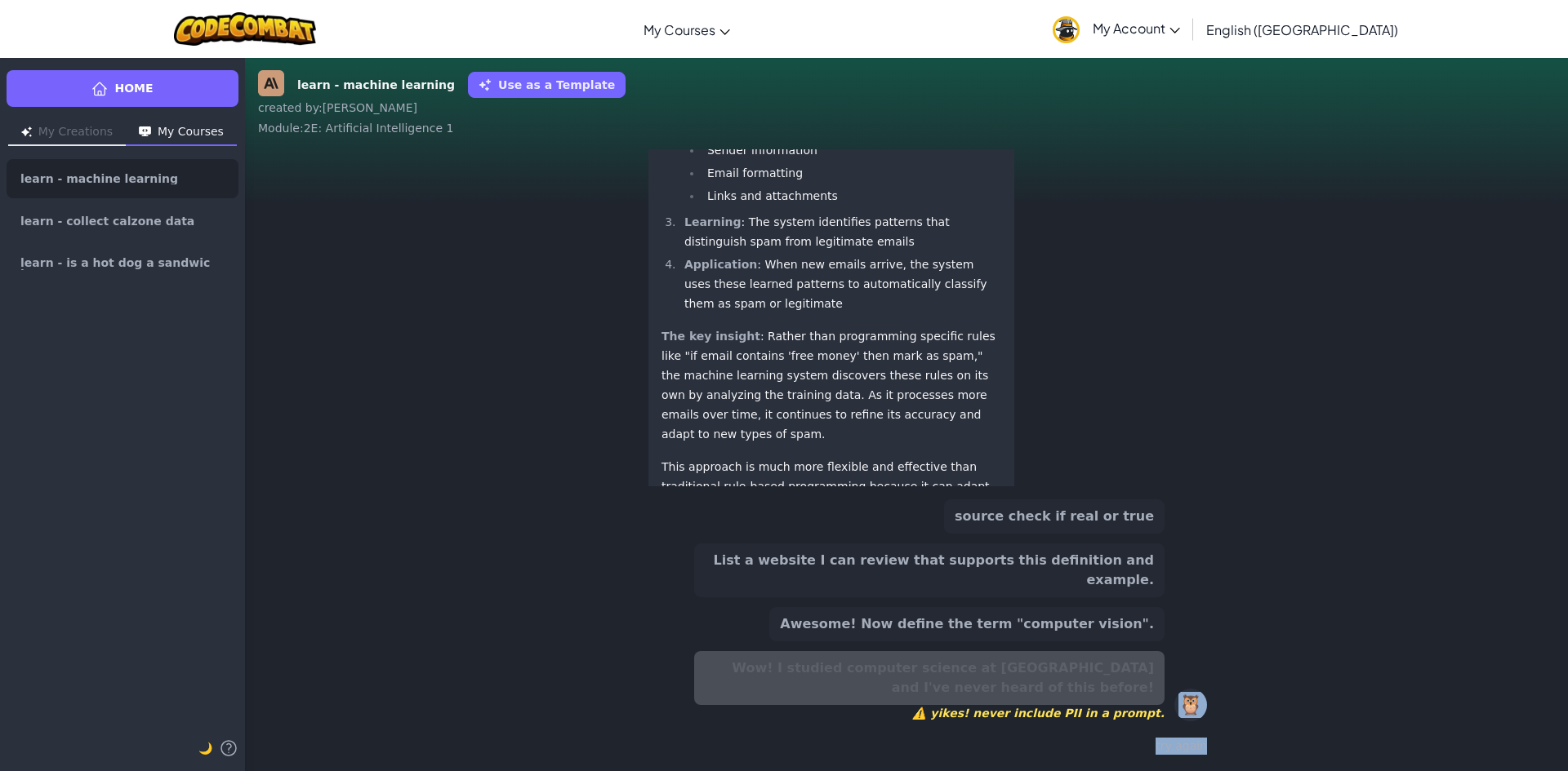
click at [1185, 749] on div "try again" at bounding box center [906, 746] width 601 height 24
click at [1111, 534] on button "source check if real or true" at bounding box center [1054, 516] width 221 height 34
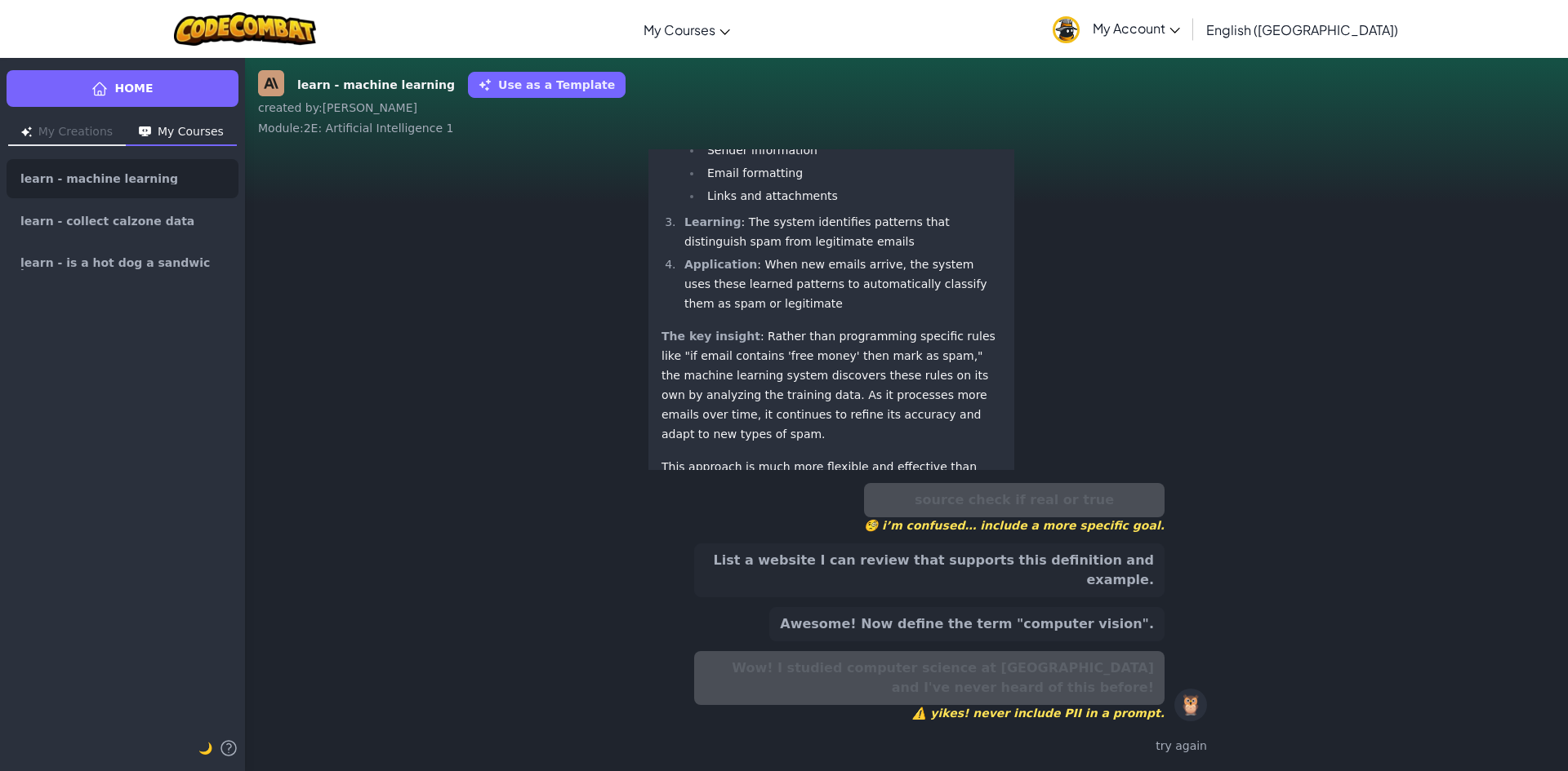
click at [1117, 573] on button "List a website I can review that supports this definition and example." at bounding box center [929, 570] width 471 height 53
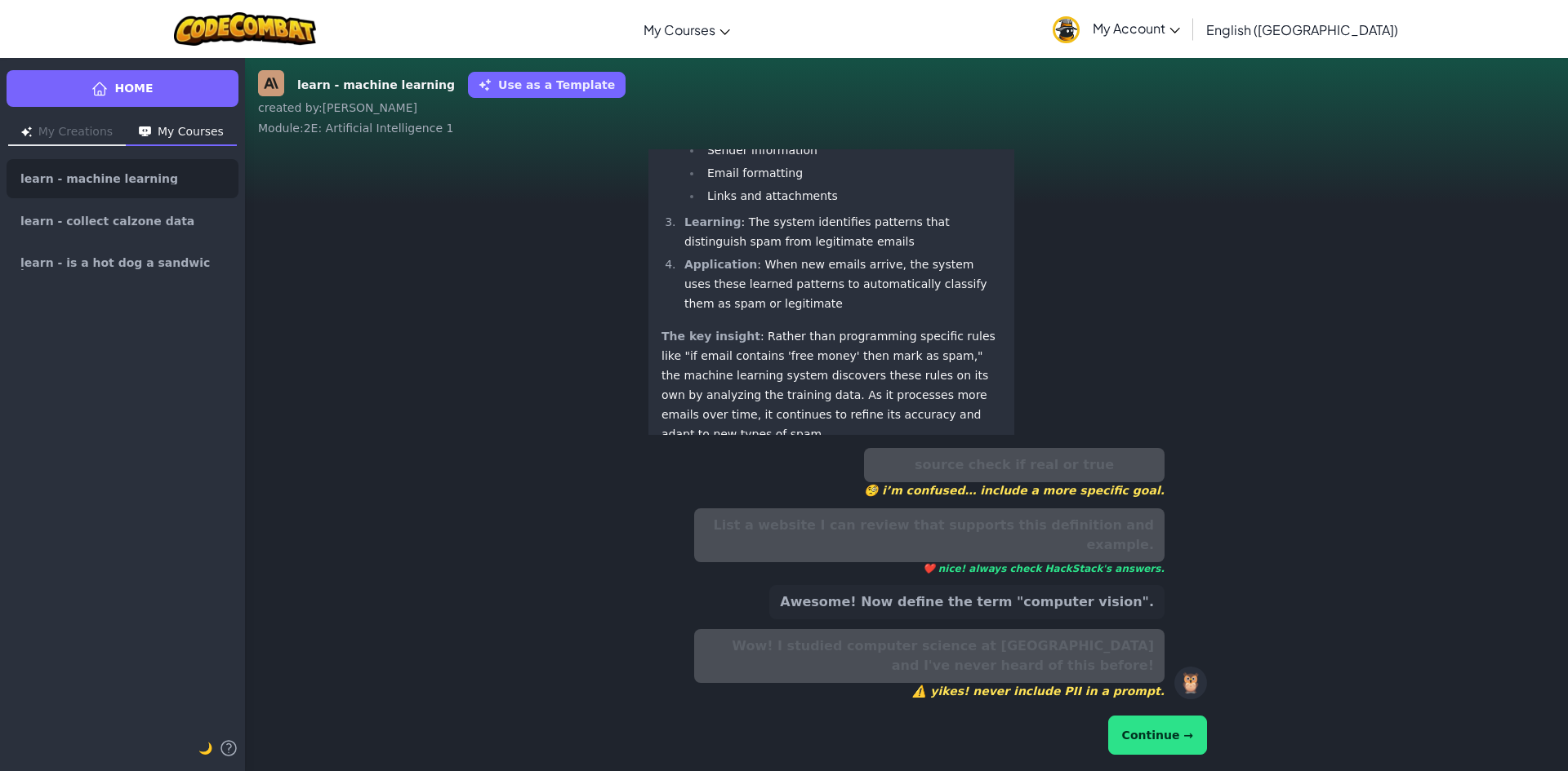
click at [1142, 763] on div "source check if real or true 🧐 i’m confused… include a more specific goal. List…" at bounding box center [906, 603] width 601 height 324
click at [1142, 732] on button "Continue →" at bounding box center [1157, 735] width 99 height 39
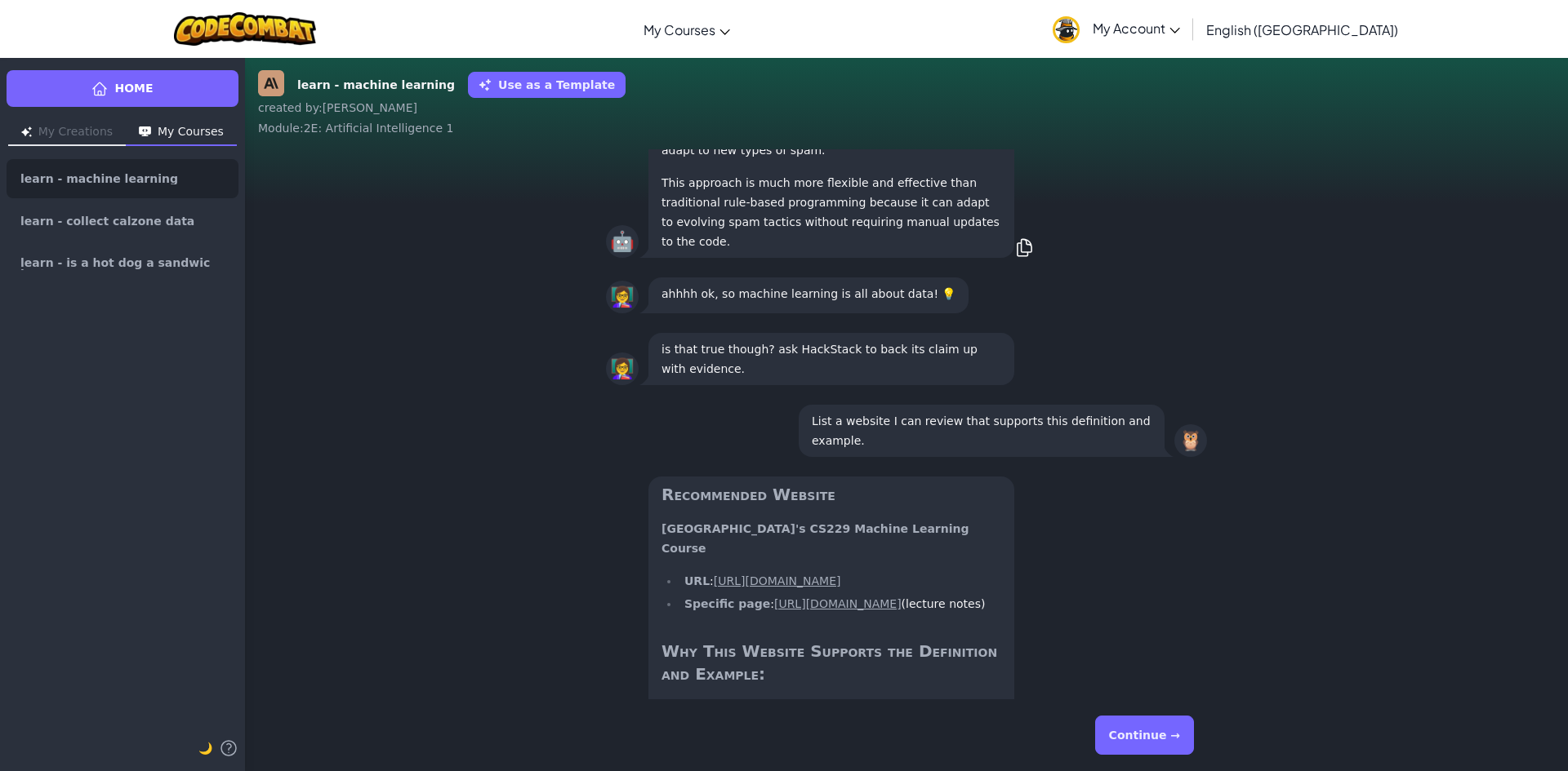
click at [1133, 734] on button "Continue →" at bounding box center [1144, 735] width 99 height 39
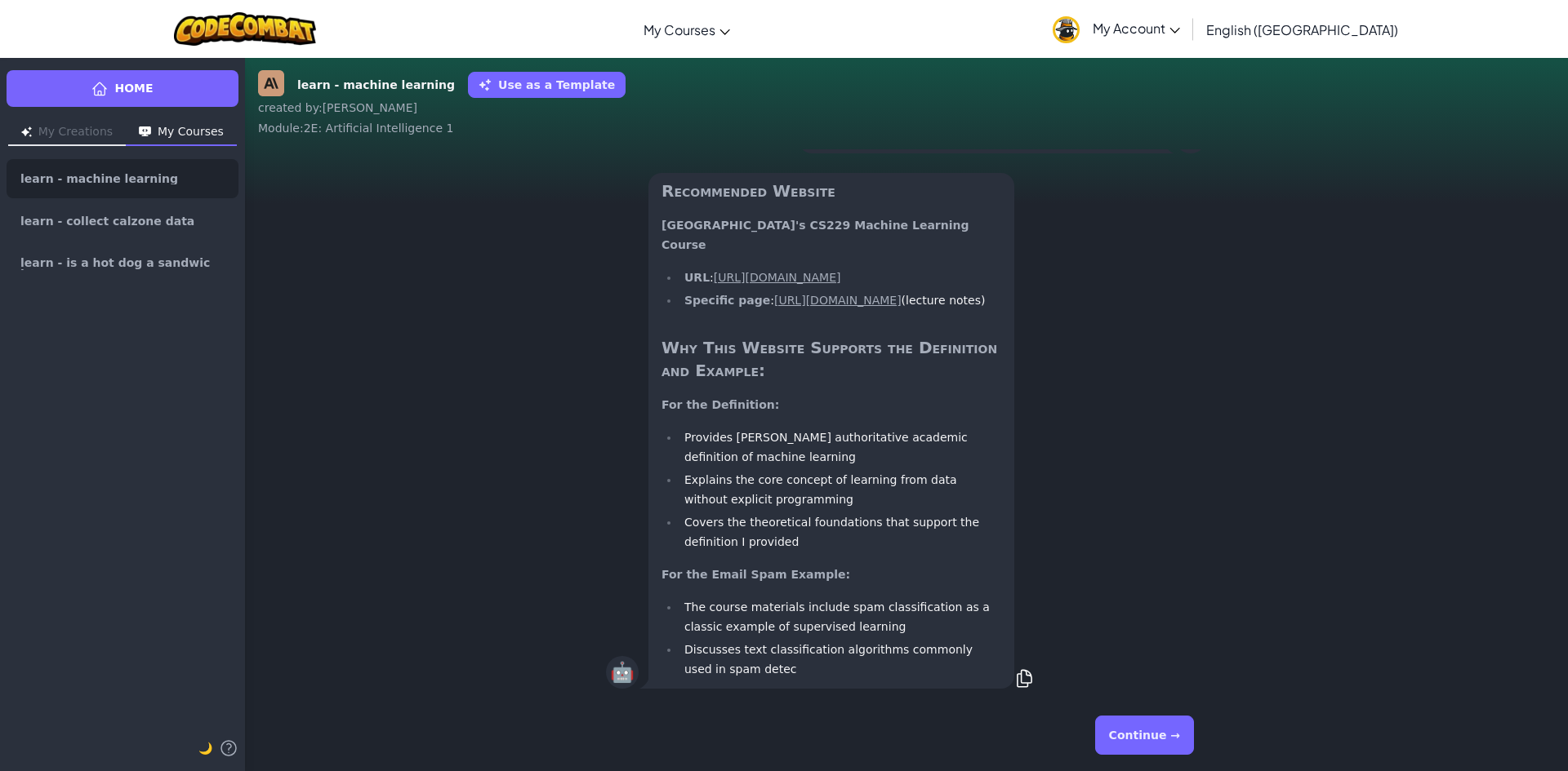
click at [1133, 734] on div "Continue →" at bounding box center [906, 735] width 601 height 59
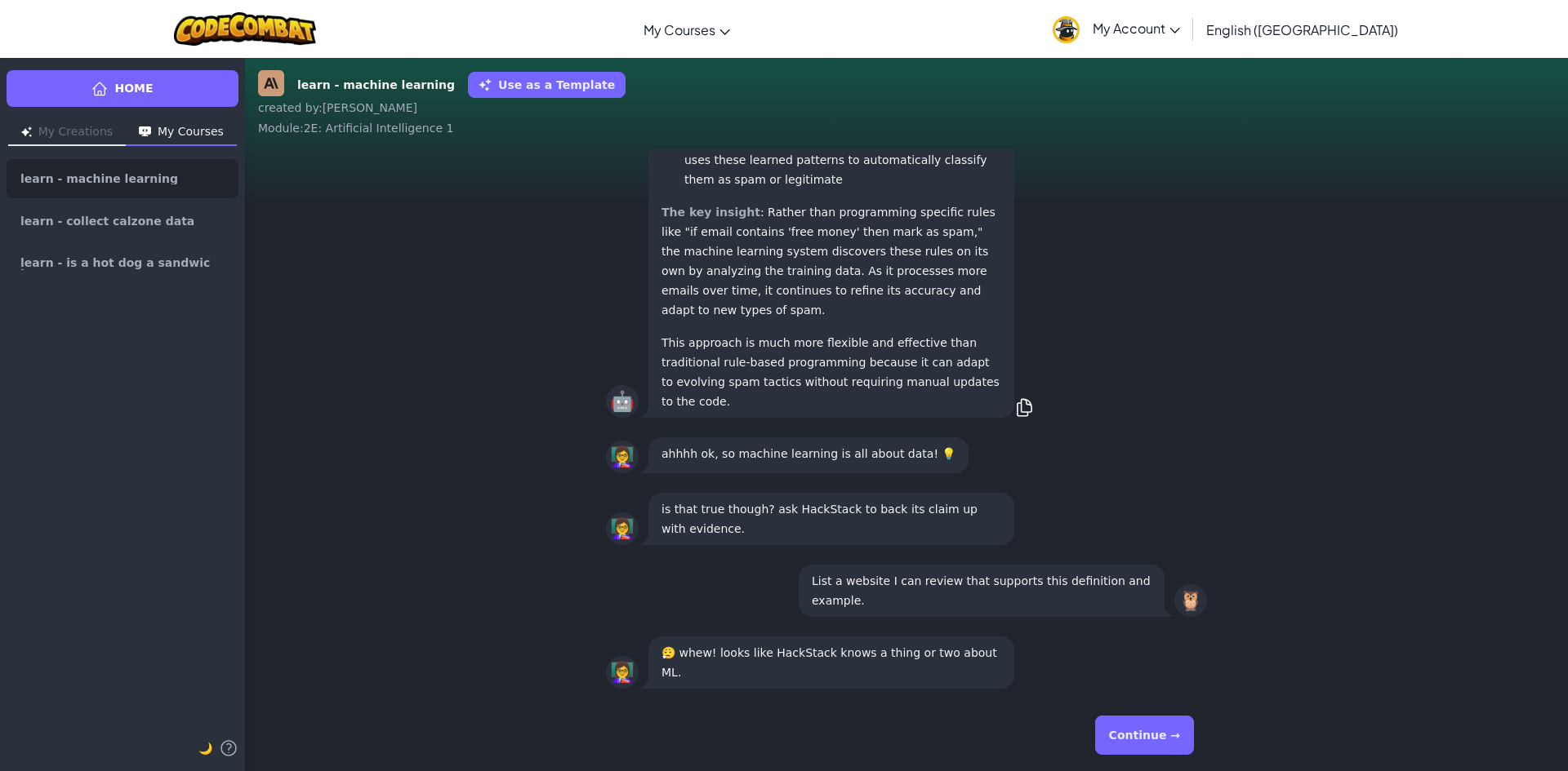
click at [1133, 734] on button "Continue →" at bounding box center [1144, 735] width 99 height 39
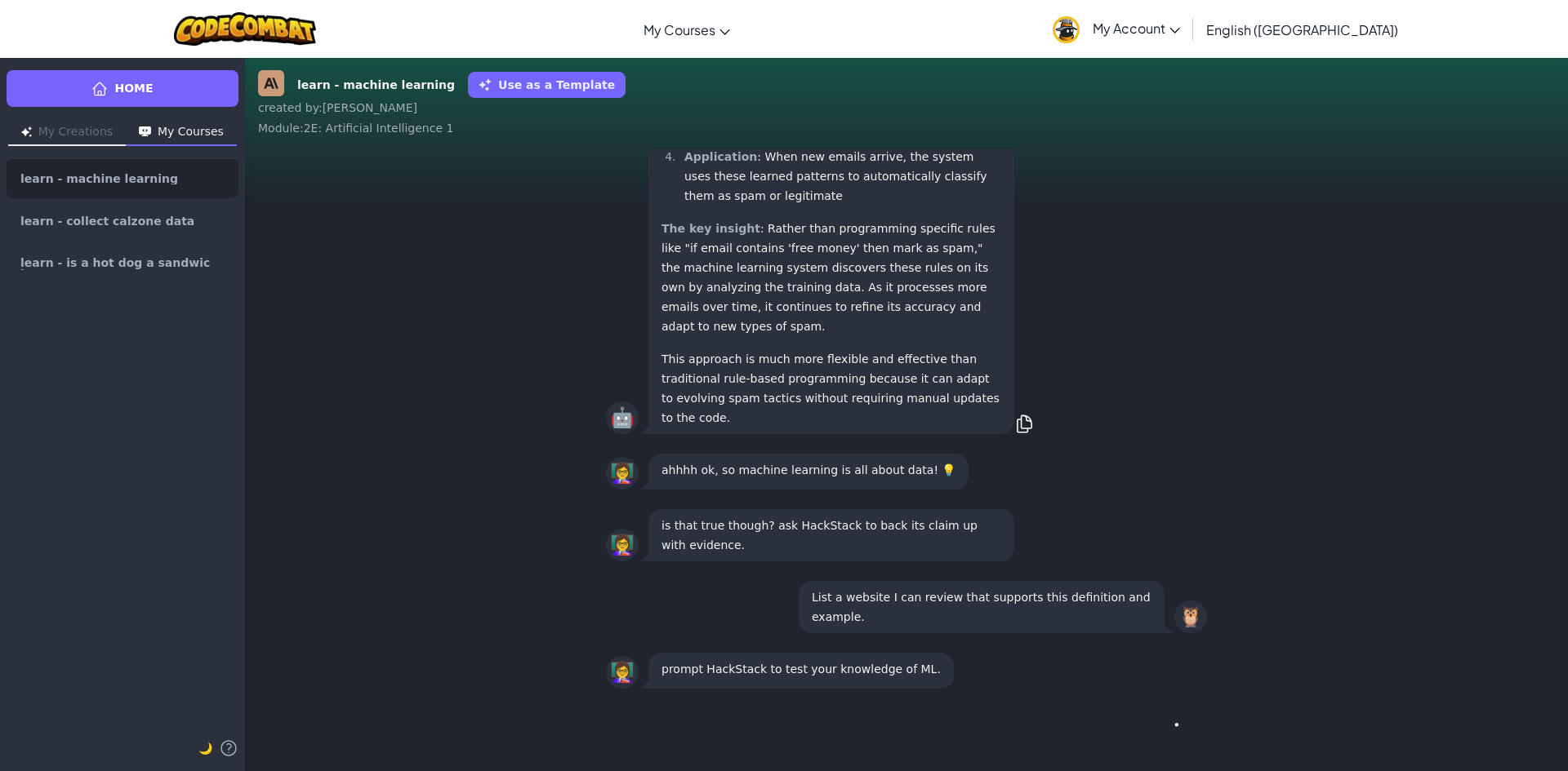
click at [1141, 720] on div "Continue →" at bounding box center [906, 735] width 601 height 59
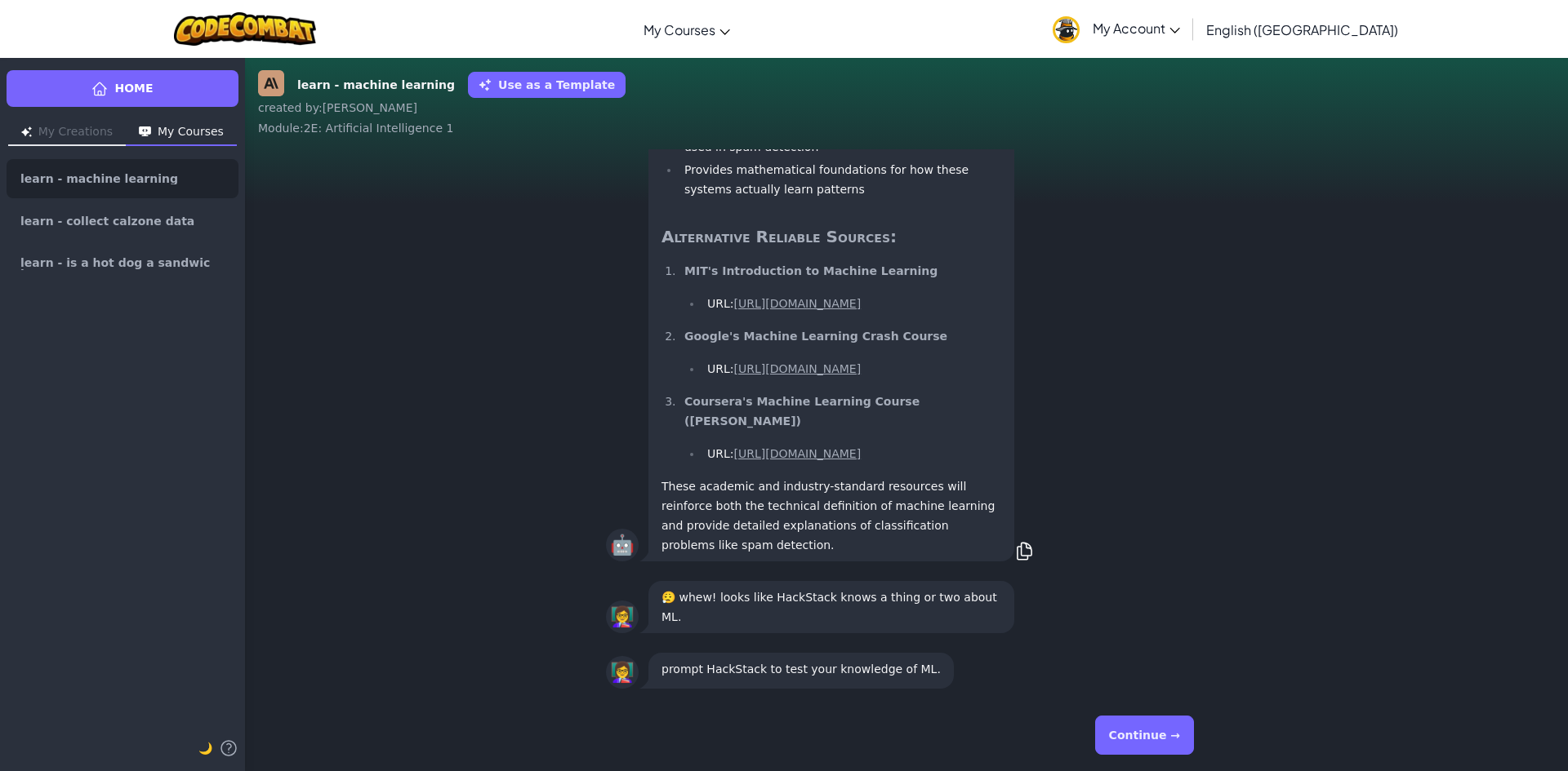
click at [1141, 728] on button "Continue →" at bounding box center [1144, 735] width 99 height 39
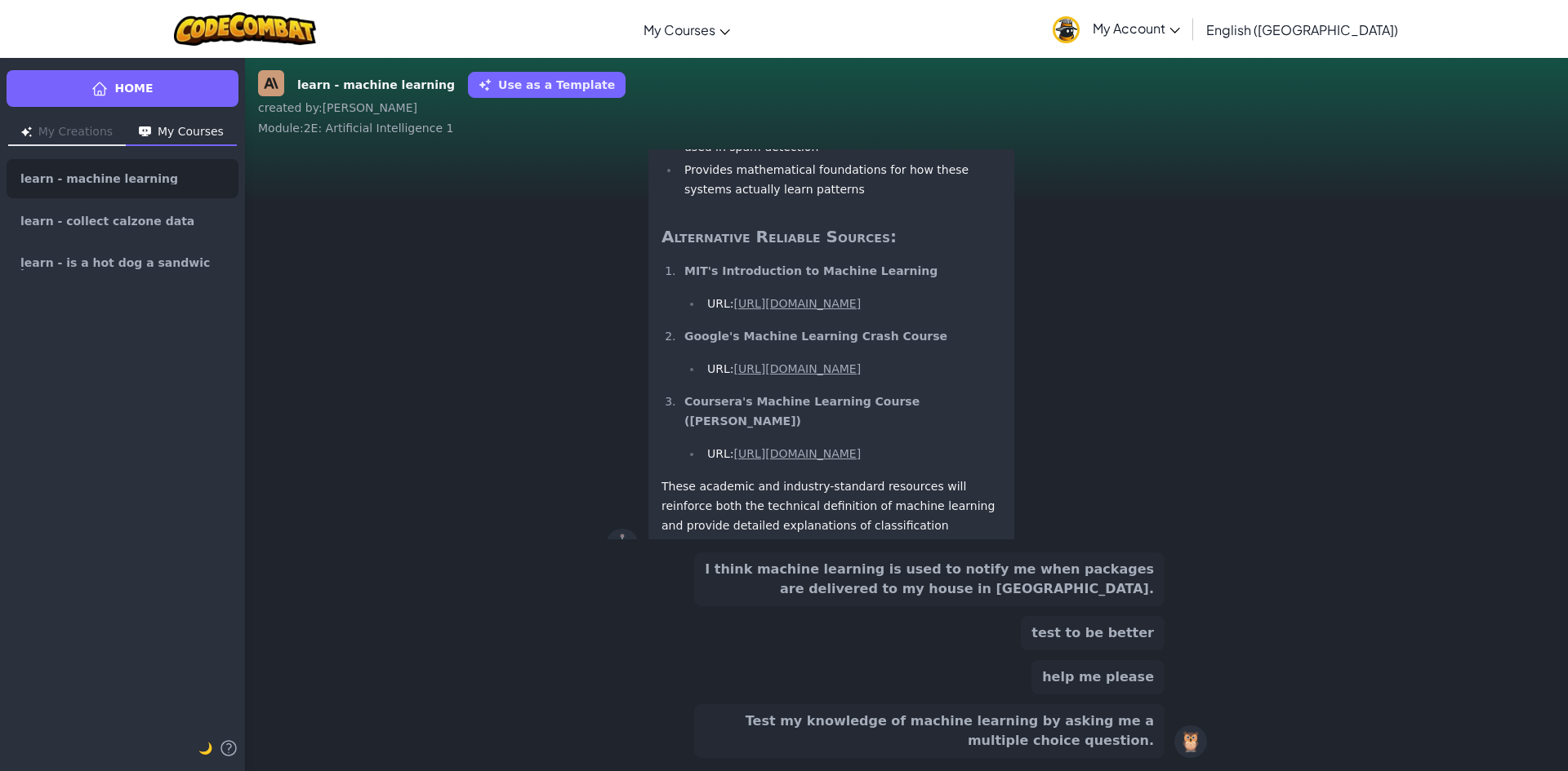
click at [1142, 725] on button "Test my knowledge of machine learning by asking me a multiple choice question." at bounding box center [929, 731] width 471 height 53
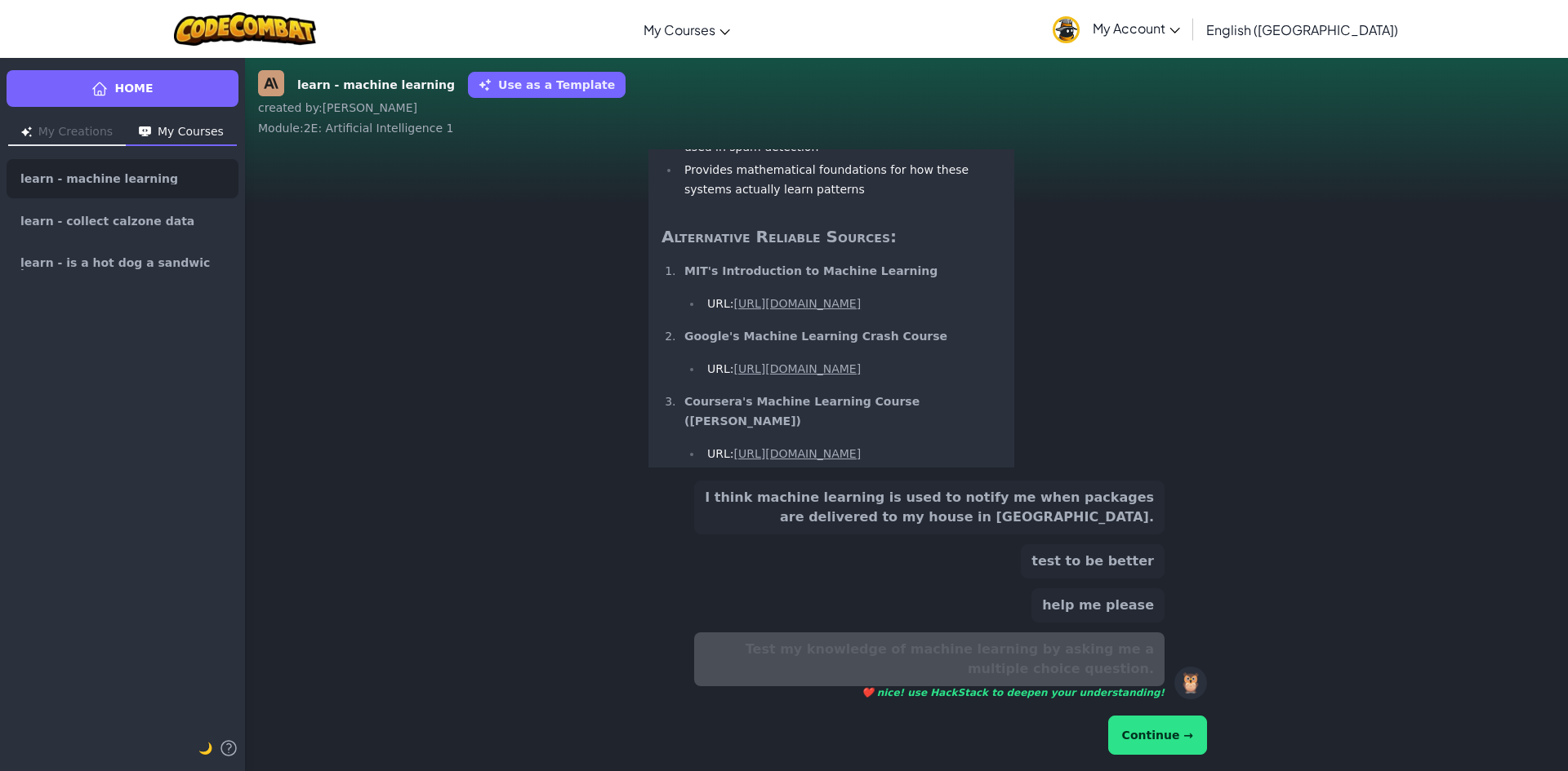
click at [1155, 736] on button "Continue →" at bounding box center [1157, 735] width 99 height 39
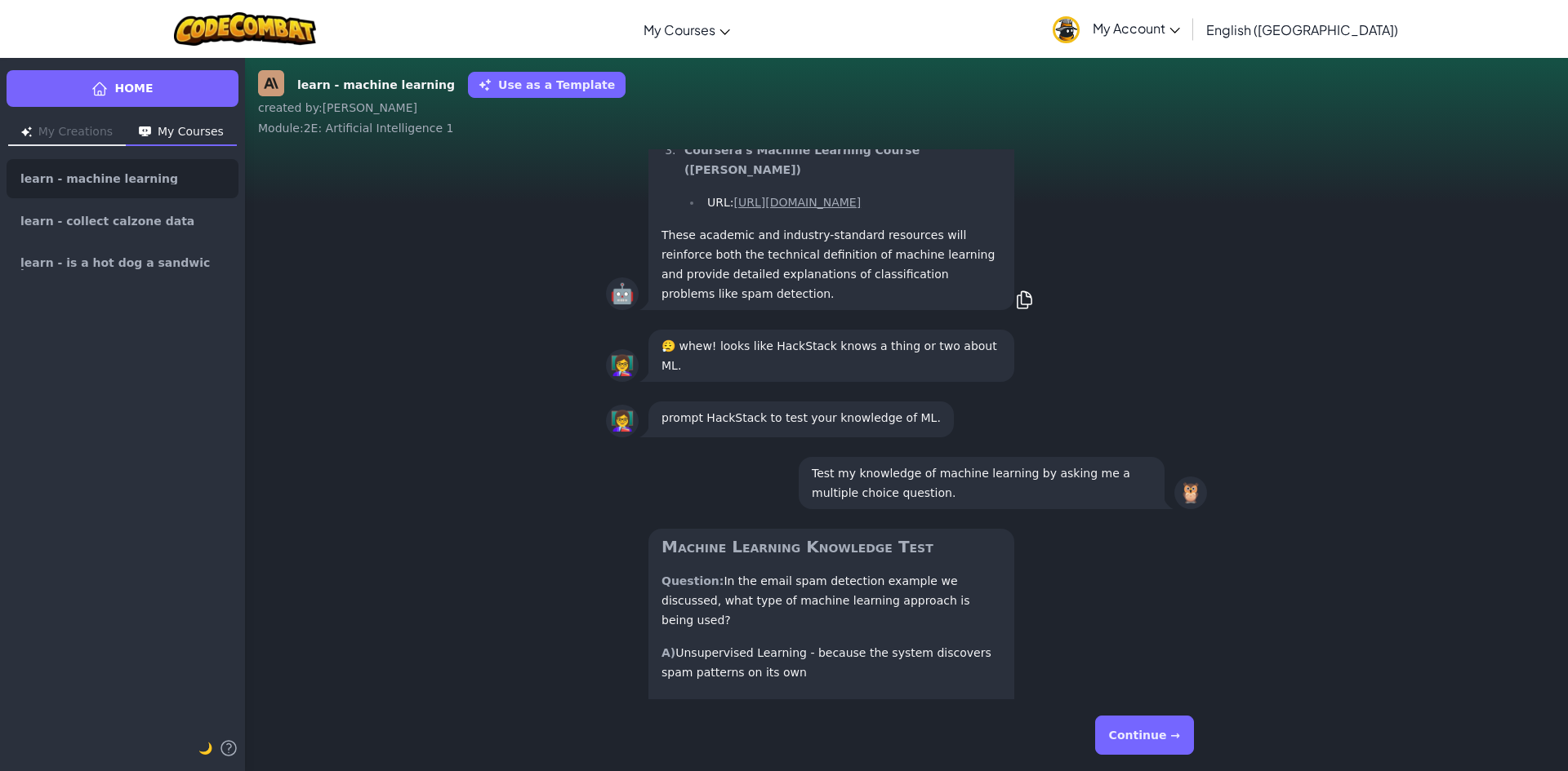
click at [1126, 738] on button "Continue →" at bounding box center [1144, 735] width 99 height 39
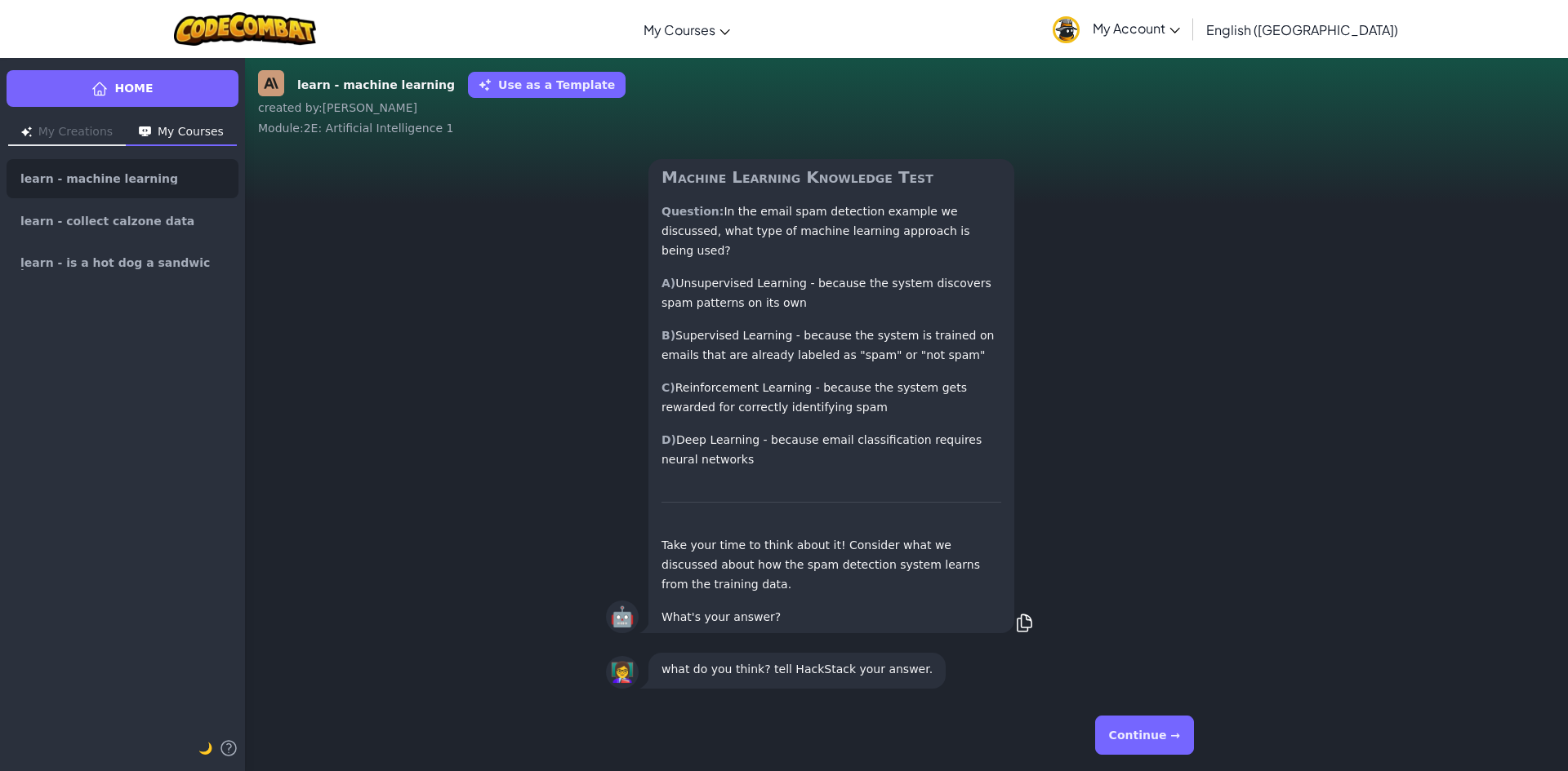
click at [1132, 724] on button "Continue →" at bounding box center [1144, 735] width 99 height 39
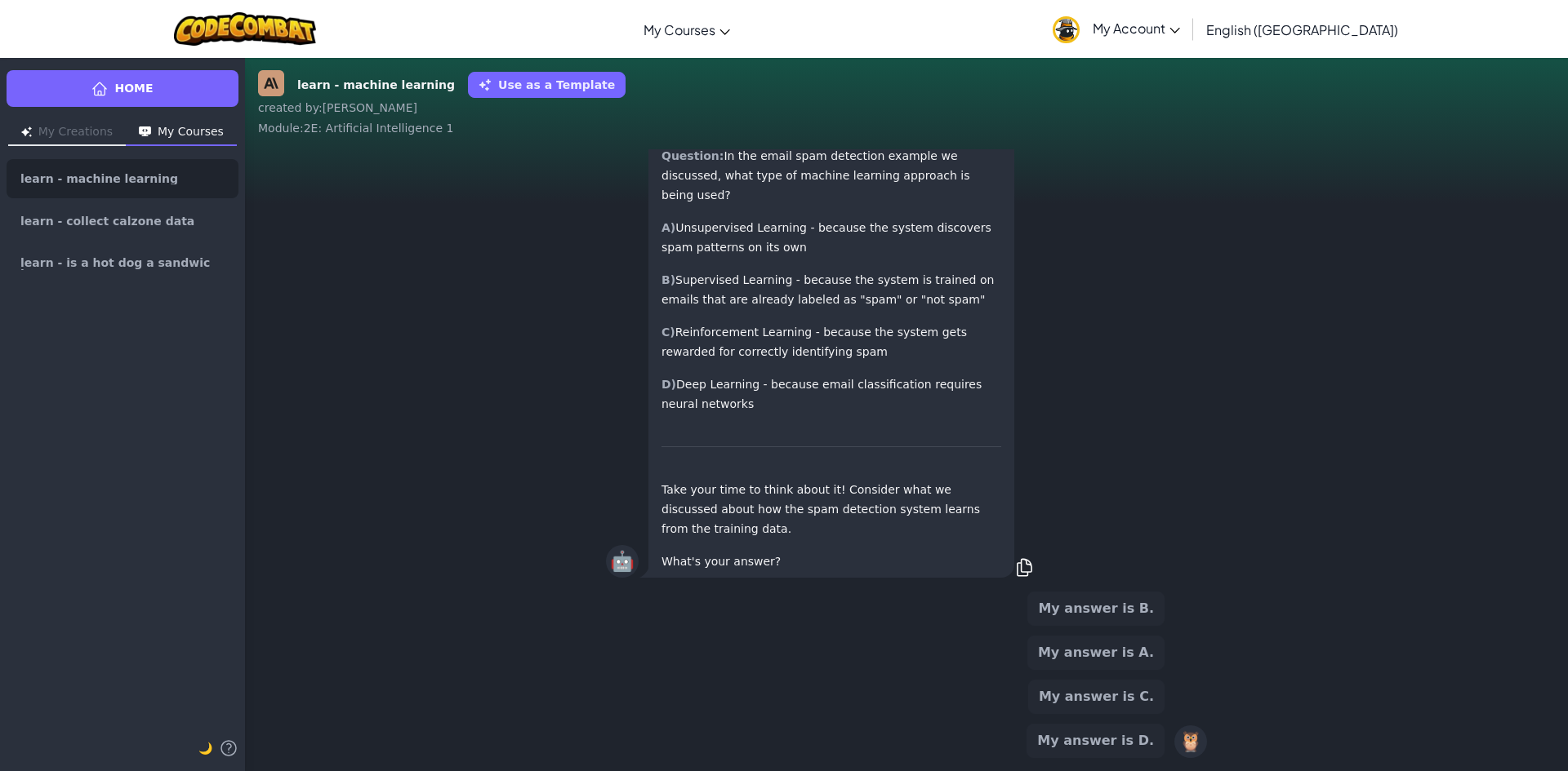
scroll to position [-120, 0]
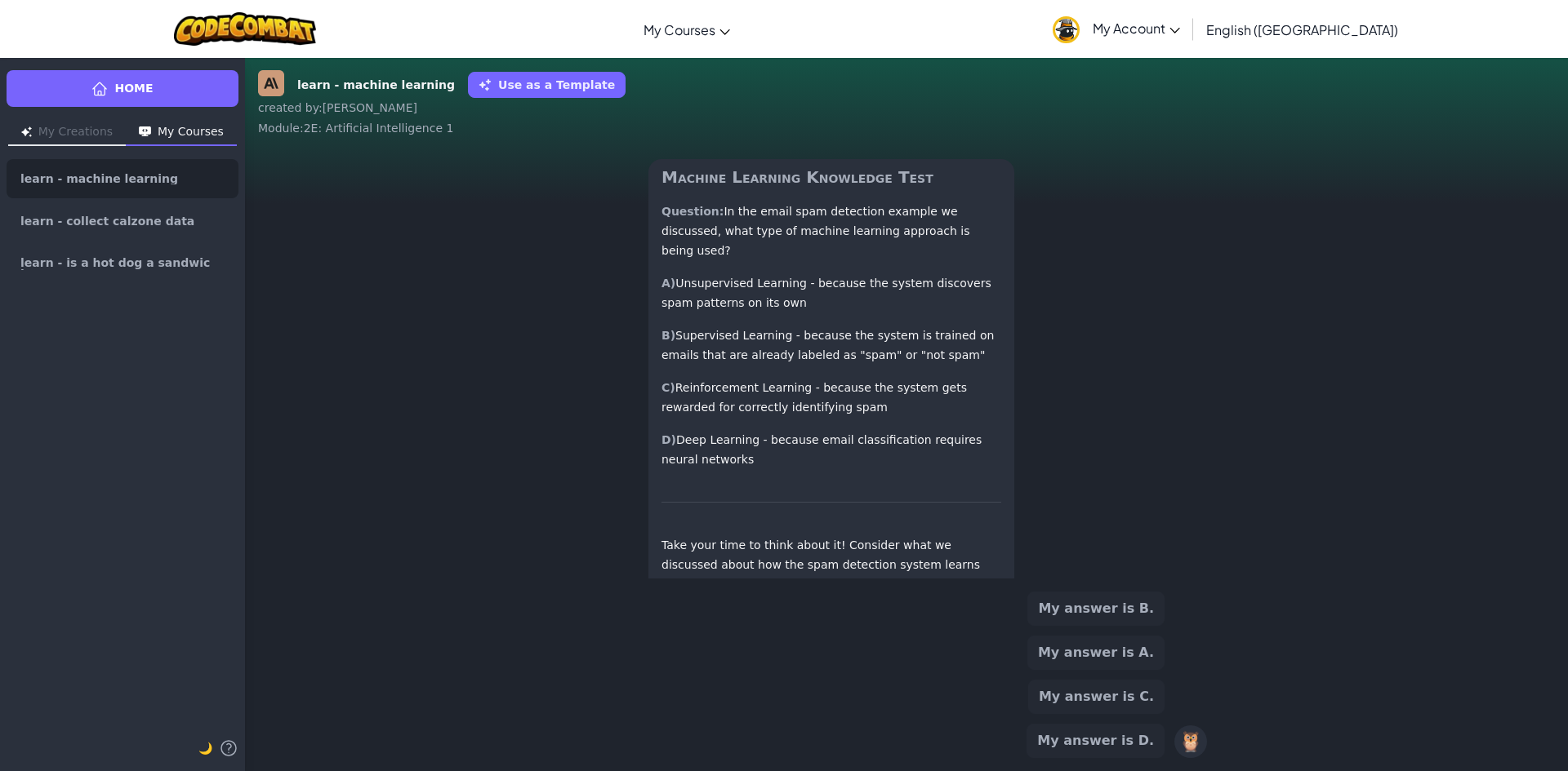
click at [1139, 695] on button "My answer is C." at bounding box center [1096, 697] width 137 height 34
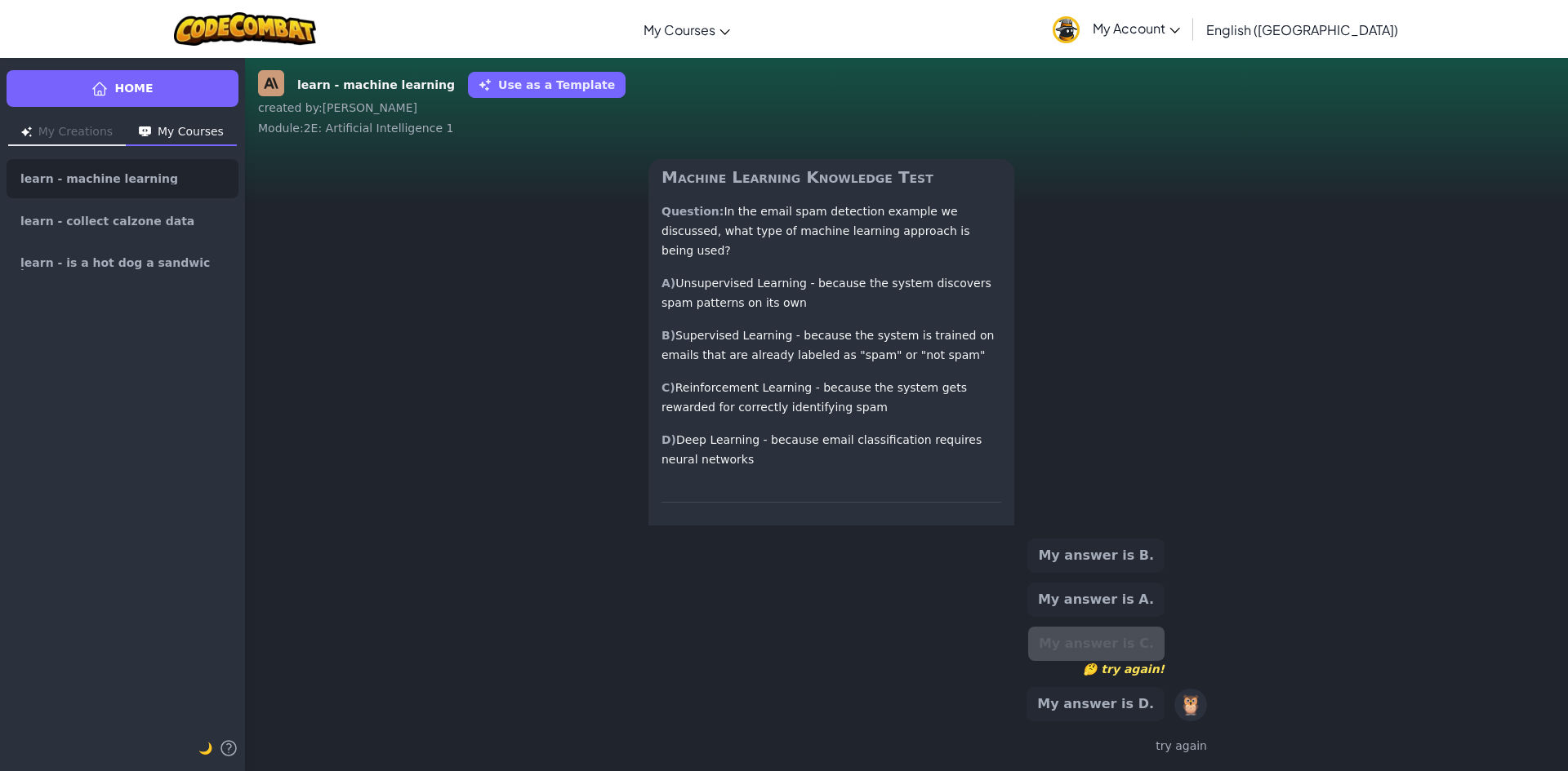
click at [1146, 586] on button "My answer is A." at bounding box center [1095, 599] width 137 height 34
click at [1148, 553] on button "My answer is B." at bounding box center [1095, 539] width 137 height 34
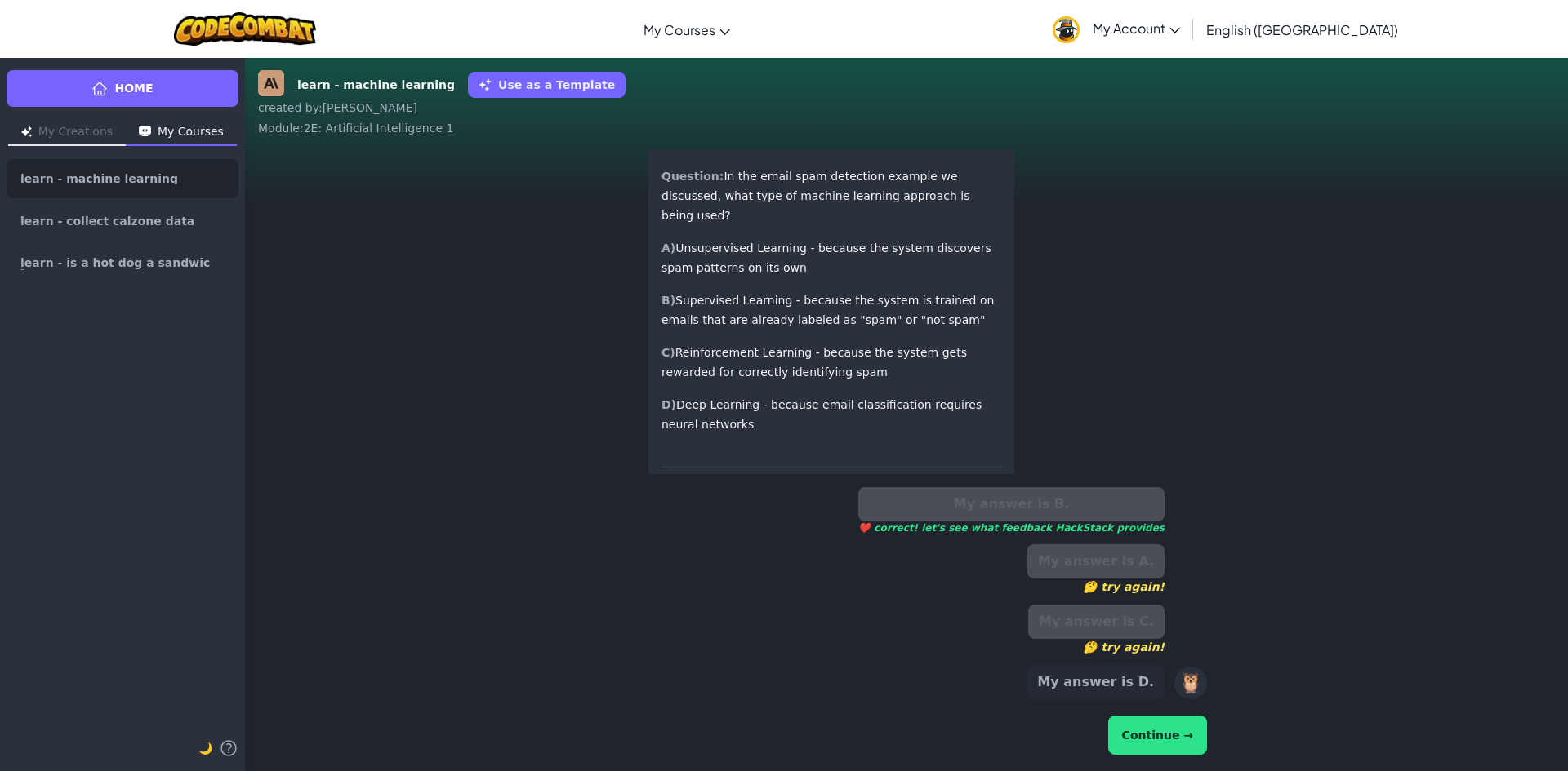
scroll to position [-224, 0]
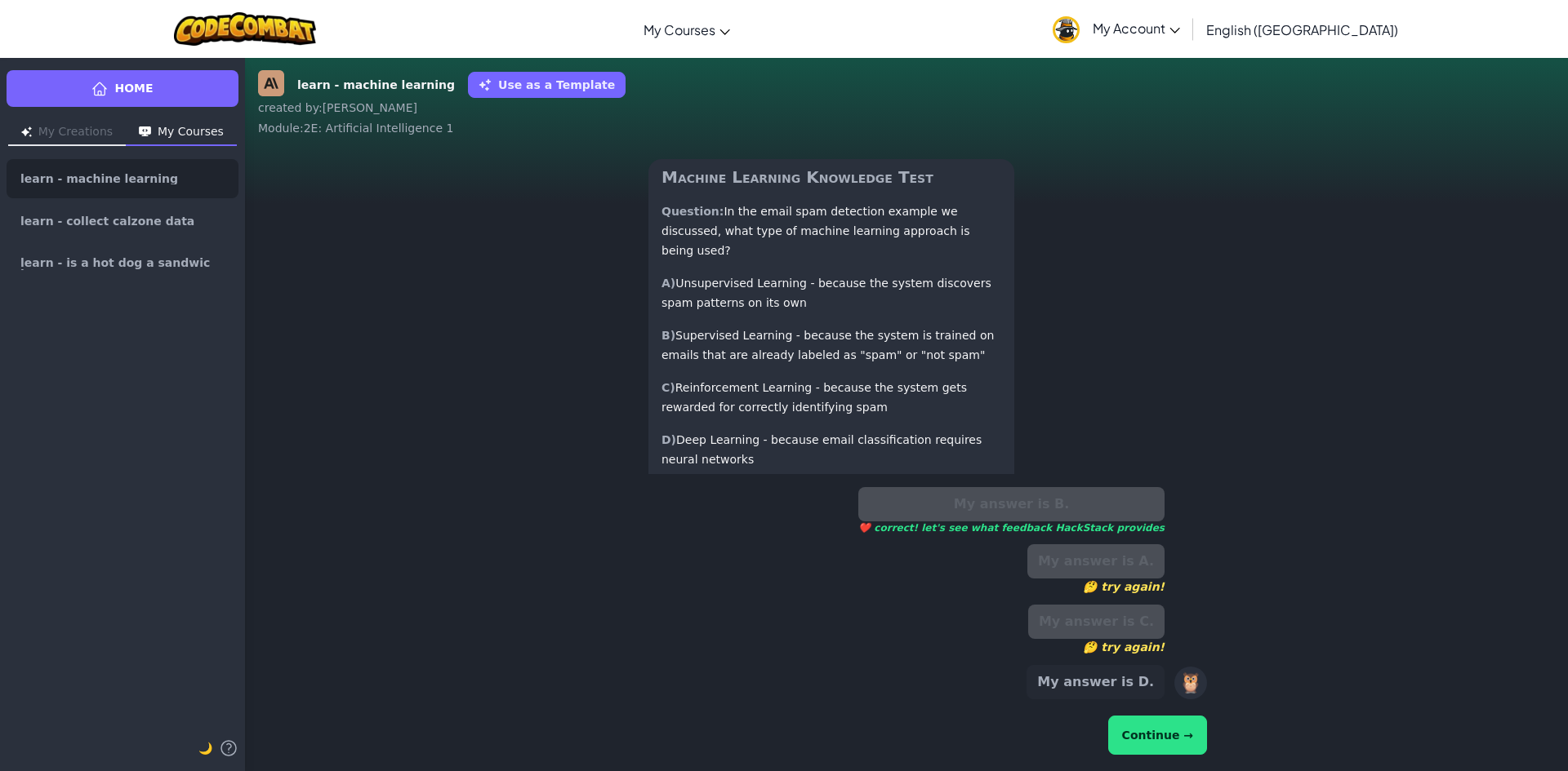
click at [1161, 739] on button "Continue →" at bounding box center [1157, 735] width 99 height 39
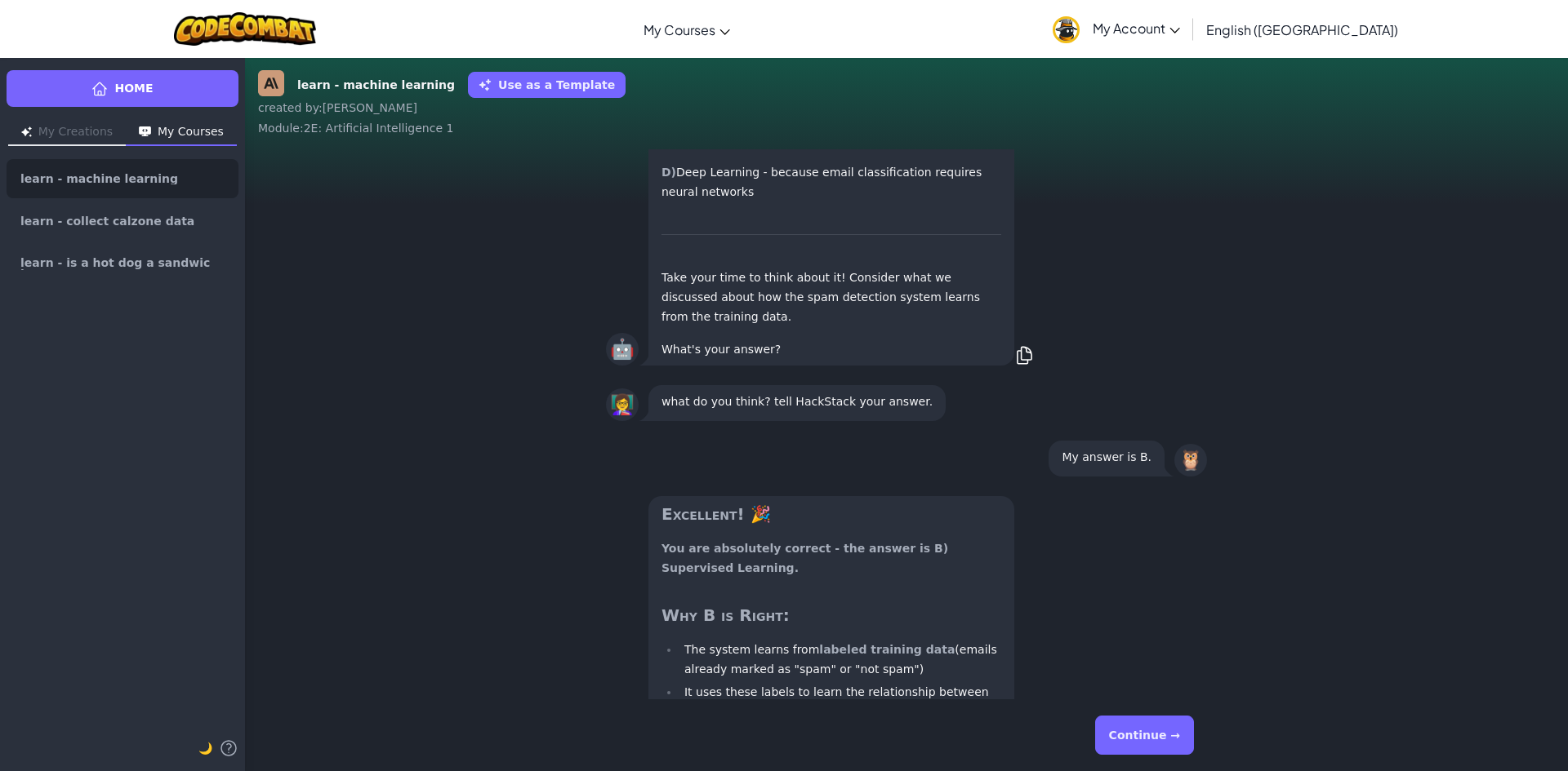
click at [1190, 736] on button "Continue →" at bounding box center [1144, 735] width 99 height 39
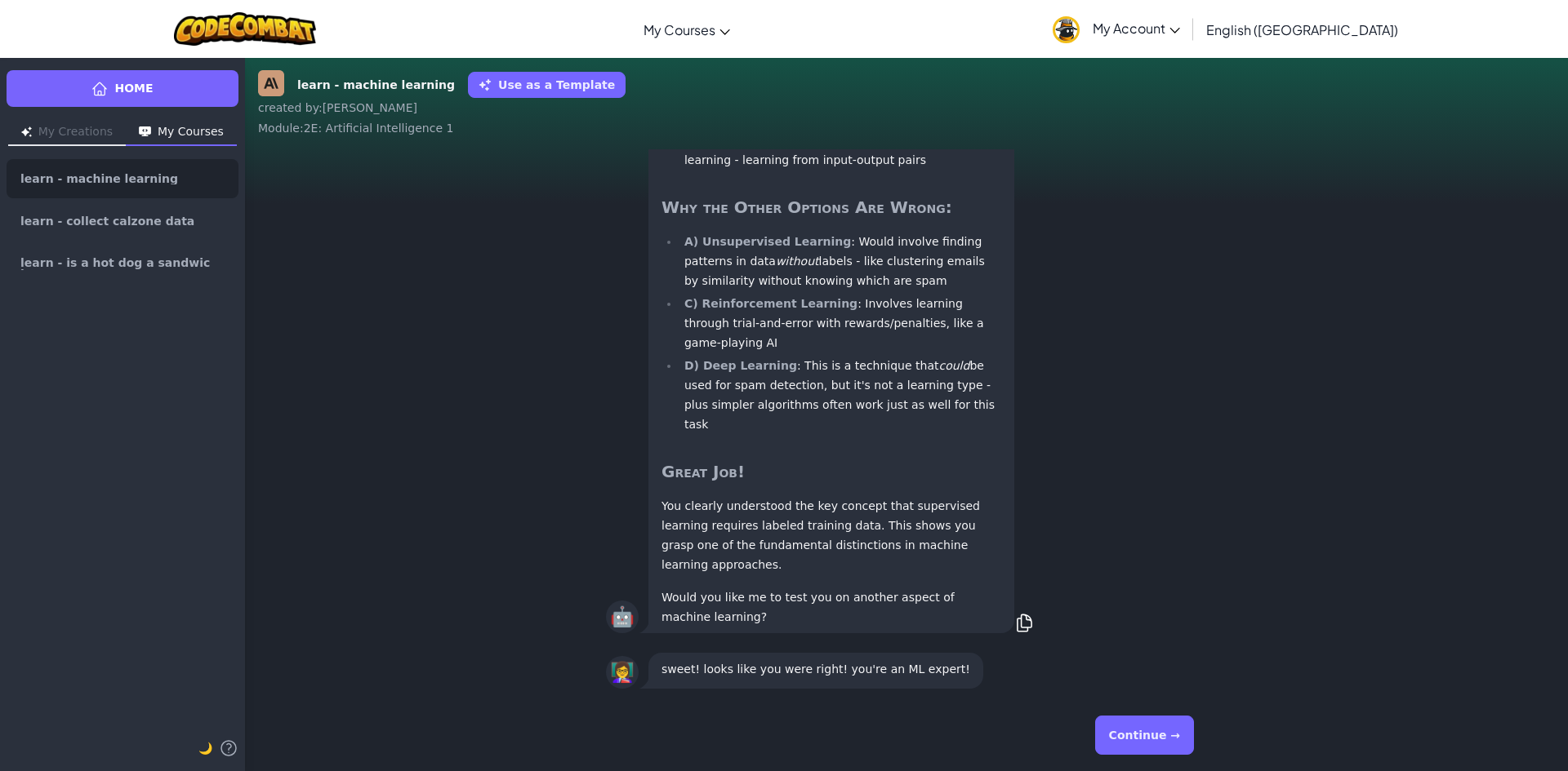
click at [1187, 724] on button "Continue →" at bounding box center [1144, 735] width 99 height 39
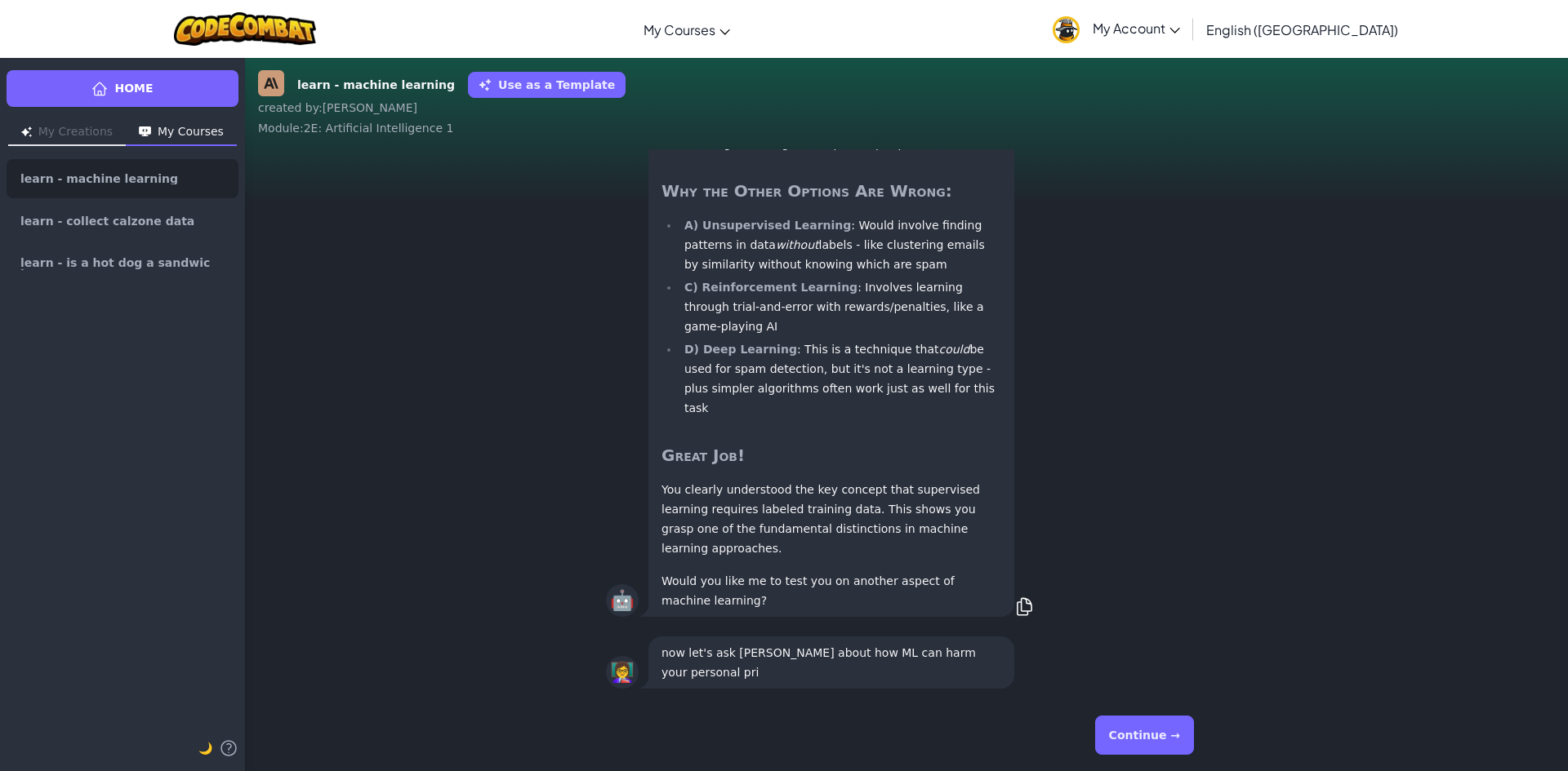
scroll to position [1, 0]
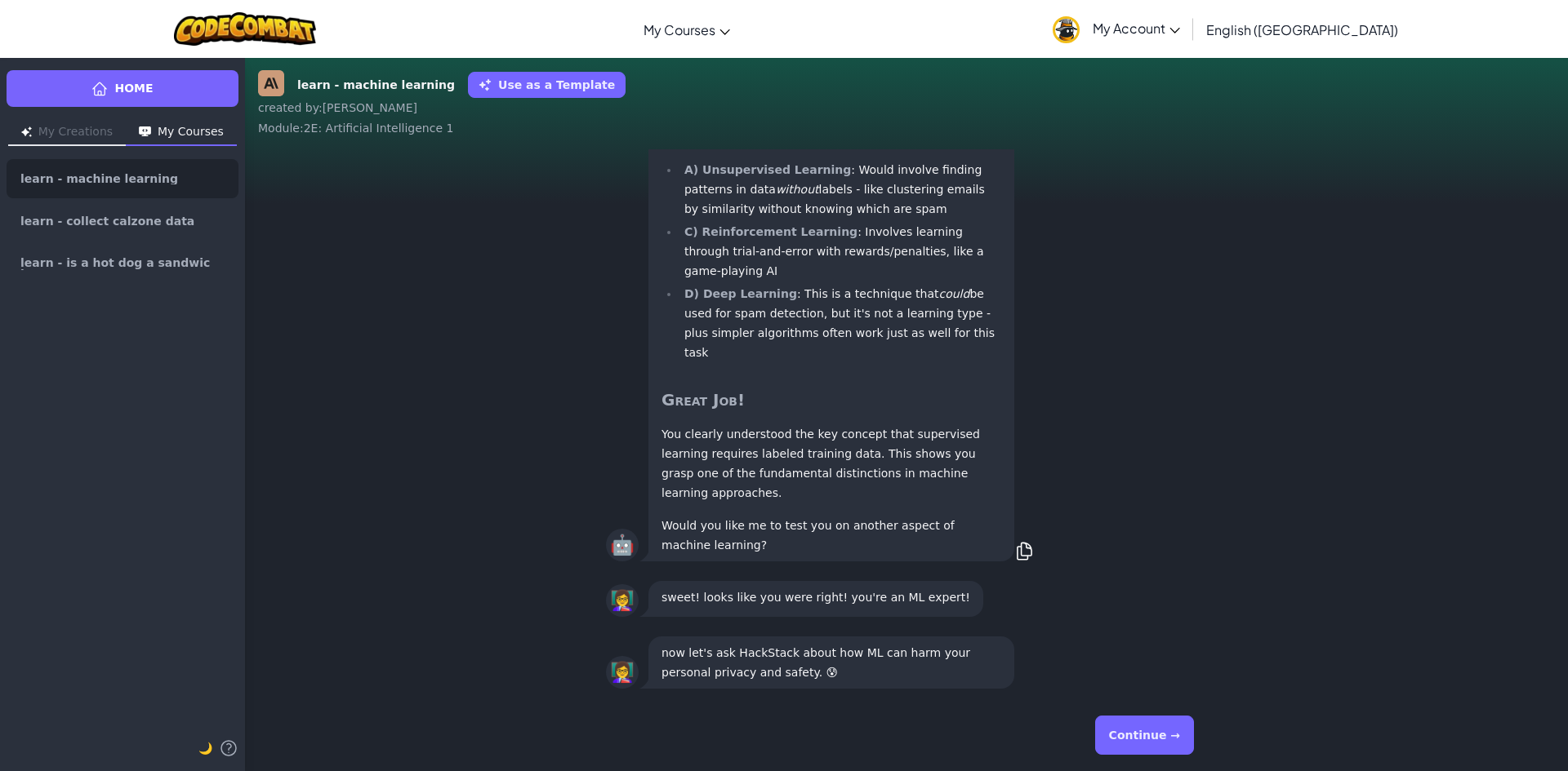
drag, startPoint x: 1139, startPoint y: 726, endPoint x: 1130, endPoint y: 722, distance: 9.8
click at [1131, 722] on button "Continue →" at bounding box center [1144, 735] width 99 height 39
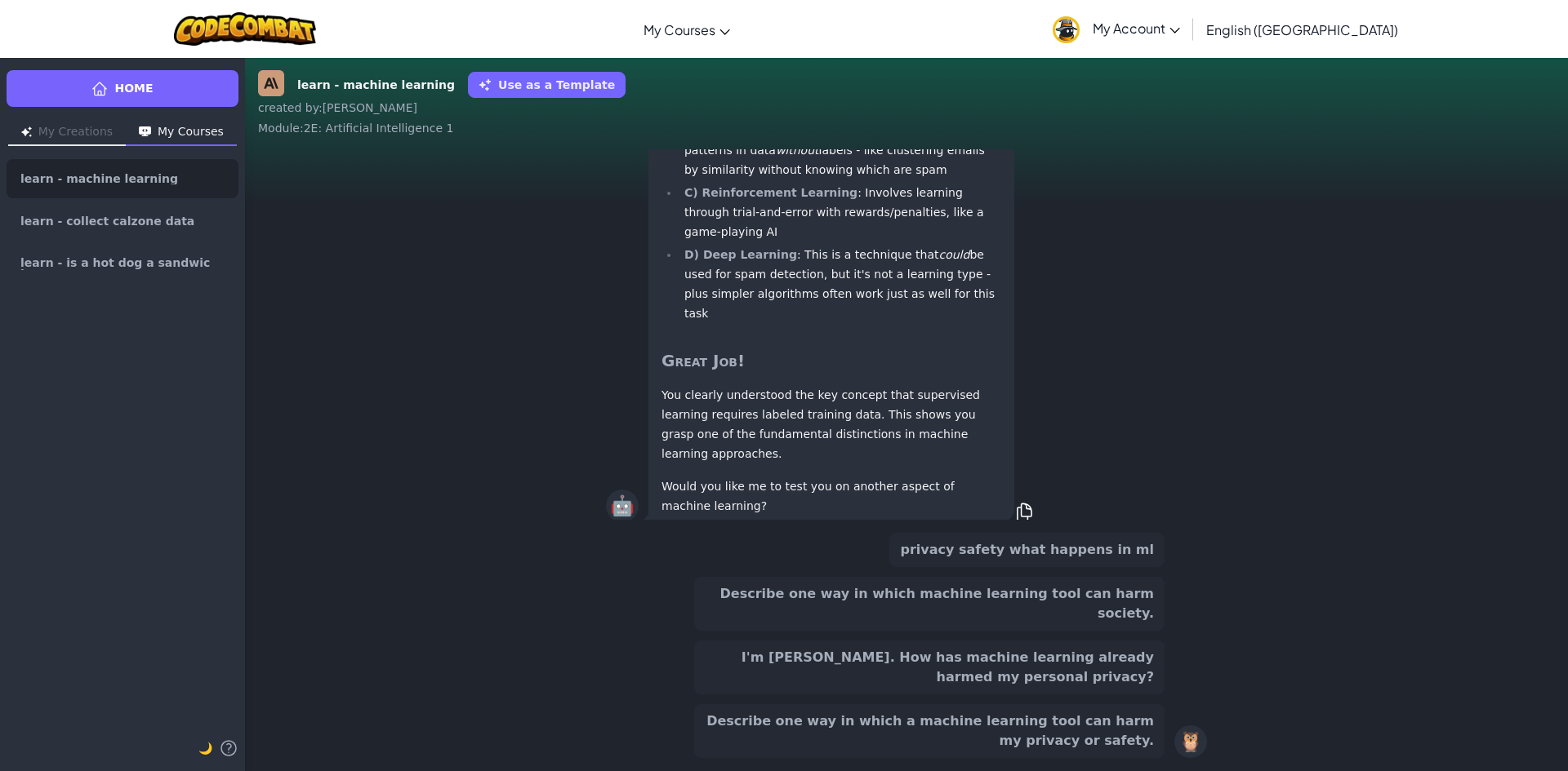
click at [1130, 721] on button "Describe one way in which a machine learning tool can harm my privacy or safety." at bounding box center [929, 731] width 471 height 53
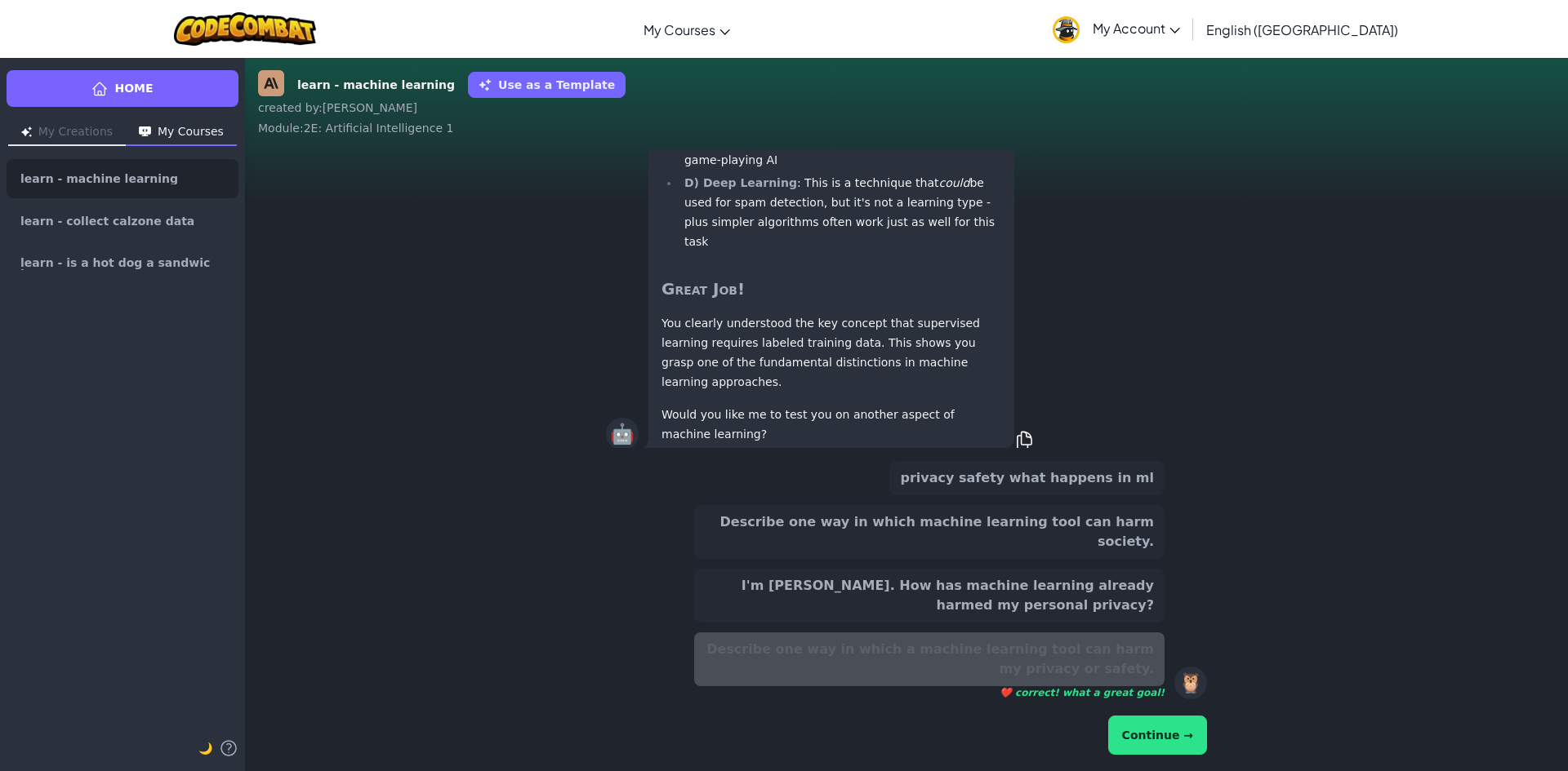
scroll to position [-211, 0]
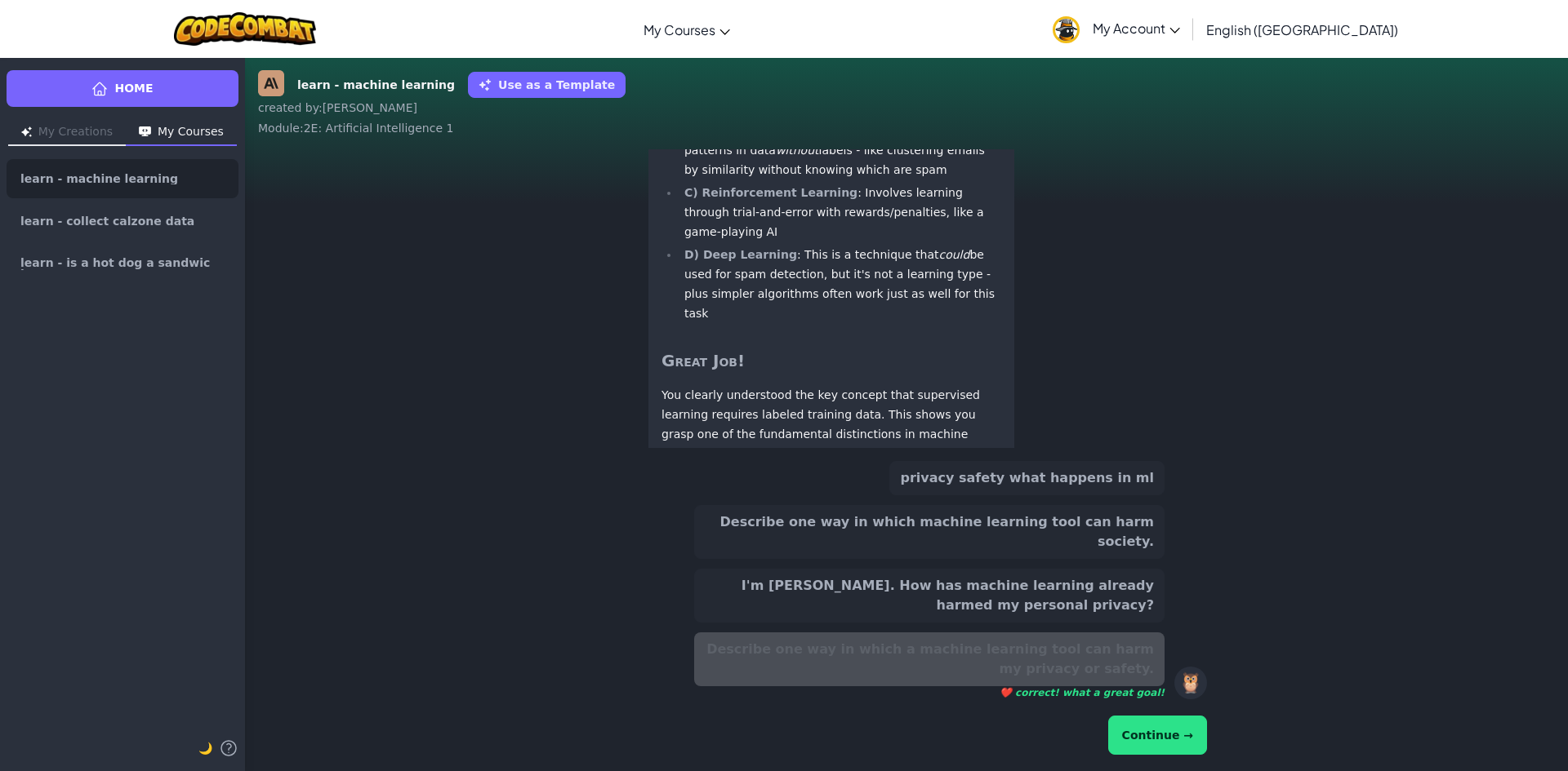
click at [1129, 721] on button "Continue →" at bounding box center [1157, 735] width 99 height 39
drag, startPoint x: 1117, startPoint y: 757, endPoint x: 1127, endPoint y: 752, distance: 11.2
click at [1120, 757] on div "Continue →" at bounding box center [906, 735] width 601 height 46
click at [1131, 746] on button "Continue →" at bounding box center [1157, 735] width 99 height 39
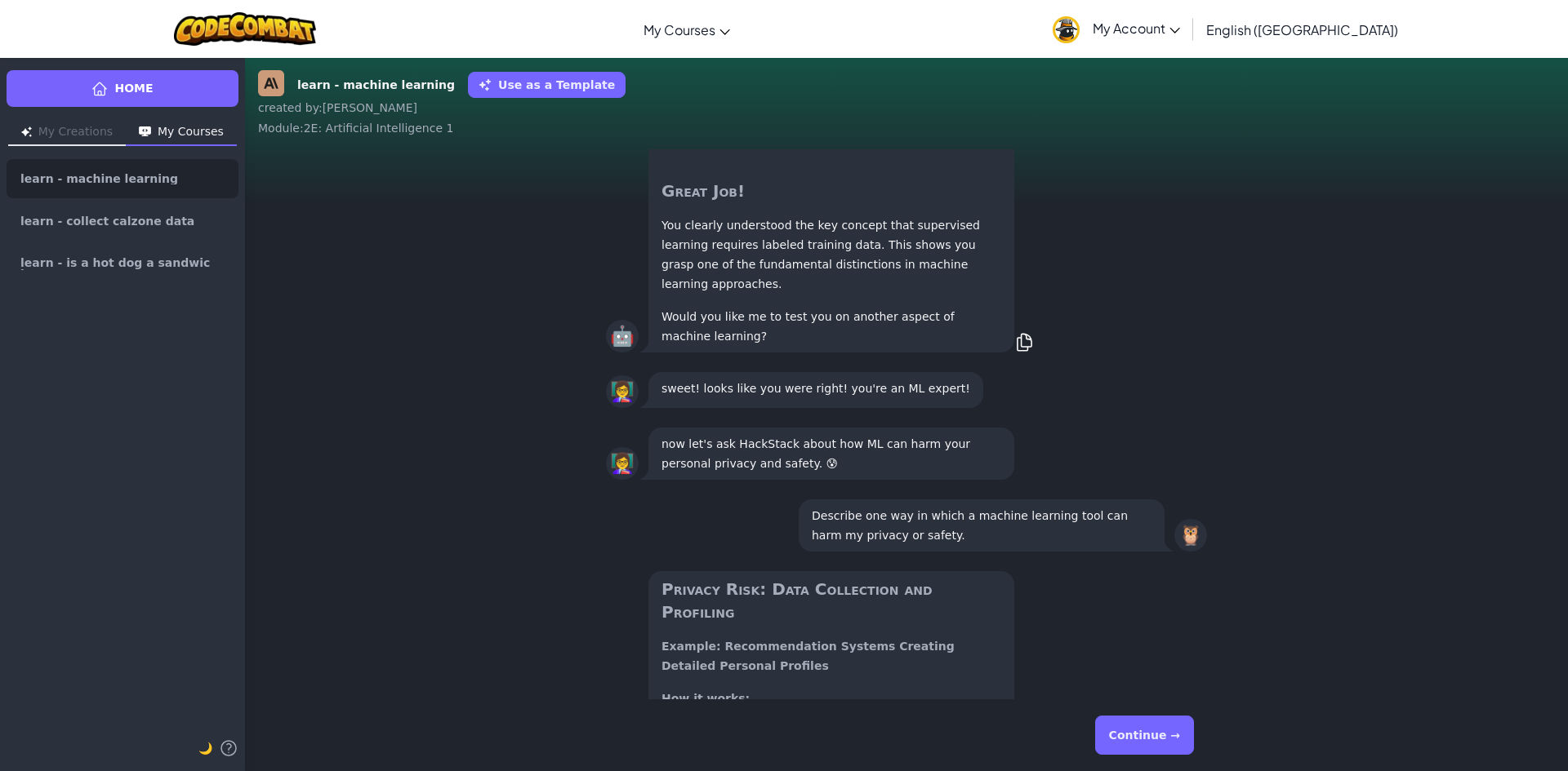
click at [1129, 741] on button "Continue →" at bounding box center [1144, 735] width 99 height 39
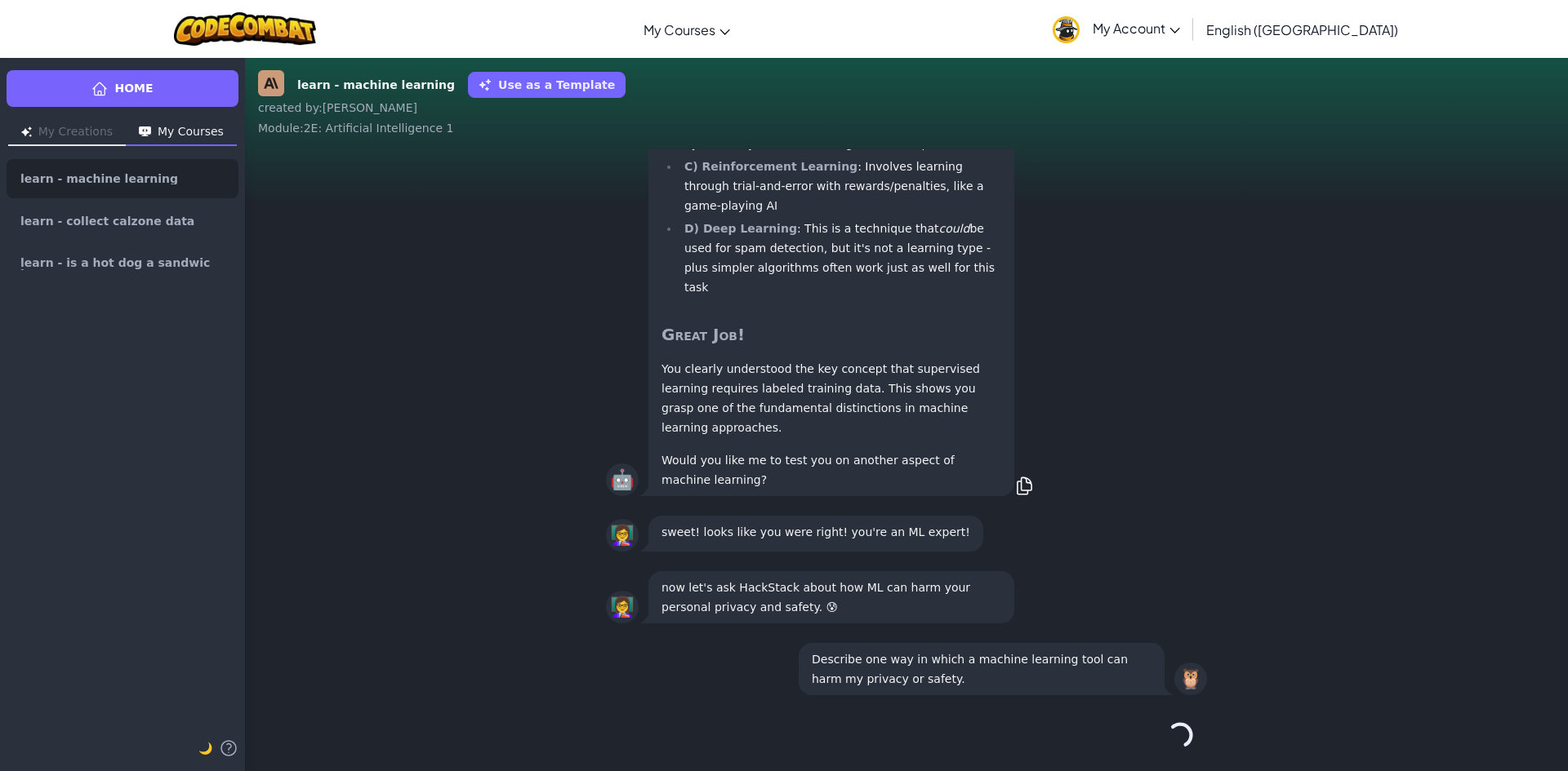
scroll to position [1, 0]
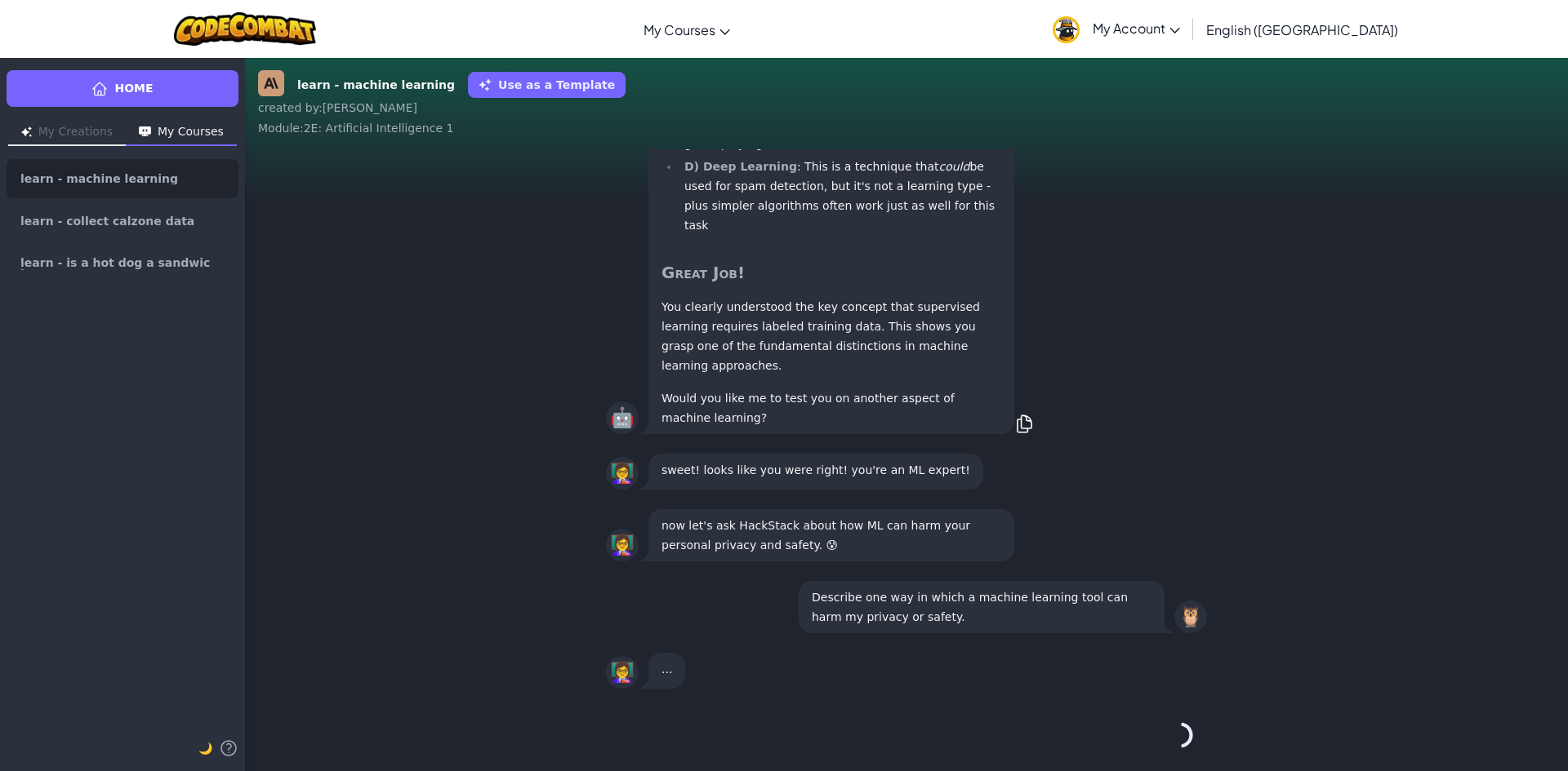
click at [1129, 741] on div "Continue →" at bounding box center [906, 735] width 601 height 59
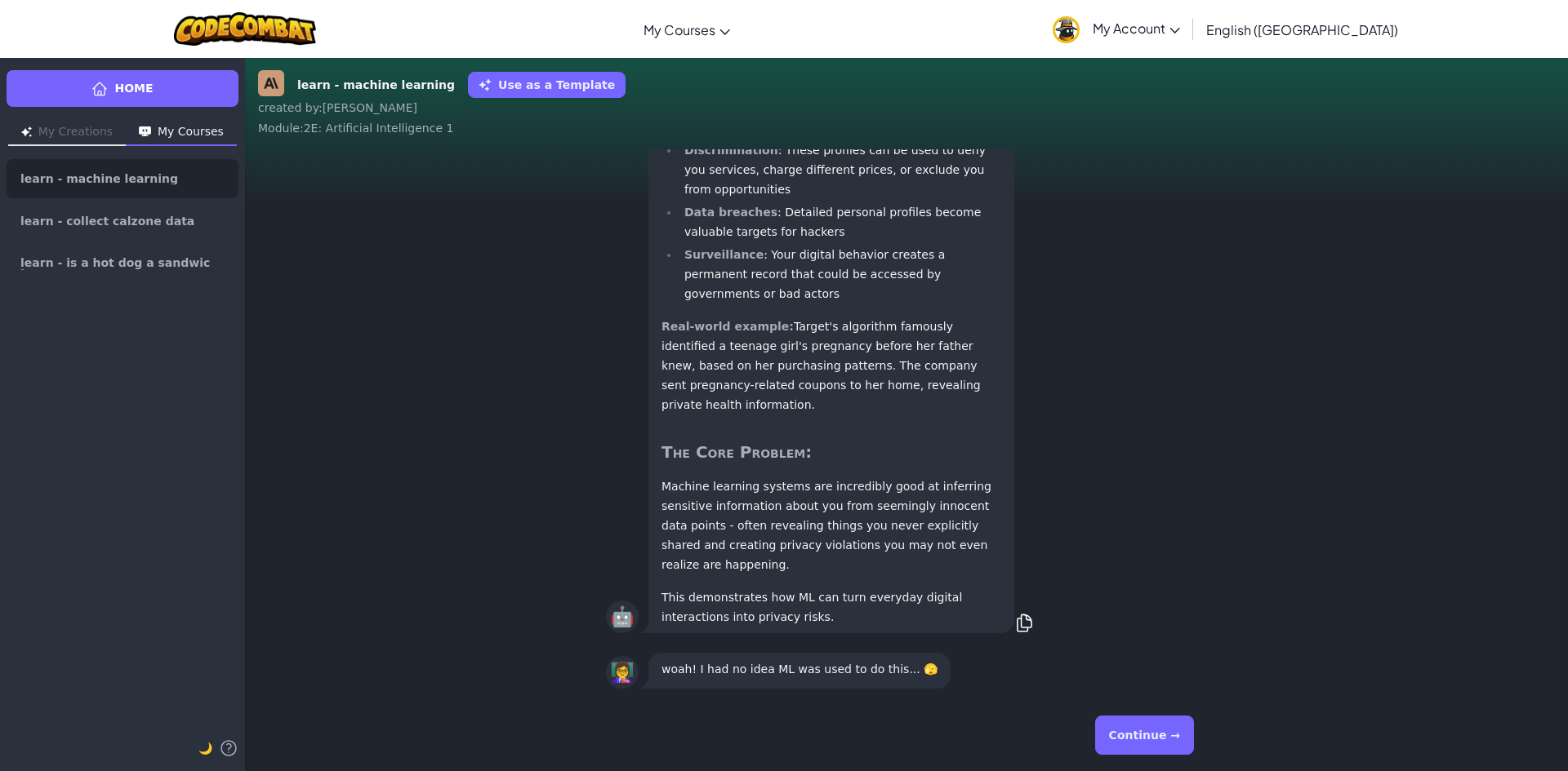
click at [1129, 740] on button "Continue →" at bounding box center [1144, 735] width 99 height 39
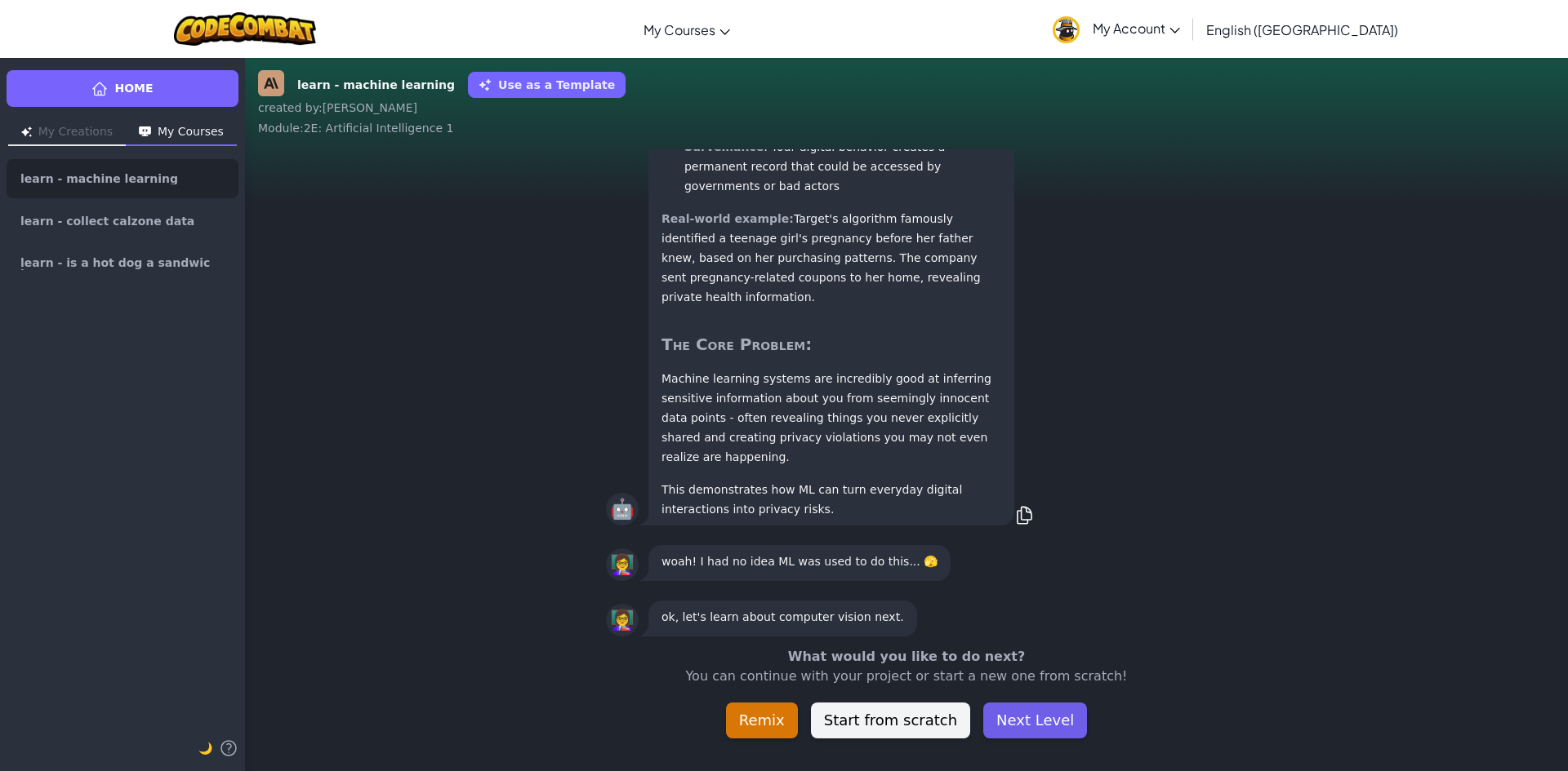
drag, startPoint x: 1041, startPoint y: 706, endPoint x: 1061, endPoint y: 712, distance: 20.9
click at [1041, 706] on button "Next Level" at bounding box center [1035, 721] width 104 height 36
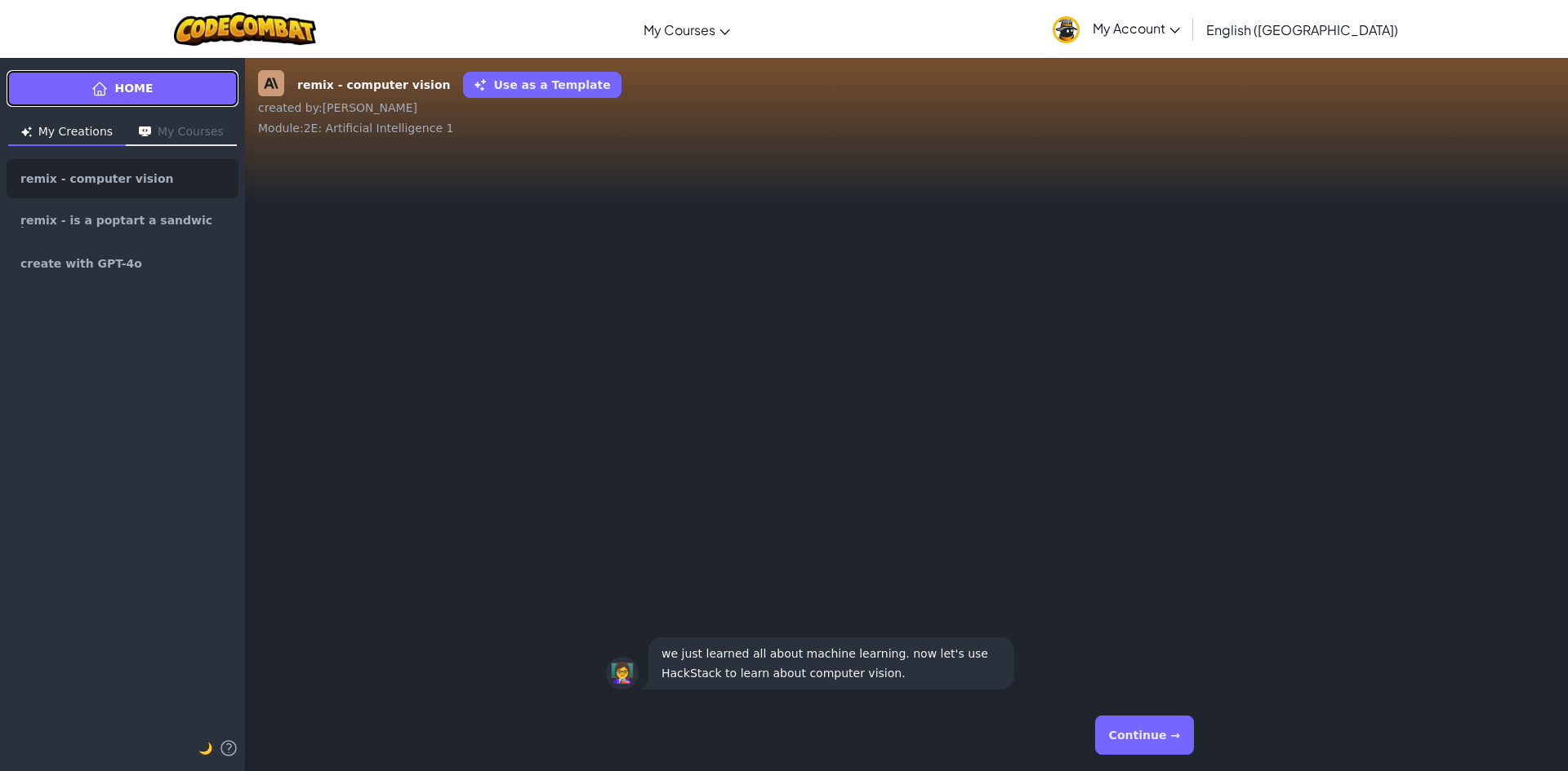
click at [191, 82] on link "Home" at bounding box center [122, 88] width 232 height 37
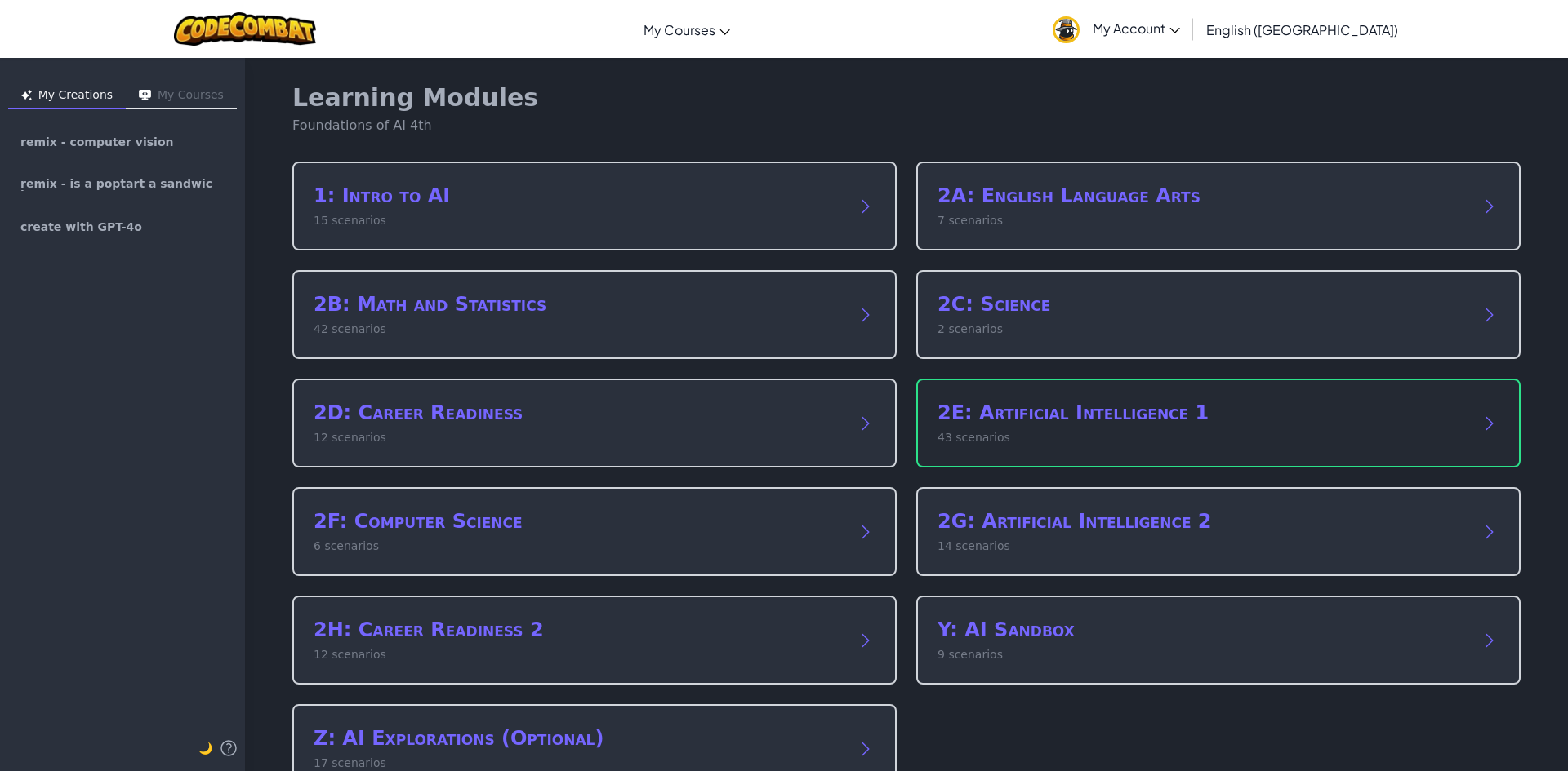
click at [1131, 436] on p "43 scenarios" at bounding box center [1202, 438] width 529 height 17
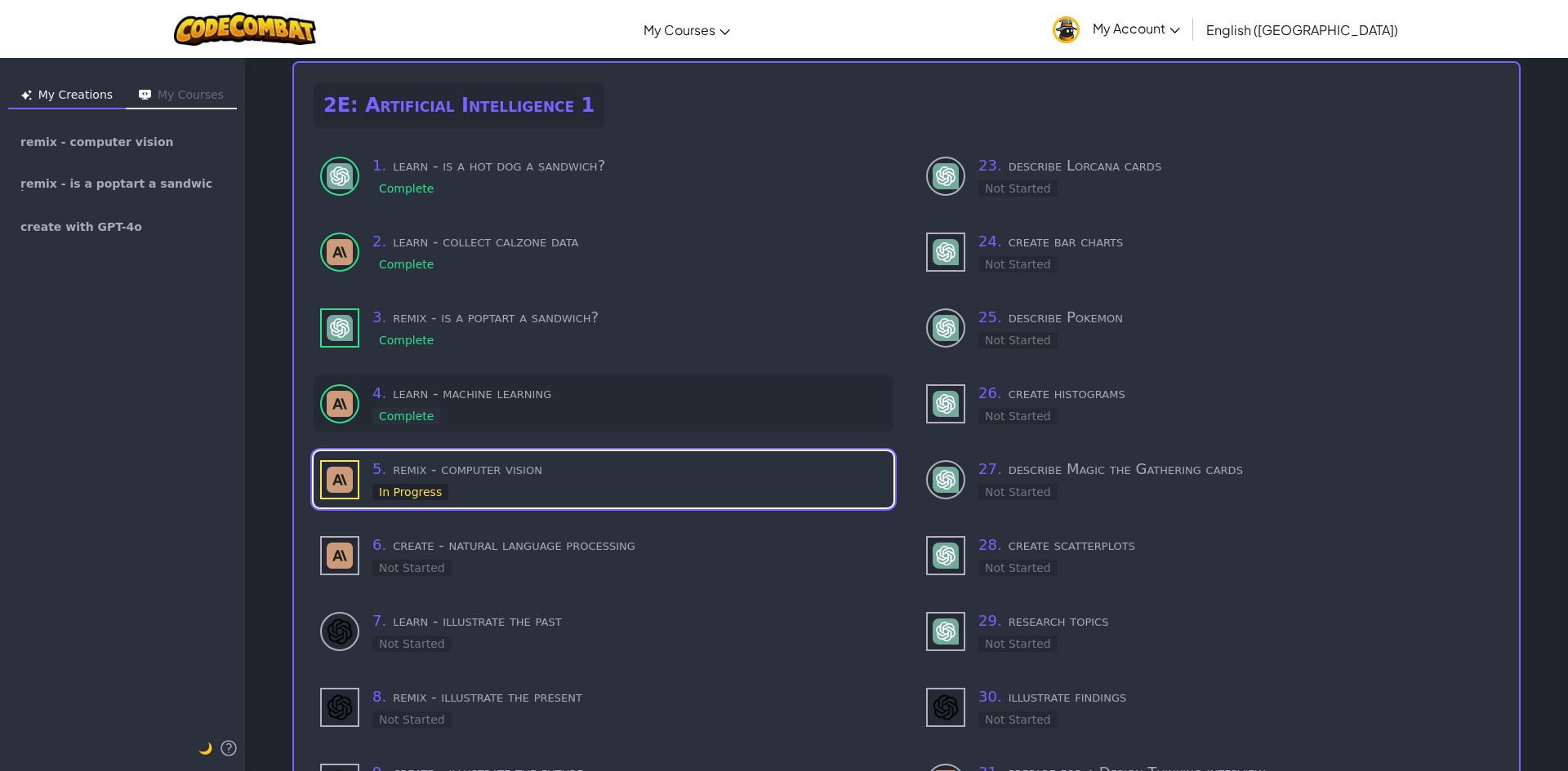
scroll to position [82, 0]
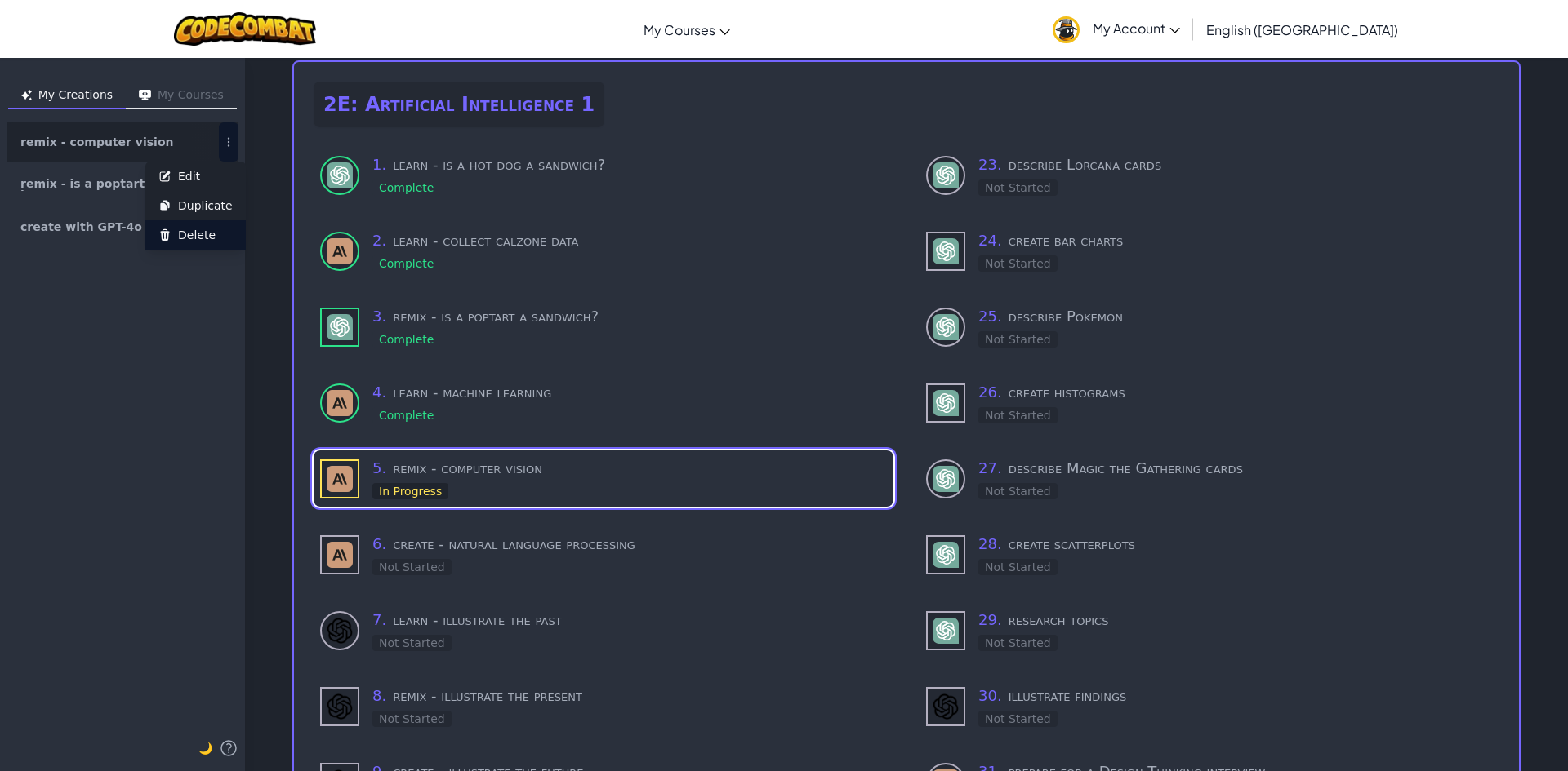
click at [205, 231] on span "Delete" at bounding box center [197, 234] width 37 height 16
click at [210, 242] on span "Delete" at bounding box center [197, 234] width 37 height 16
click at [198, 234] on span "Delete" at bounding box center [197, 234] width 37 height 16
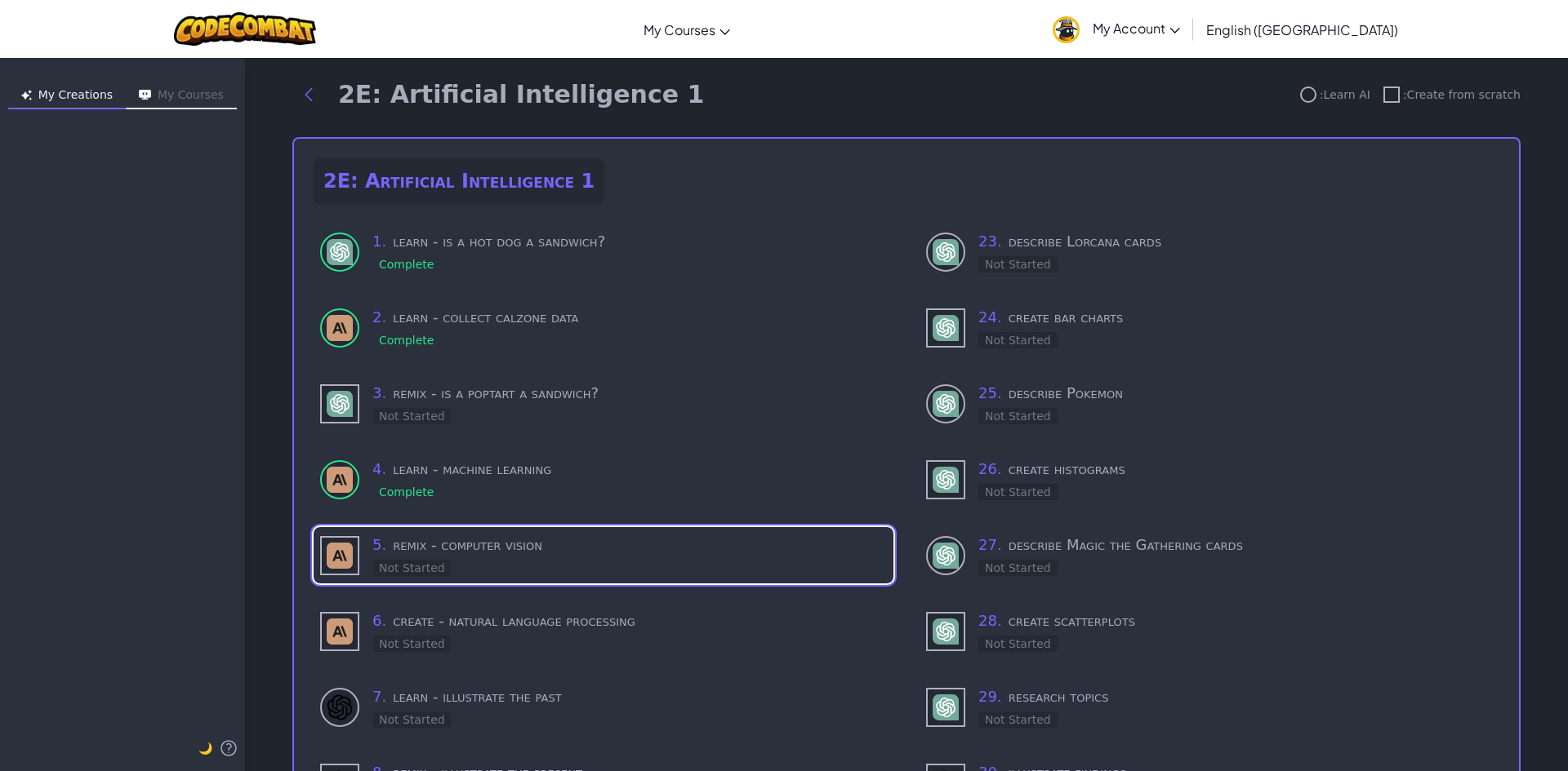
scroll to position [0, 0]
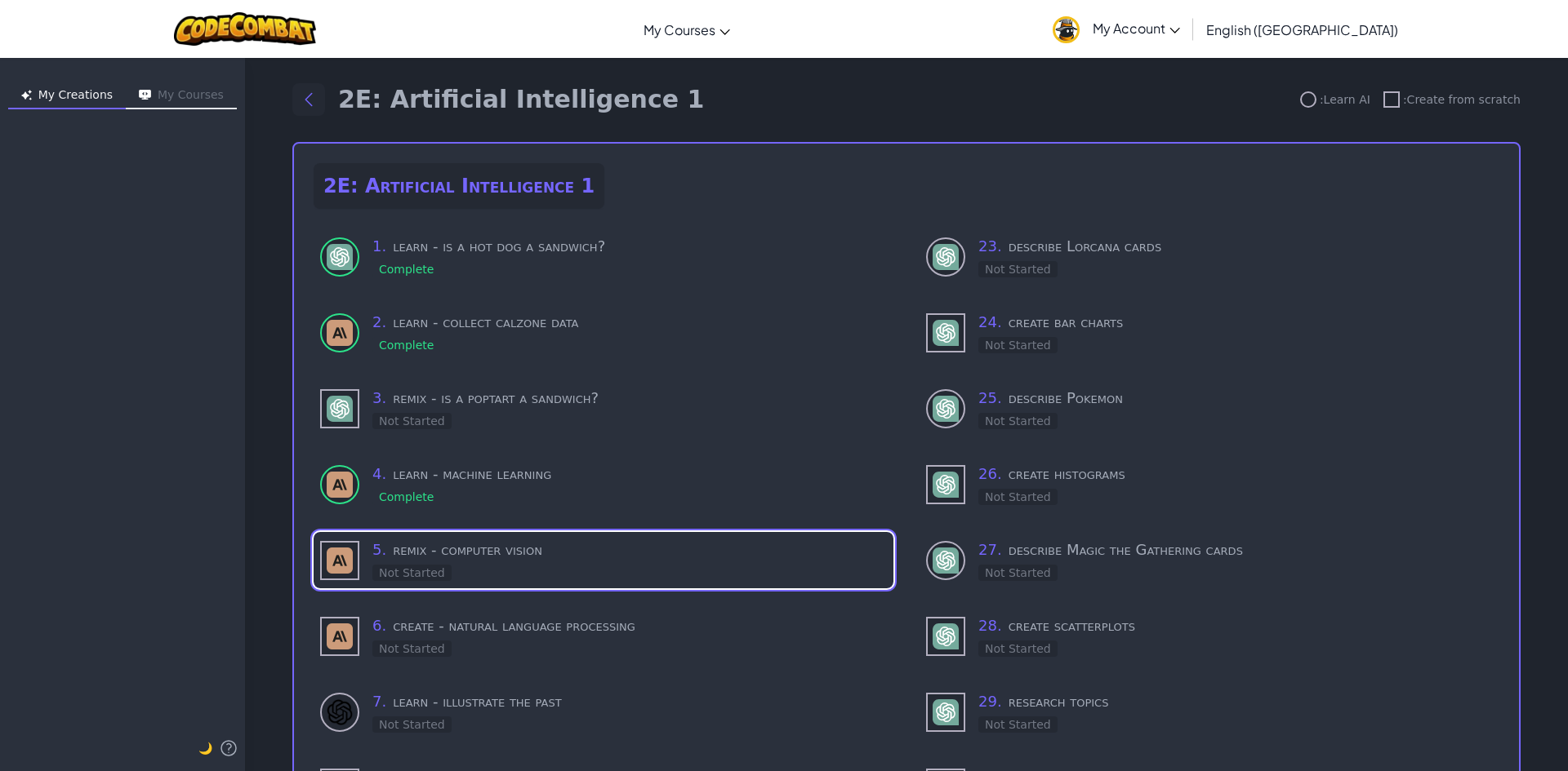
click at [306, 98] on icon "Back to modules" at bounding box center [309, 100] width 7 height 12
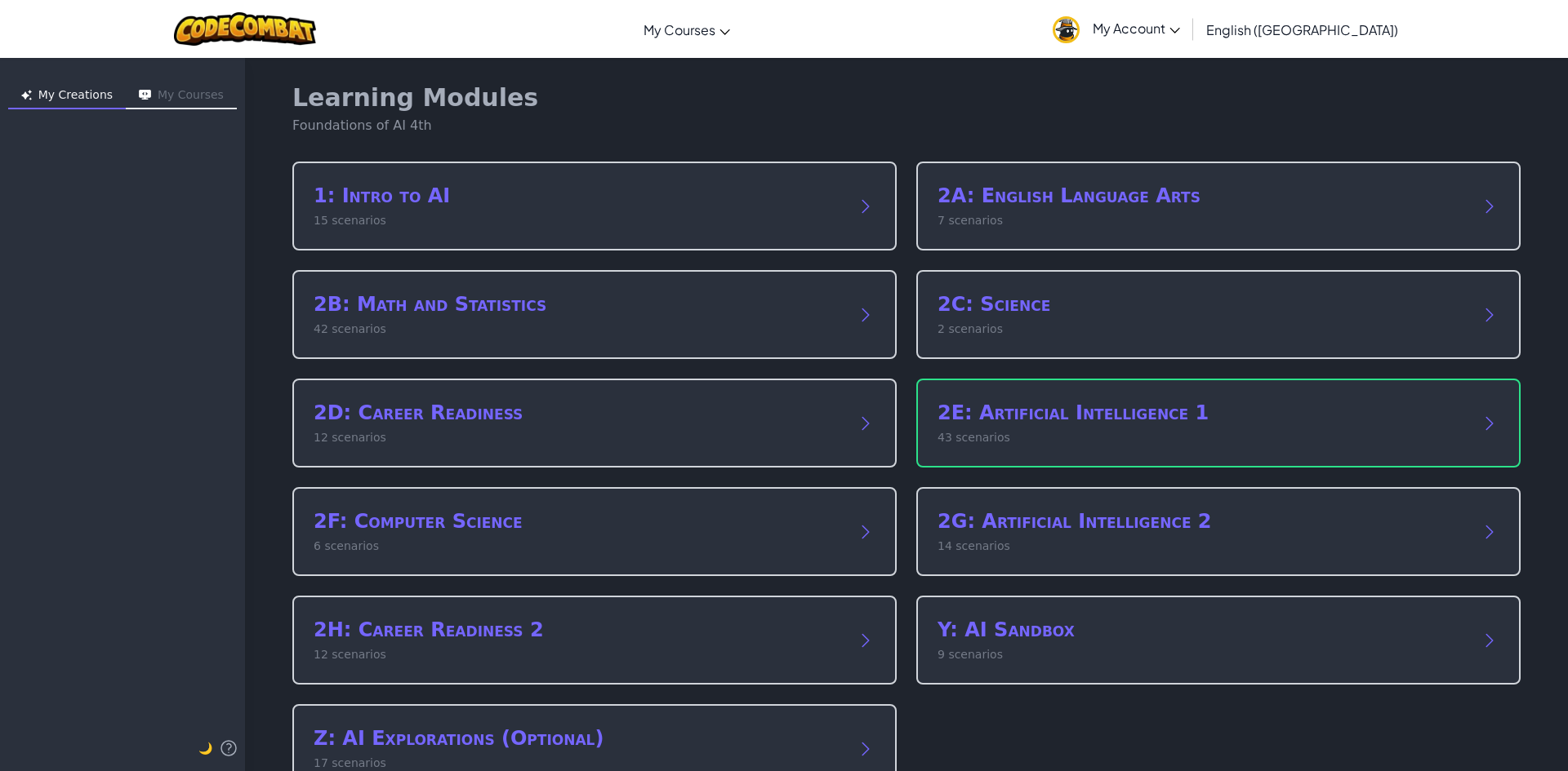
click at [1230, 644] on div "Y: AI Sandbox 9 scenarios" at bounding box center [1202, 640] width 529 height 47
